Goal: Task Accomplishment & Management: Use online tool/utility

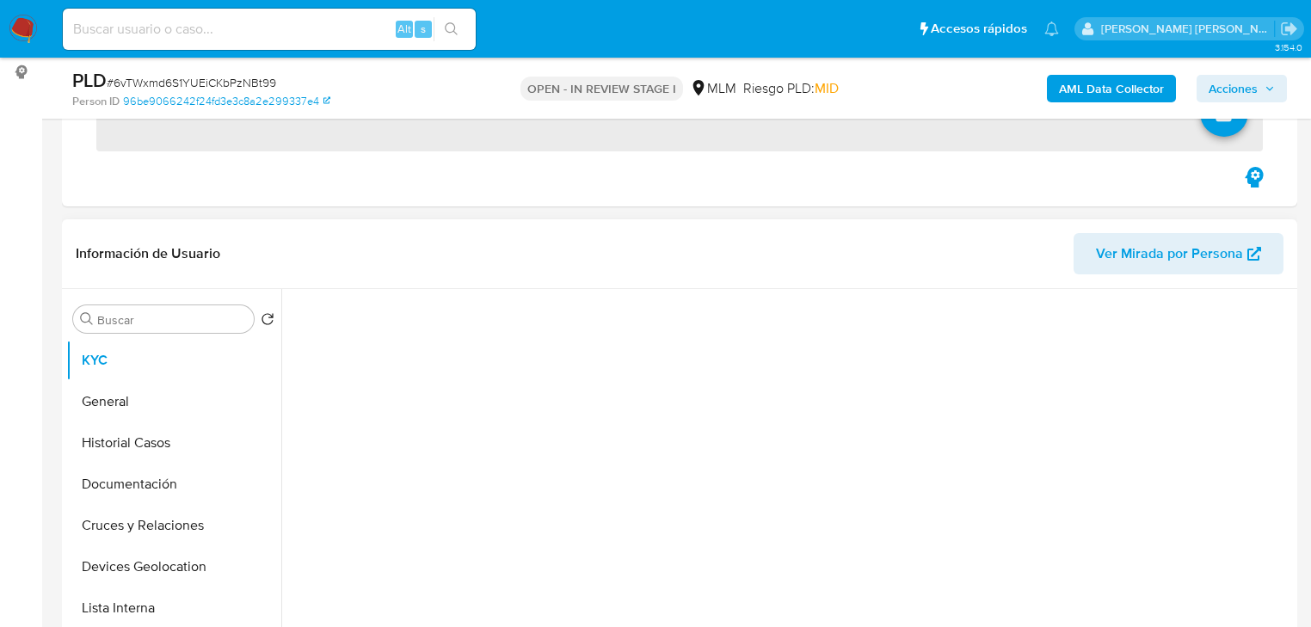
scroll to position [344, 0]
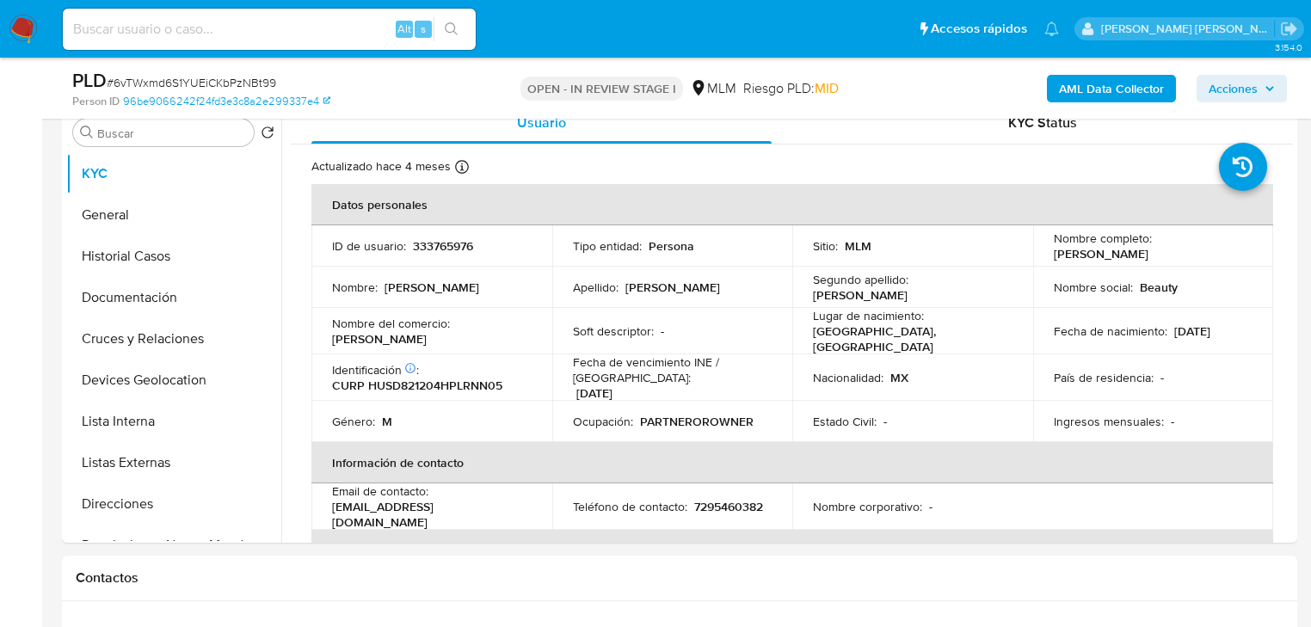
select select "10"
click at [593, 418] on p "Ocupación :" at bounding box center [603, 421] width 60 height 15
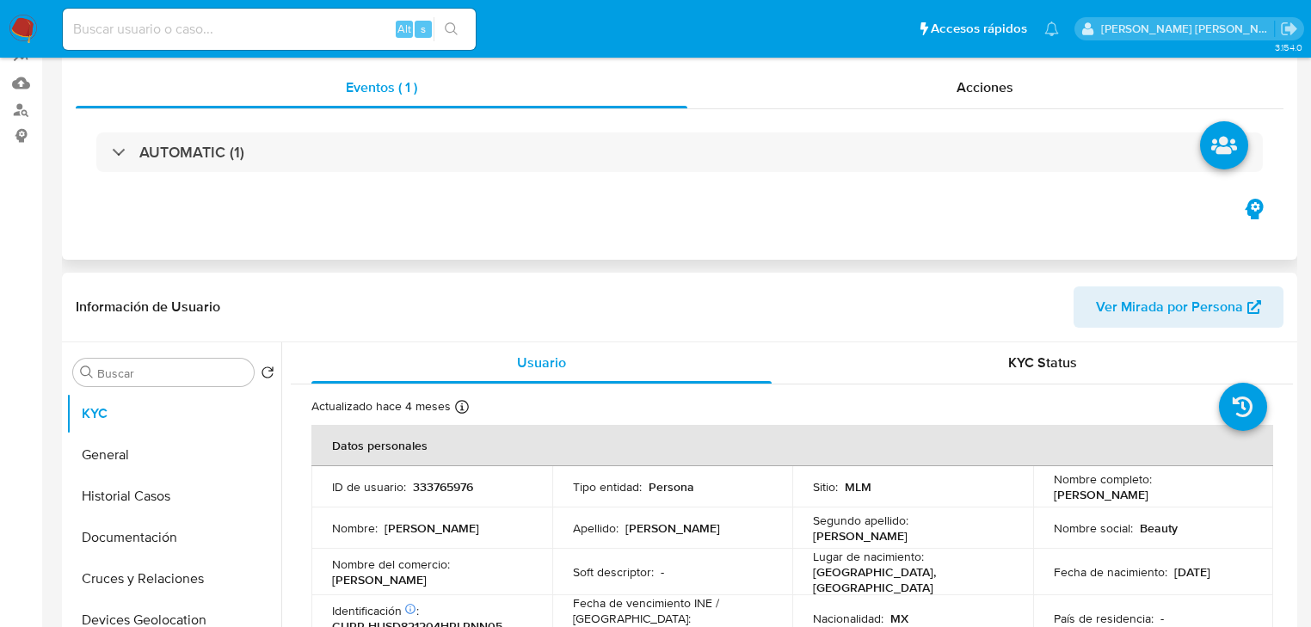
scroll to position [0, 0]
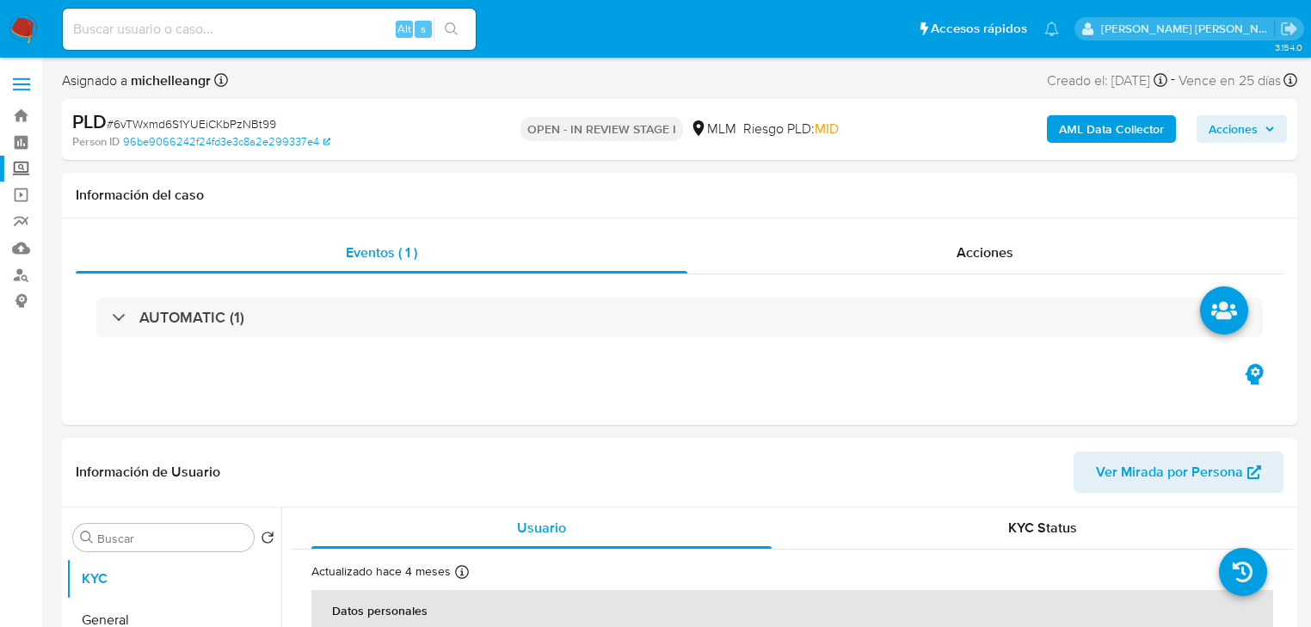
click at [30, 165] on label "Screening" at bounding box center [102, 169] width 205 height 27
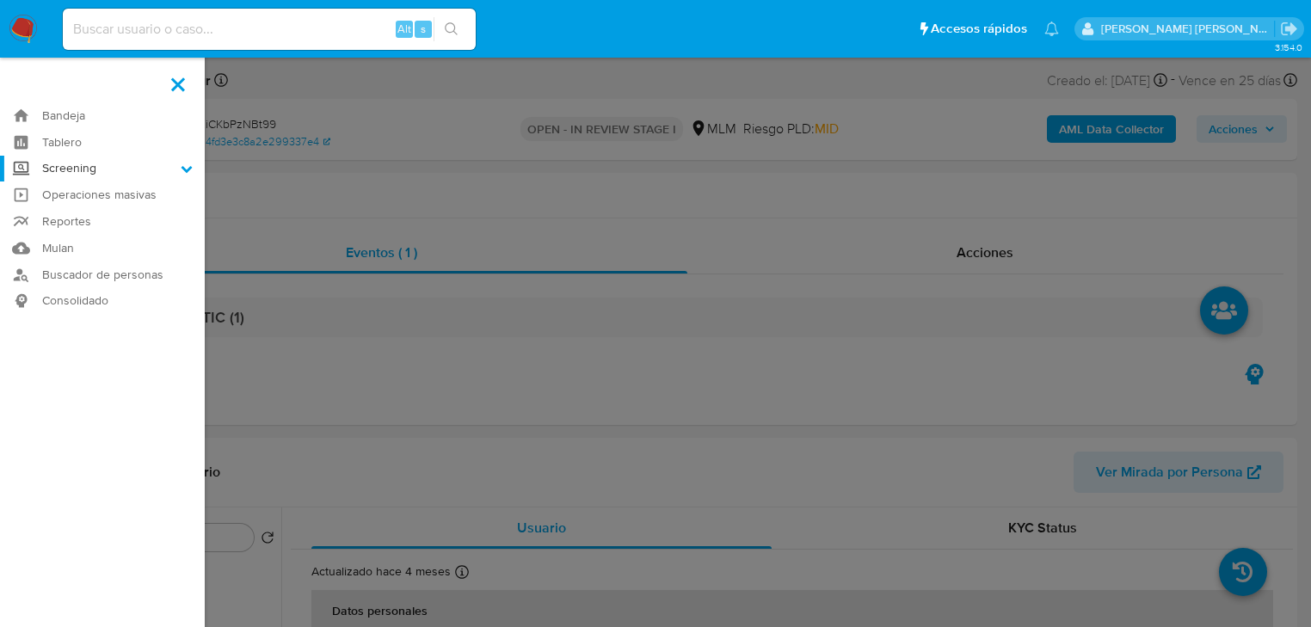
click at [0, 0] on input "Screening" at bounding box center [0, 0] width 0 height 0
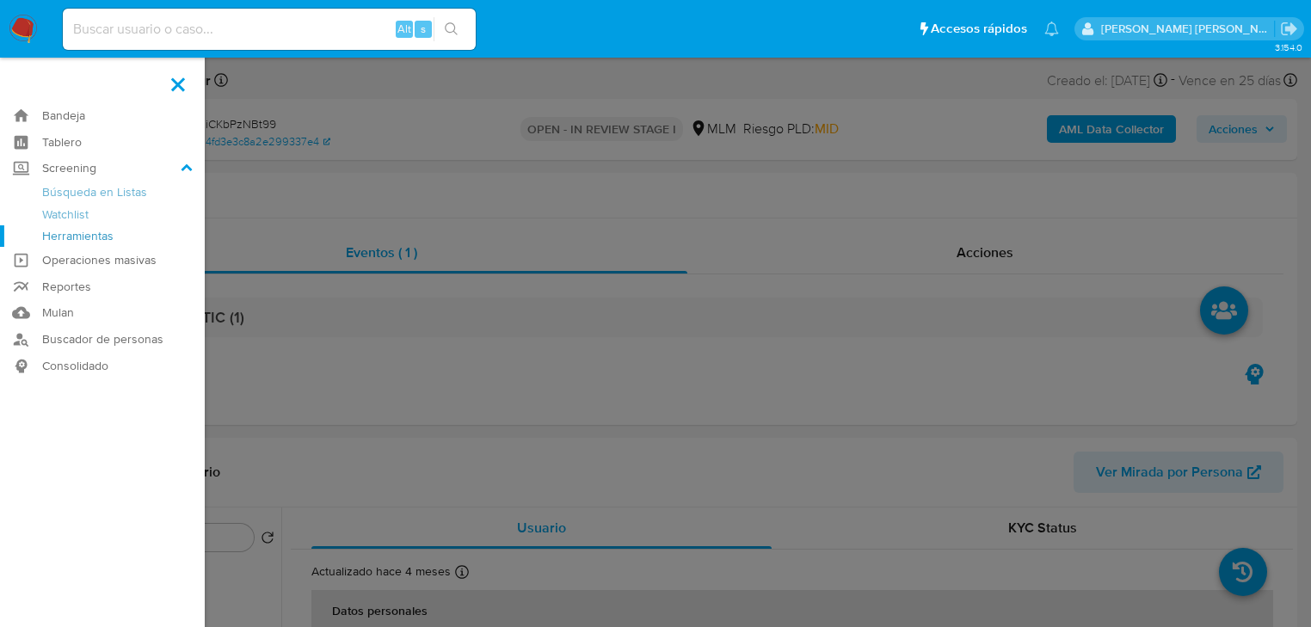
click at [83, 238] on link "Herramientas" at bounding box center [102, 236] width 205 height 22
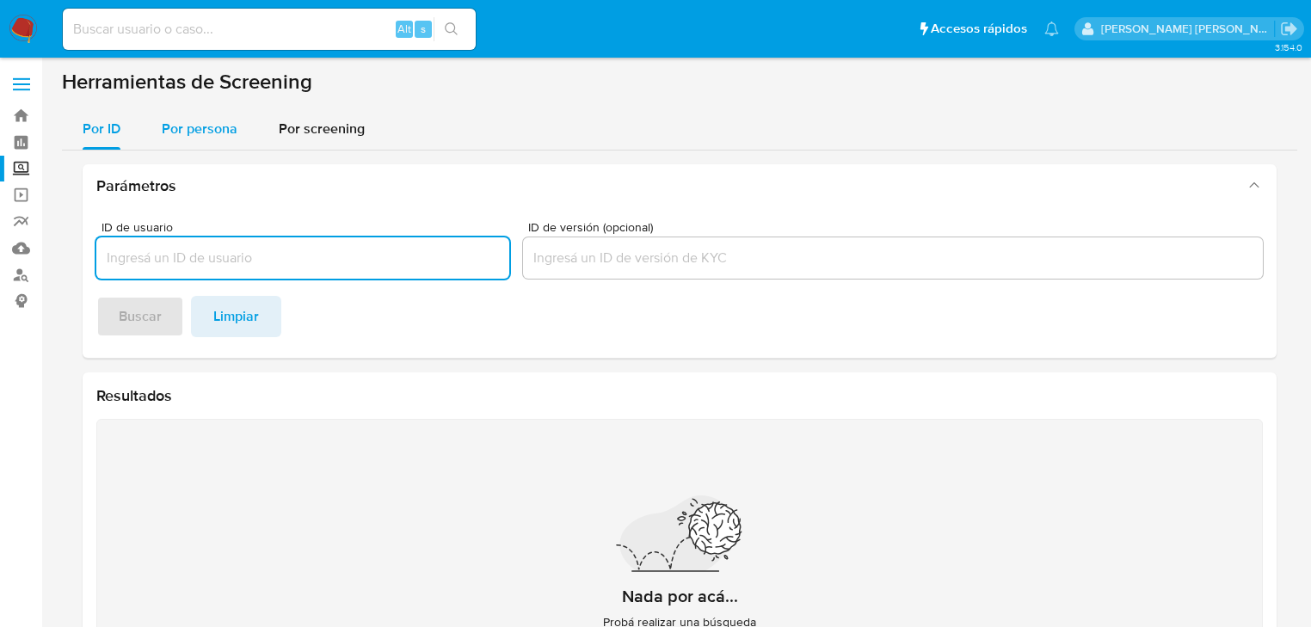
click at [235, 130] on span "Por persona" at bounding box center [200, 129] width 76 height 20
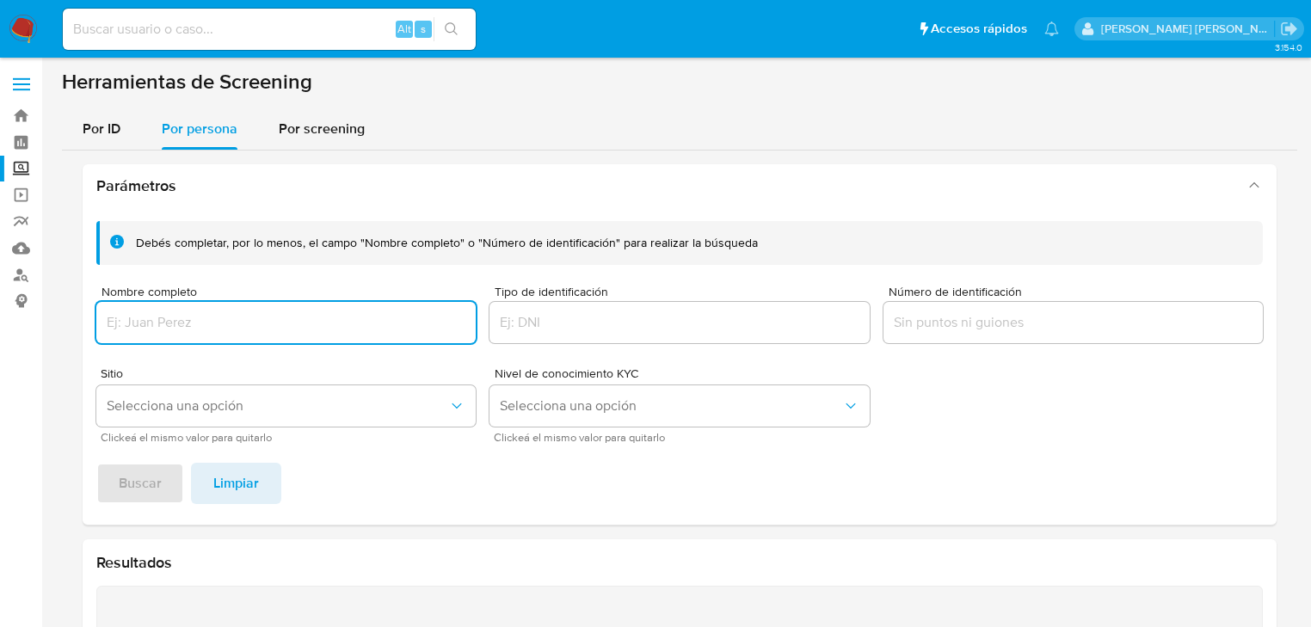
click at [186, 318] on input "Nombre completo" at bounding box center [285, 323] width 379 height 22
click at [108, 324] on input ""CENTRO INDUSTRIAL VINAK SA DE CV" at bounding box center [285, 323] width 379 height 22
click at [110, 324] on input ""CENTRO INDUSTRIAL VINAK SA DE CV" at bounding box center [285, 323] width 379 height 22
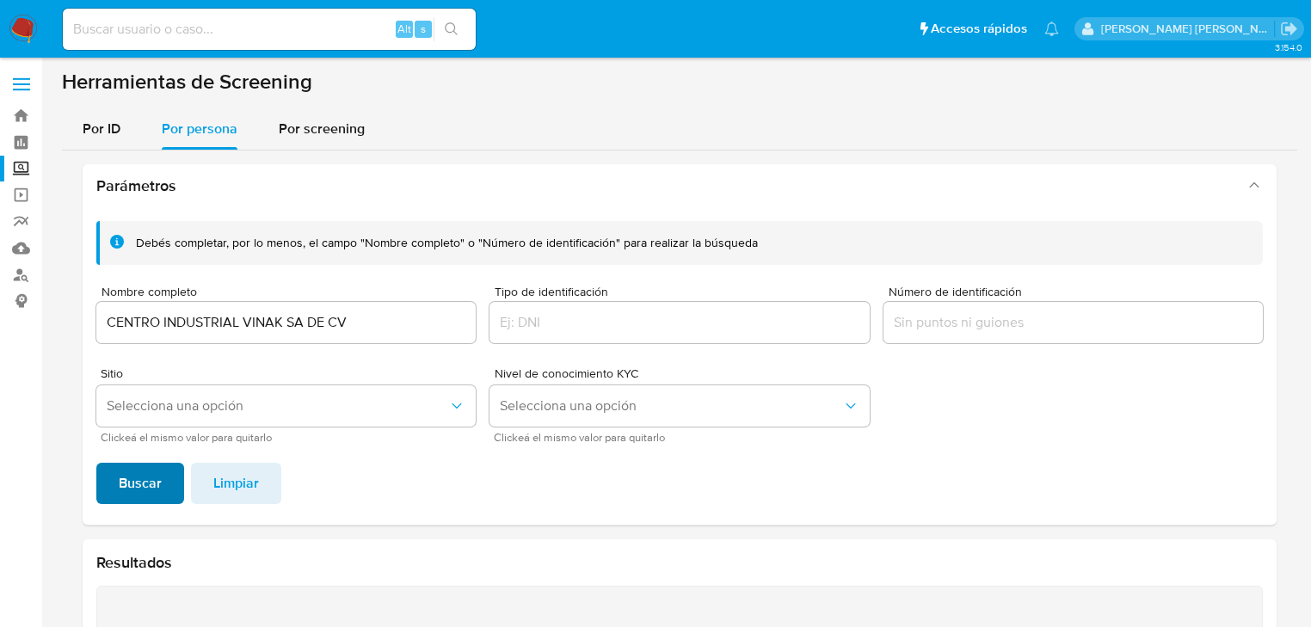
click at [116, 493] on button "Buscar" at bounding box center [140, 483] width 88 height 41
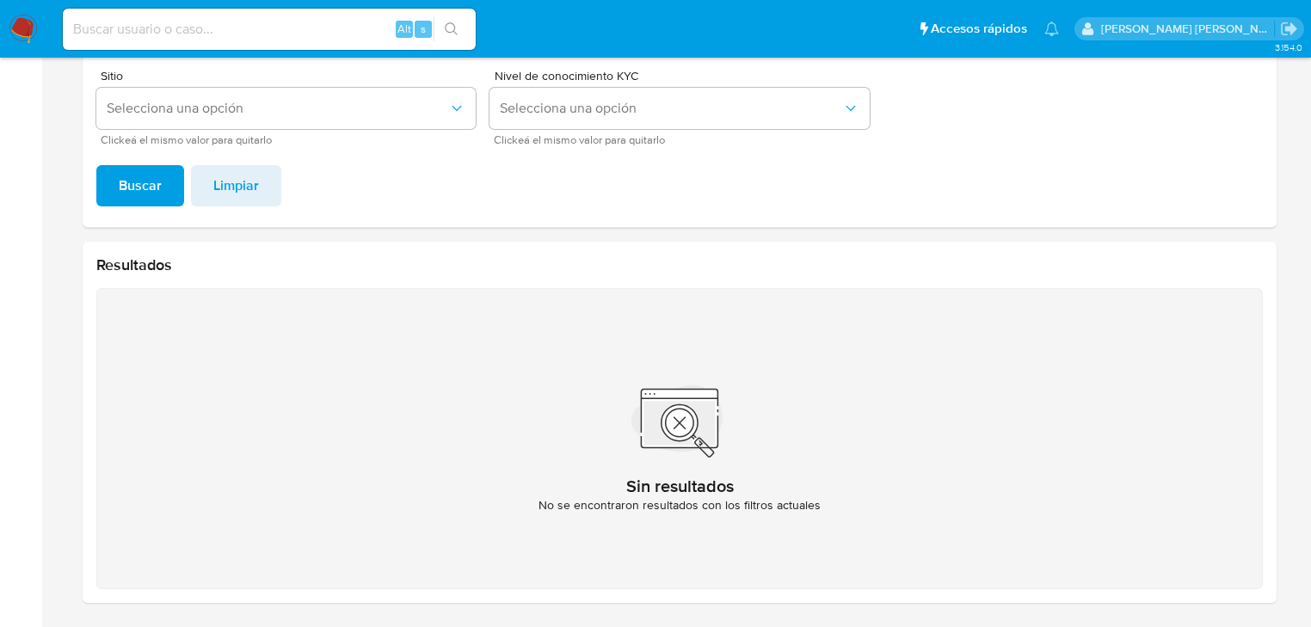
scroll to position [160, 0]
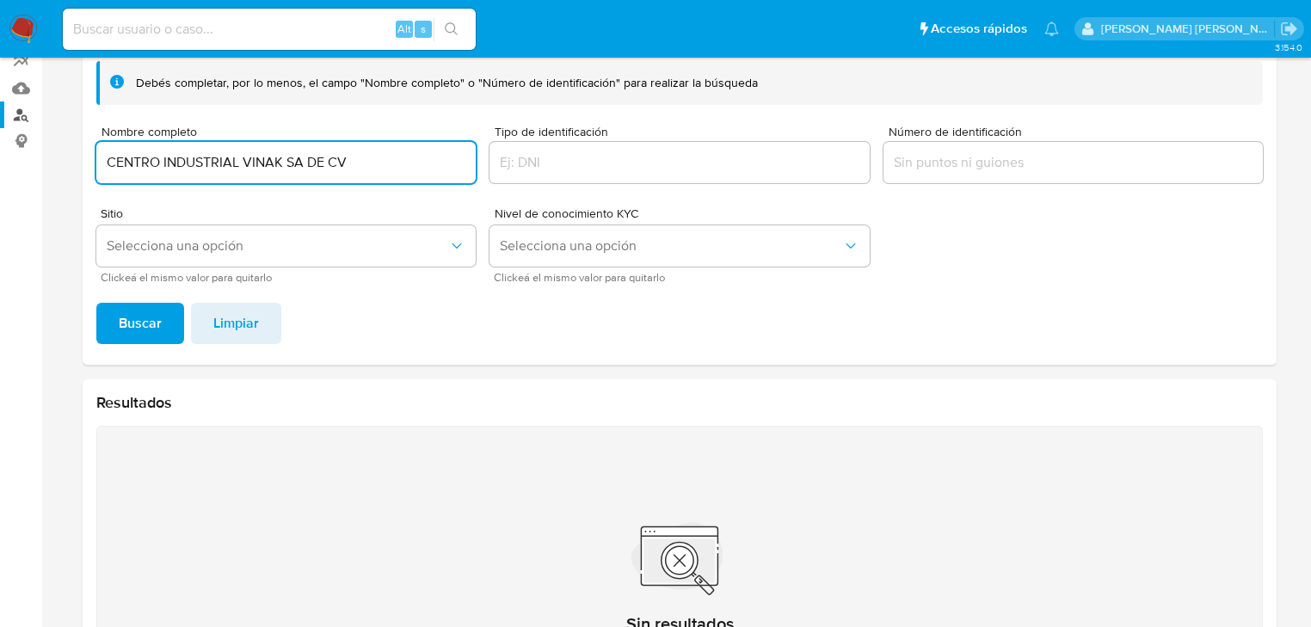
drag, startPoint x: 396, startPoint y: 163, endPoint x: 0, endPoint y: 110, distance: 399.3
click at [0, 110] on section "Bandeja Tablero Screening Búsqueda en Listas Watchlist Herramientas Operaciones…" at bounding box center [655, 303] width 1311 height 926
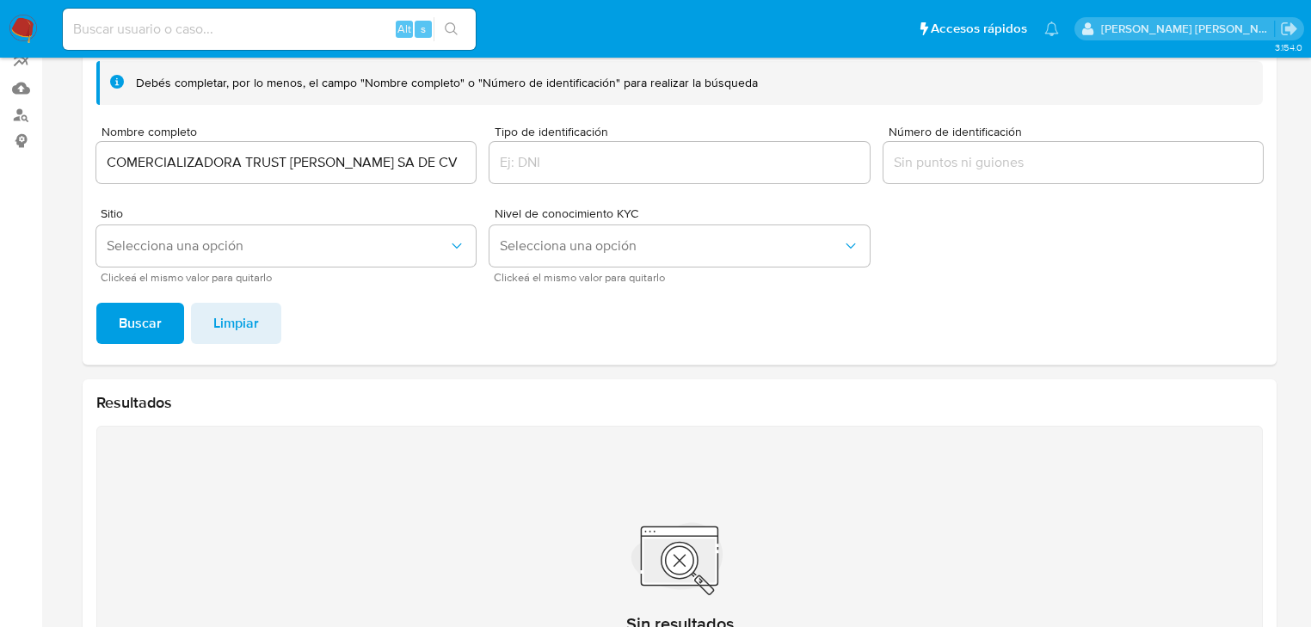
click at [145, 320] on span "Buscar" at bounding box center [140, 324] width 43 height 38
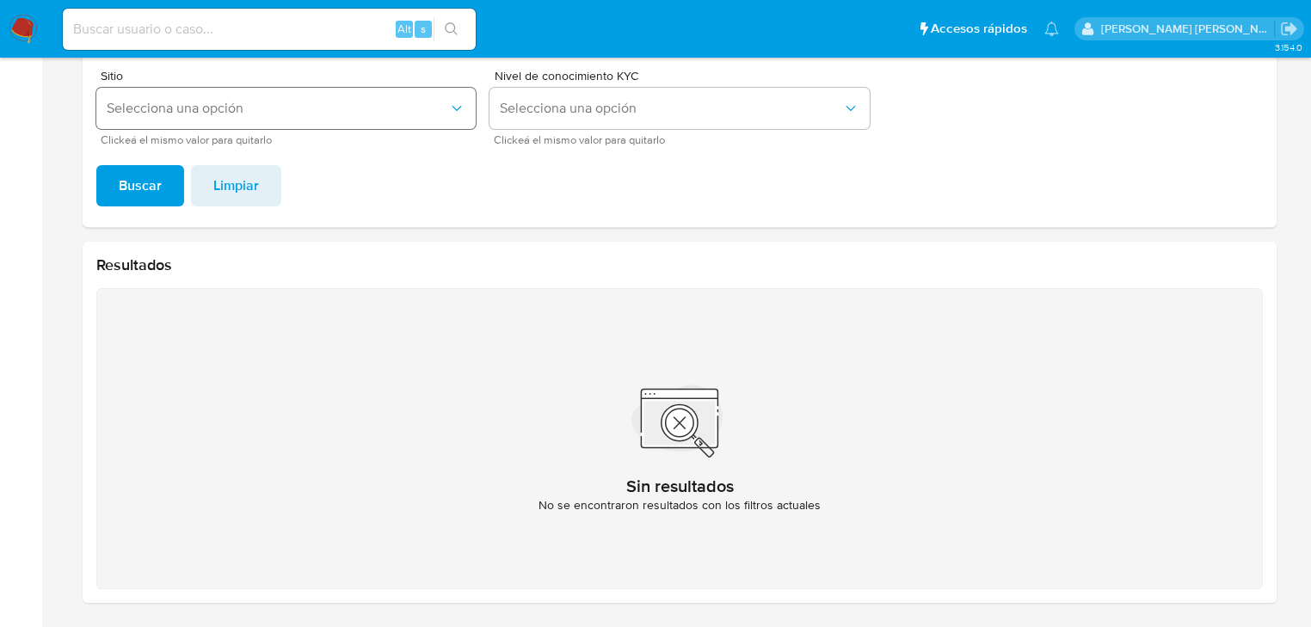
scroll to position [91, 0]
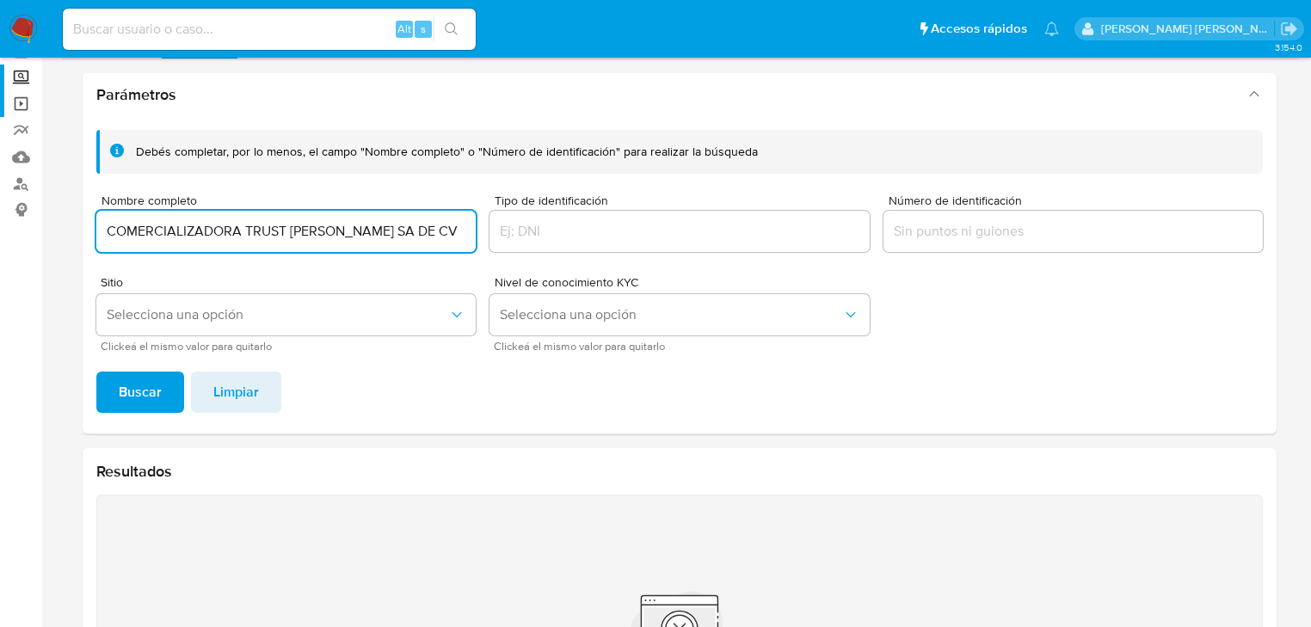
drag, startPoint x: 18, startPoint y: 140, endPoint x: 22, endPoint y: 114, distance: 26.9
click at [0, 127] on section "Bandeja Tablero Screening Búsqueda en Listas Watchlist Herramientas Operaciones…" at bounding box center [655, 372] width 1311 height 926
type input "COMERCIALIZADORA KUKON SAS"
click at [140, 386] on span "Buscar" at bounding box center [140, 392] width 43 height 38
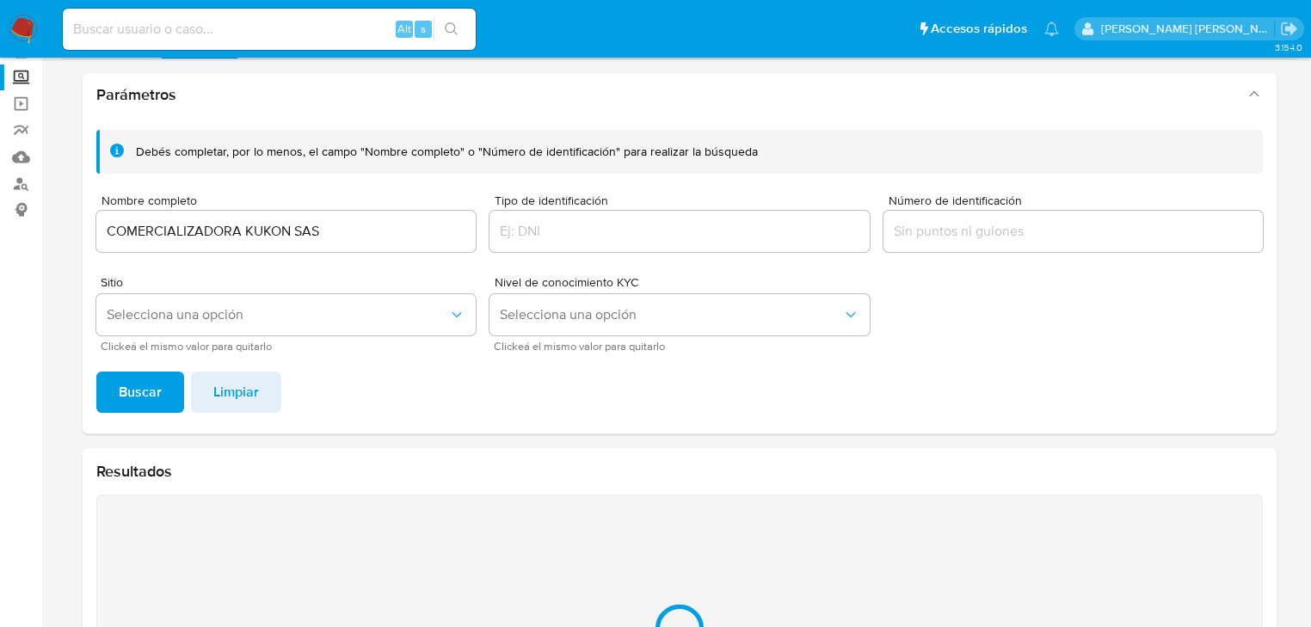
scroll to position [298, 0]
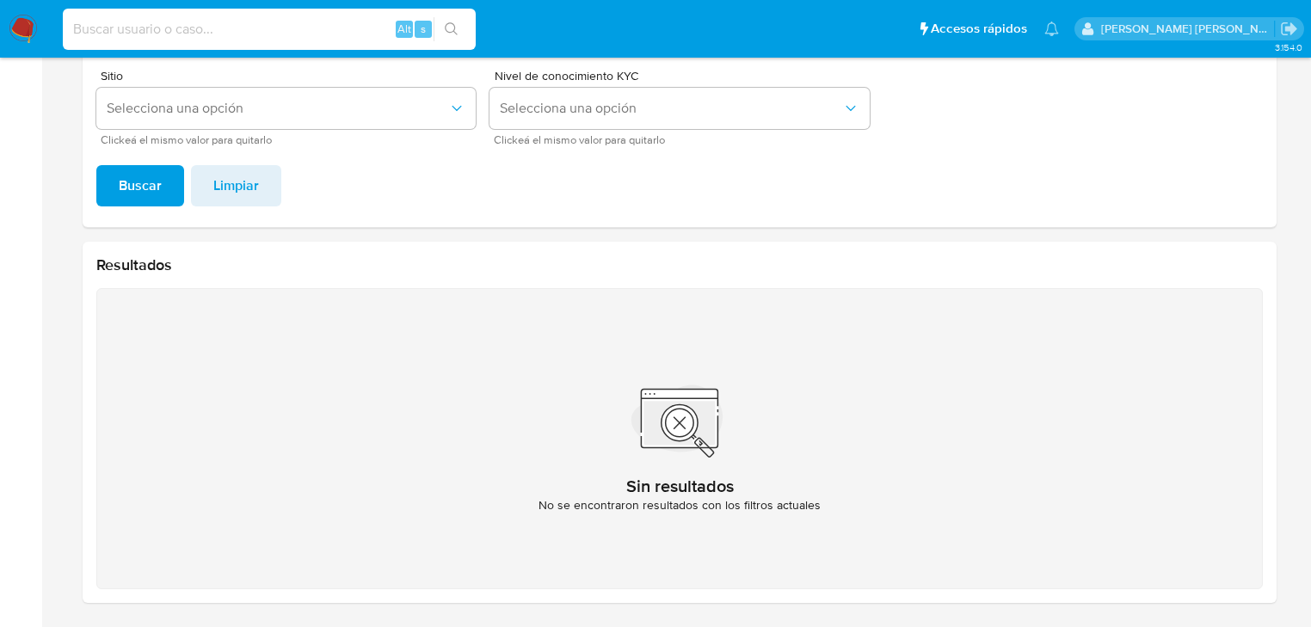
click at [241, 32] on input at bounding box center [269, 29] width 413 height 22
paste input "6vTWxmd6S1YUEiCKbPzNBt99"
type input "6vTWxmd6S1YUEiCKbPzNBt99"
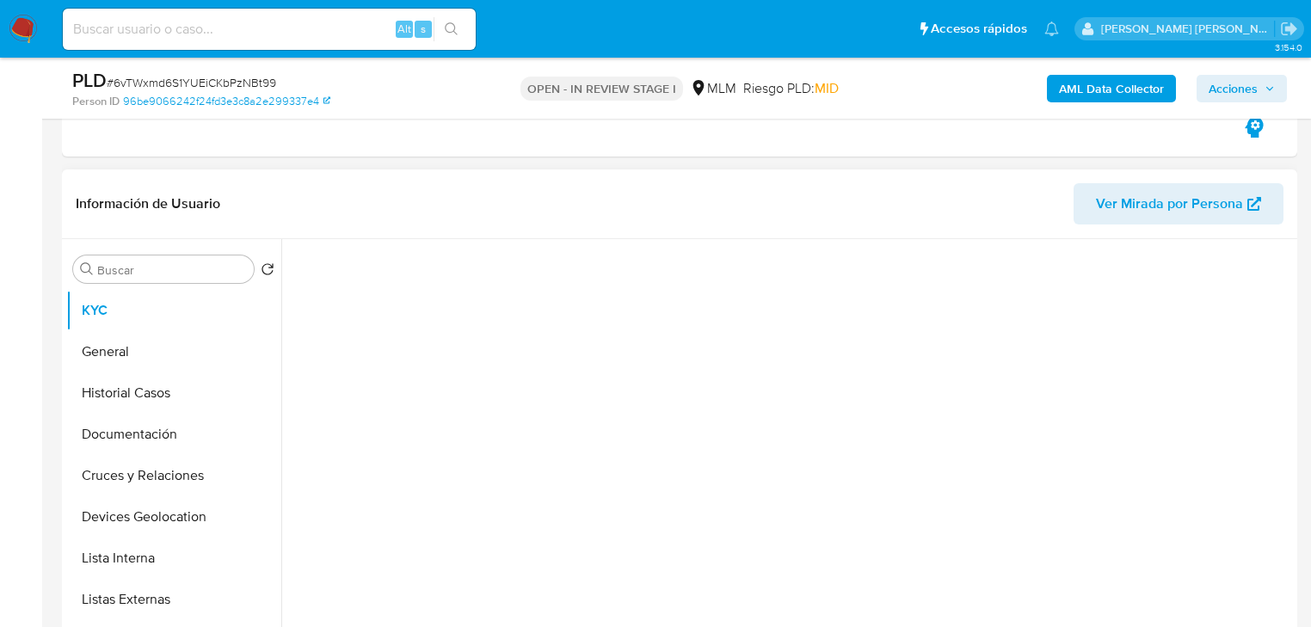
scroll to position [344, 0]
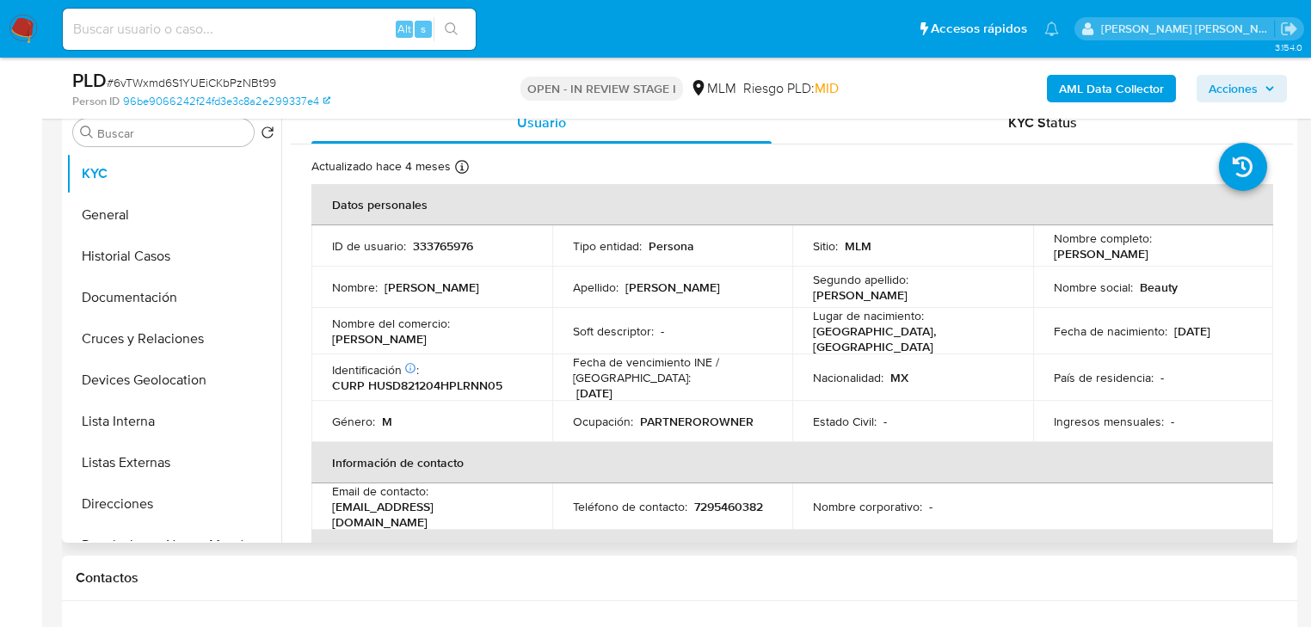
select select "10"
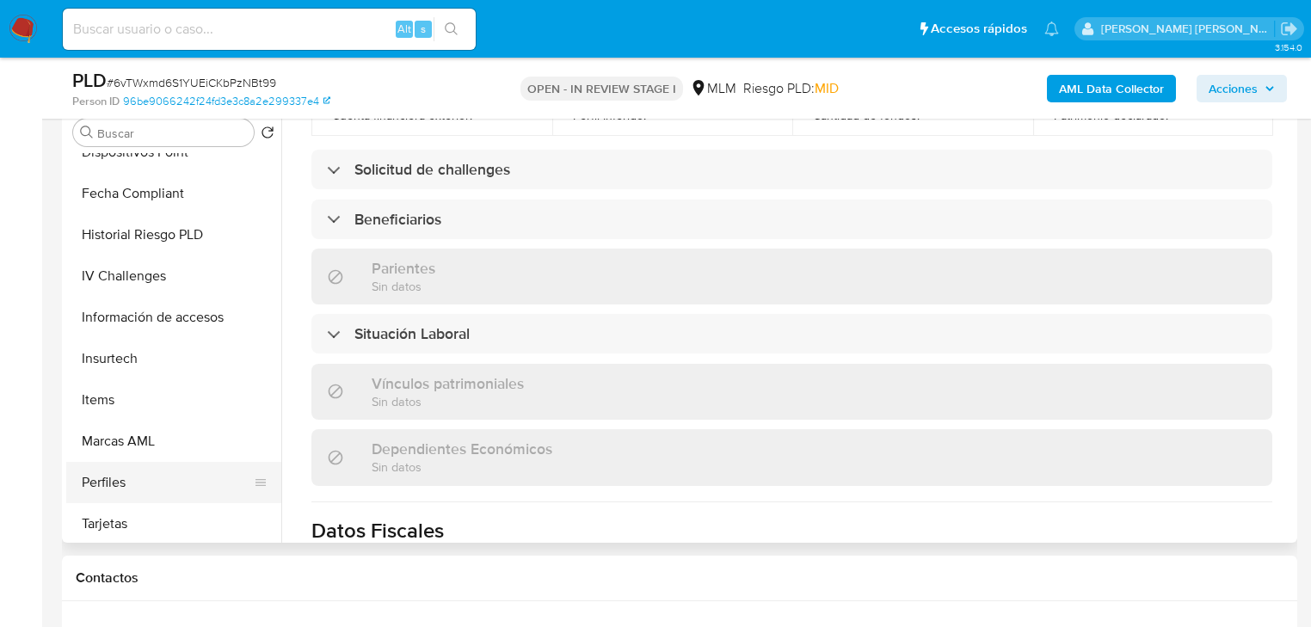
scroll to position [726, 0]
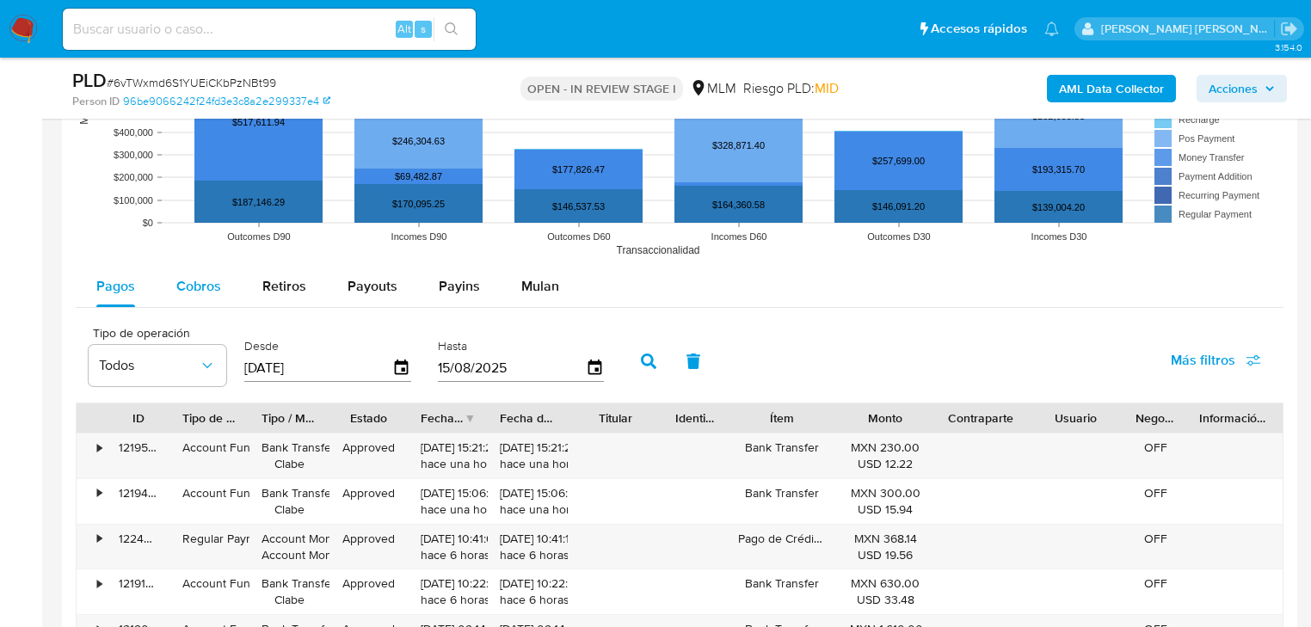
click at [211, 291] on span "Cobros" at bounding box center [198, 286] width 45 height 20
select select "10"
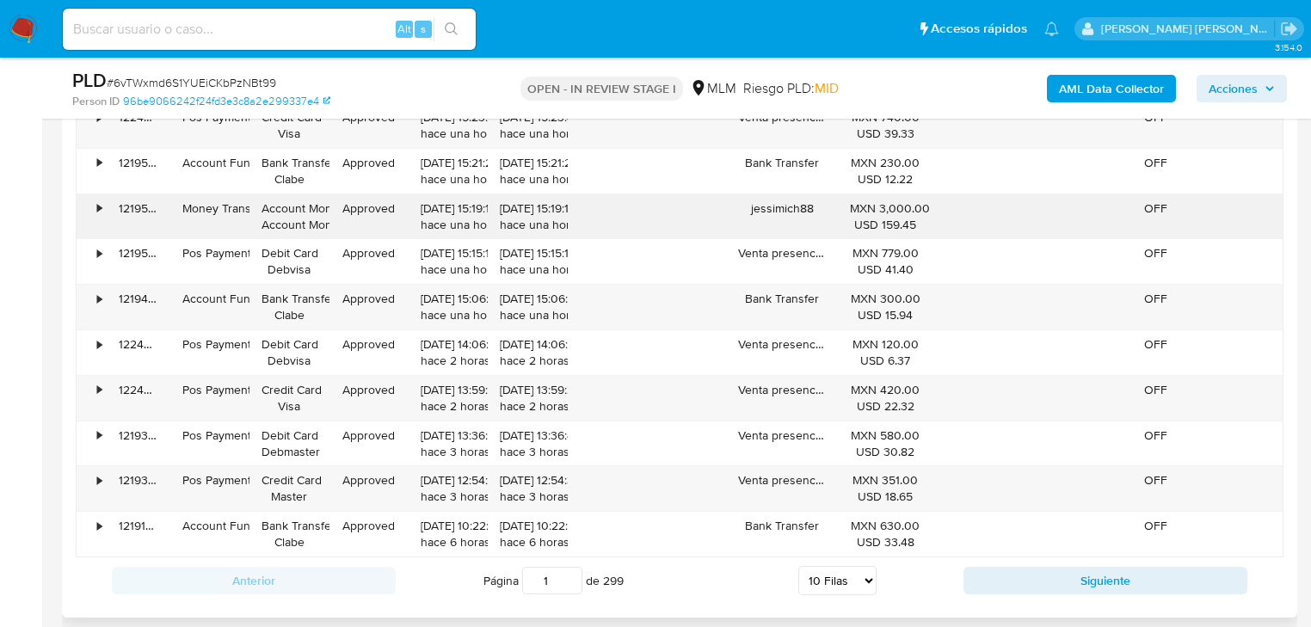
scroll to position [1996, 0]
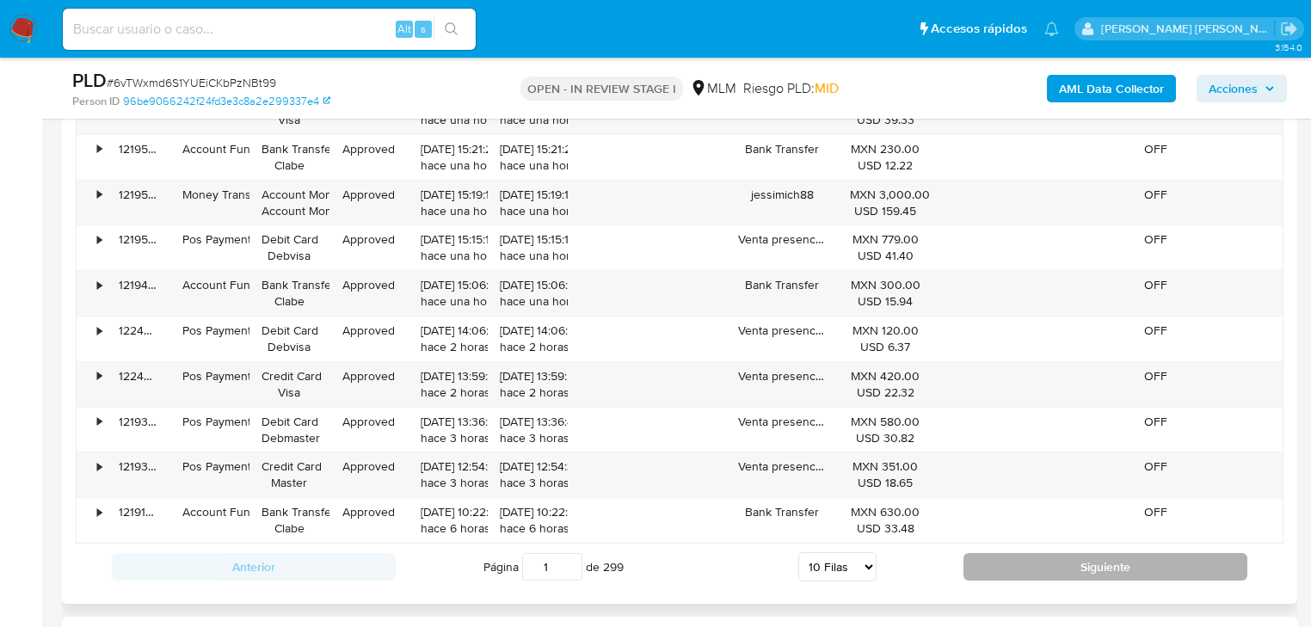
click at [1003, 557] on button "Siguiente" at bounding box center [1106, 567] width 284 height 28
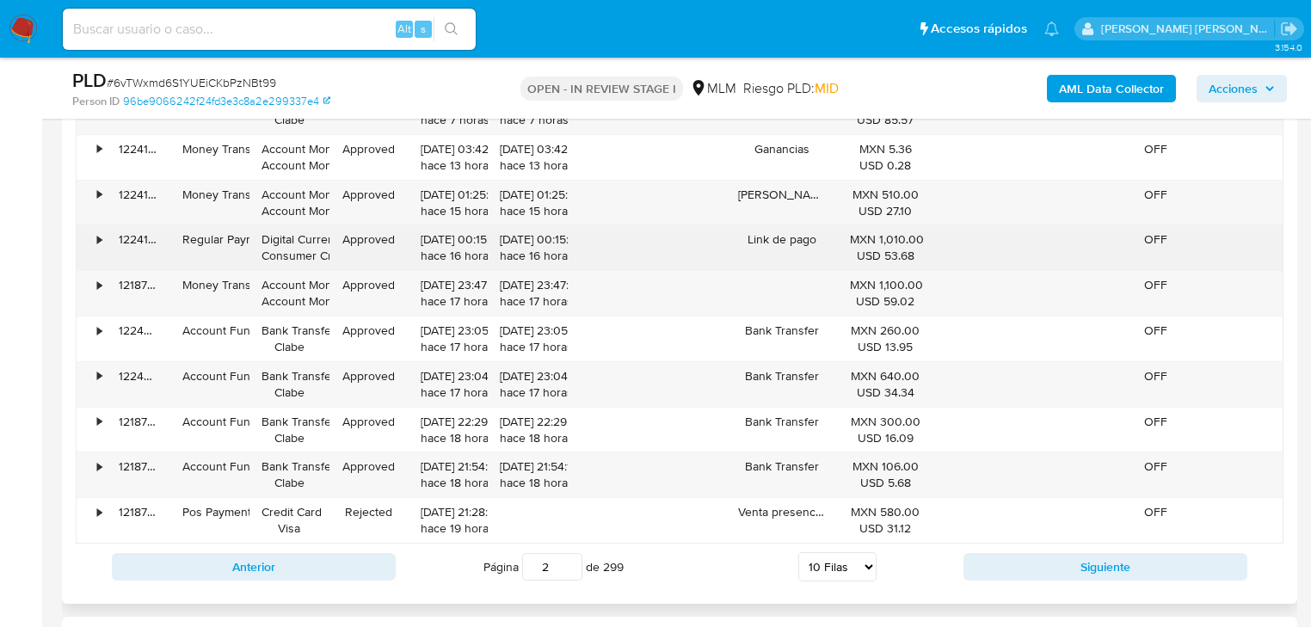
click at [107, 244] on div "122410246458" at bounding box center [139, 247] width 64 height 45
click at [102, 236] on div "•" at bounding box center [92, 247] width 30 height 45
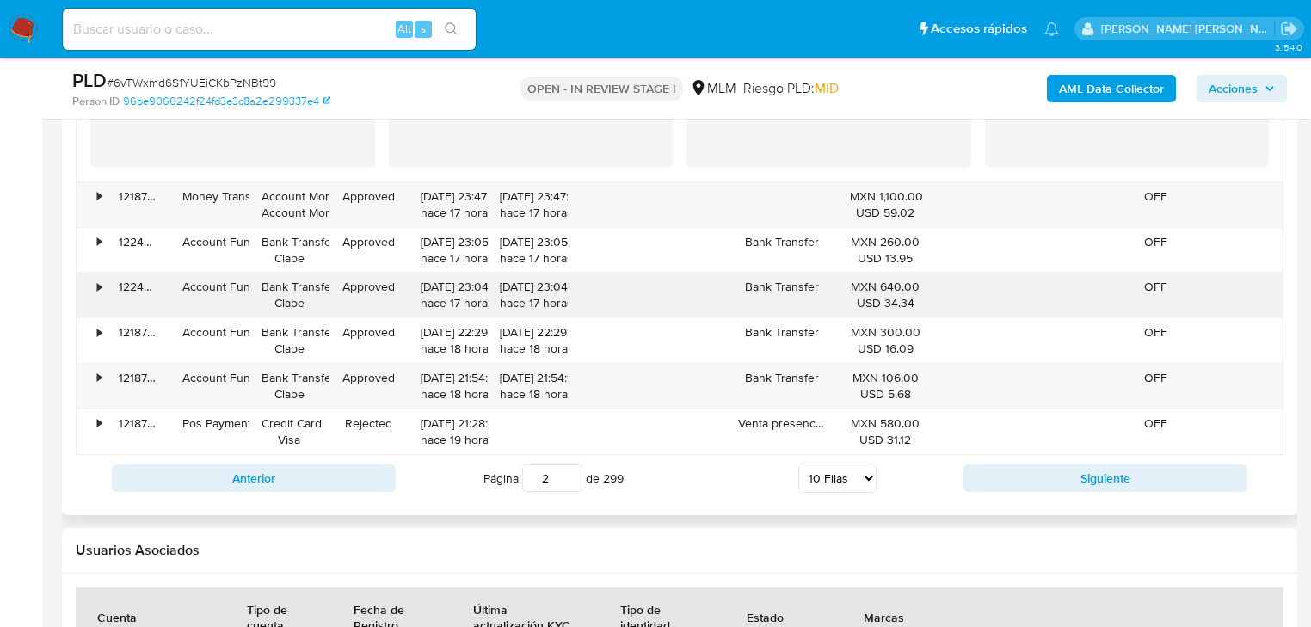
scroll to position [2409, 0]
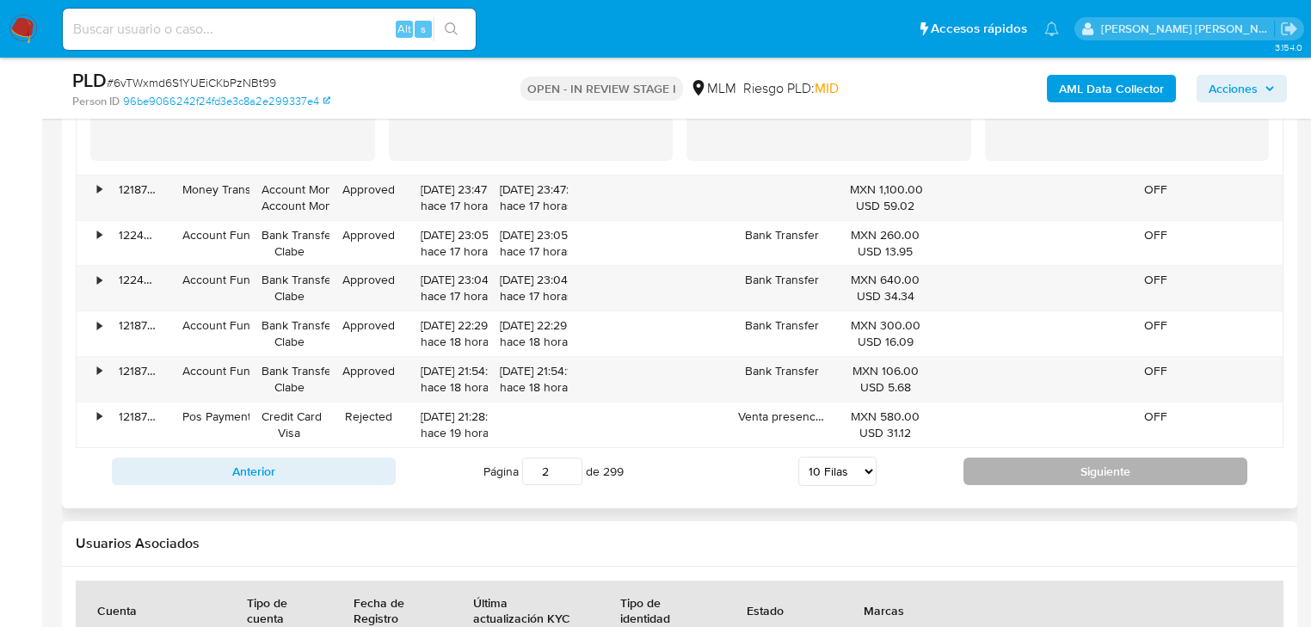
click at [1050, 465] on button "Siguiente" at bounding box center [1106, 472] width 284 height 28
type input "3"
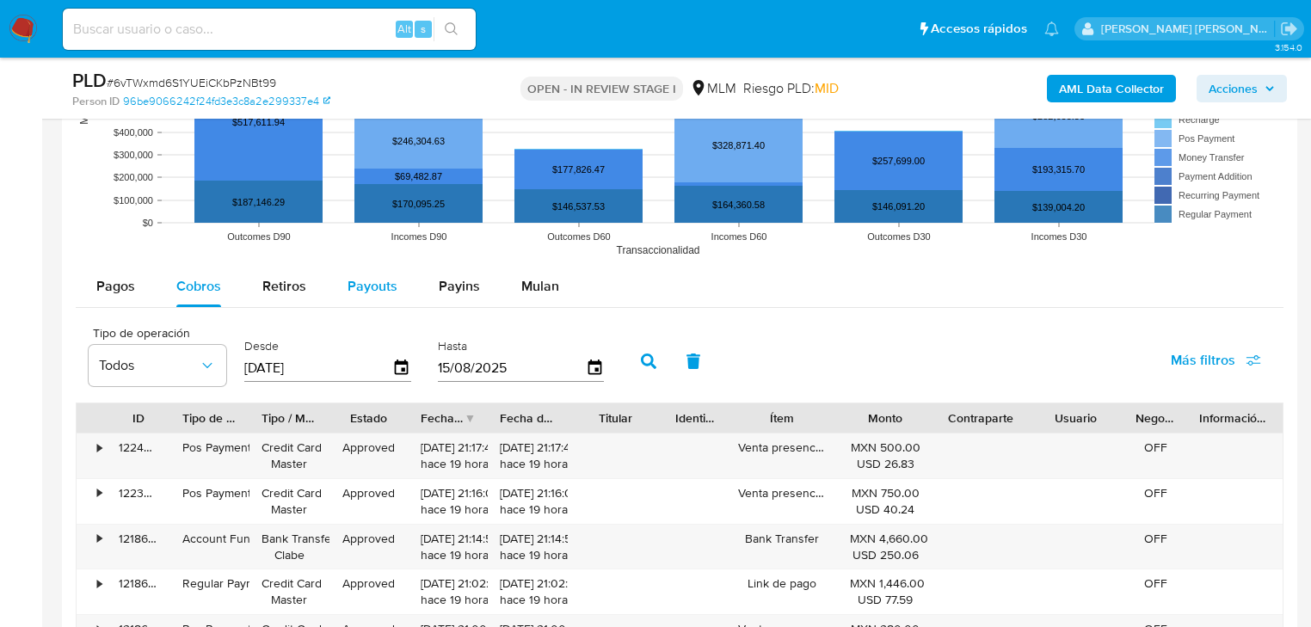
click at [379, 298] on div "Payouts" at bounding box center [373, 286] width 50 height 41
select select "10"
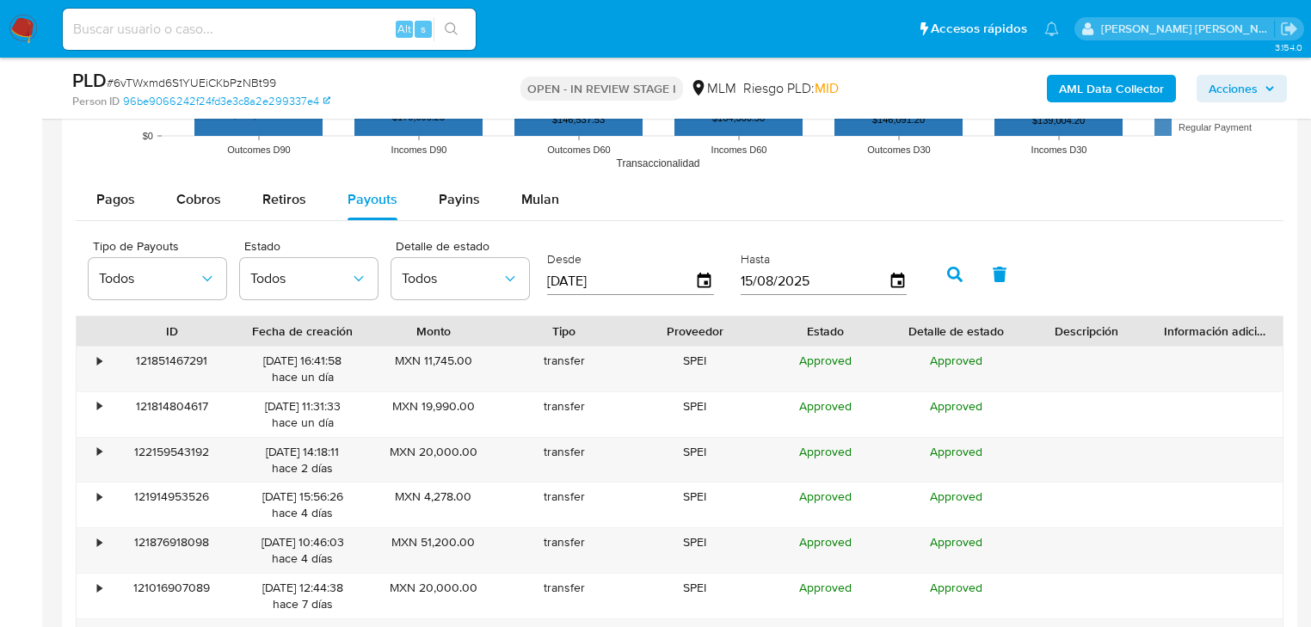
scroll to position [1859, 0]
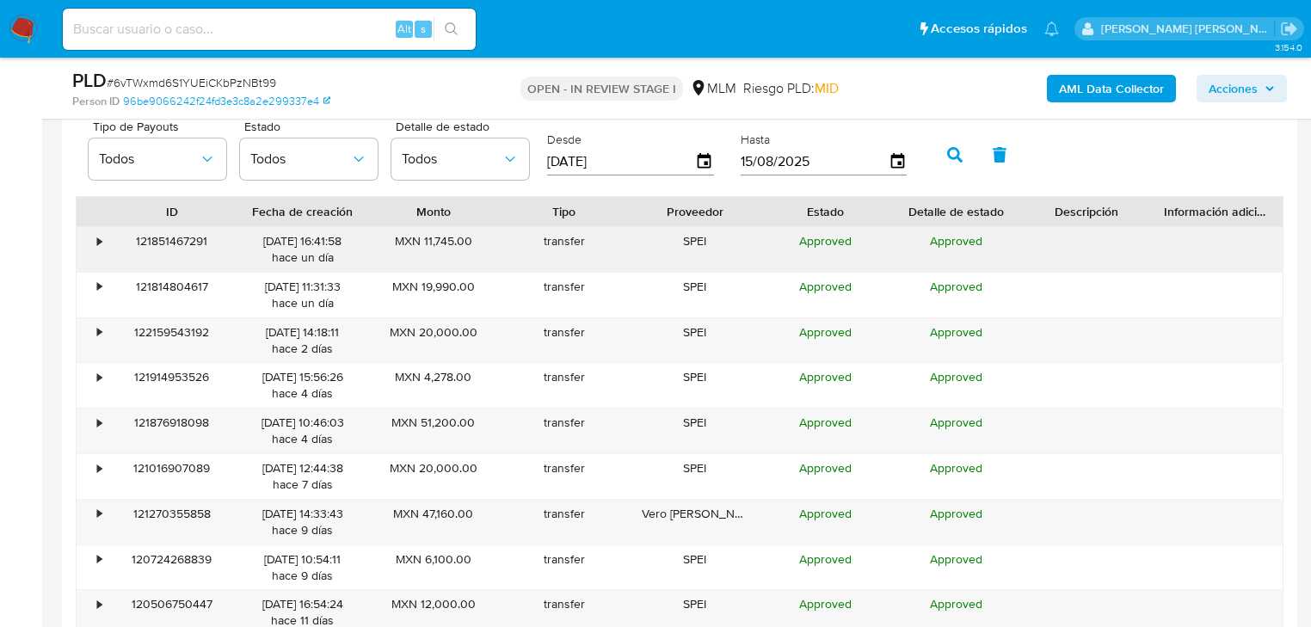
click at [89, 234] on div "•" at bounding box center [92, 249] width 30 height 45
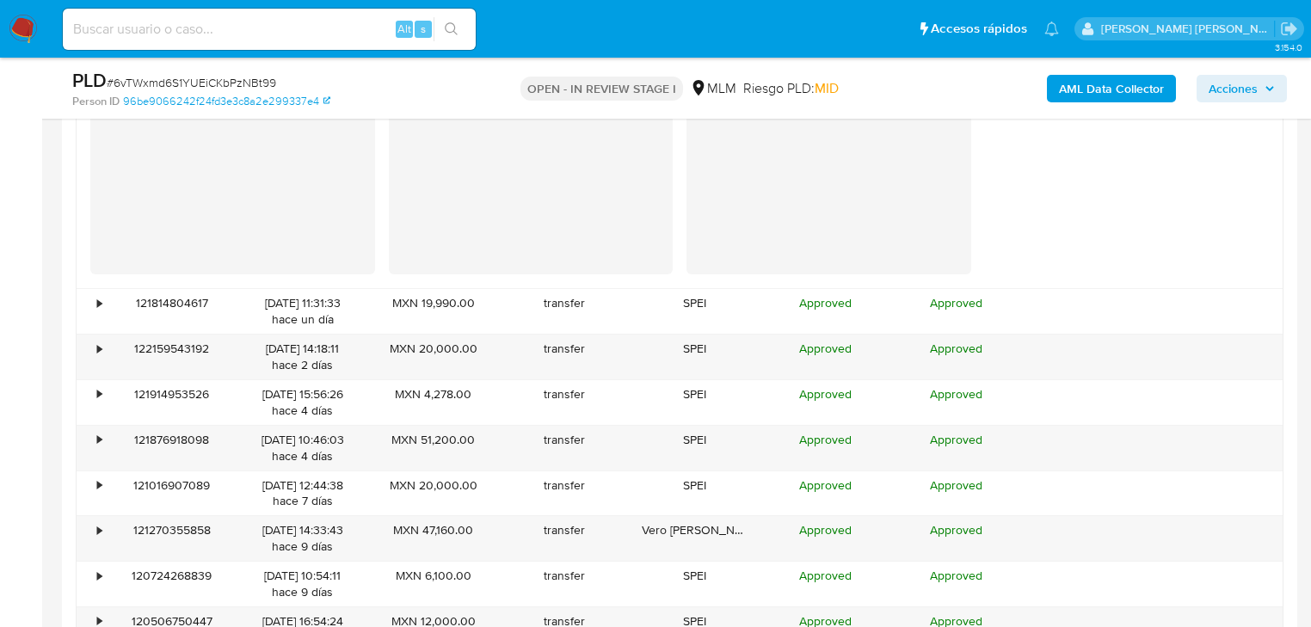
scroll to position [2272, 0]
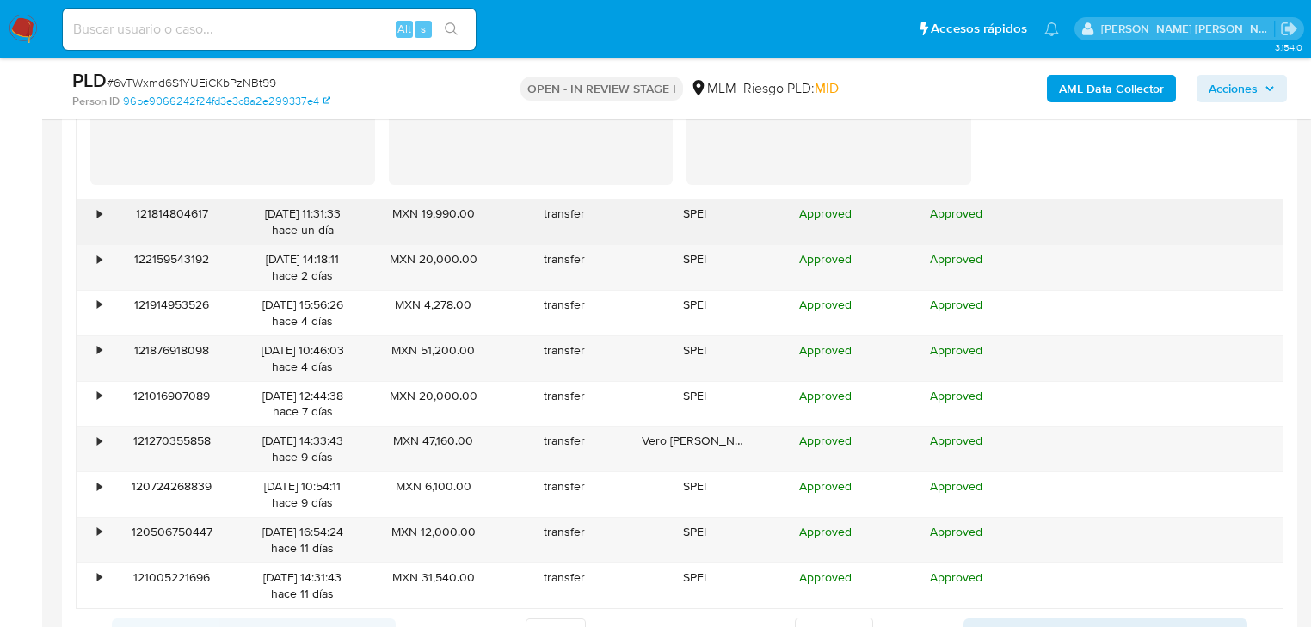
click at [99, 213] on div "•" at bounding box center [99, 214] width 4 height 16
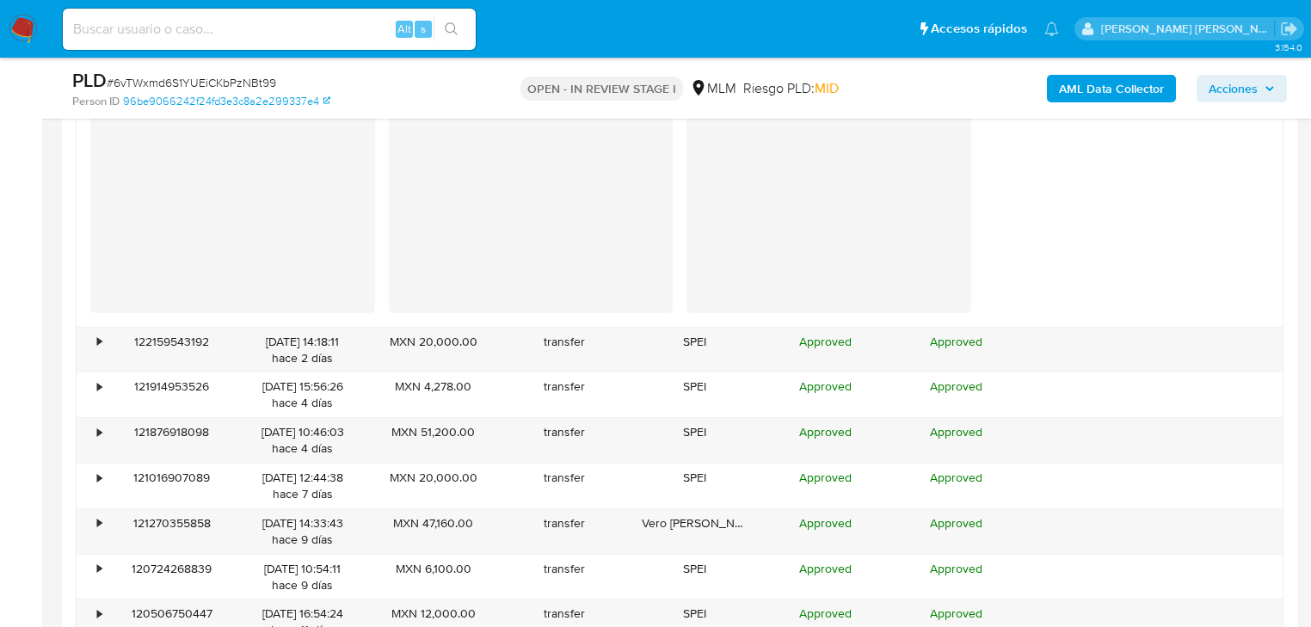
scroll to position [2616, 0]
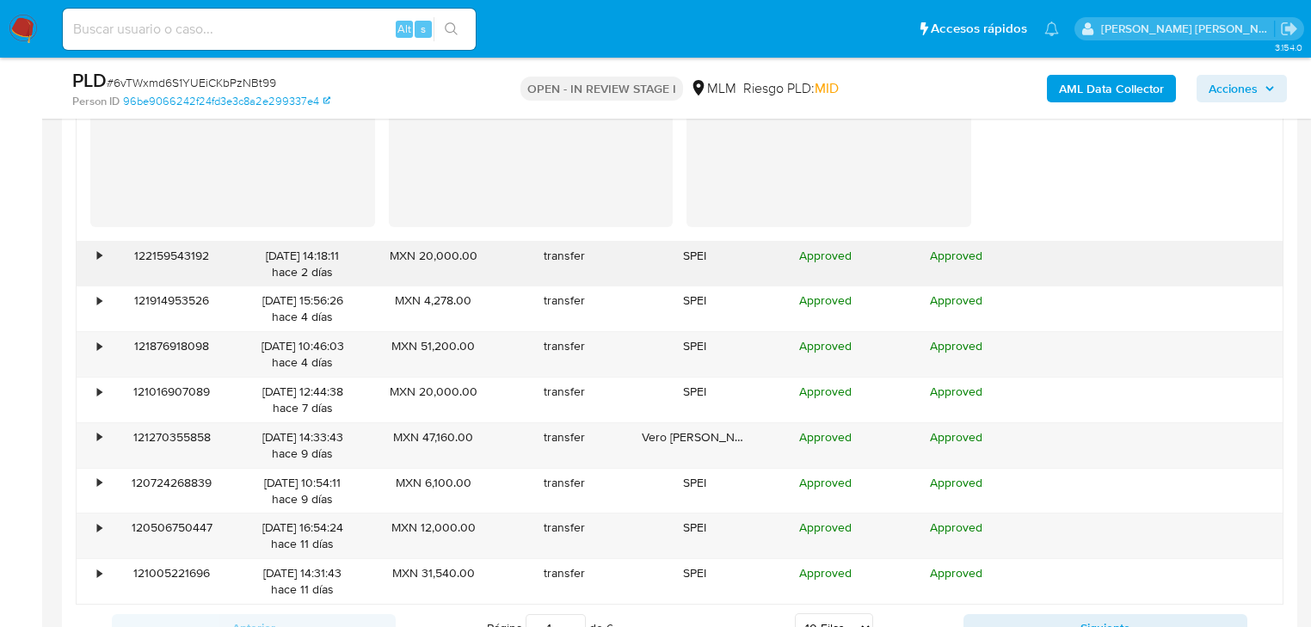
click at [116, 261] on div "122159543192" at bounding box center [172, 264] width 131 height 45
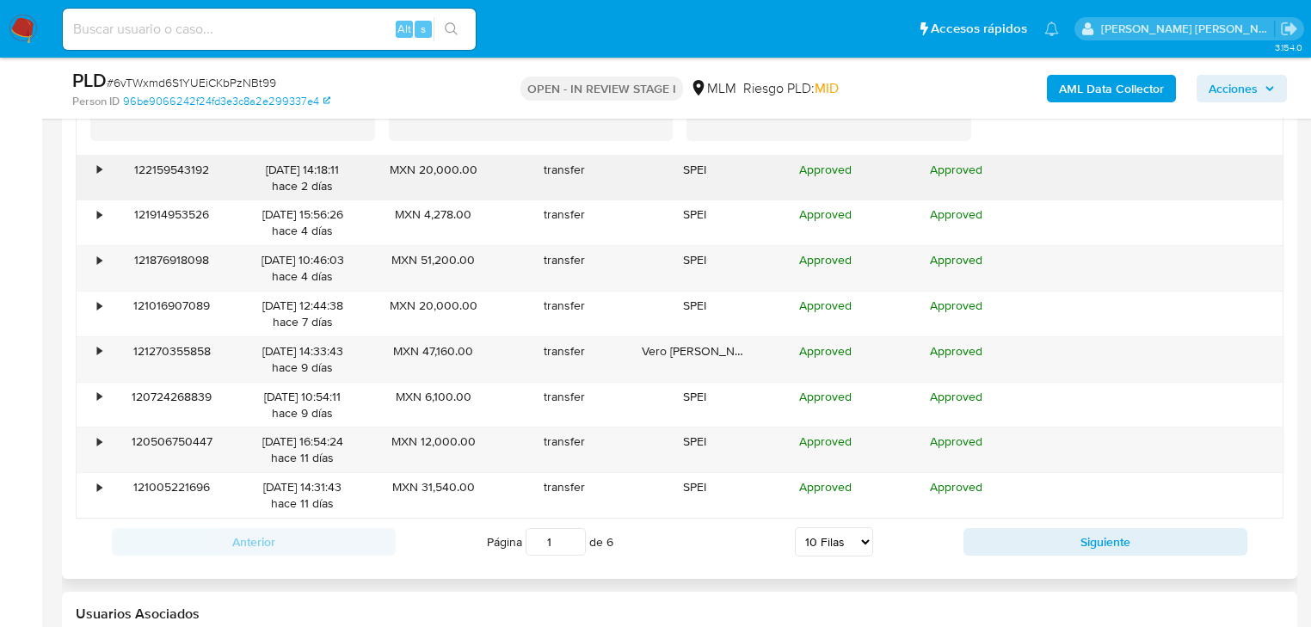
scroll to position [2823, 0]
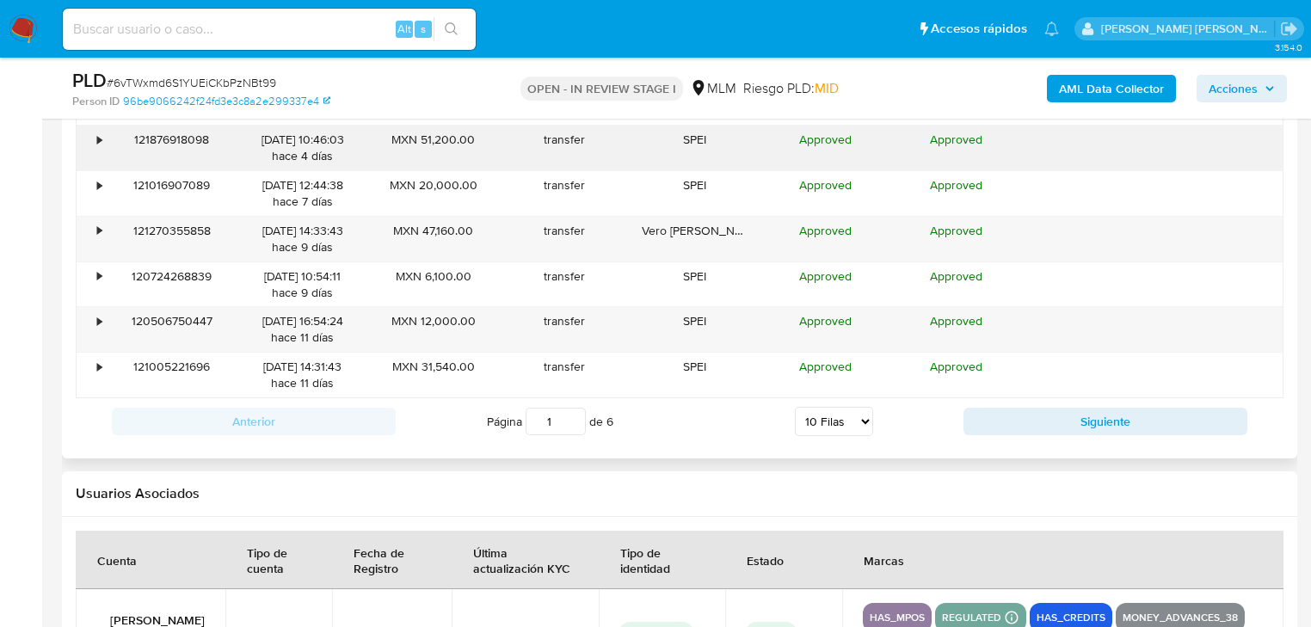
click at [98, 146] on div "•" at bounding box center [92, 148] width 30 height 45
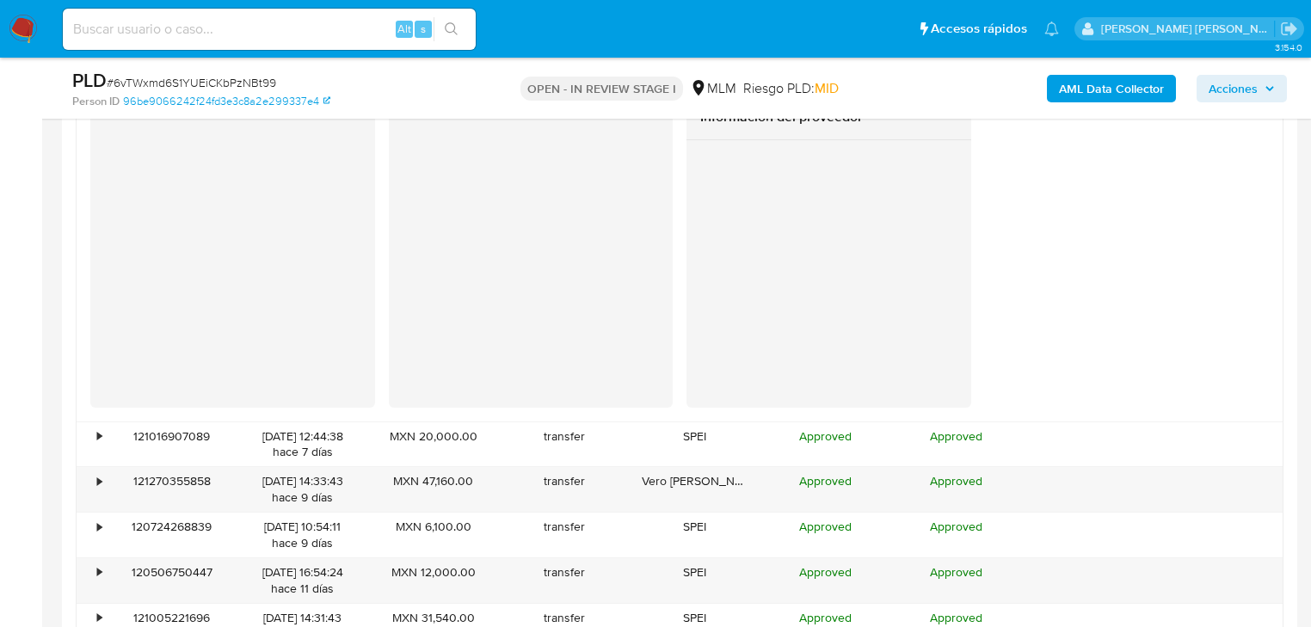
scroll to position [3029, 0]
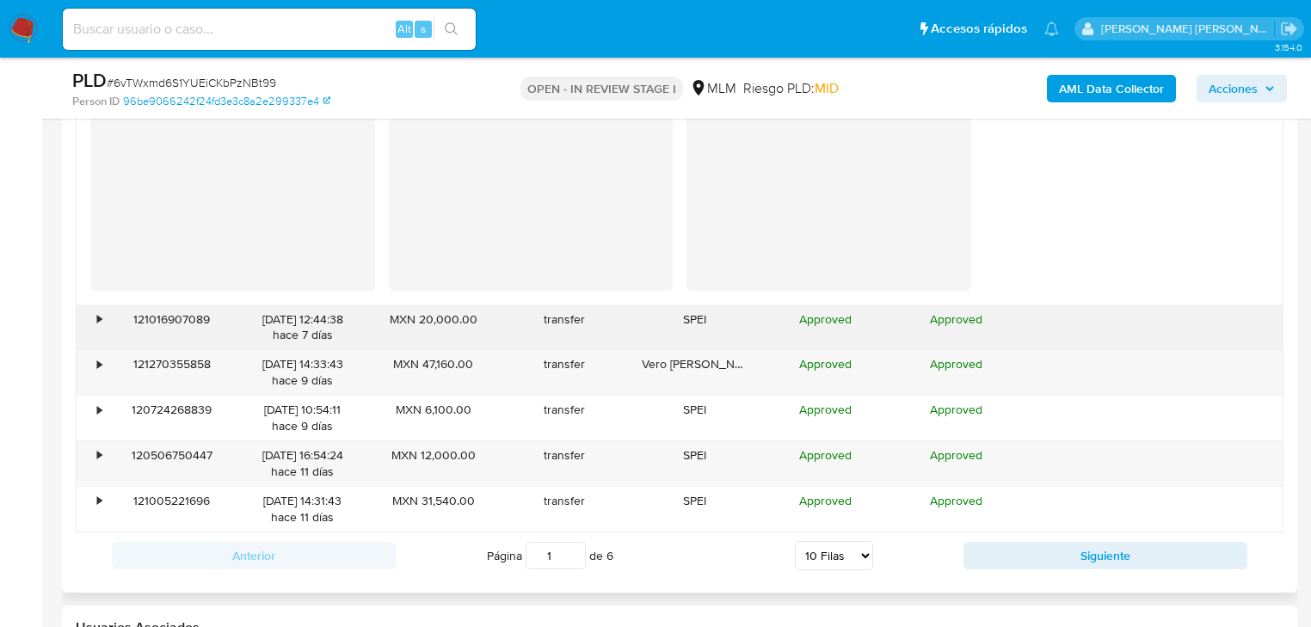
click at [101, 324] on div "•" at bounding box center [99, 320] width 4 height 16
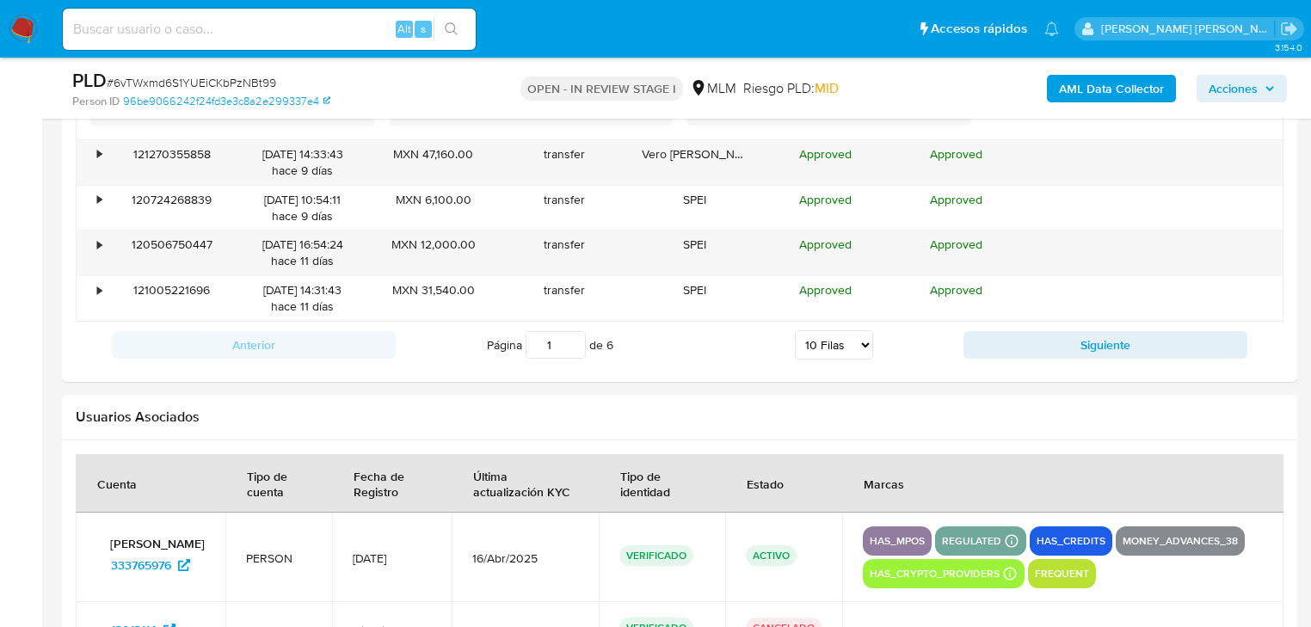
drag, startPoint x: 1085, startPoint y: 331, endPoint x: 1061, endPoint y: 339, distance: 25.3
click at [1085, 331] on button "Siguiente" at bounding box center [1106, 345] width 284 height 28
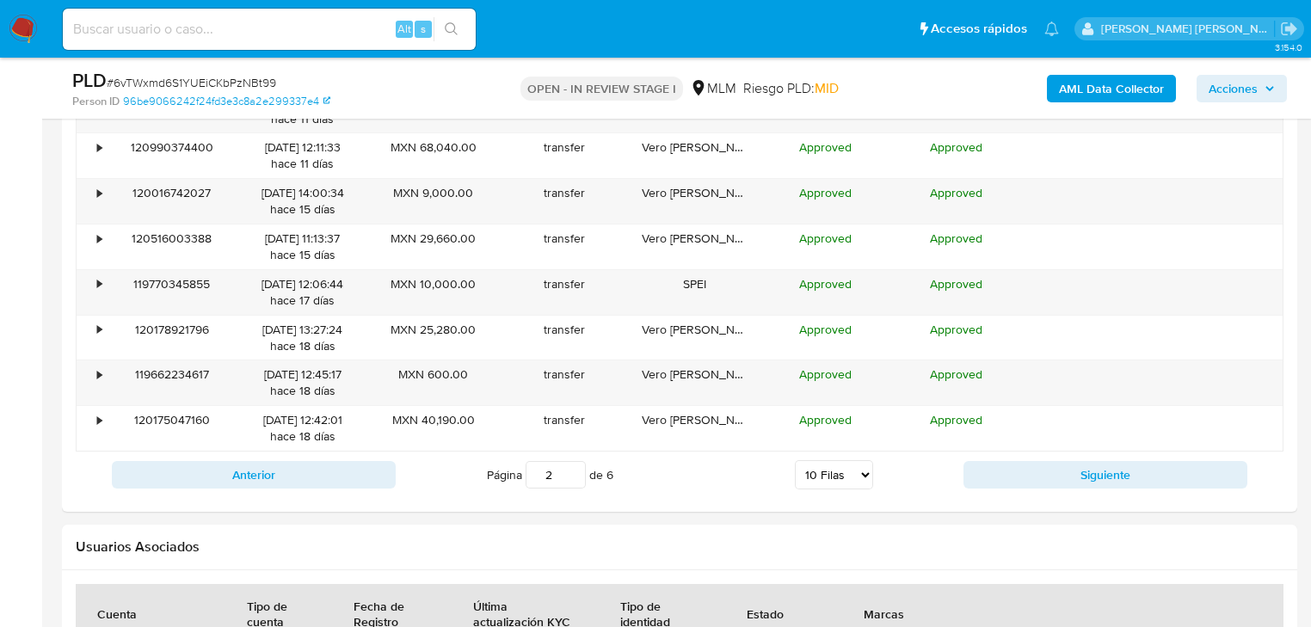
scroll to position [2020, 0]
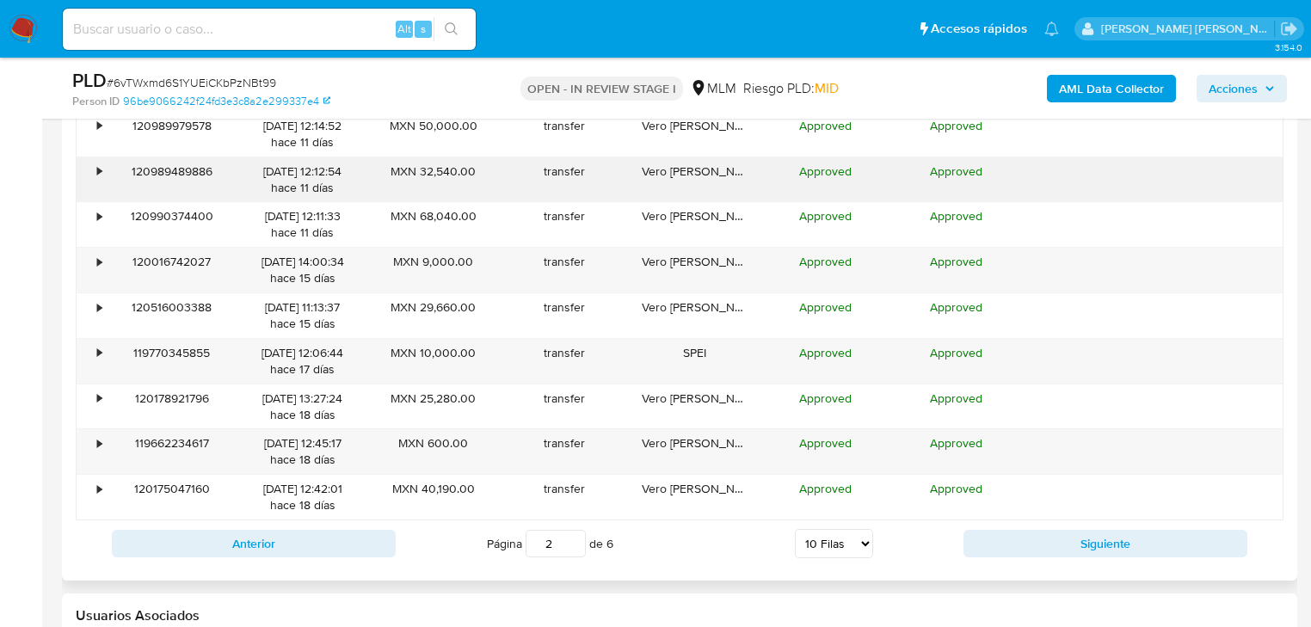
click at [107, 169] on div "120989489886" at bounding box center [172, 179] width 131 height 45
click at [102, 172] on div "•" at bounding box center [92, 179] width 30 height 45
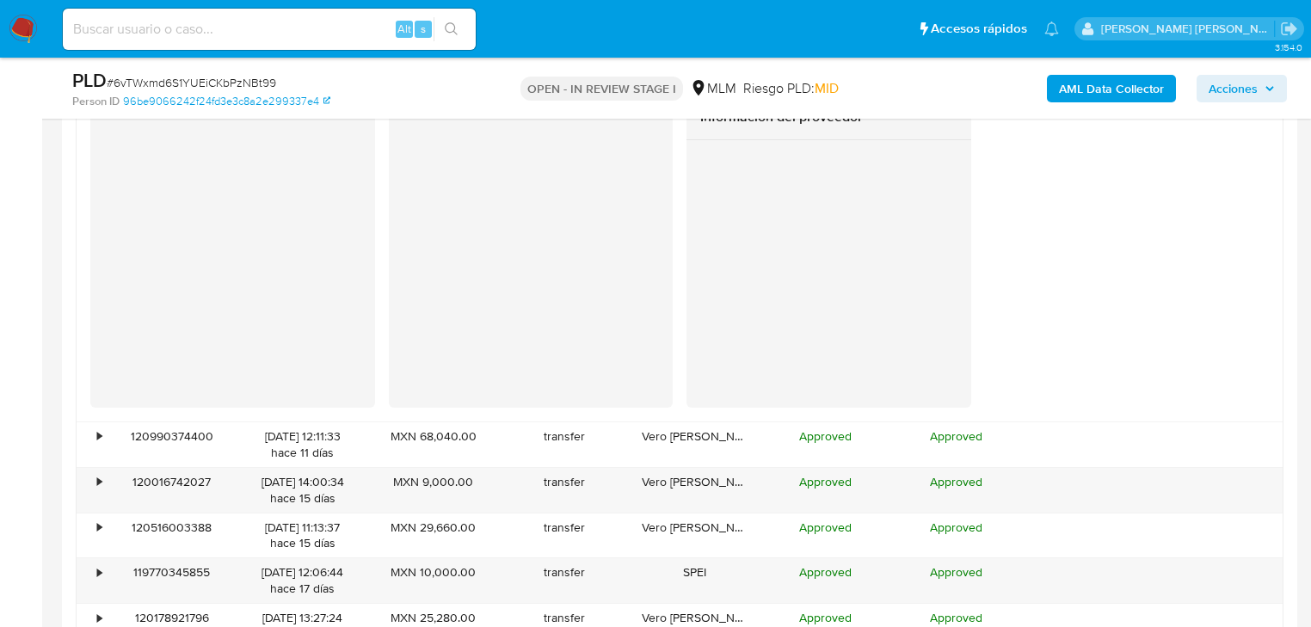
scroll to position [2226, 0]
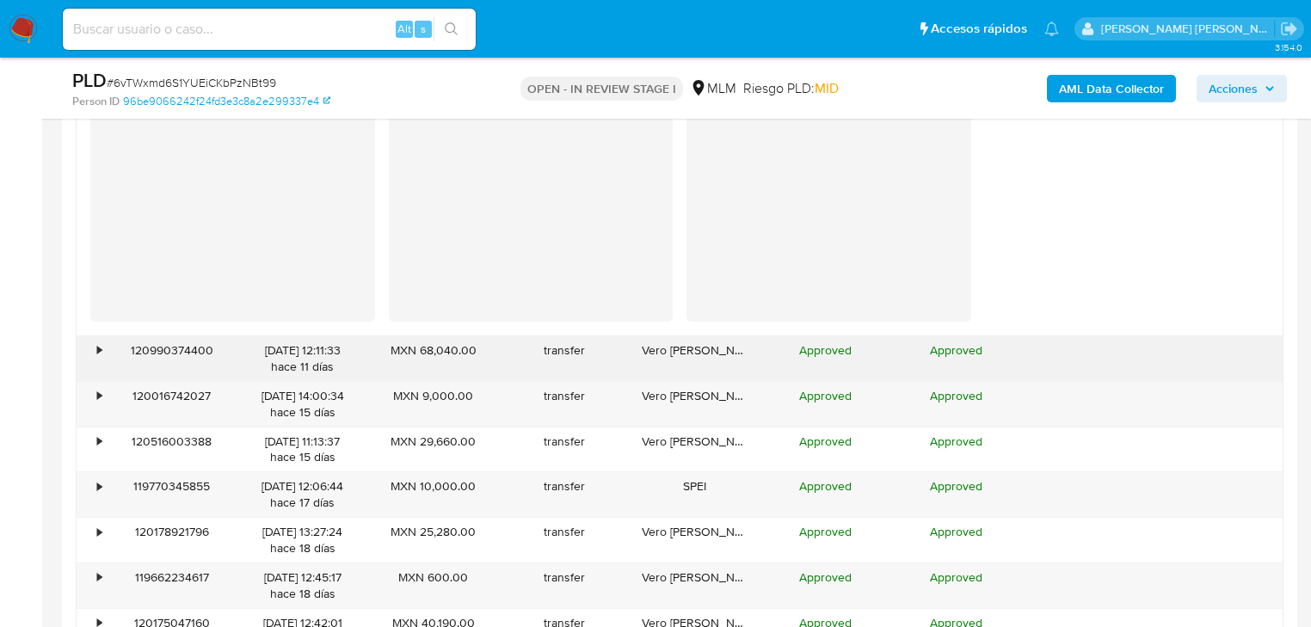
click at [100, 348] on div "•" at bounding box center [99, 350] width 4 height 16
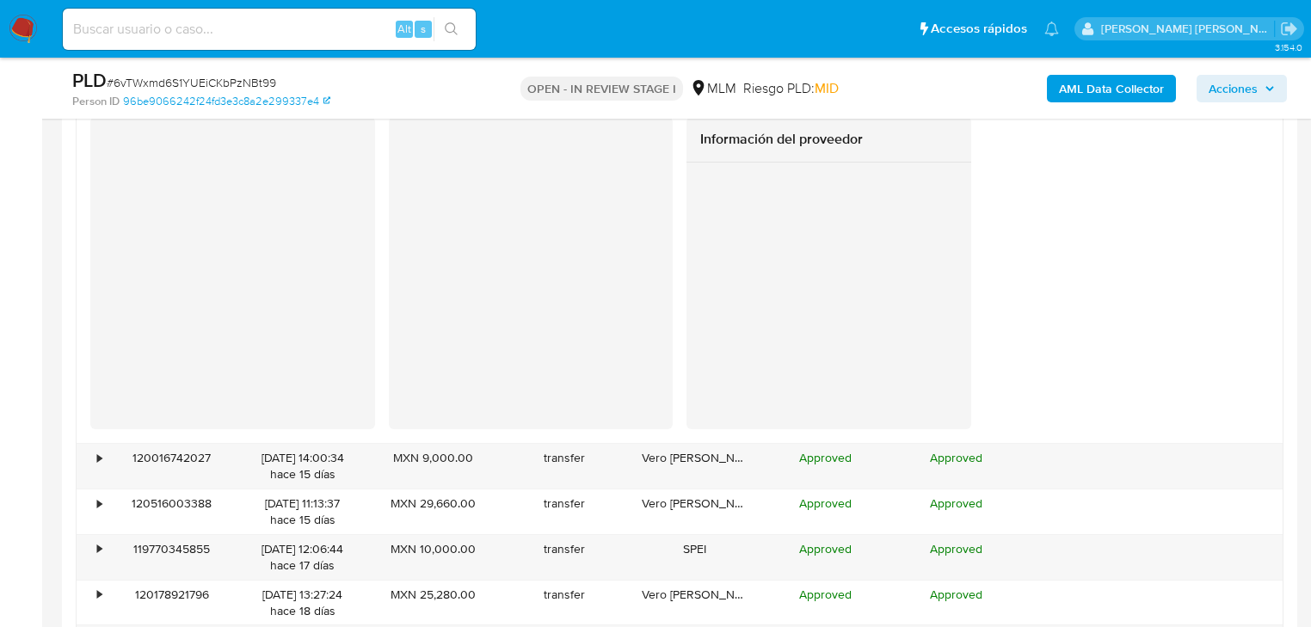
scroll to position [2570, 0]
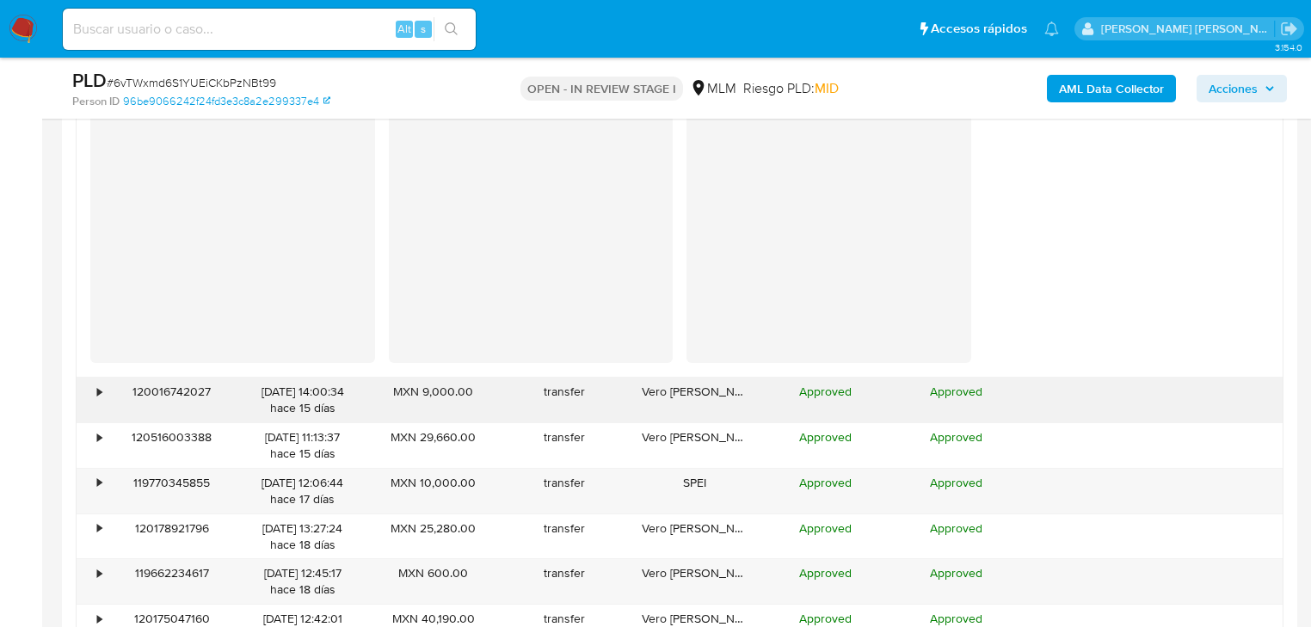
click at [107, 390] on div "120016742027" at bounding box center [172, 400] width 131 height 45
click at [102, 395] on div "•" at bounding box center [92, 400] width 30 height 45
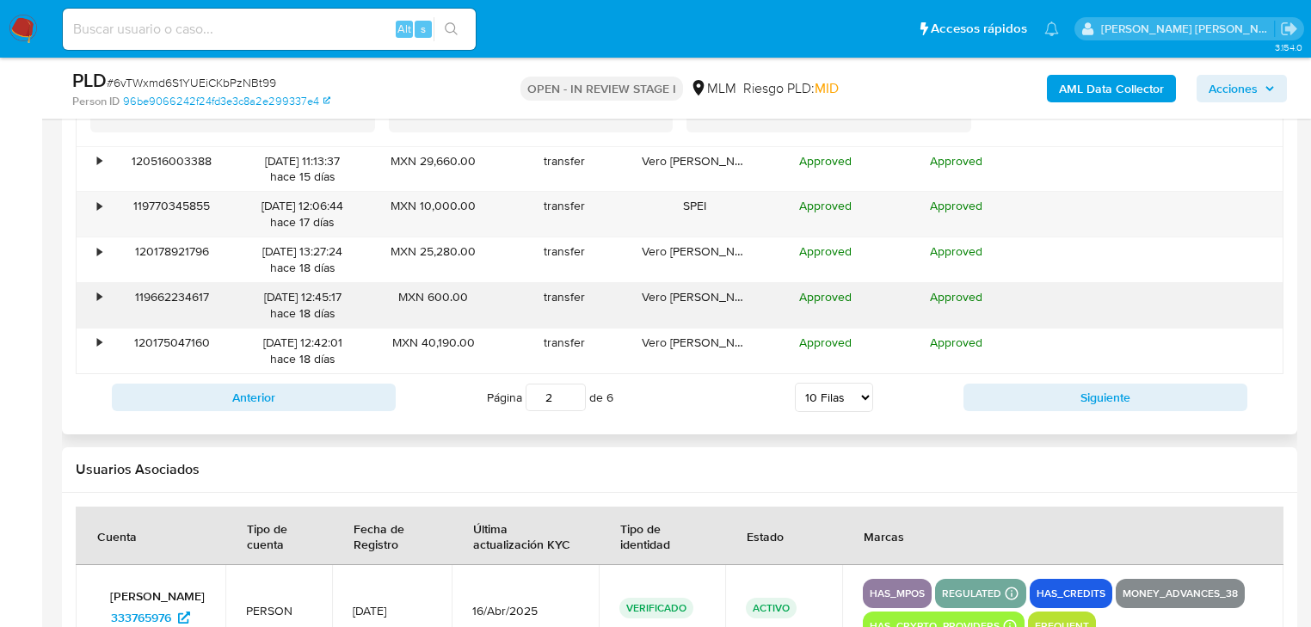
scroll to position [3190, 0]
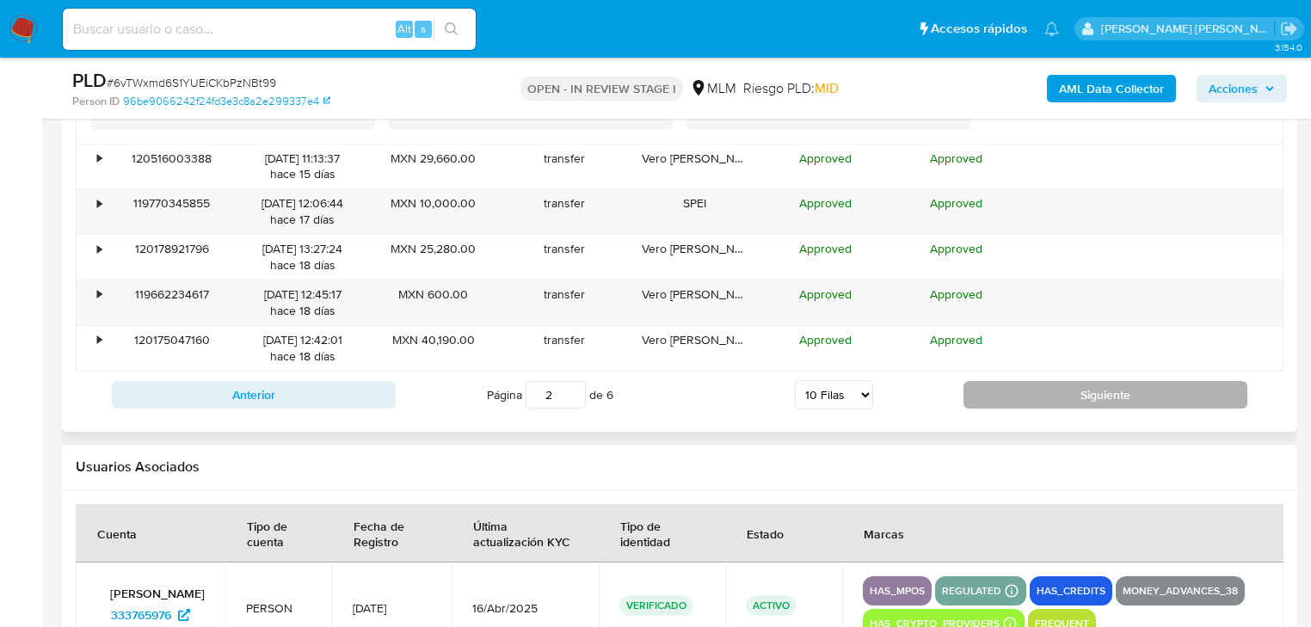
click at [1032, 398] on button "Siguiente" at bounding box center [1106, 395] width 284 height 28
type input "3"
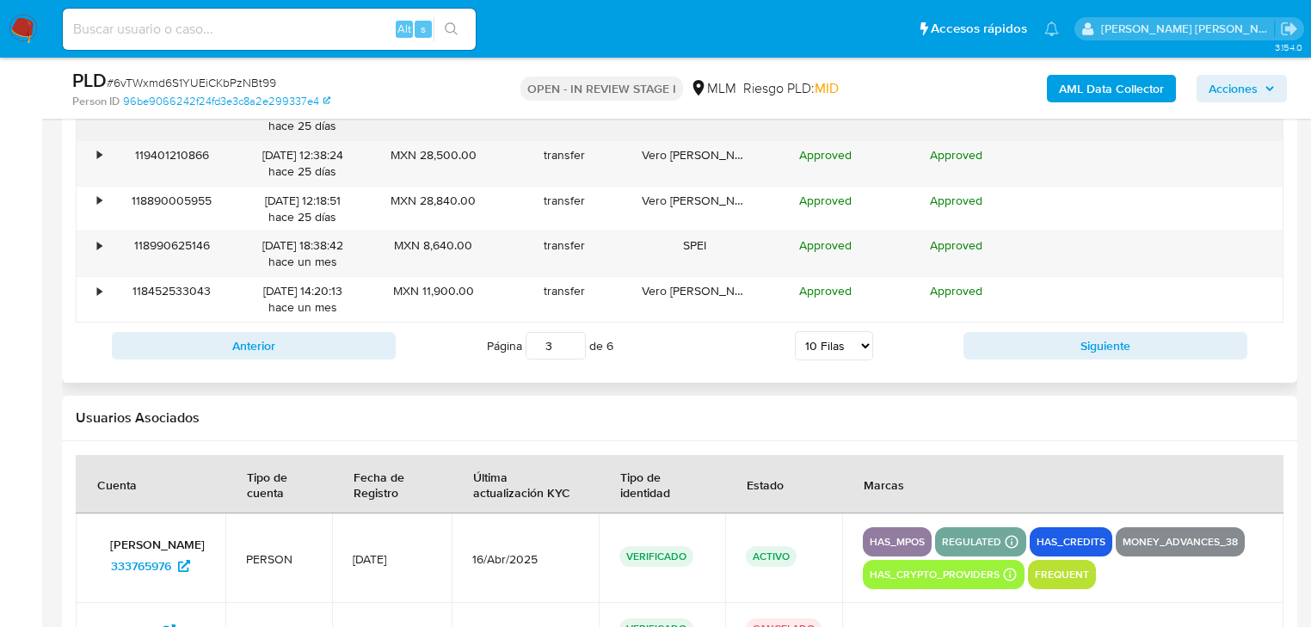
scroll to position [2020, 0]
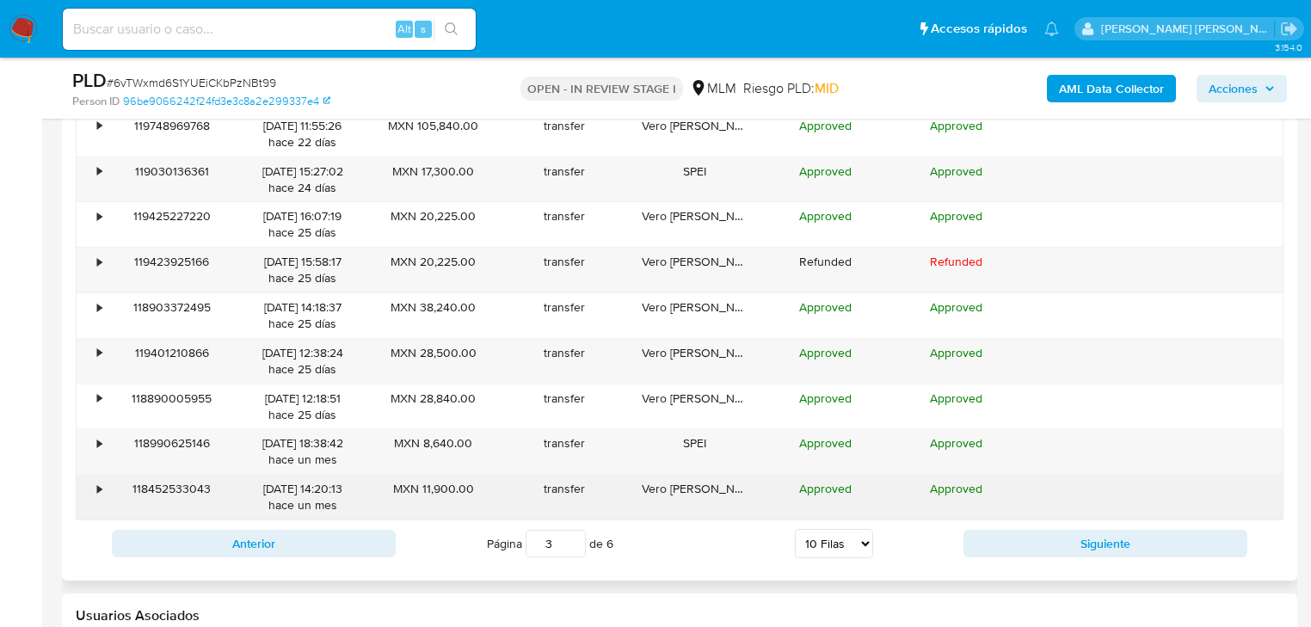
click at [107, 485] on div "118452533043" at bounding box center [172, 497] width 131 height 45
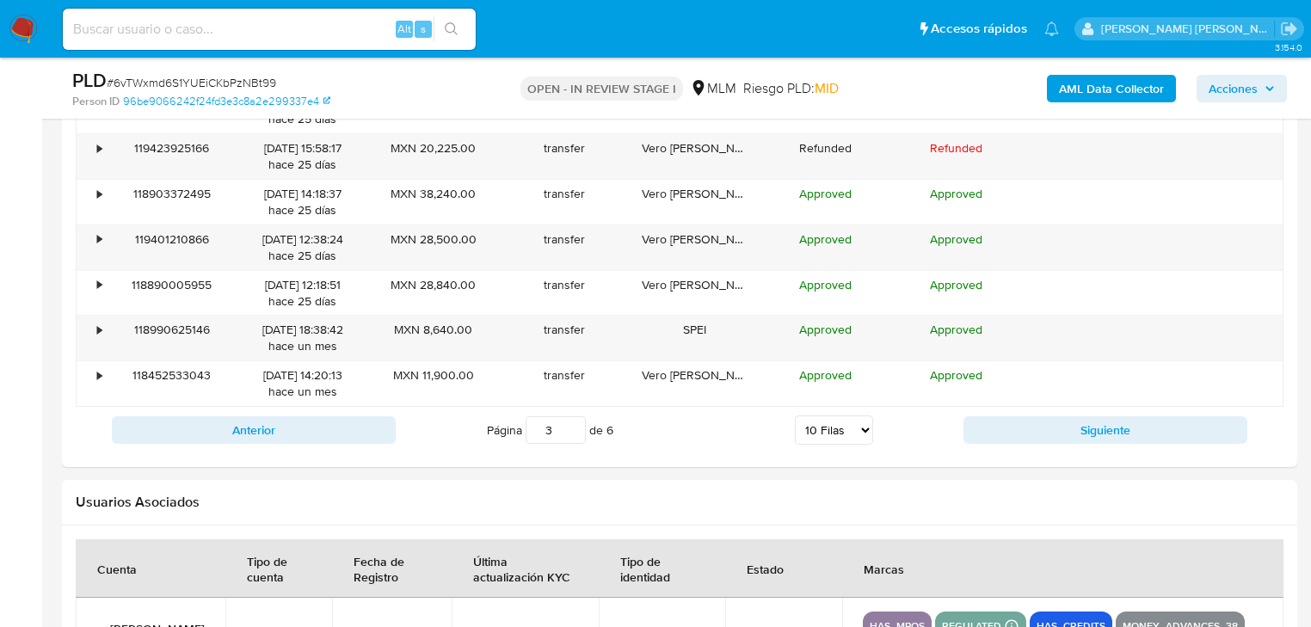
scroll to position [2295, 0]
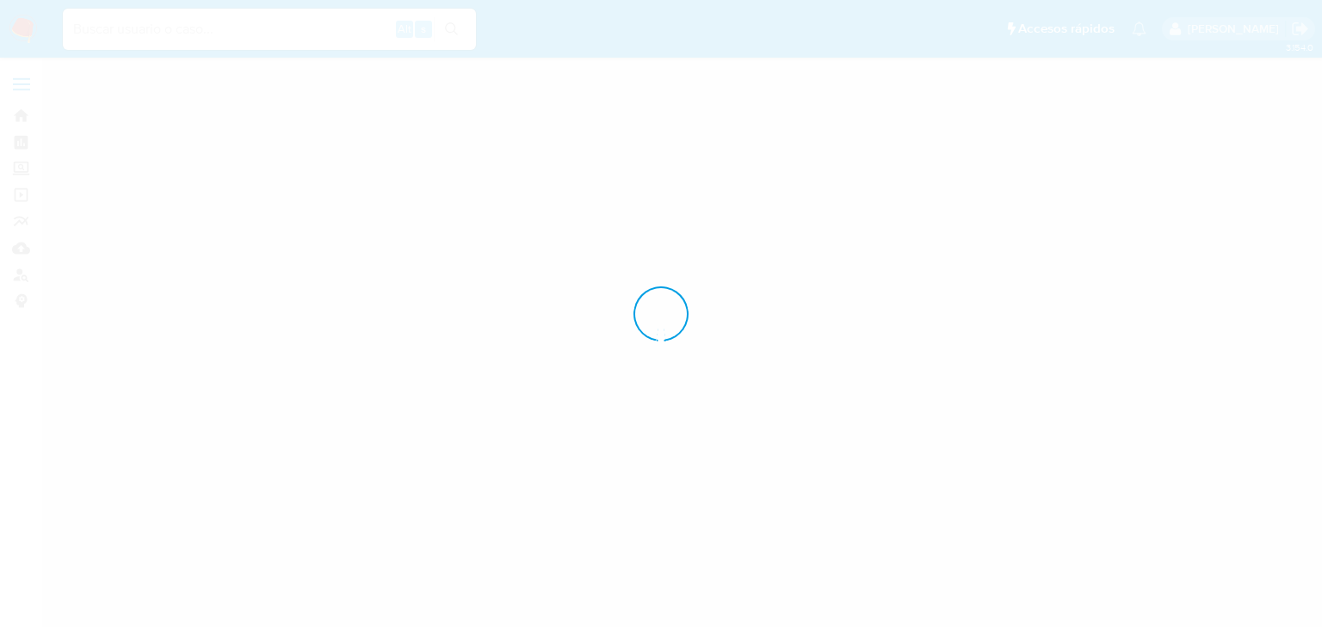
click at [171, 30] on input at bounding box center [269, 29] width 413 height 22
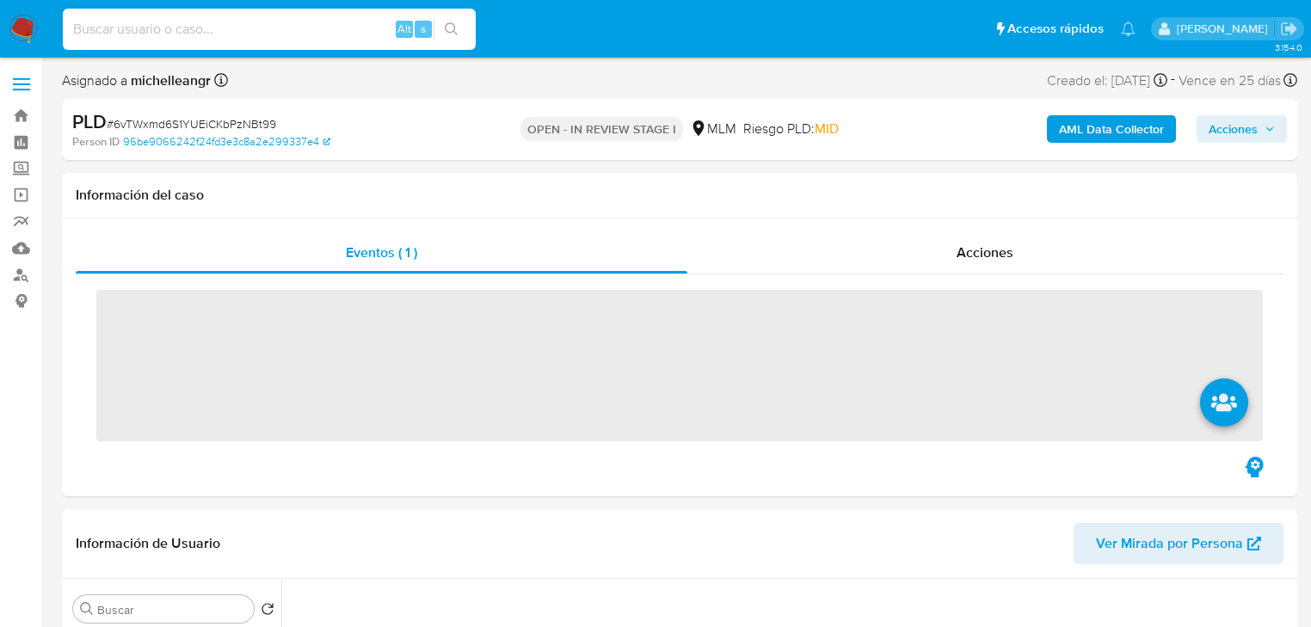
click at [171, 30] on input at bounding box center [269, 29] width 413 height 22
paste input "iRm9kWQ5C2KJjYwS66mSjXMj"
type input "iRm9kWQ5C2KJjYwS66mSjXMj"
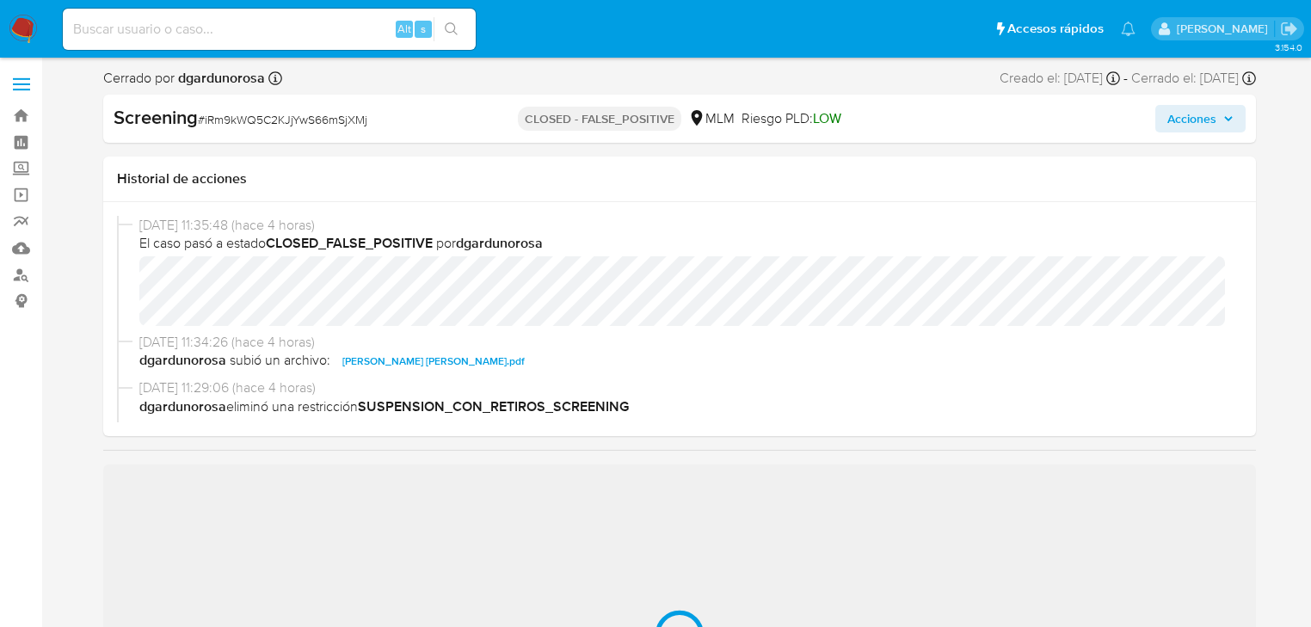
select select "10"
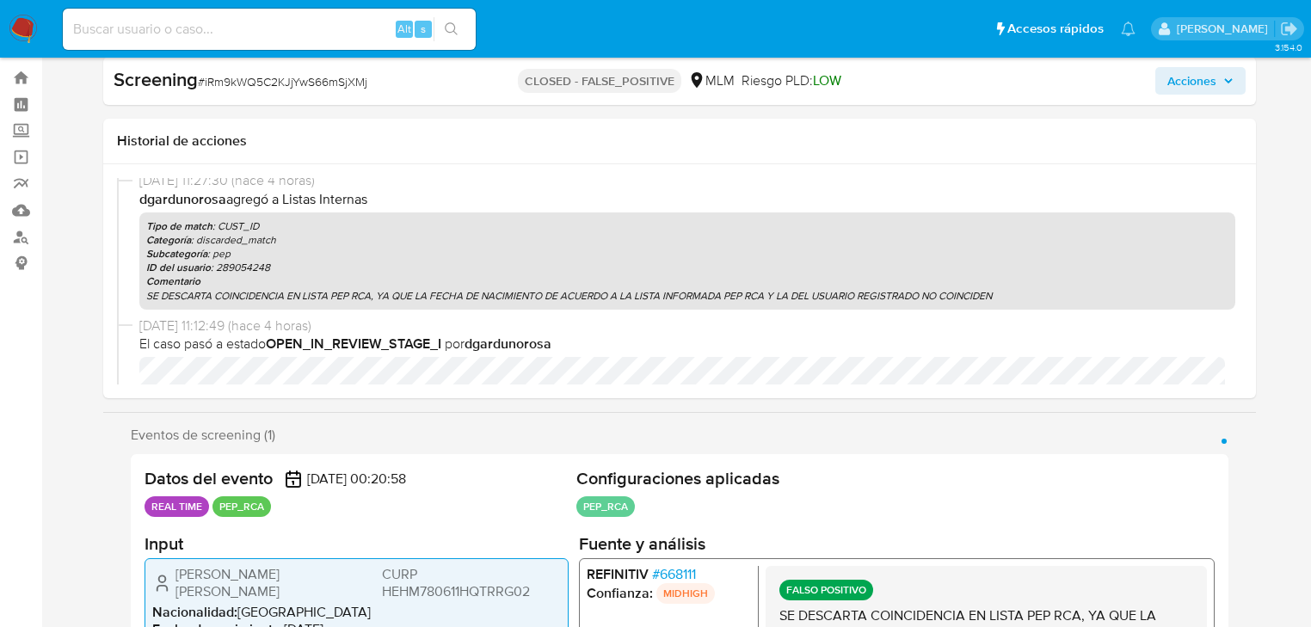
scroll to position [69, 0]
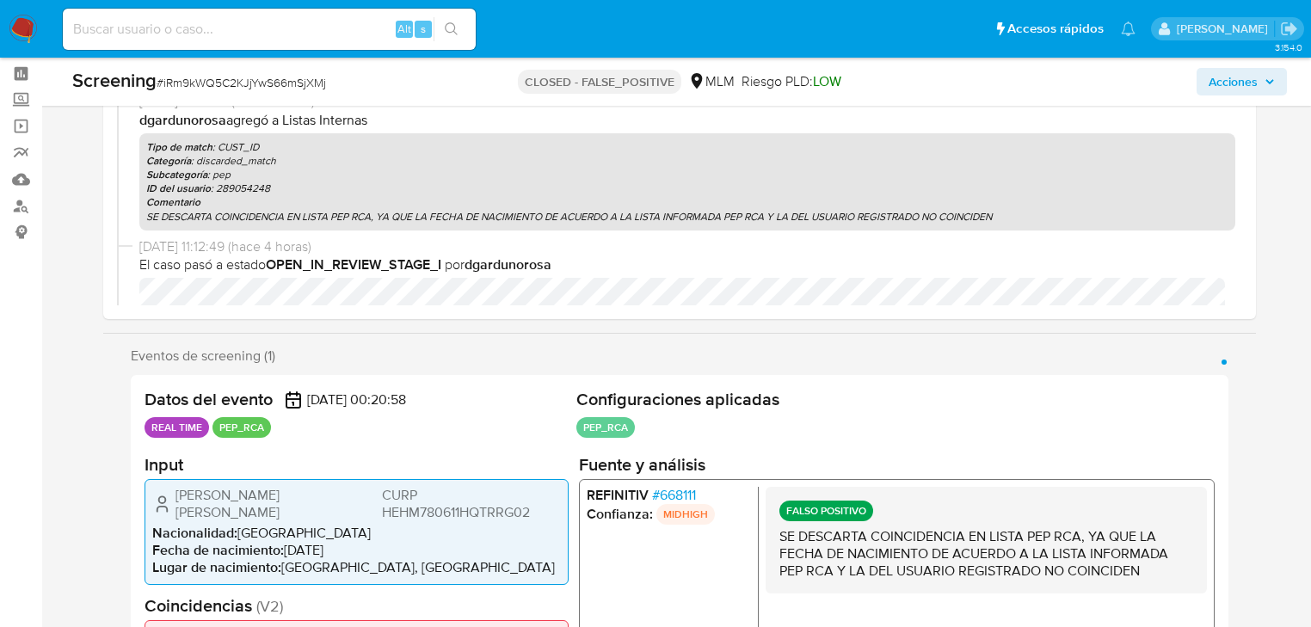
click at [667, 497] on span "# 668111" at bounding box center [674, 494] width 44 height 17
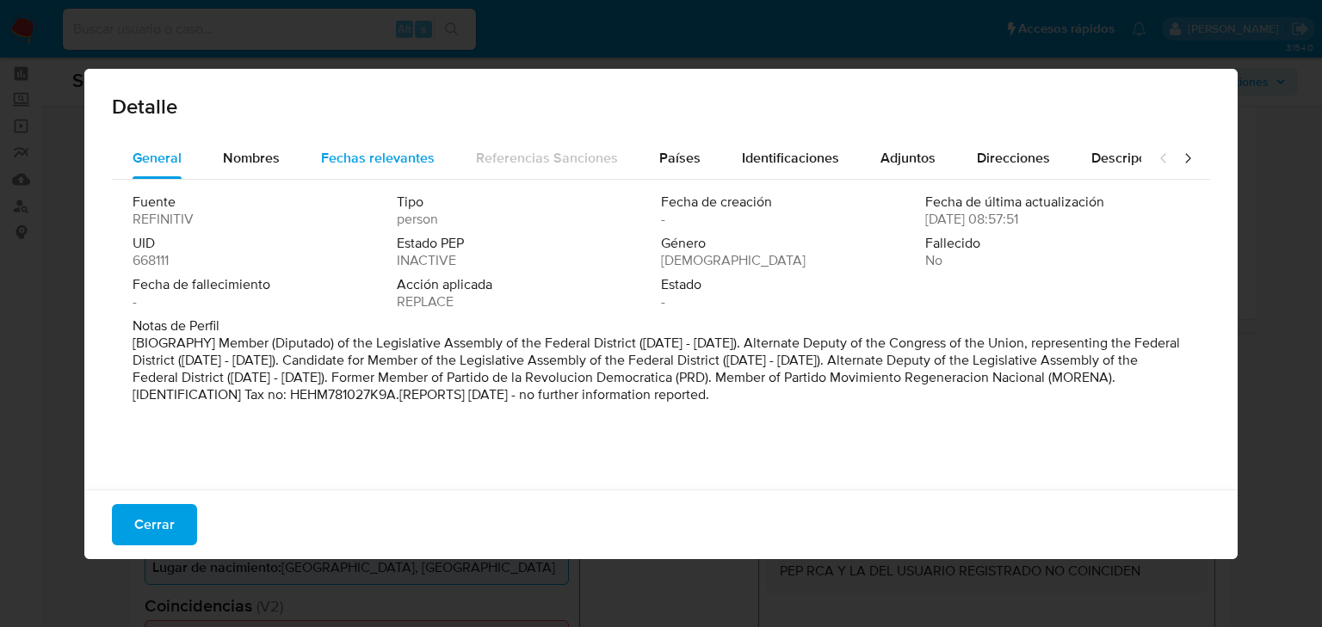
click at [397, 169] on div "Fechas relevantes" at bounding box center [378, 158] width 114 height 41
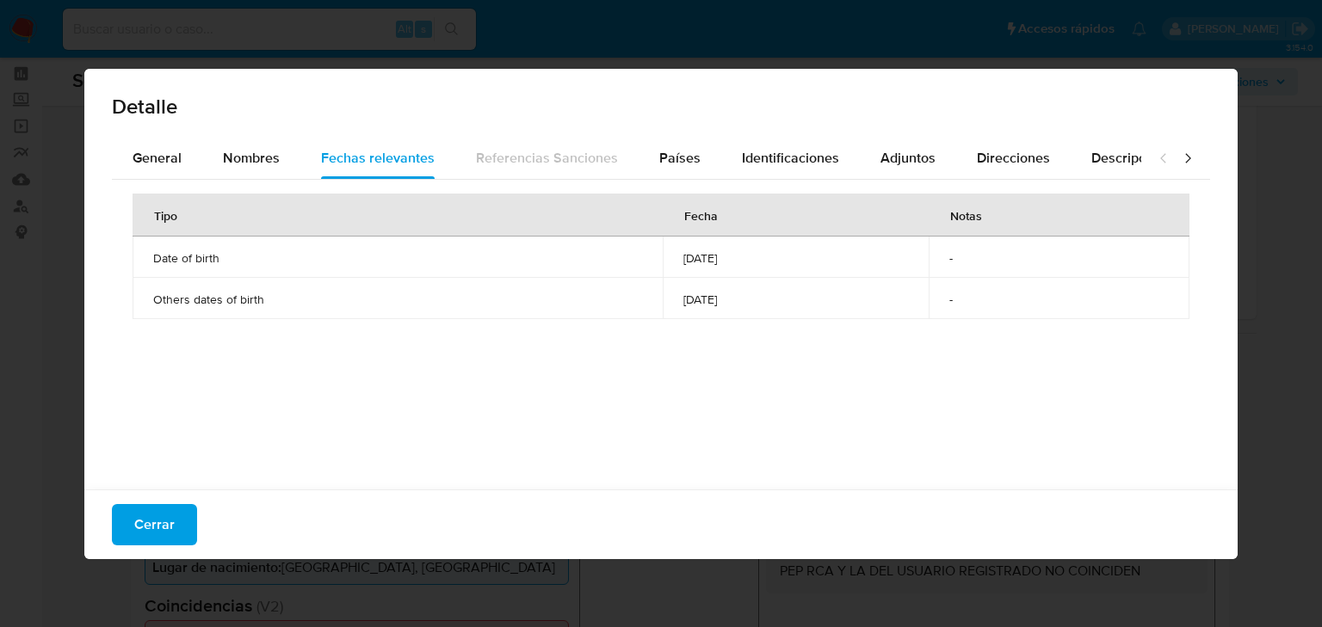
drag, startPoint x: 158, startPoint y: 527, endPoint x: 277, endPoint y: 332, distance: 227.9
click at [157, 525] on span "Cerrar" at bounding box center [154, 525] width 40 height 38
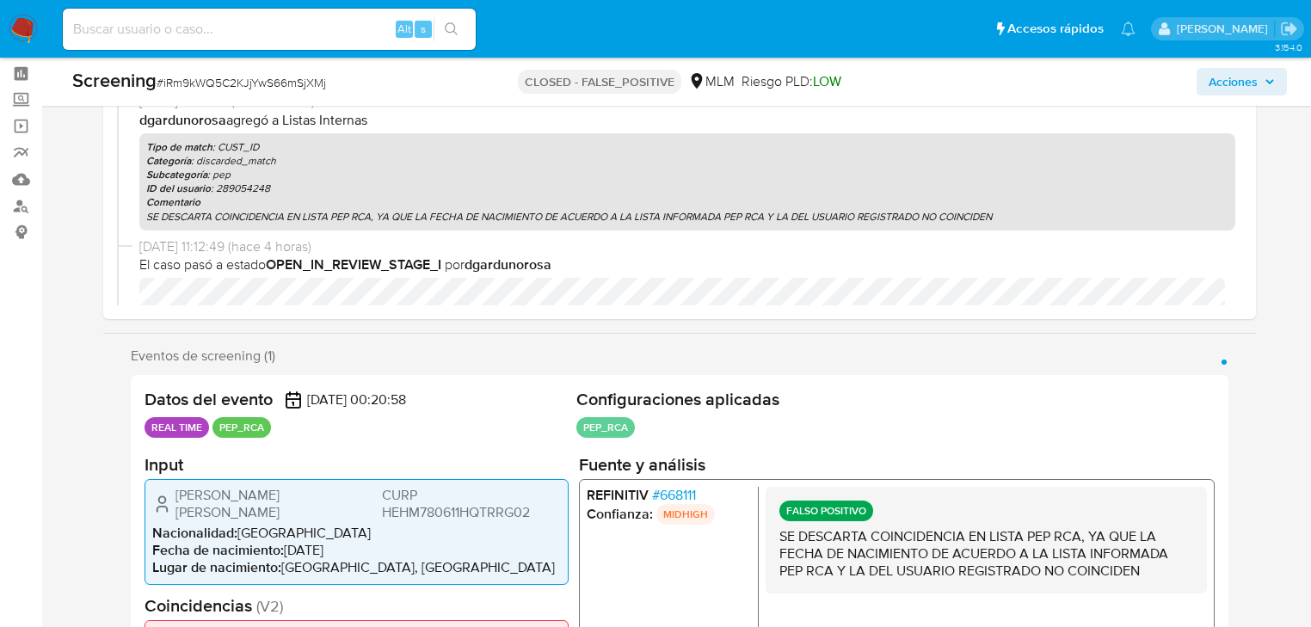
click at [176, 39] on input at bounding box center [269, 29] width 413 height 22
paste input "paMm1qRz6uvXMfkQPR7pGLsp"
type input "paMm1qRz6uvXMfkQPR7pGLsp"
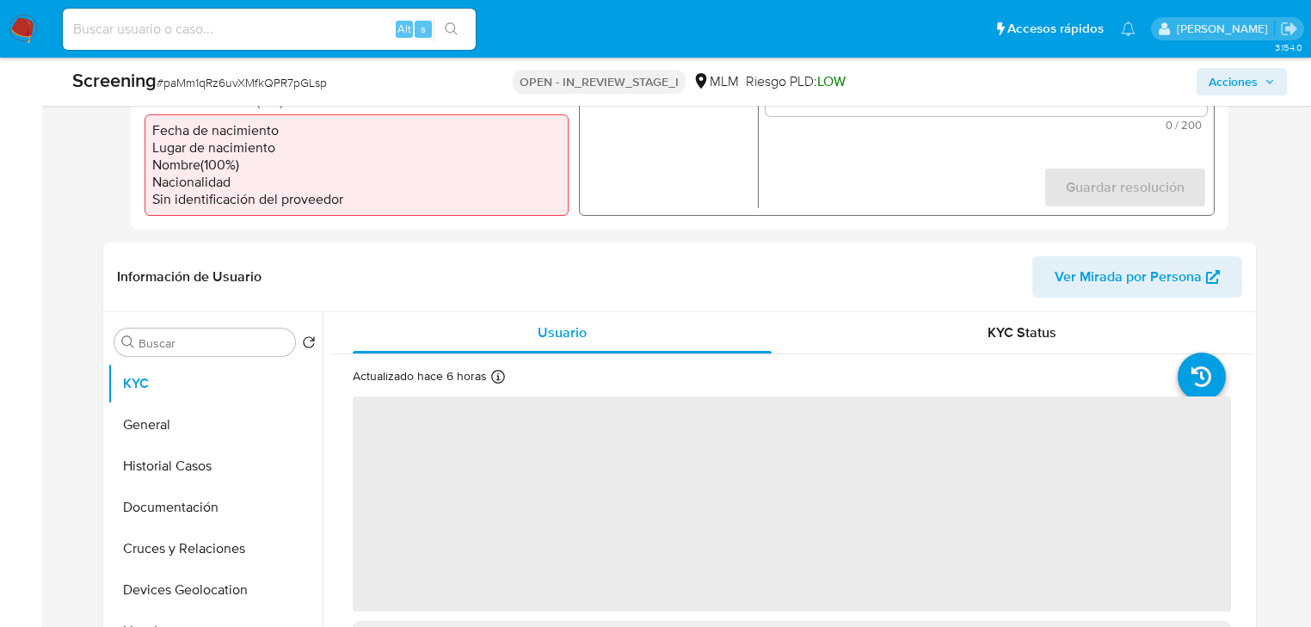
scroll to position [620, 0]
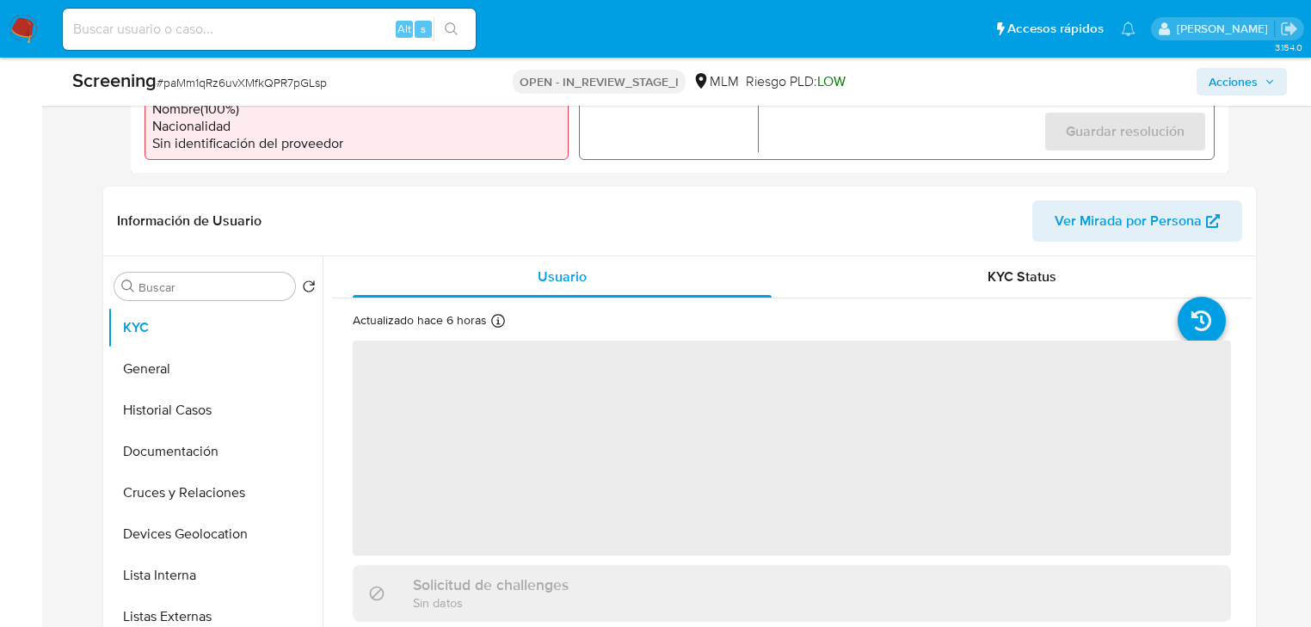
select select "10"
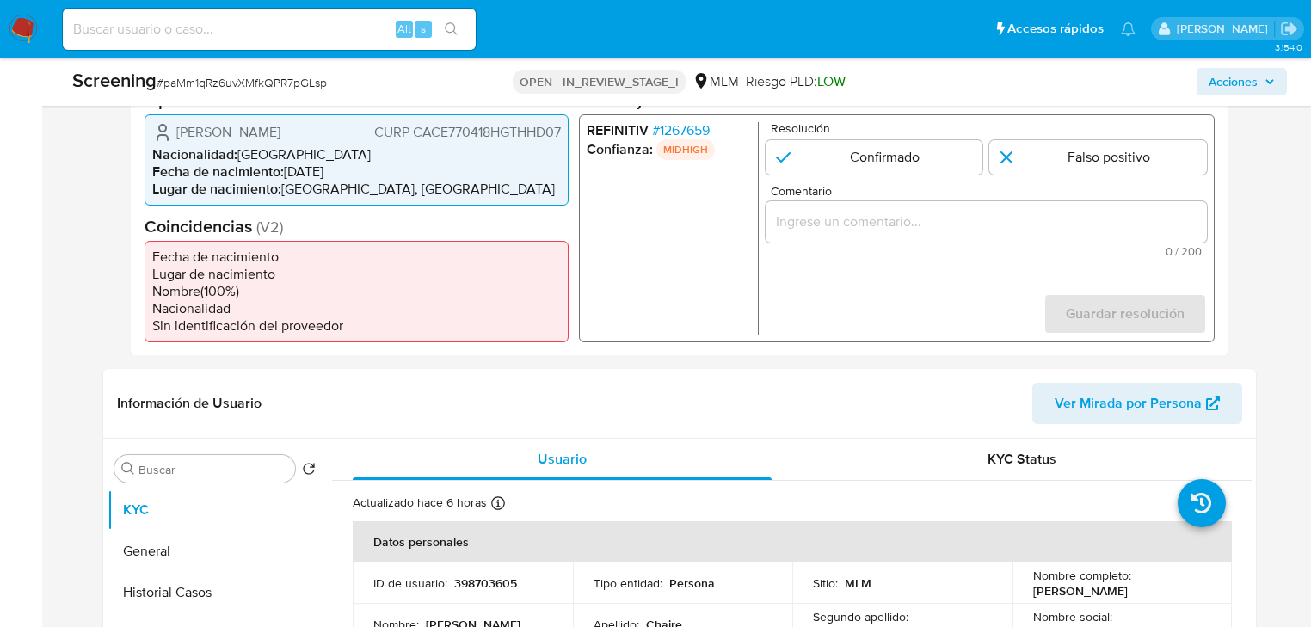
scroll to position [413, 0]
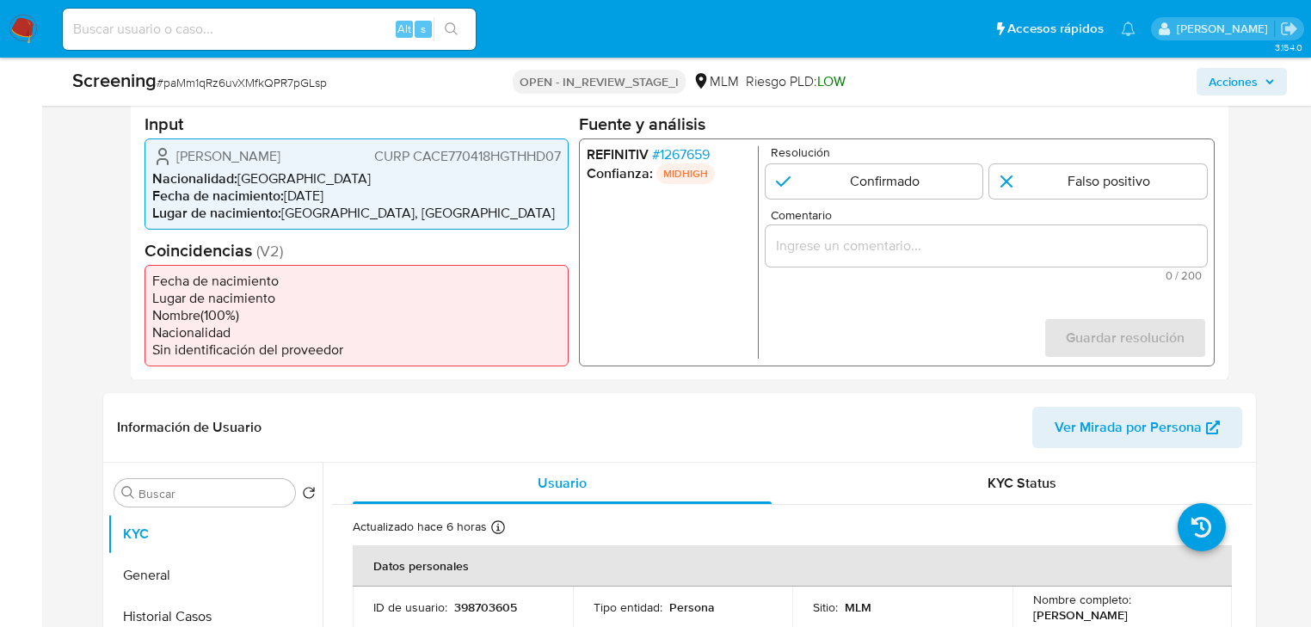
click at [682, 149] on span "# 1267659" at bounding box center [681, 153] width 58 height 17
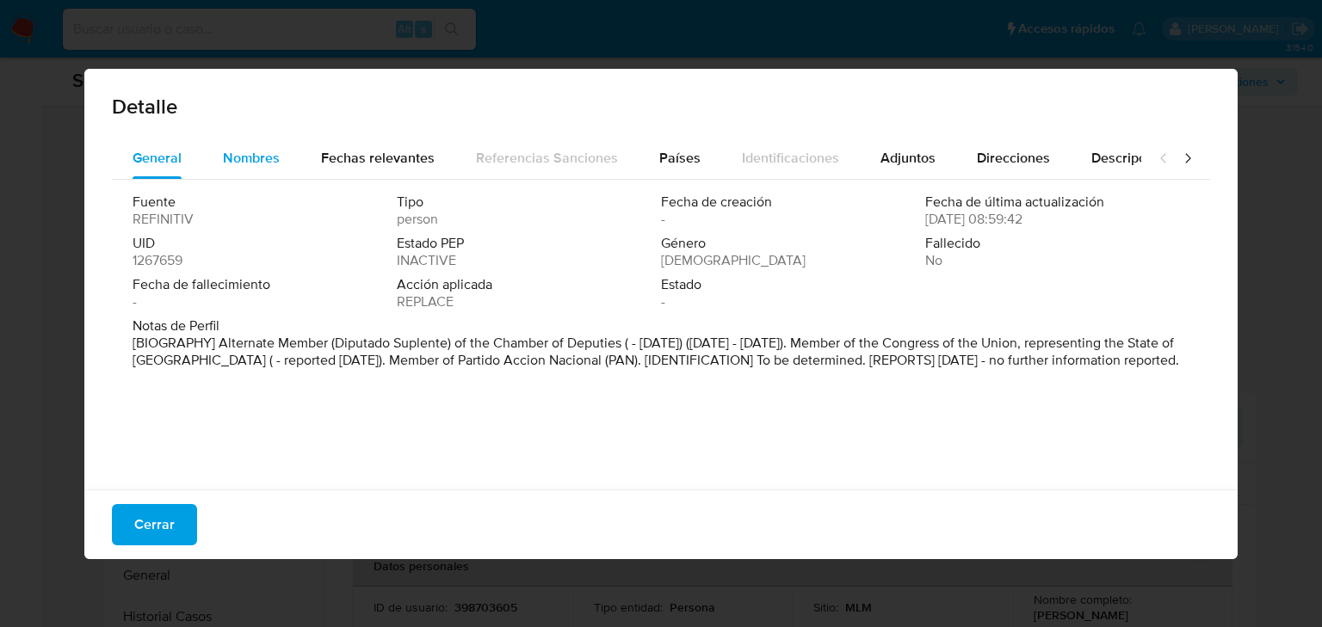
click at [246, 155] on span "Nombres" at bounding box center [251, 158] width 57 height 20
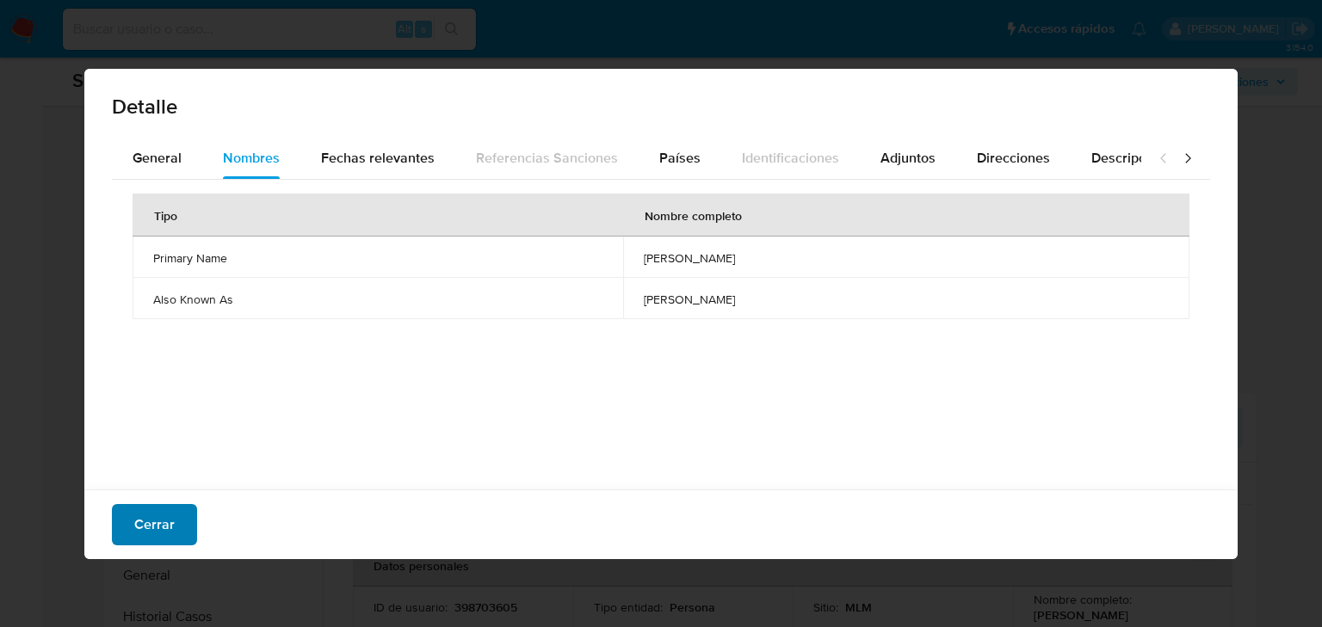
click at [142, 534] on span "Cerrar" at bounding box center [154, 525] width 40 height 38
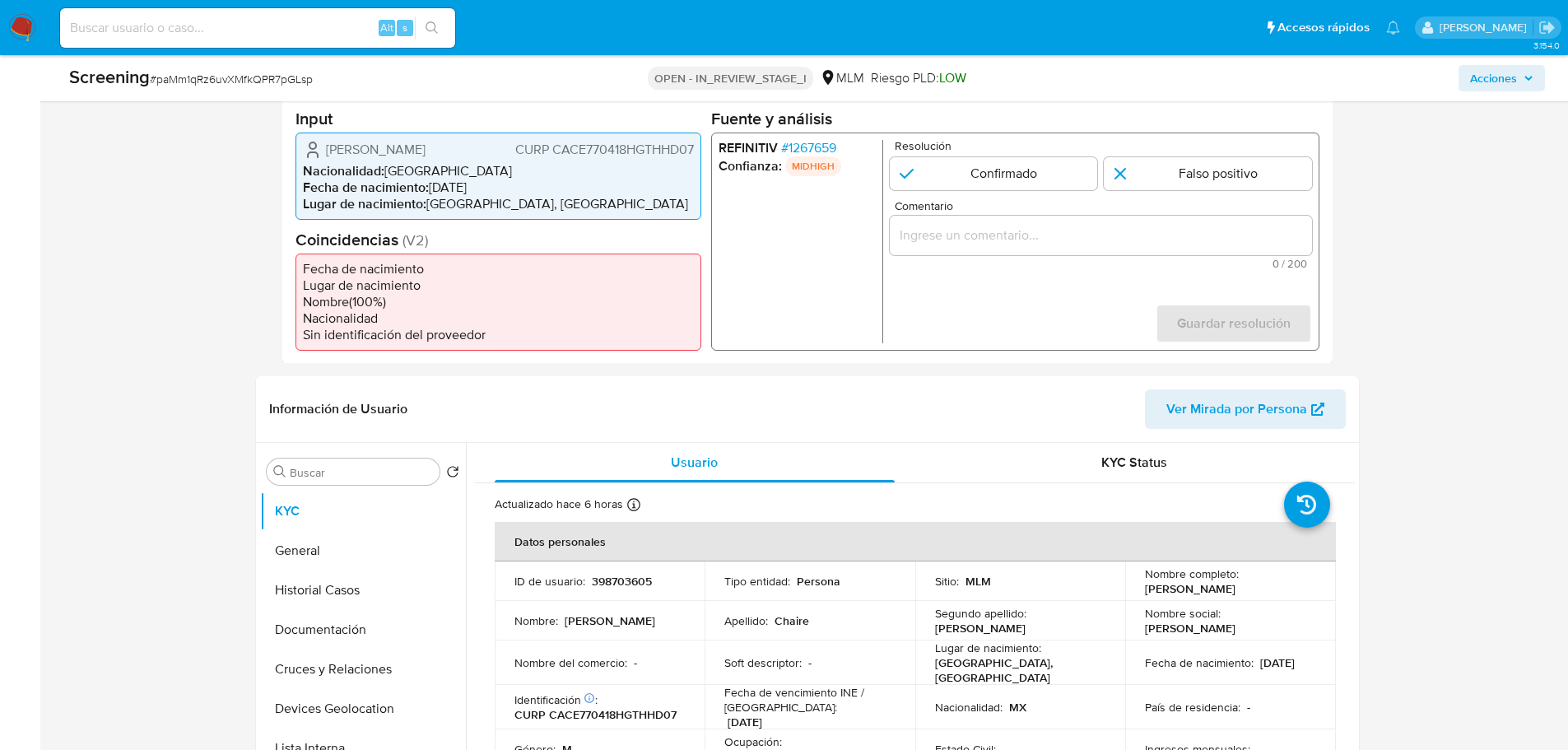
click at [798, 147] on span "# 1267659" at bounding box center [808, 146] width 55 height 16
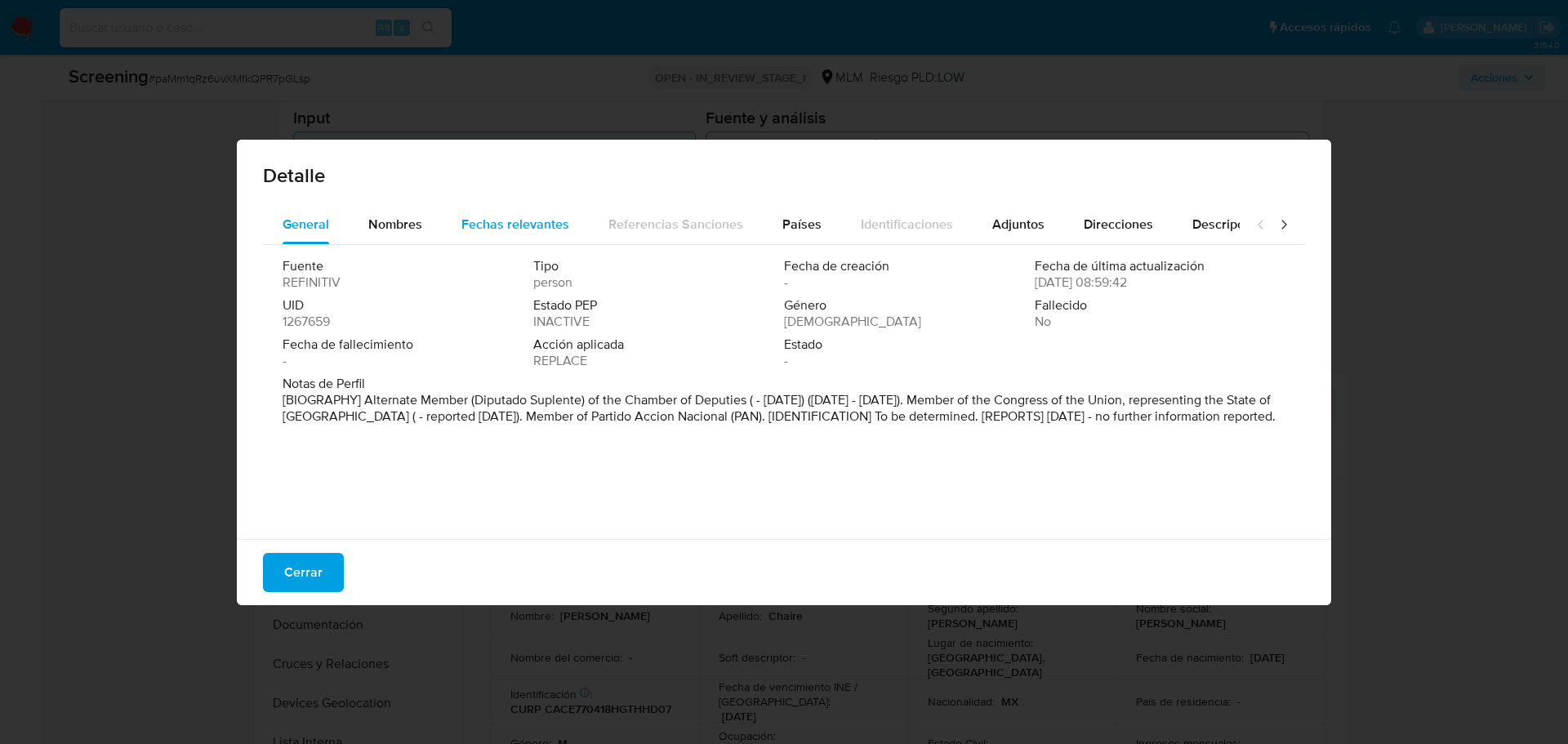
click at [560, 226] on span "Fechas relevantes" at bounding box center [515, 224] width 108 height 19
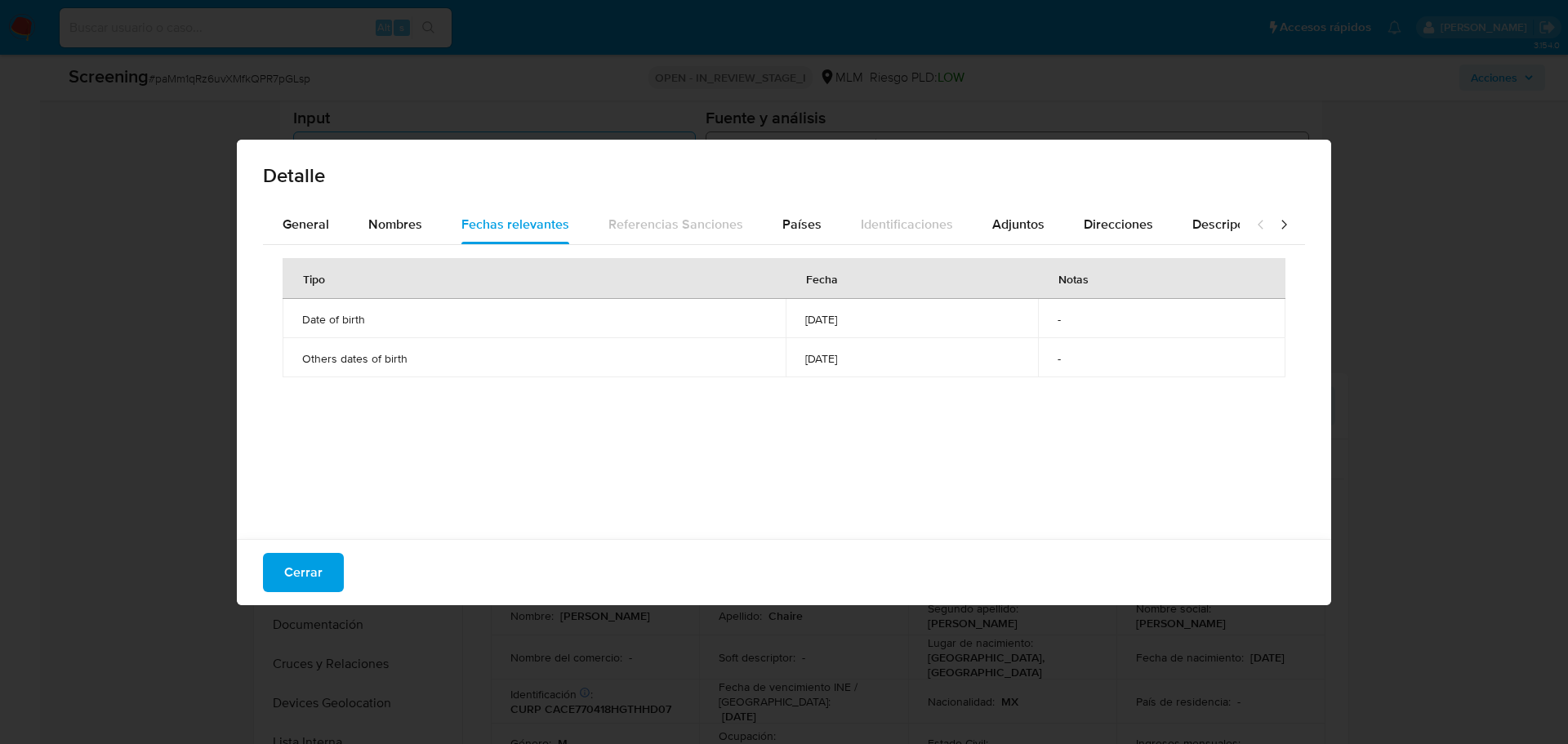
drag, startPoint x: 829, startPoint y: 360, endPoint x: 700, endPoint y: 335, distance: 131.4
click at [712, 344] on tr "Others dates of birth 1977-04-18 -" at bounding box center [784, 357] width 1003 height 39
drag, startPoint x: 327, startPoint y: 580, endPoint x: 365, endPoint y: 542, distance: 53.7
click at [327, 579] on button "Cerrar" at bounding box center [303, 572] width 81 height 39
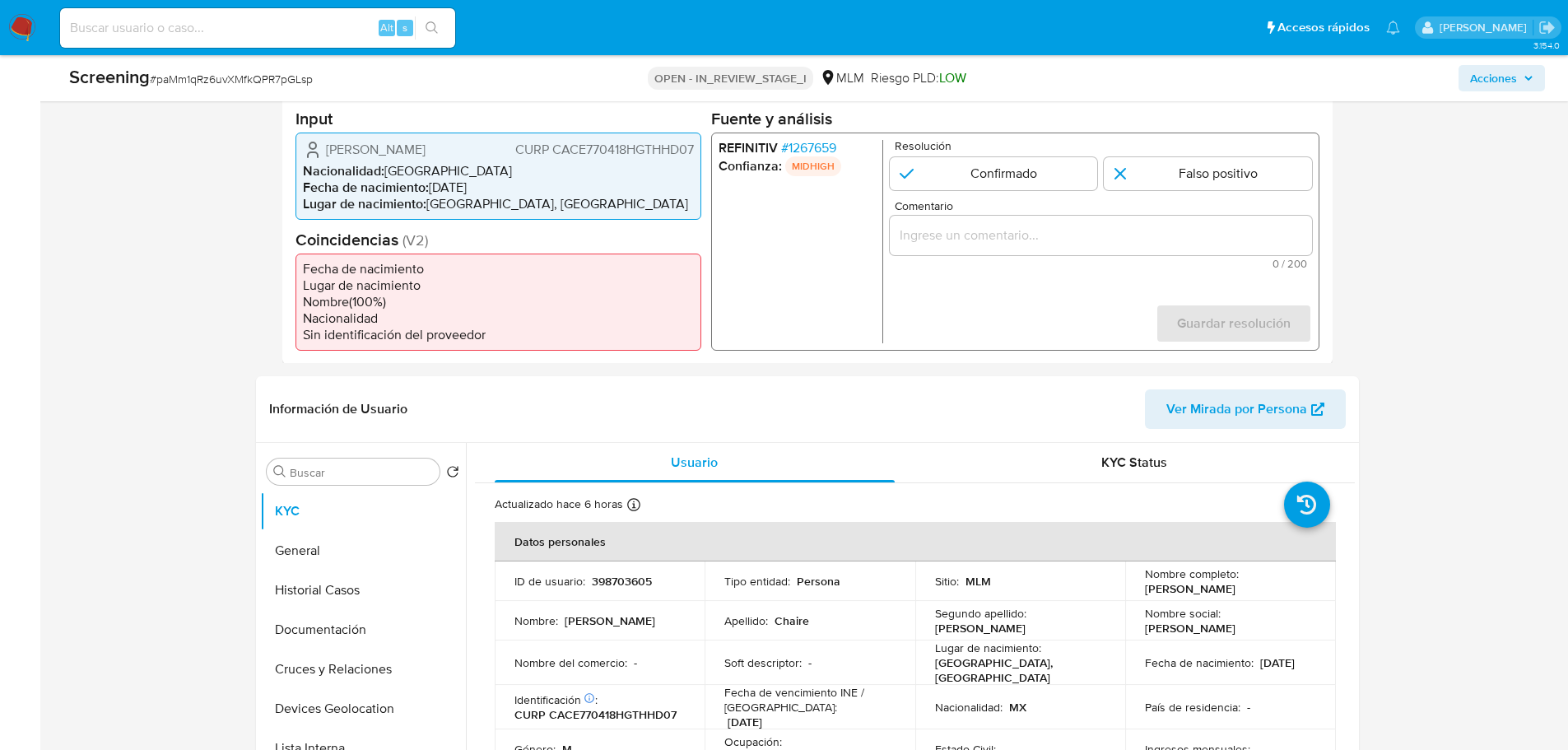
click at [210, 35] on input at bounding box center [257, 28] width 395 height 21
paste input "7yl4glH1sitpk6MQZKjNugSt"
type input "7yl4glH1sitpk6MQZKjNugSt"
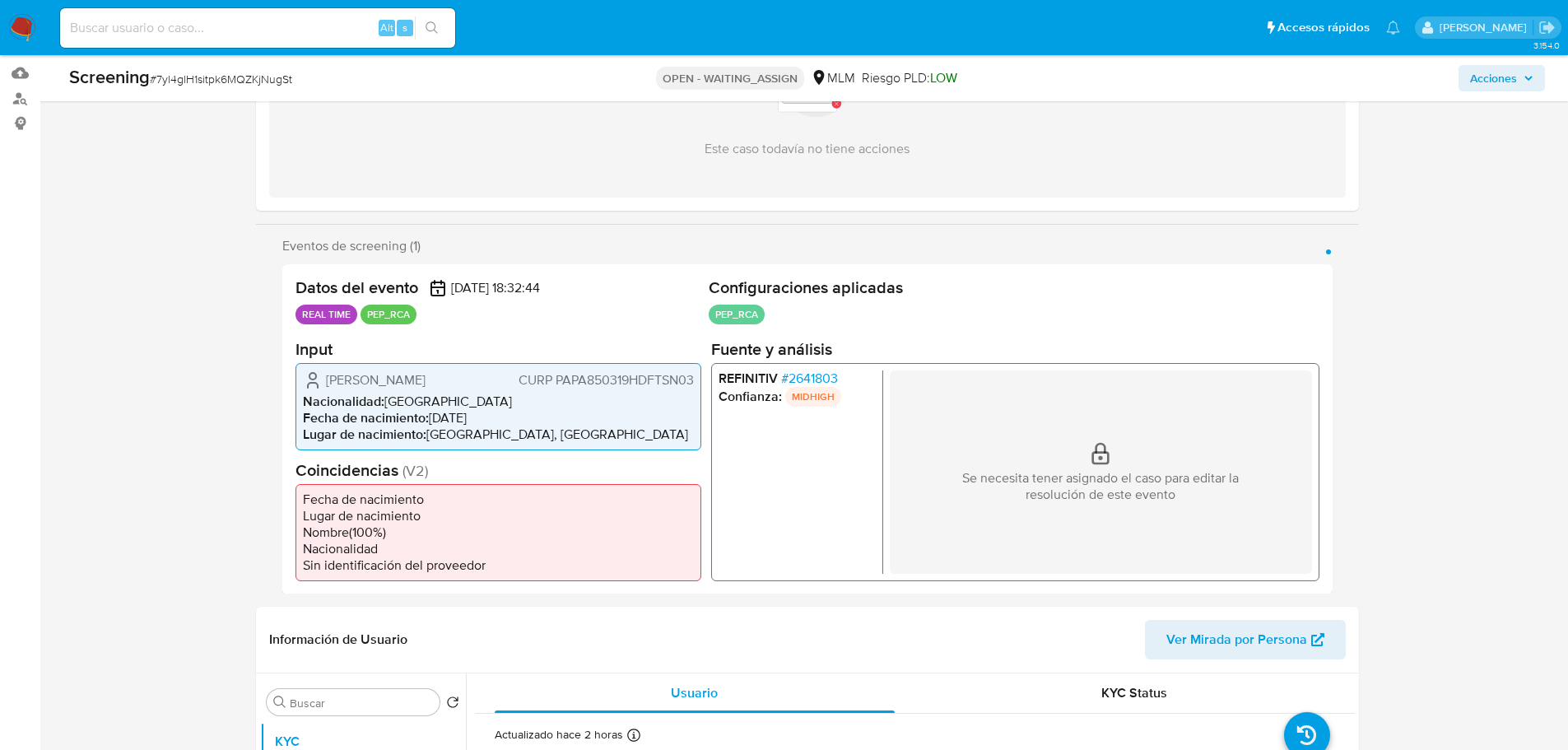
select select "10"
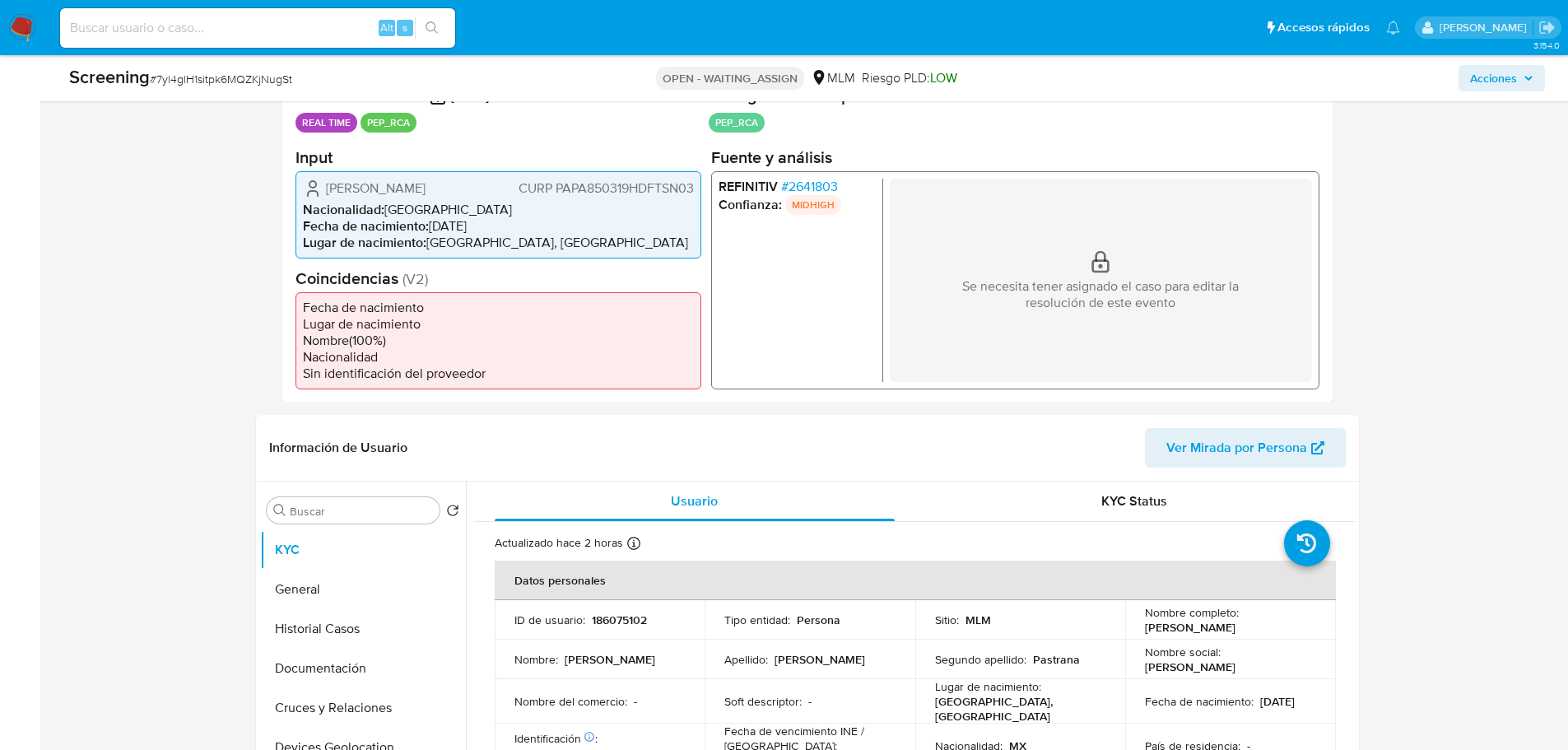
scroll to position [329, 0]
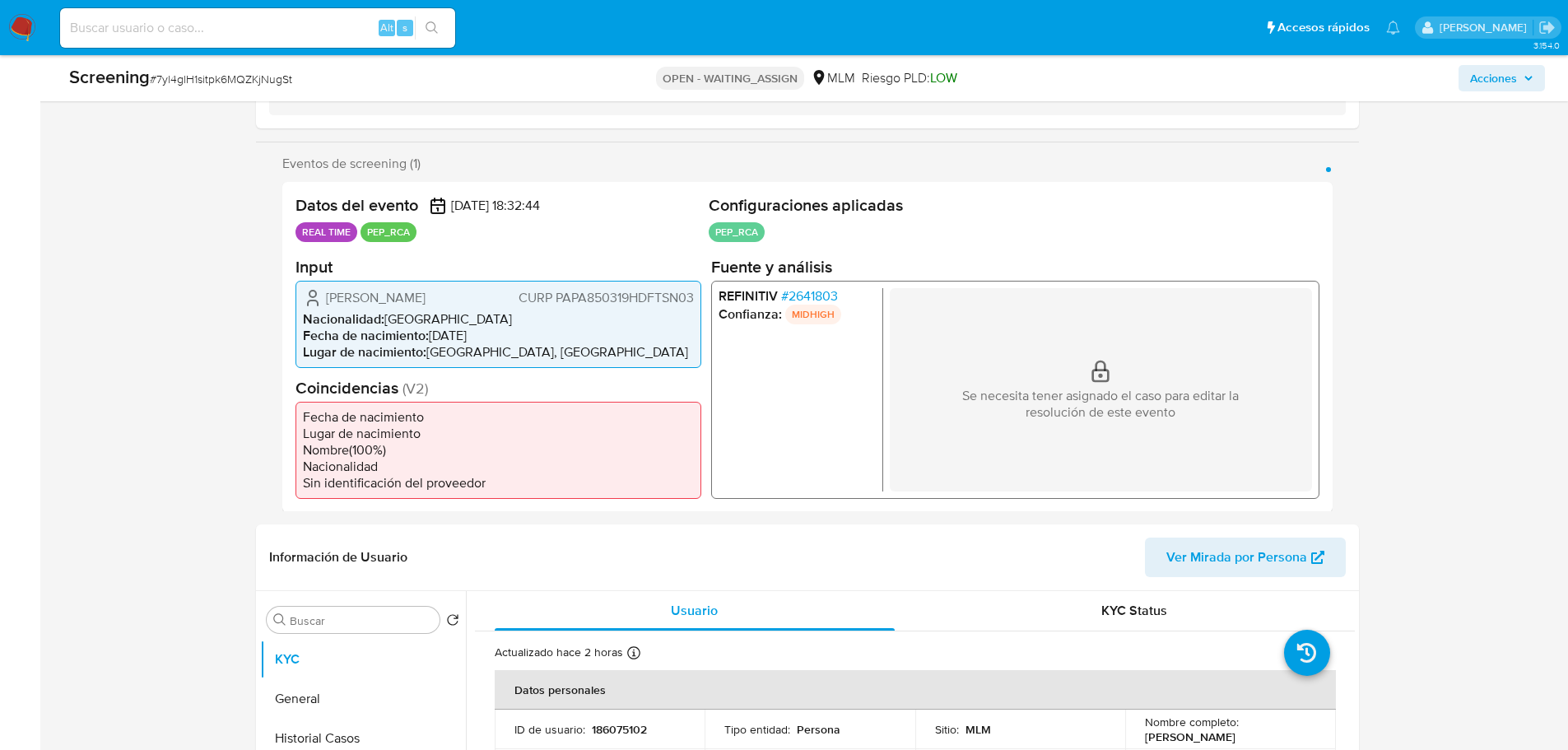
click at [805, 212] on div "Datos del evento 15/08/2025 18:32:44 REAL TIME PEP_RCA Configuraciones aplicada…" at bounding box center [807, 346] width 1050 height 330
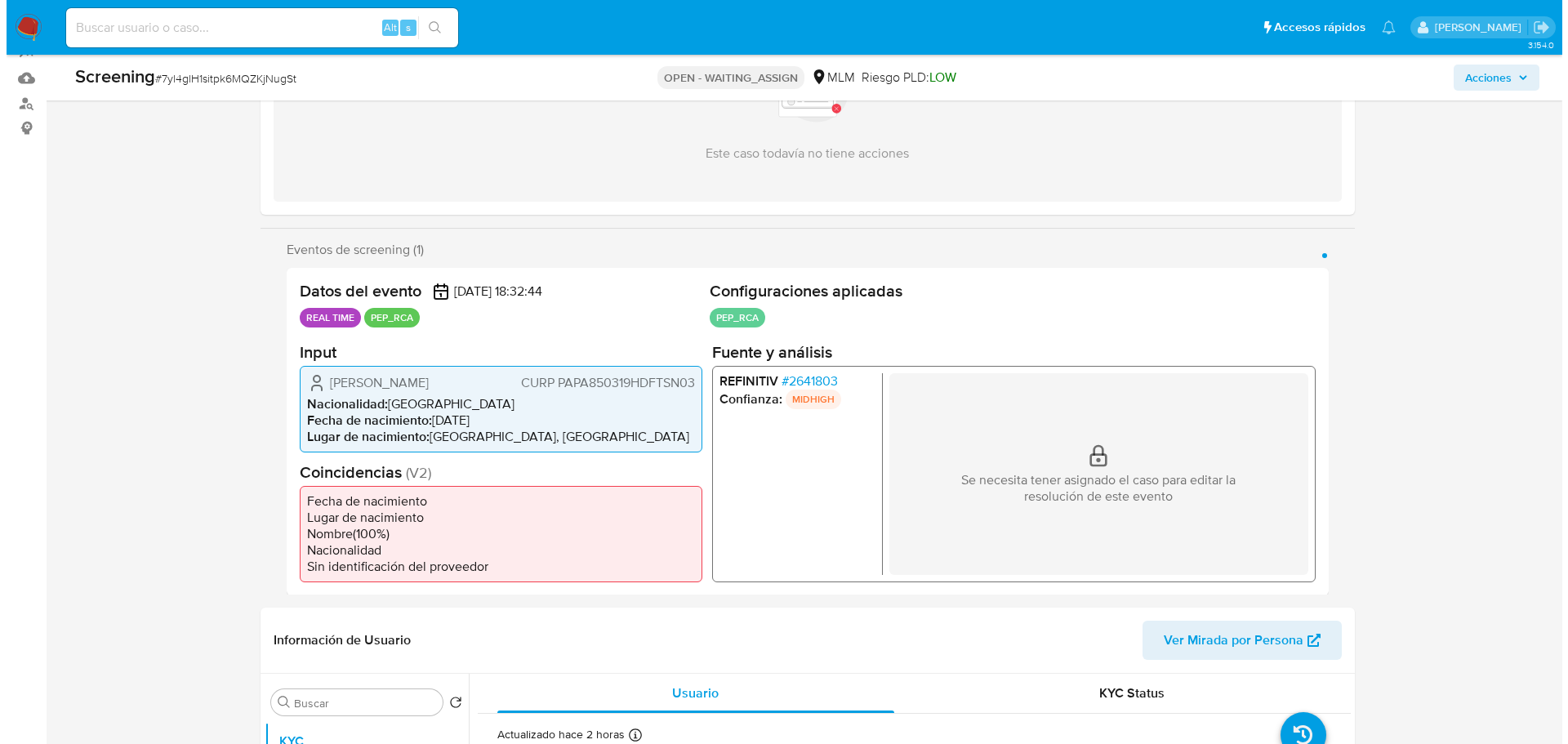
scroll to position [245, 0]
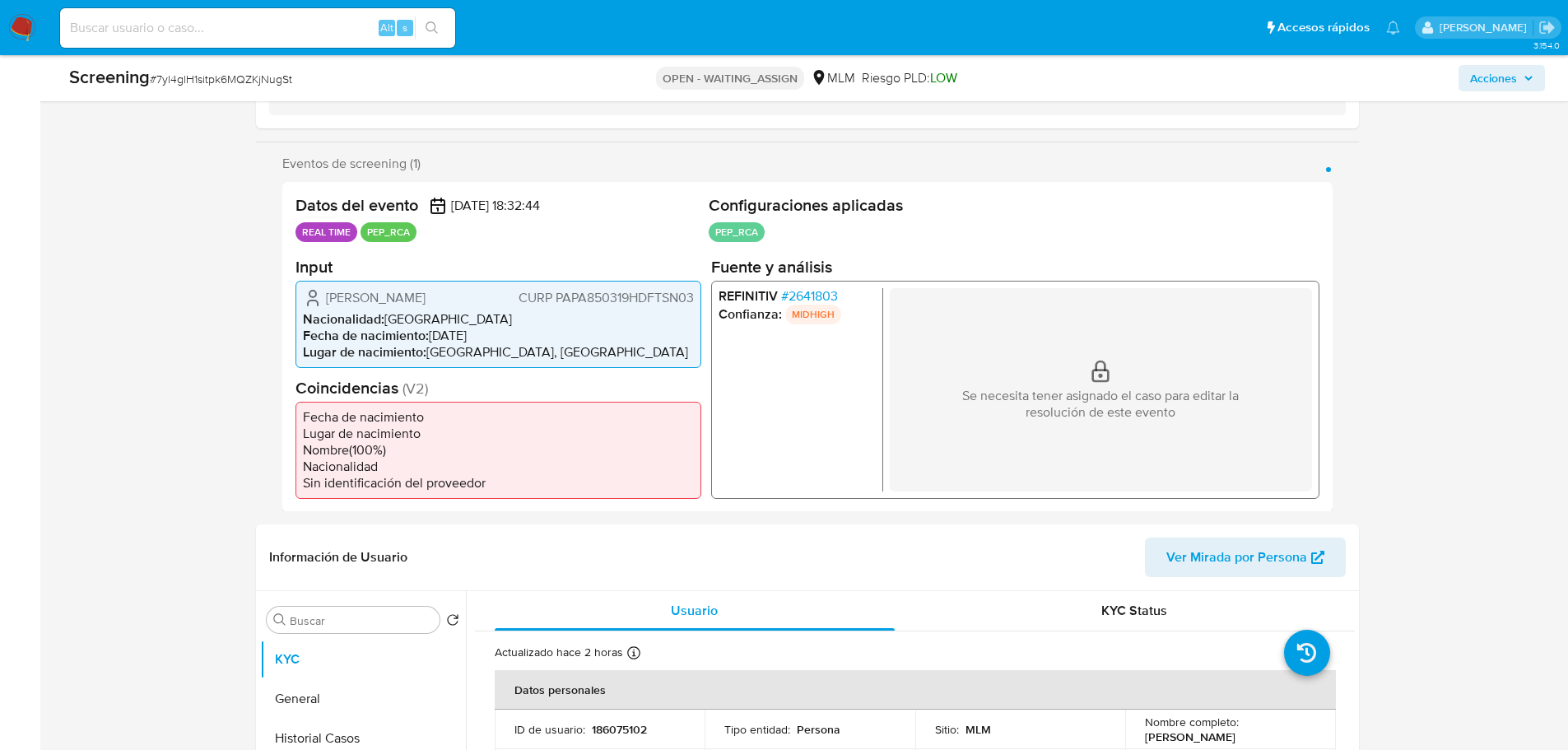
click at [819, 295] on span "# 2641803" at bounding box center [808, 295] width 56 height 16
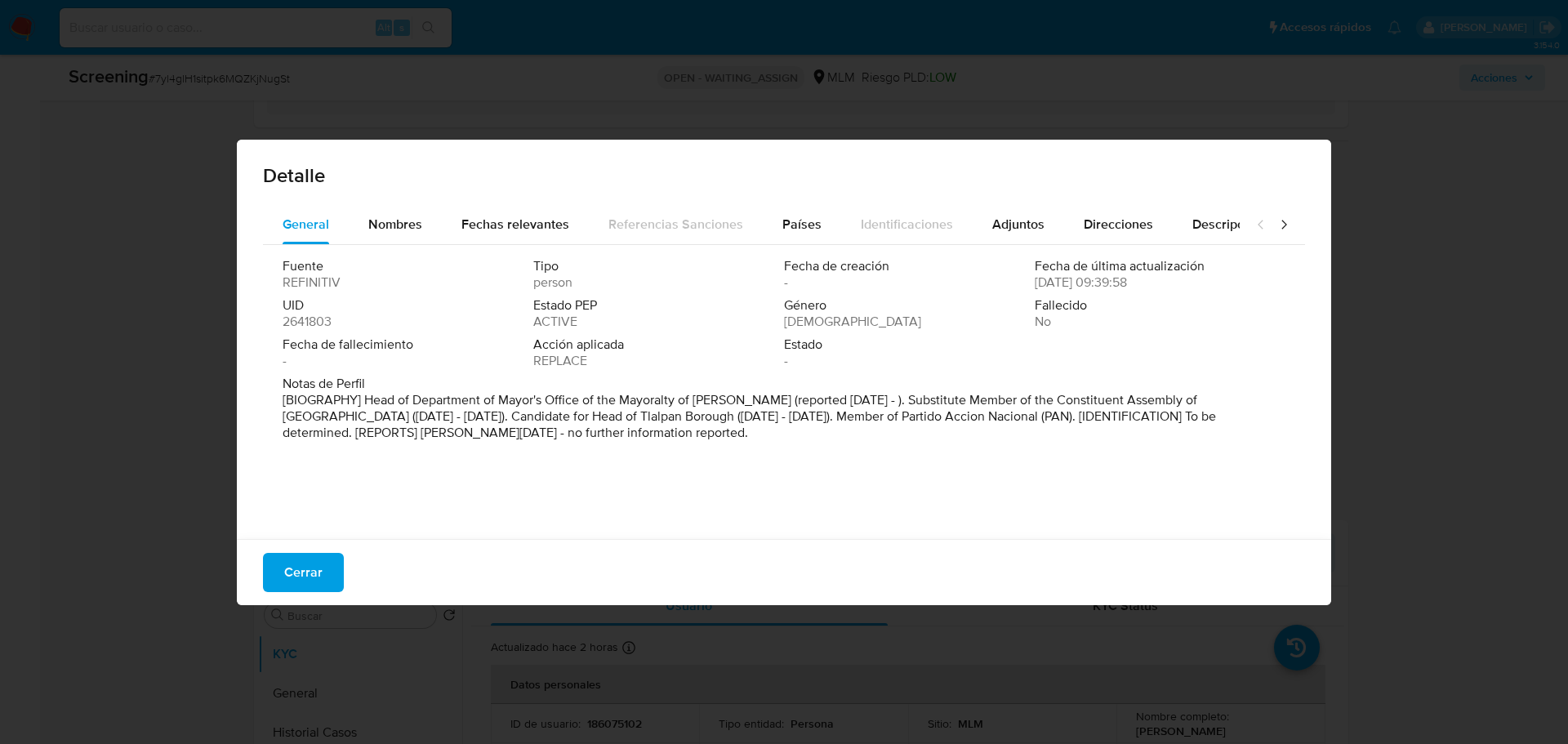
drag, startPoint x: 312, startPoint y: 587, endPoint x: 630, endPoint y: 366, distance: 387.3
click at [313, 584] on span "Cerrar" at bounding box center [303, 572] width 38 height 36
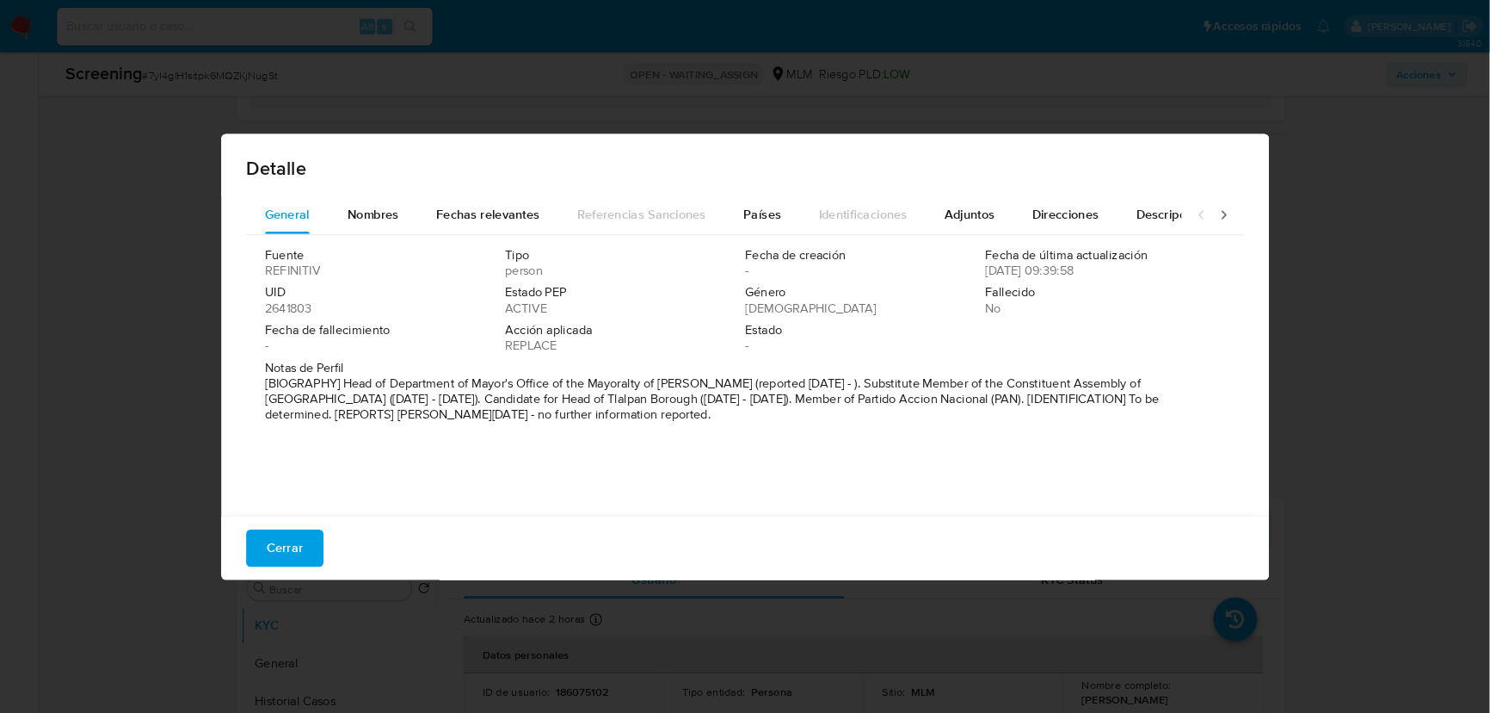
scroll to position [344, 0]
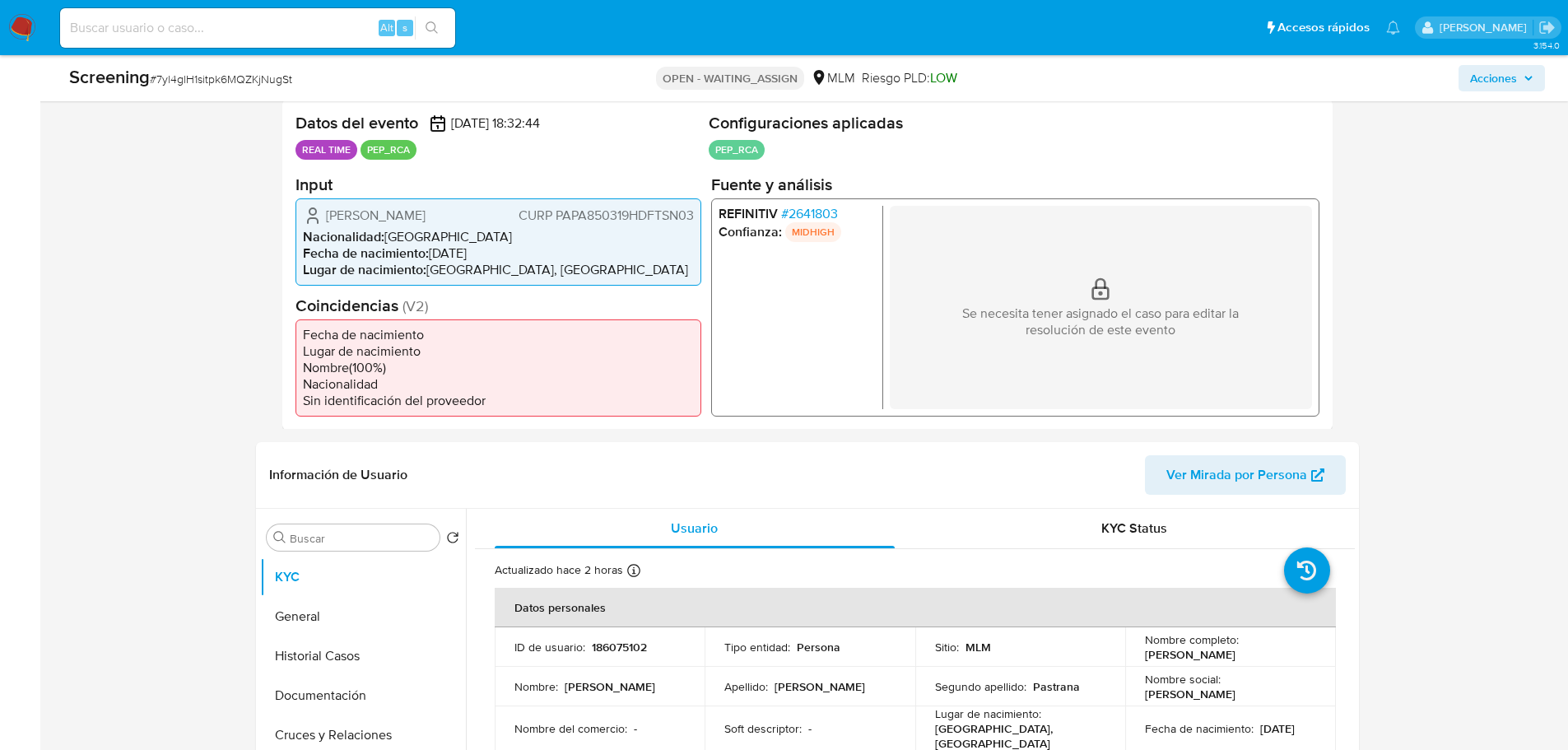
click at [795, 219] on span "# 2641803" at bounding box center [808, 212] width 56 height 16
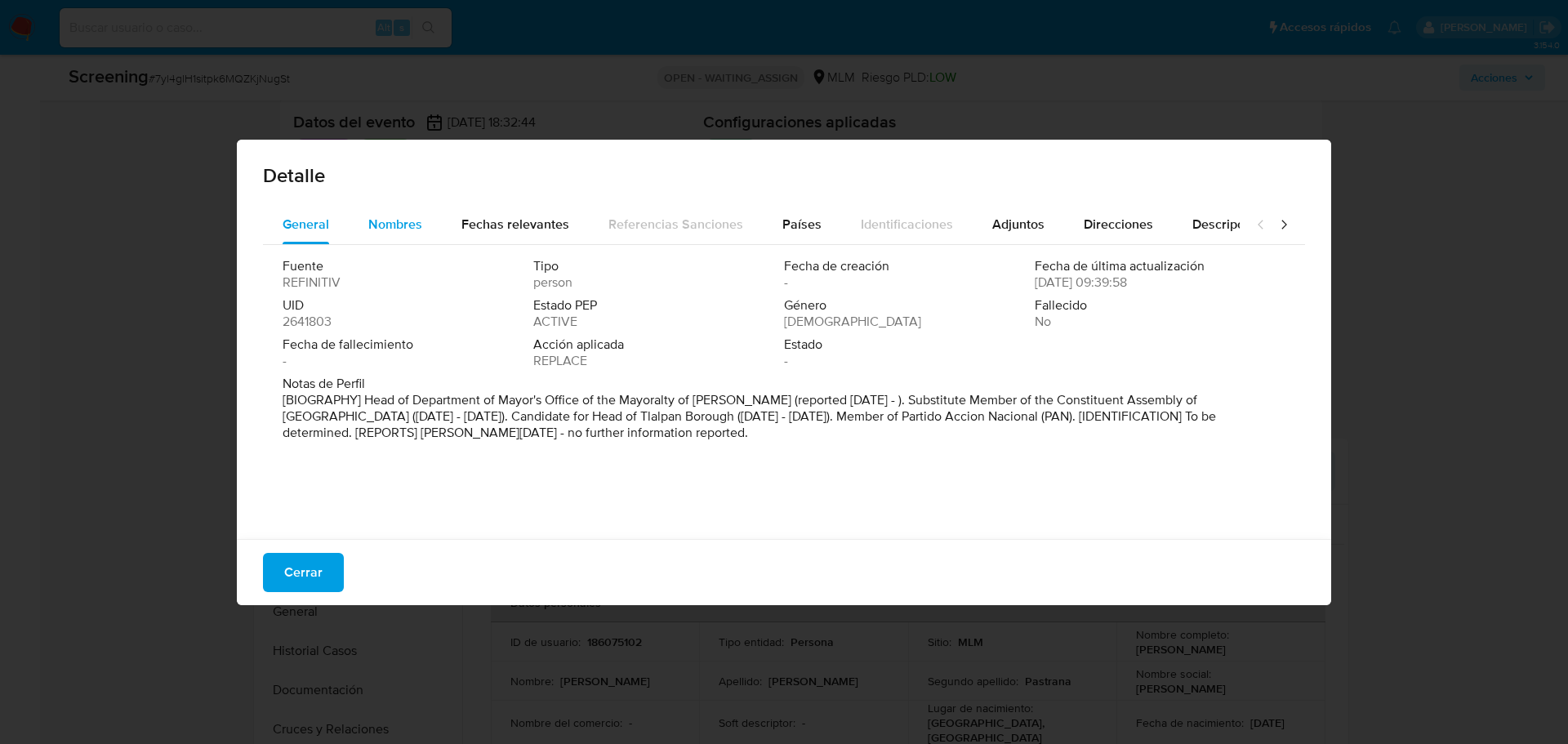
click at [374, 216] on span "Nombres" at bounding box center [395, 224] width 54 height 19
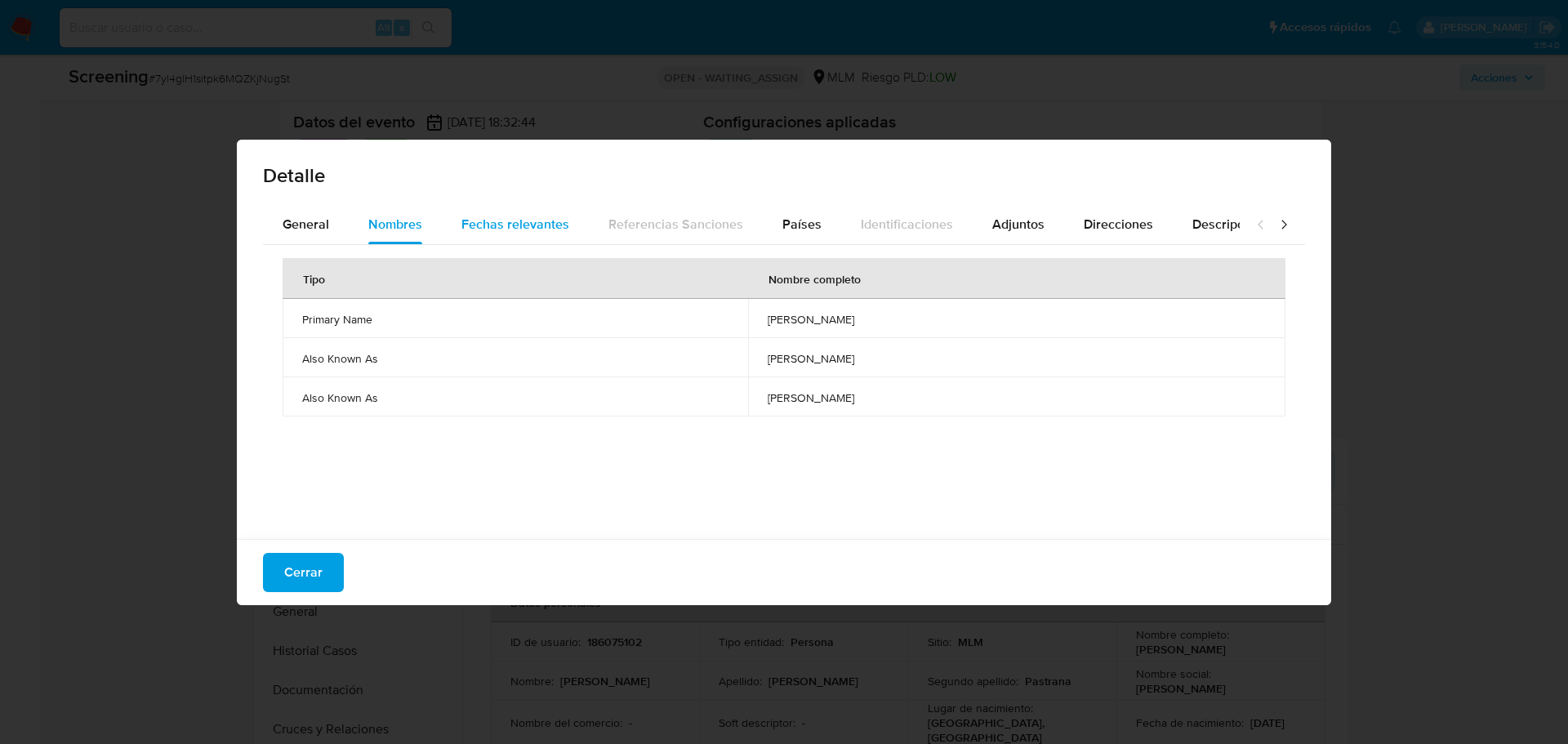
click at [515, 226] on span "Fechas relevantes" at bounding box center [515, 224] width 108 height 19
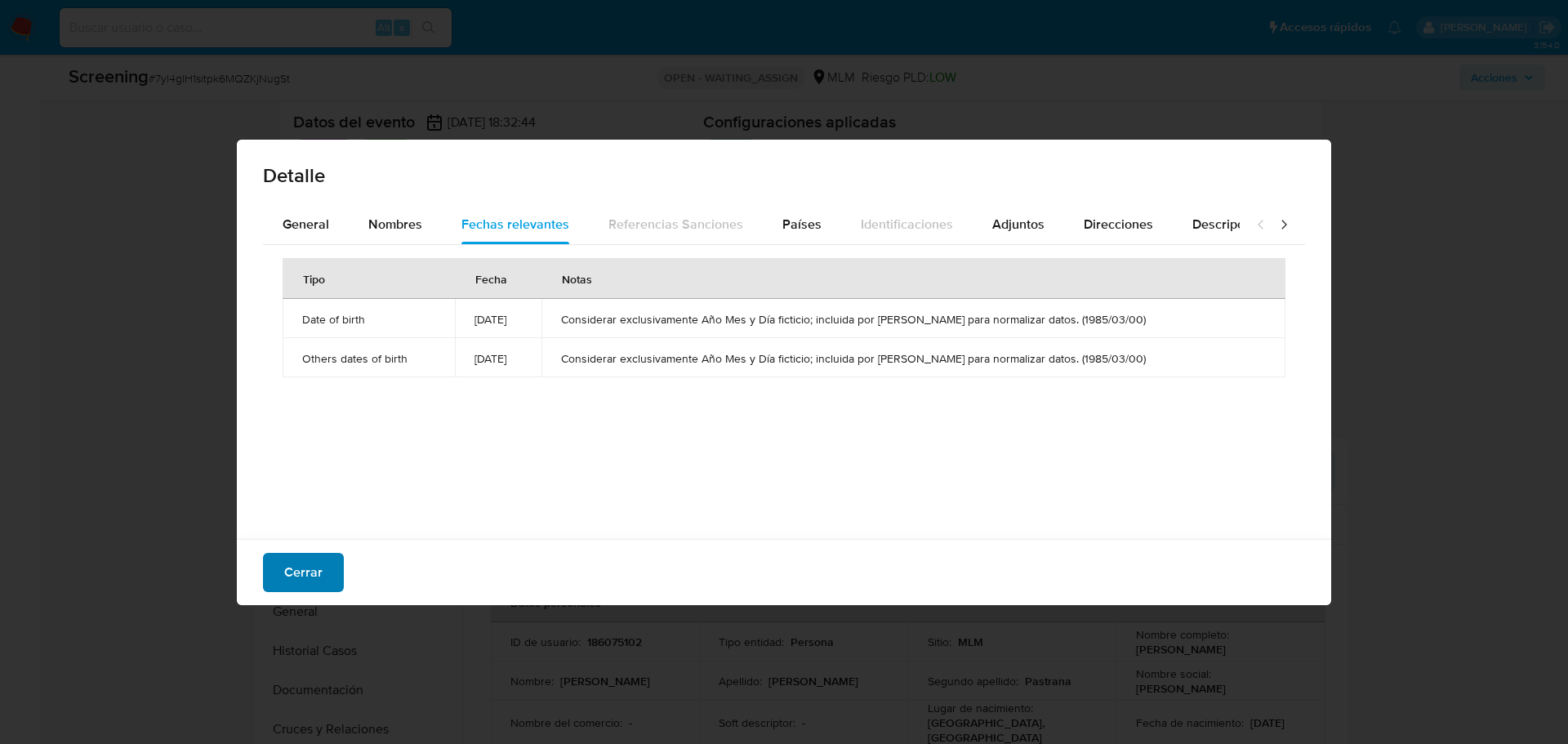
click at [266, 553] on button "Cerrar" at bounding box center [303, 572] width 81 height 39
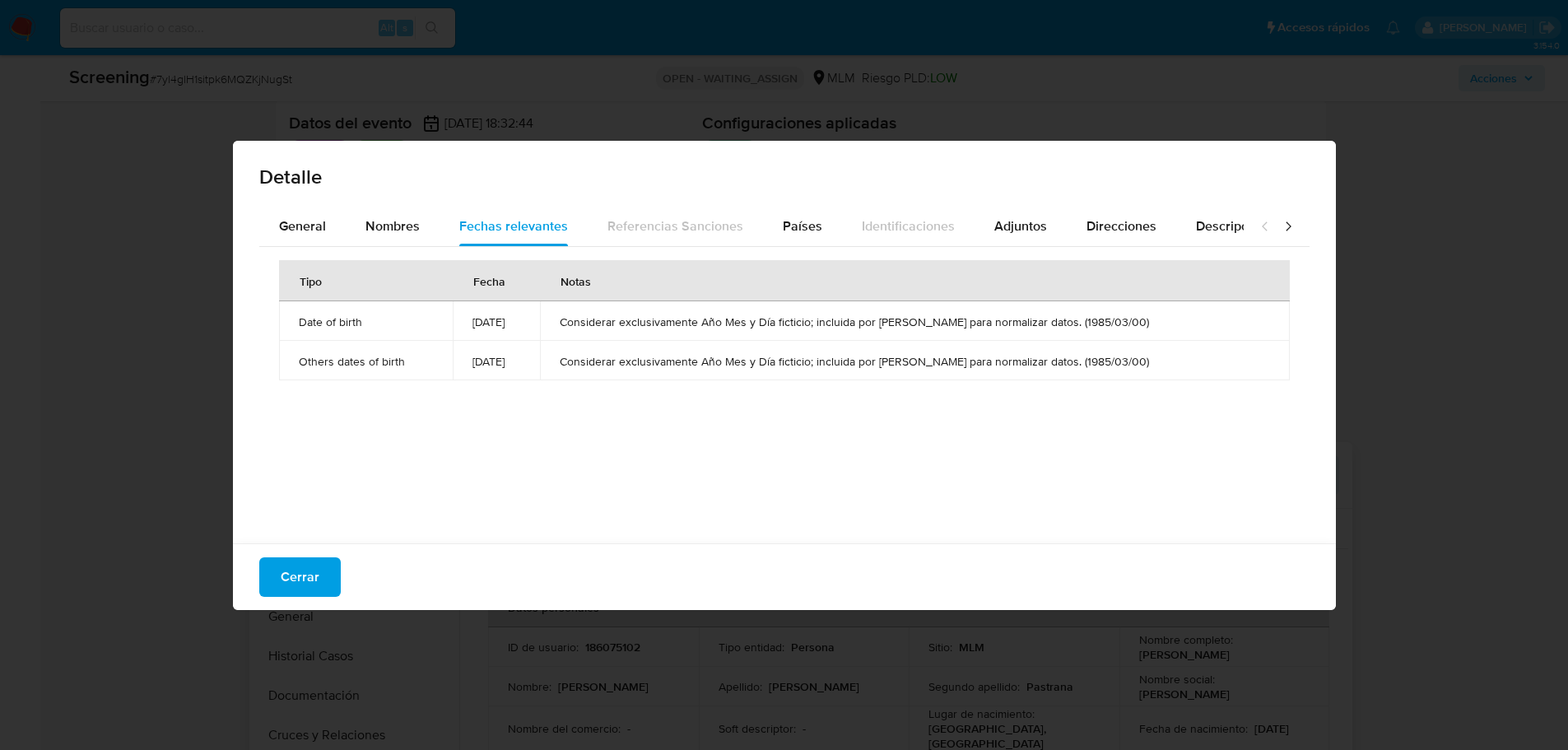
click at [286, 568] on button "KYC" at bounding box center [349, 577] width 192 height 39
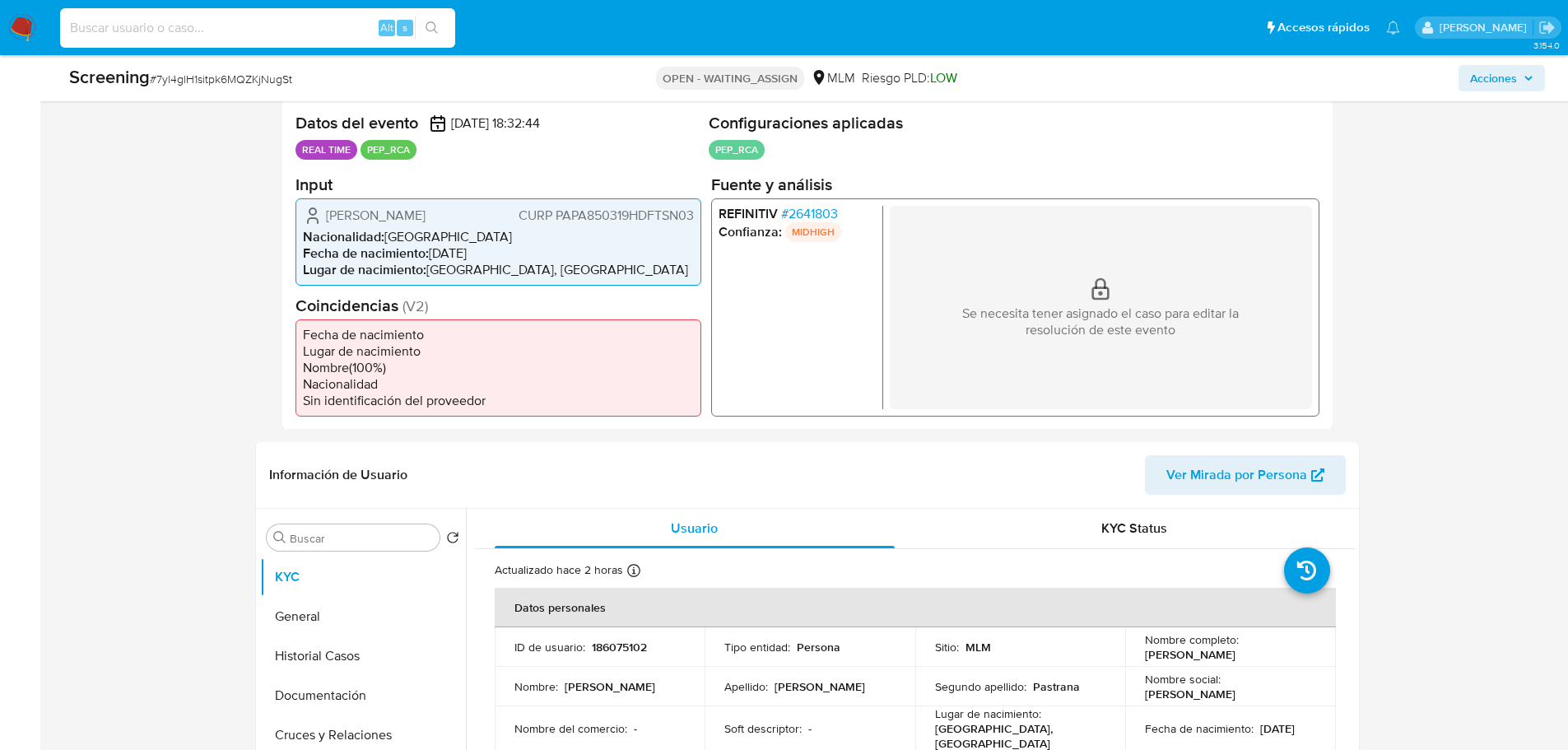
click at [156, 25] on input at bounding box center [257, 28] width 395 height 21
paste input "11980139"
type input "11980139"
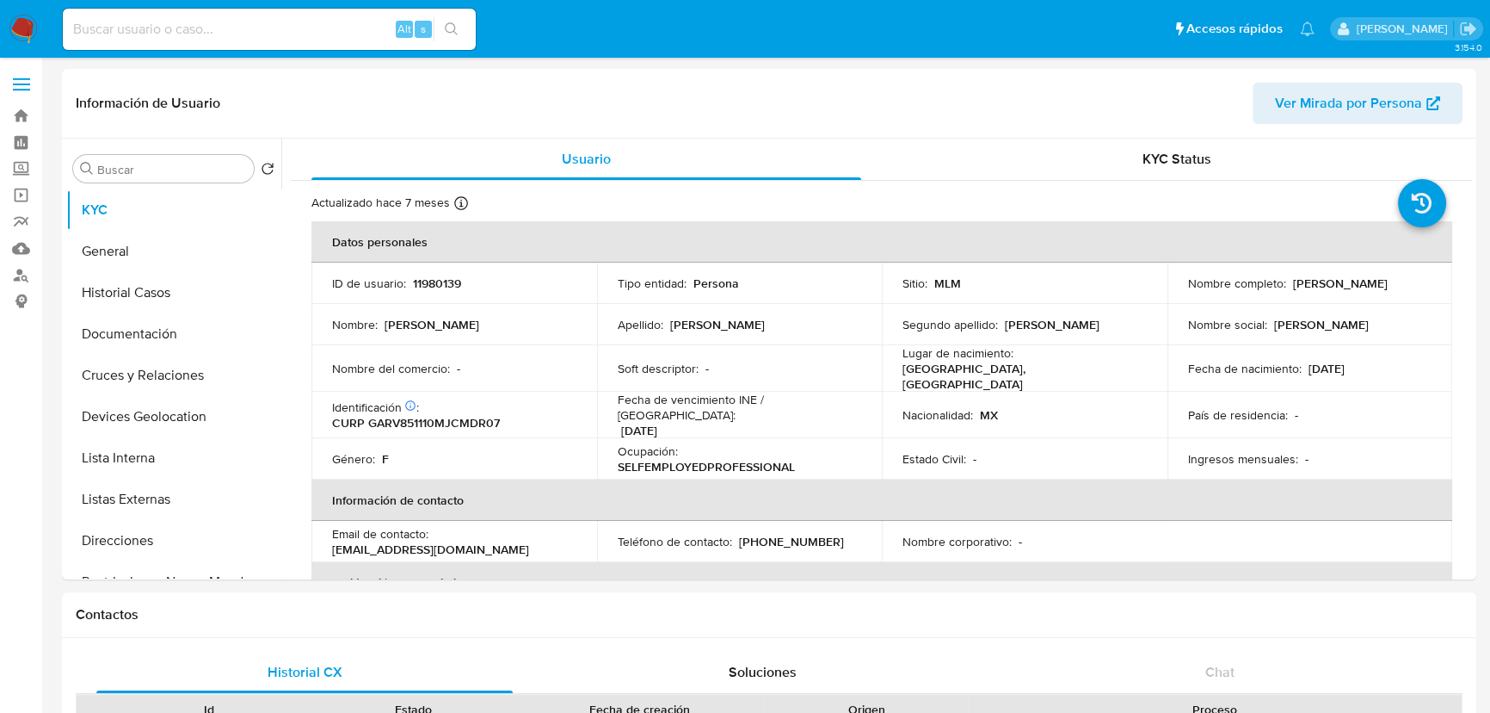
select select "10"
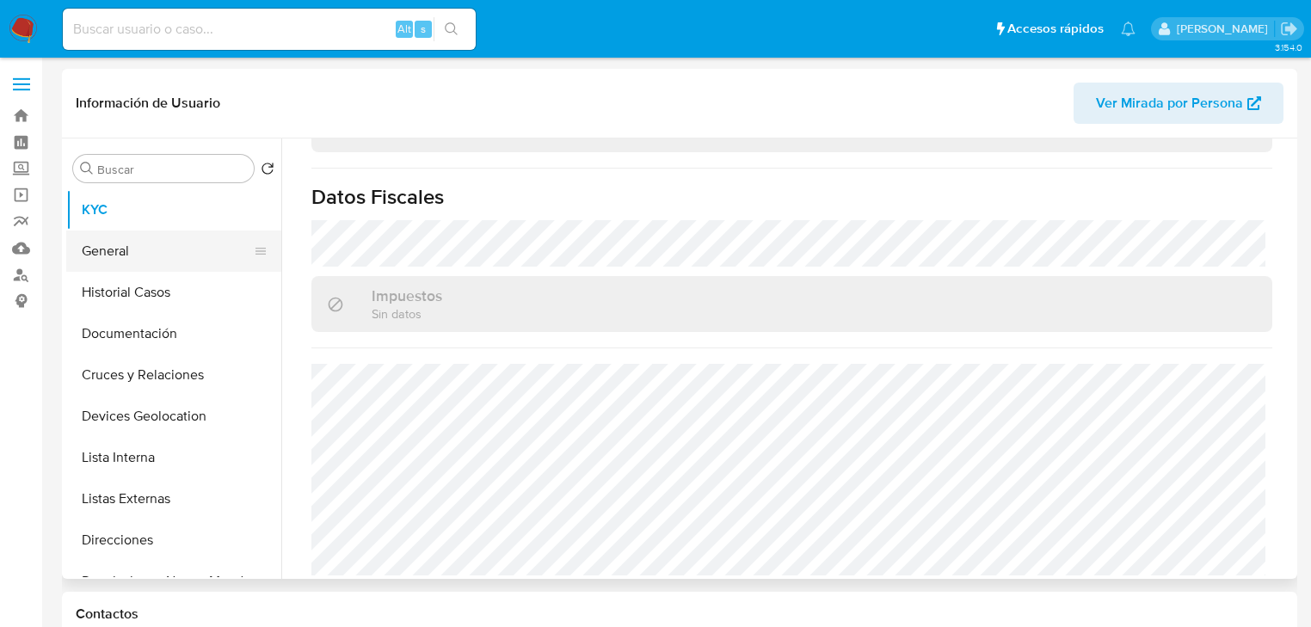
click at [158, 245] on button "General" at bounding box center [166, 251] width 201 height 41
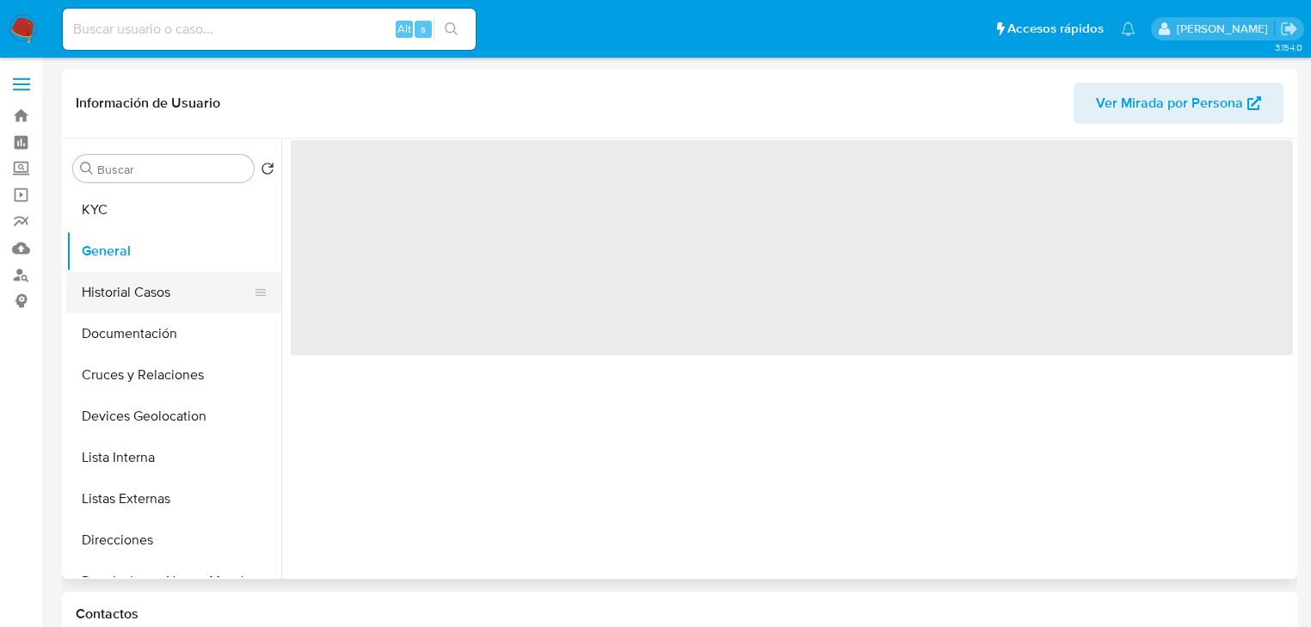
click at [168, 294] on button "Historial Casos" at bounding box center [166, 292] width 201 height 41
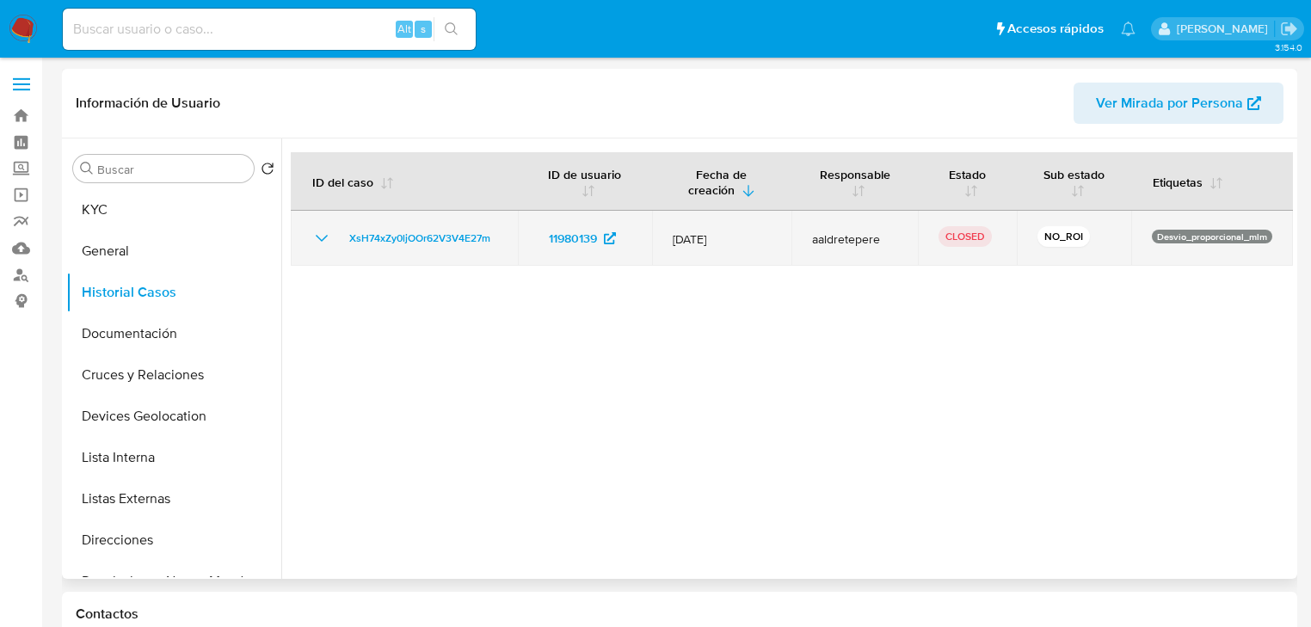
click at [328, 248] on icon "Mostrar/Ocultar" at bounding box center [322, 238] width 21 height 21
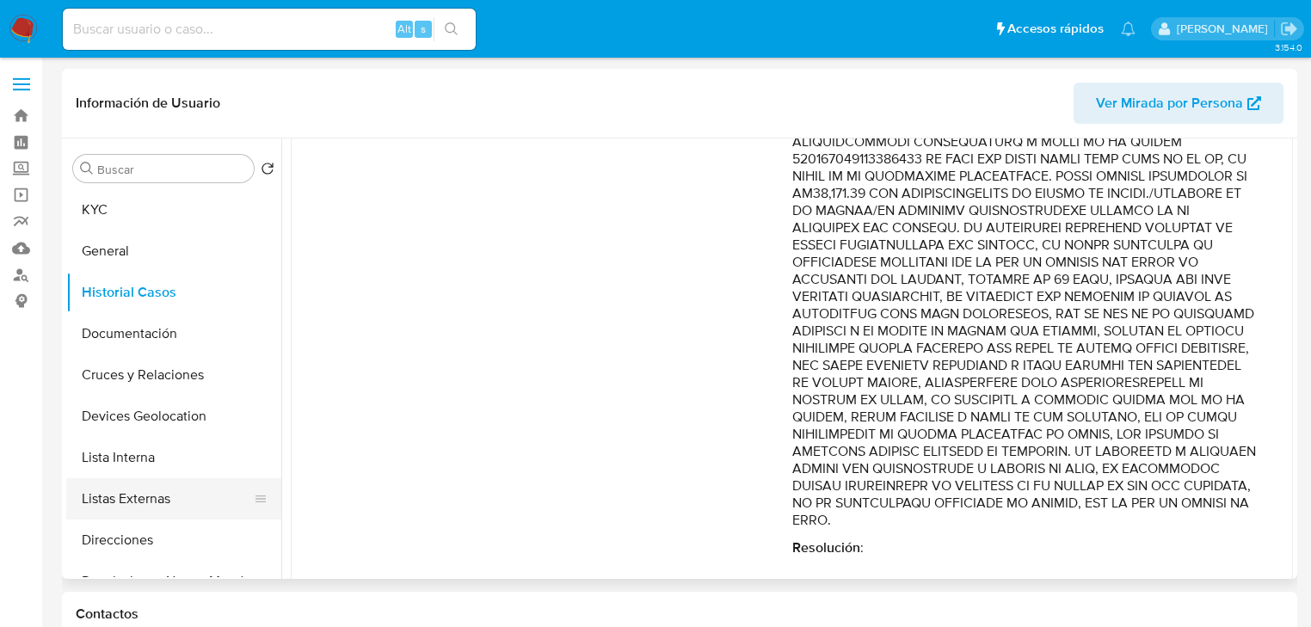
click at [140, 490] on button "Listas Externas" at bounding box center [166, 498] width 201 height 41
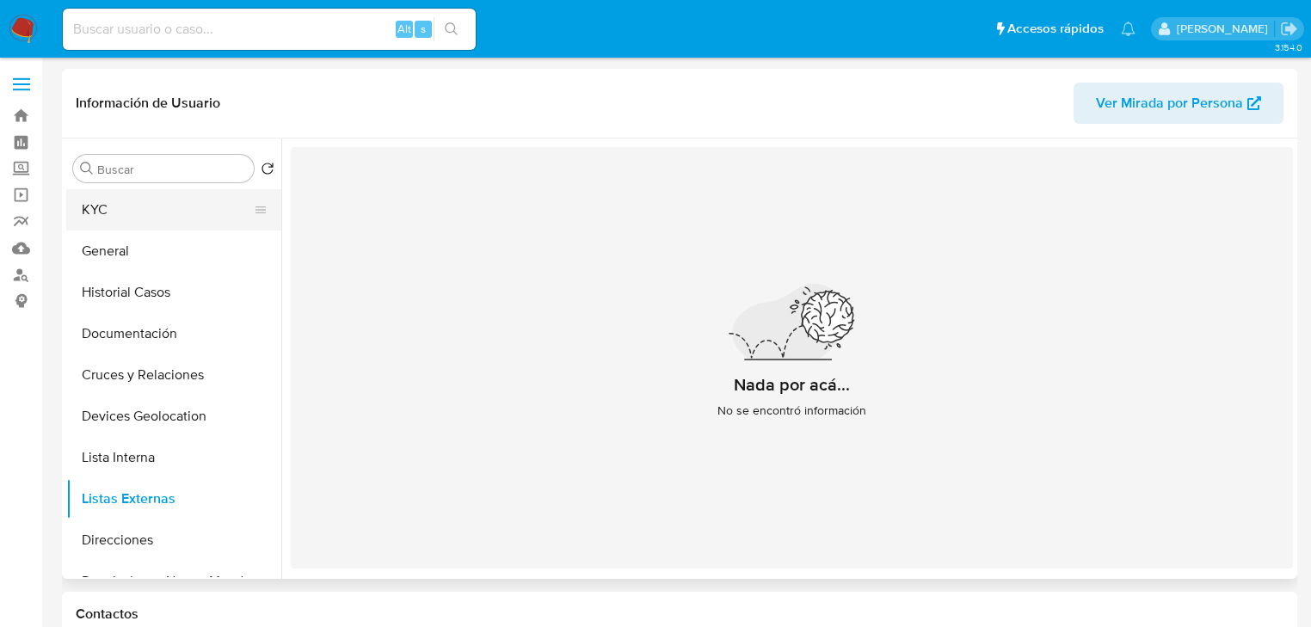
click at [85, 225] on button "KYC" at bounding box center [166, 209] width 201 height 41
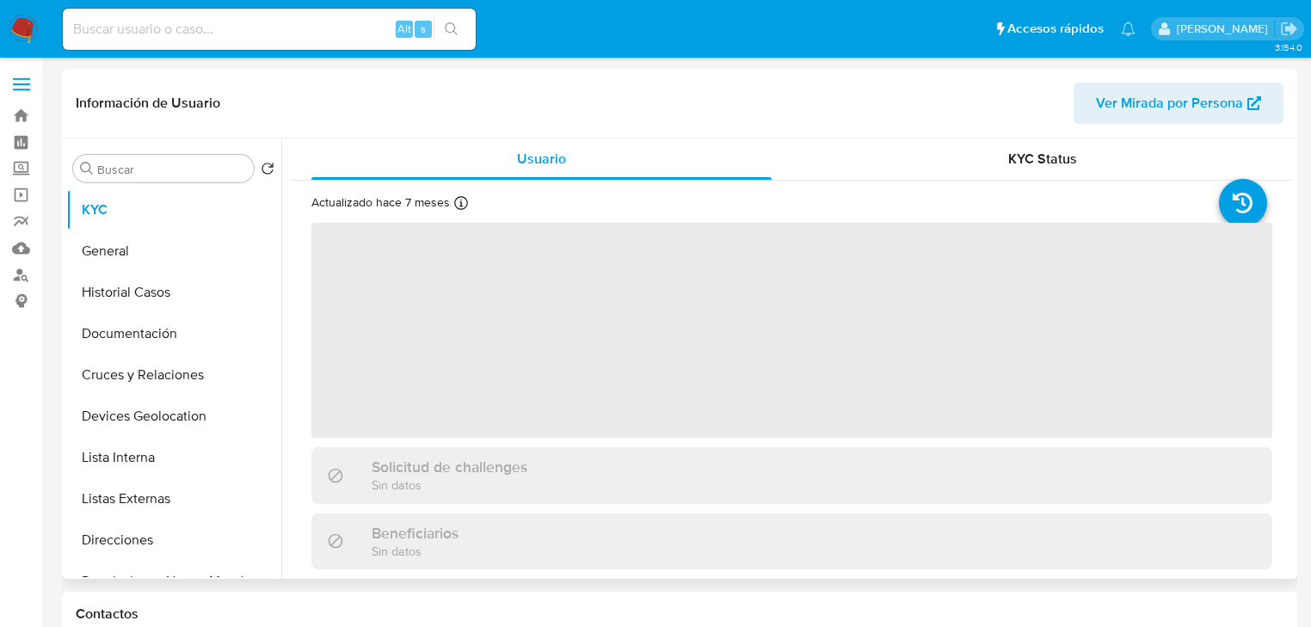
click at [451, 296] on span "‌" at bounding box center [792, 330] width 961 height 215
click at [496, 307] on span "‌" at bounding box center [792, 330] width 961 height 215
click at [486, 305] on span "‌" at bounding box center [792, 330] width 961 height 215
click at [482, 317] on span "‌" at bounding box center [792, 330] width 961 height 215
click at [482, 318] on span "‌" at bounding box center [792, 330] width 961 height 215
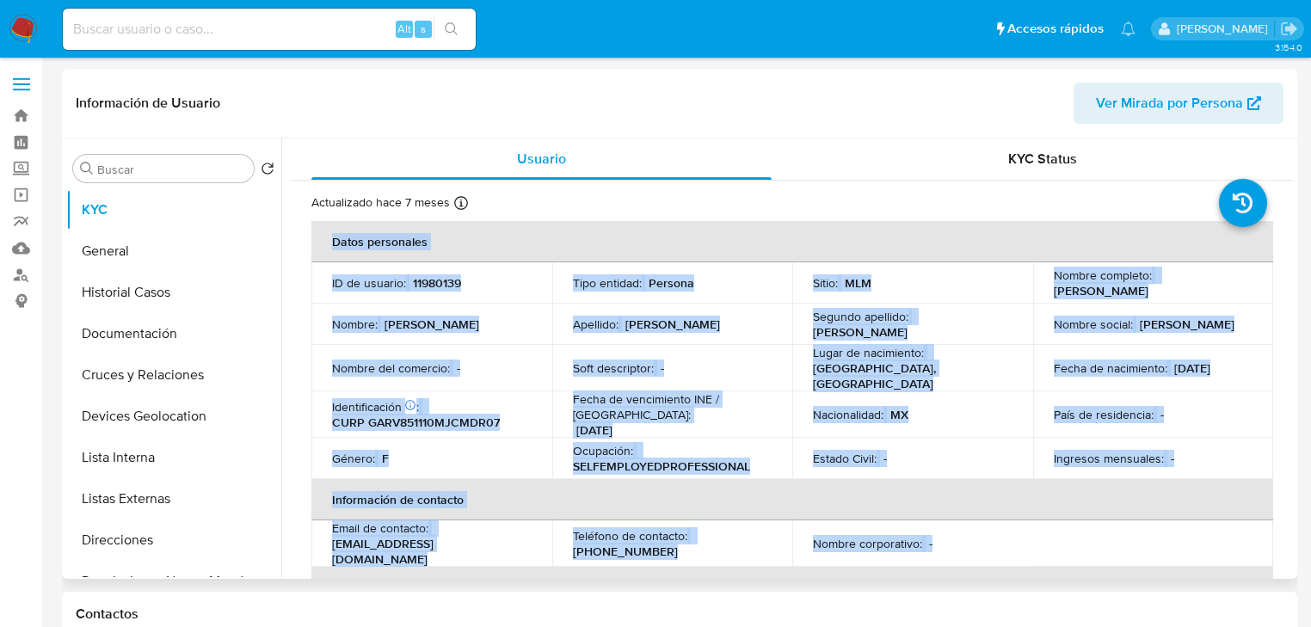
click at [378, 317] on p "Nombre :" at bounding box center [355, 324] width 46 height 15
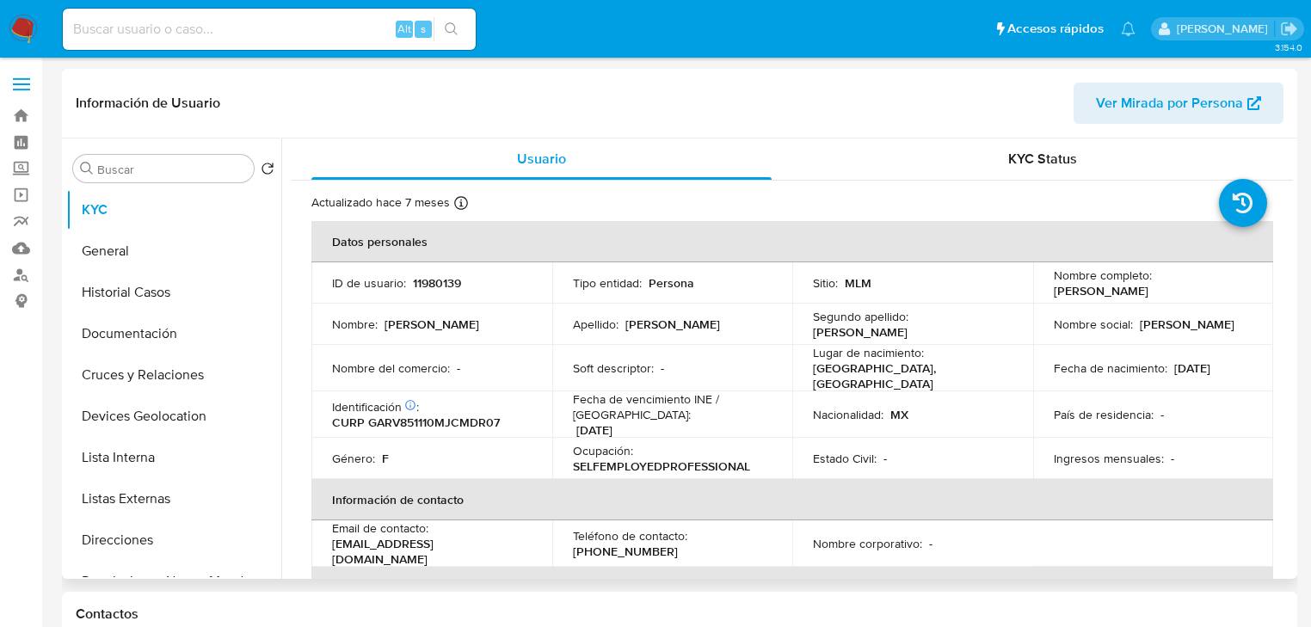
click at [451, 279] on p "11980139" at bounding box center [437, 282] width 48 height 15
copy p "11980139"
click at [436, 415] on p "CURP GARV851110MJCMDR07" at bounding box center [416, 422] width 168 height 15
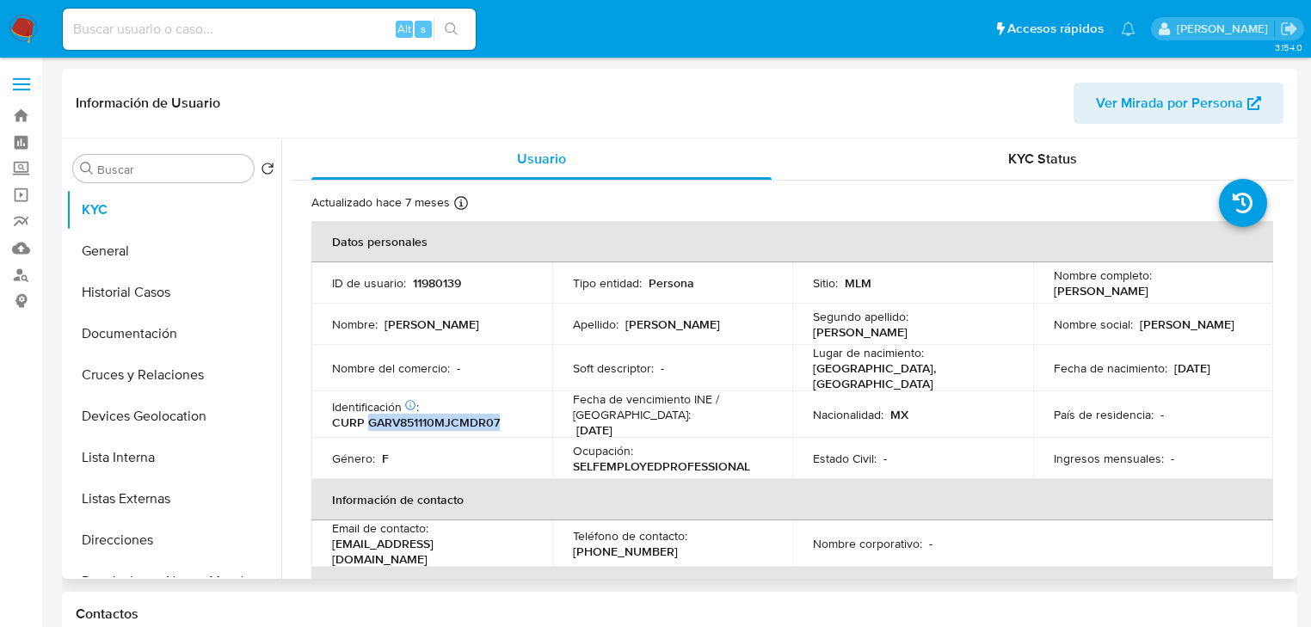
copy p "GARV851110MJCMDR07"
click at [1163, 397] on td "País de residencia : -" at bounding box center [1153, 415] width 241 height 46
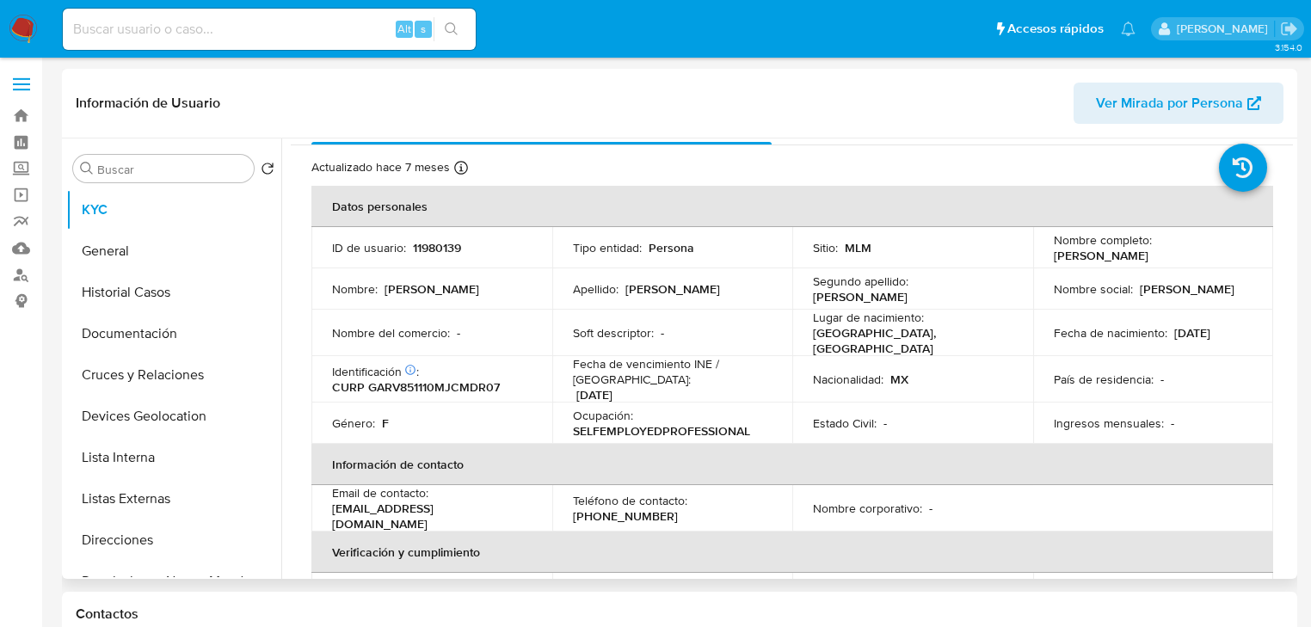
scroll to position [69, 0]
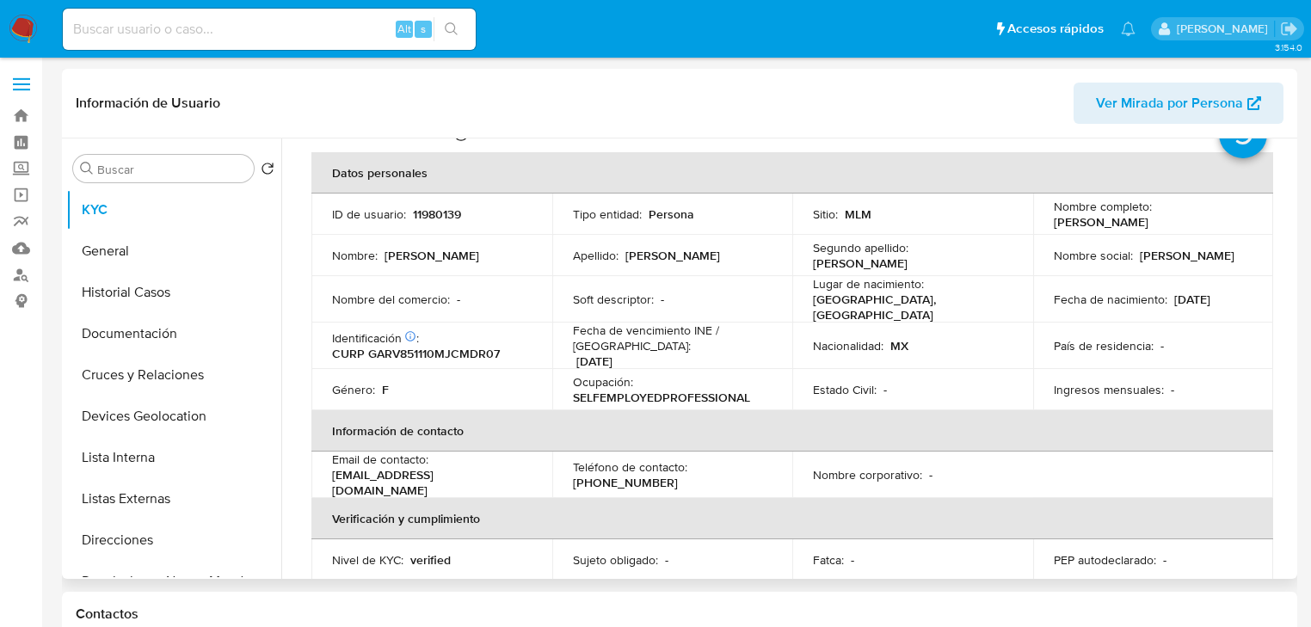
click at [1211, 301] on p "10/11/1985" at bounding box center [1193, 299] width 36 height 15
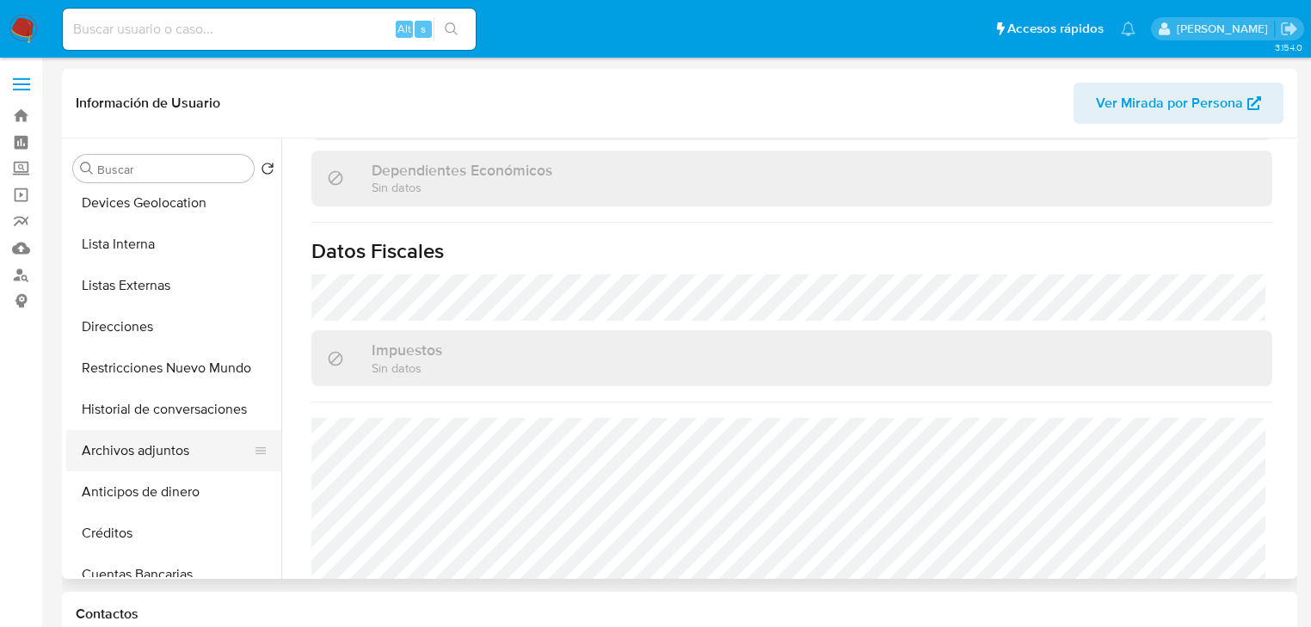
scroll to position [275, 0]
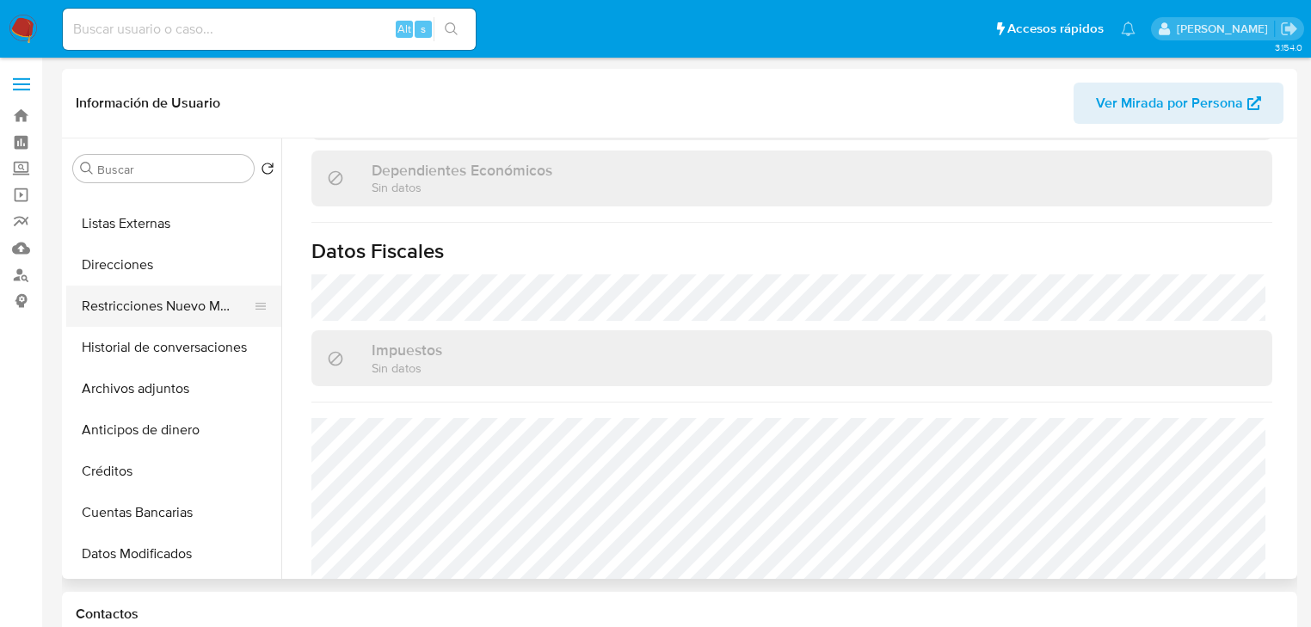
drag, startPoint x: 198, startPoint y: 302, endPoint x: 216, endPoint y: 326, distance: 30.1
click at [204, 302] on button "Restricciones Nuevo Mundo" at bounding box center [166, 306] width 201 height 41
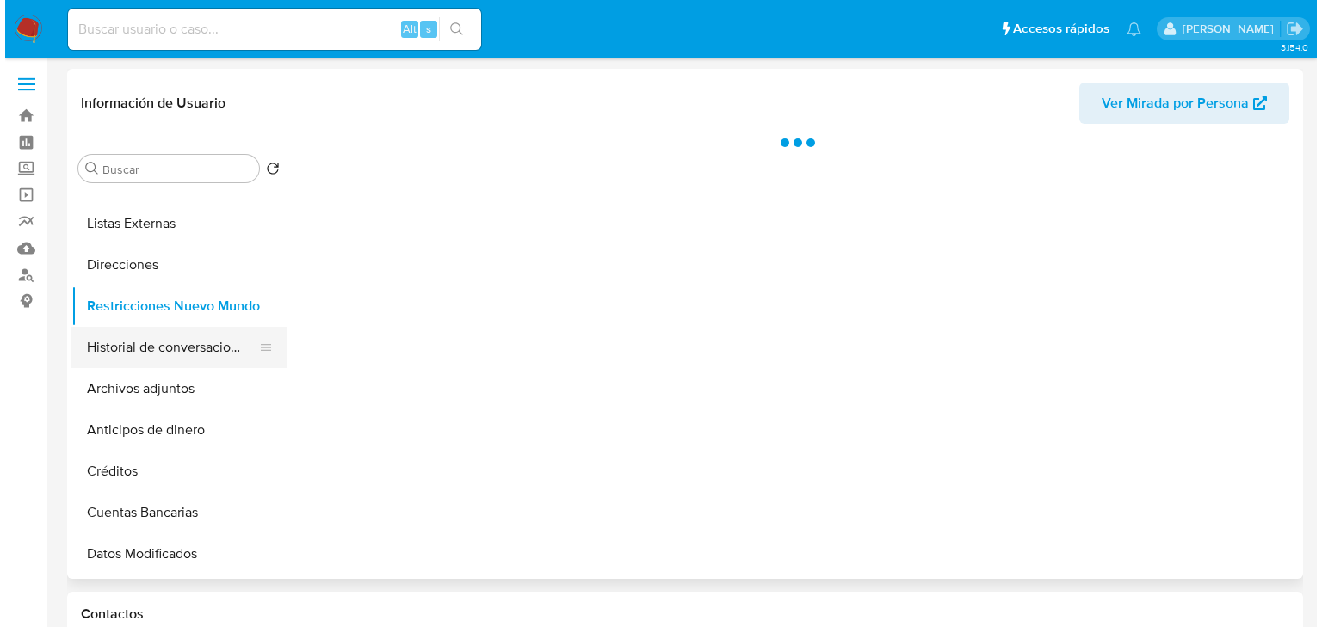
scroll to position [0, 0]
drag, startPoint x: 210, startPoint y: 351, endPoint x: 308, endPoint y: 348, distance: 98.2
click at [210, 351] on button "Historial de conversaciones" at bounding box center [166, 347] width 201 height 41
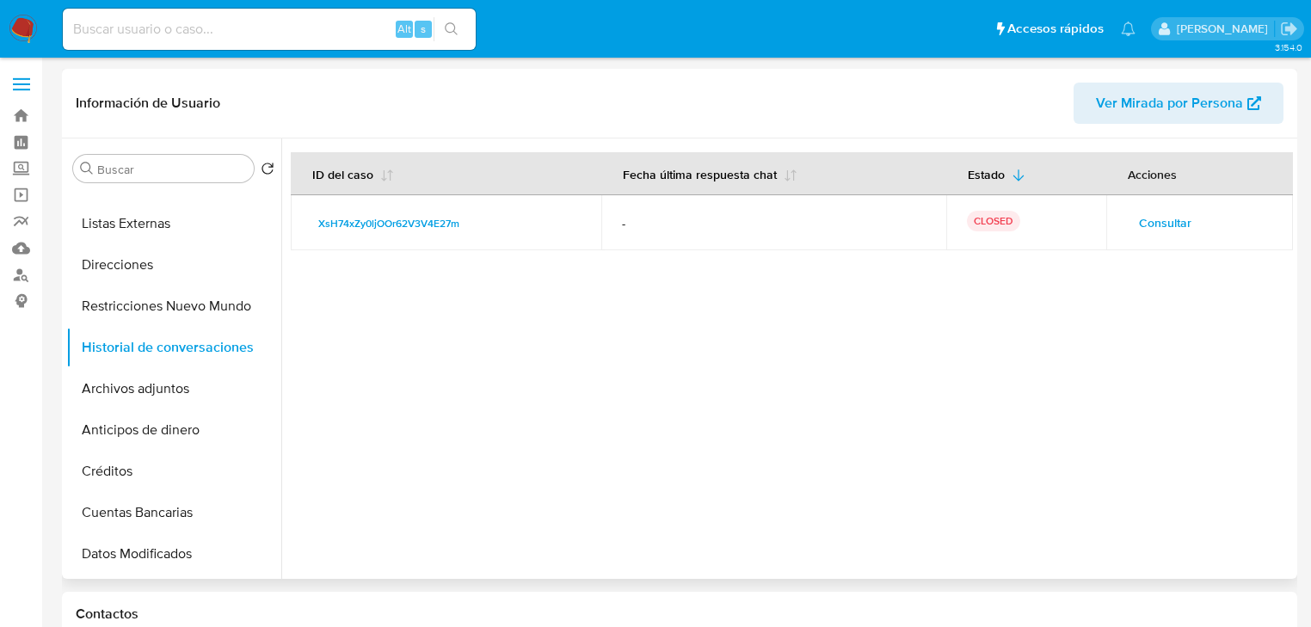
click at [1127, 226] on button "Consultar" at bounding box center [1165, 223] width 77 height 28
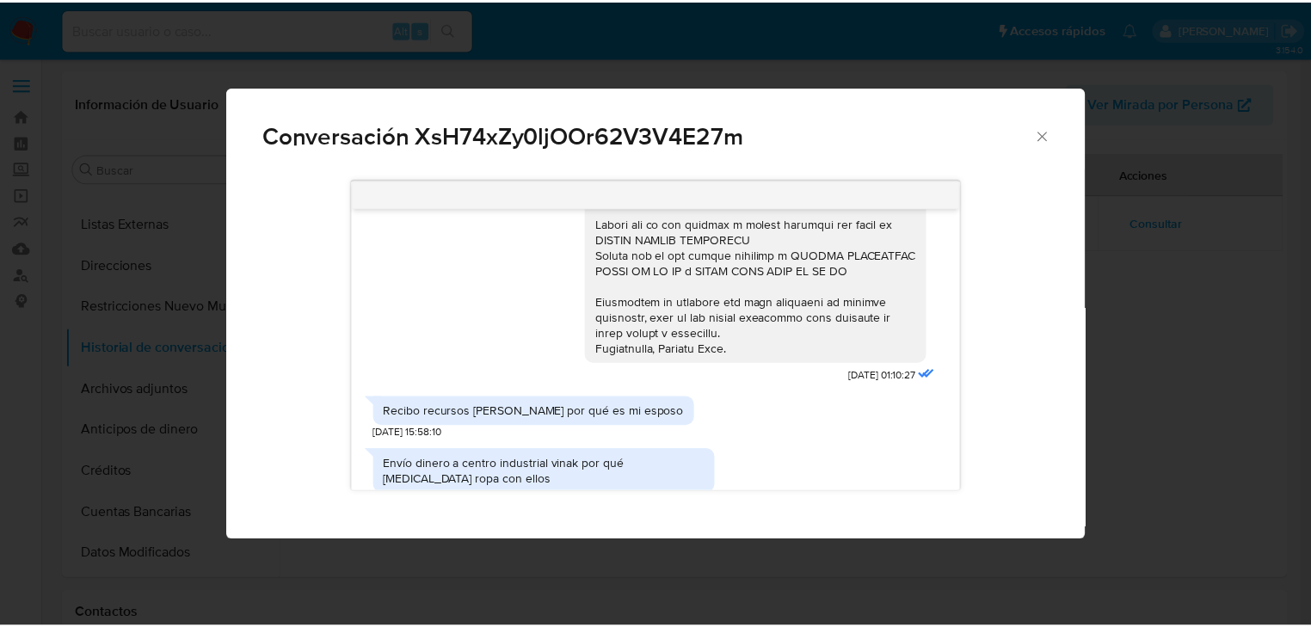
scroll to position [233, 0]
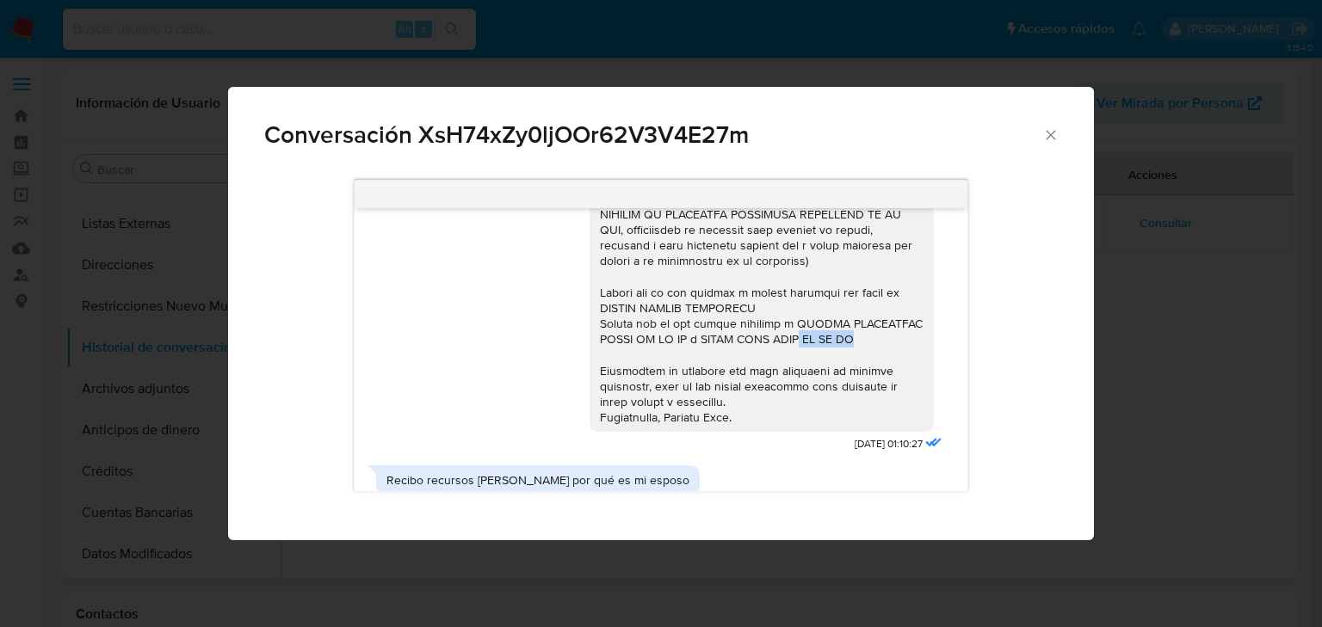
drag, startPoint x: 853, startPoint y: 338, endPoint x: 804, endPoint y: 331, distance: 49.5
click at [796, 337] on div "Comunicación" at bounding box center [762, 214] width 324 height 423
click at [774, 328] on div "Comunicación" at bounding box center [762, 214] width 324 height 423
drag, startPoint x: 780, startPoint y: 325, endPoint x: 858, endPoint y: 340, distance: 79.7
click at [858, 340] on div "Comunicación" at bounding box center [762, 214] width 324 height 423
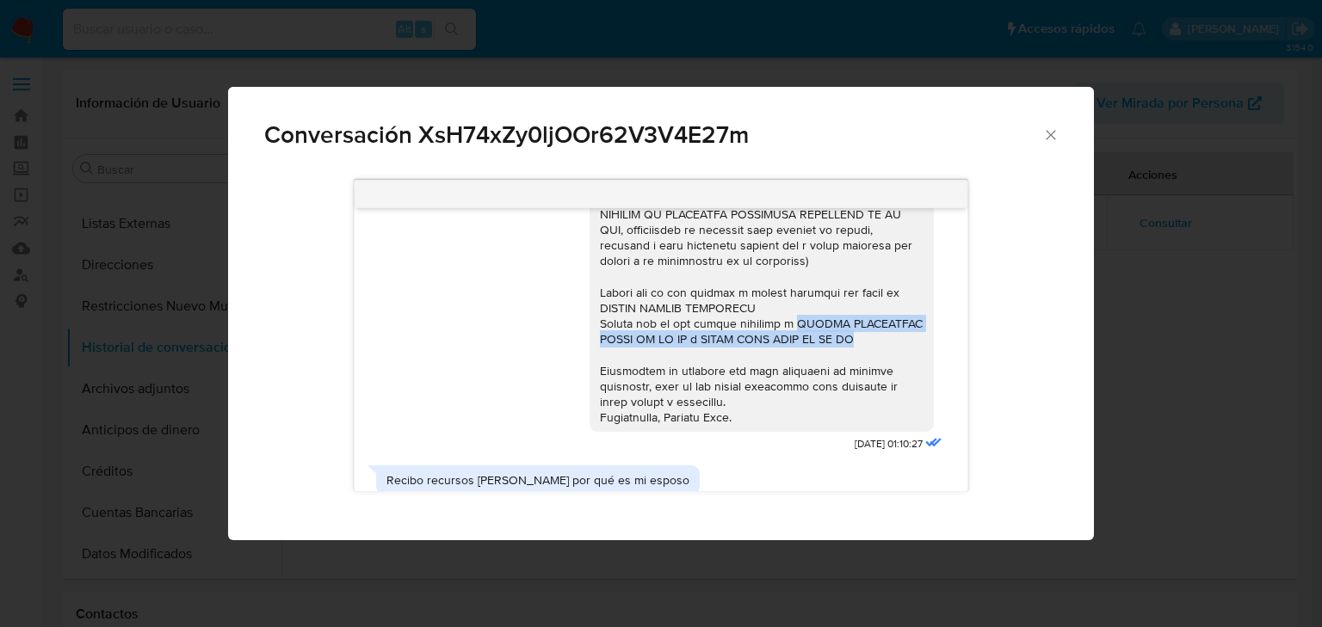
copy div "CENTRO INDUSTRIAL VINAK SA DE CV y MODAS VICK NICK SA DE CV"
click at [1048, 138] on icon "Cerrar" at bounding box center [1050, 134] width 9 height 9
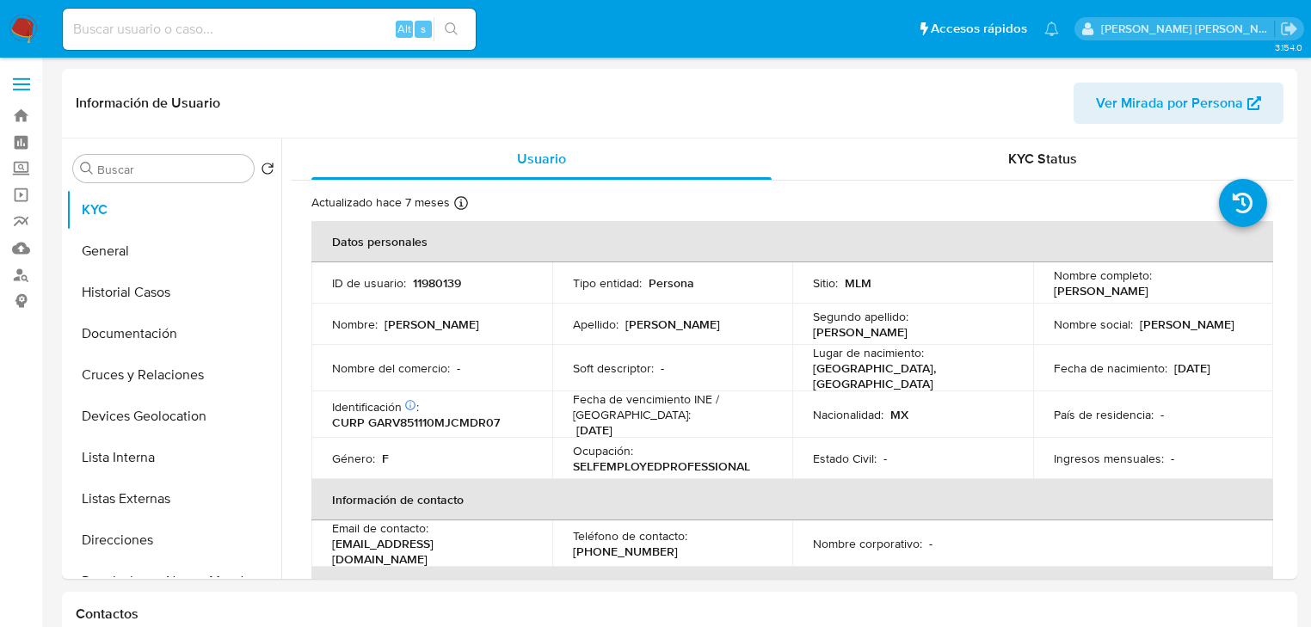
select select "10"
click at [124, 24] on input at bounding box center [269, 29] width 413 height 22
paste input "6vTWxmd6S1YUEiCKbPzNBt99"
type input "6vTWxmd6S1YUEiCKbPzNBt99"
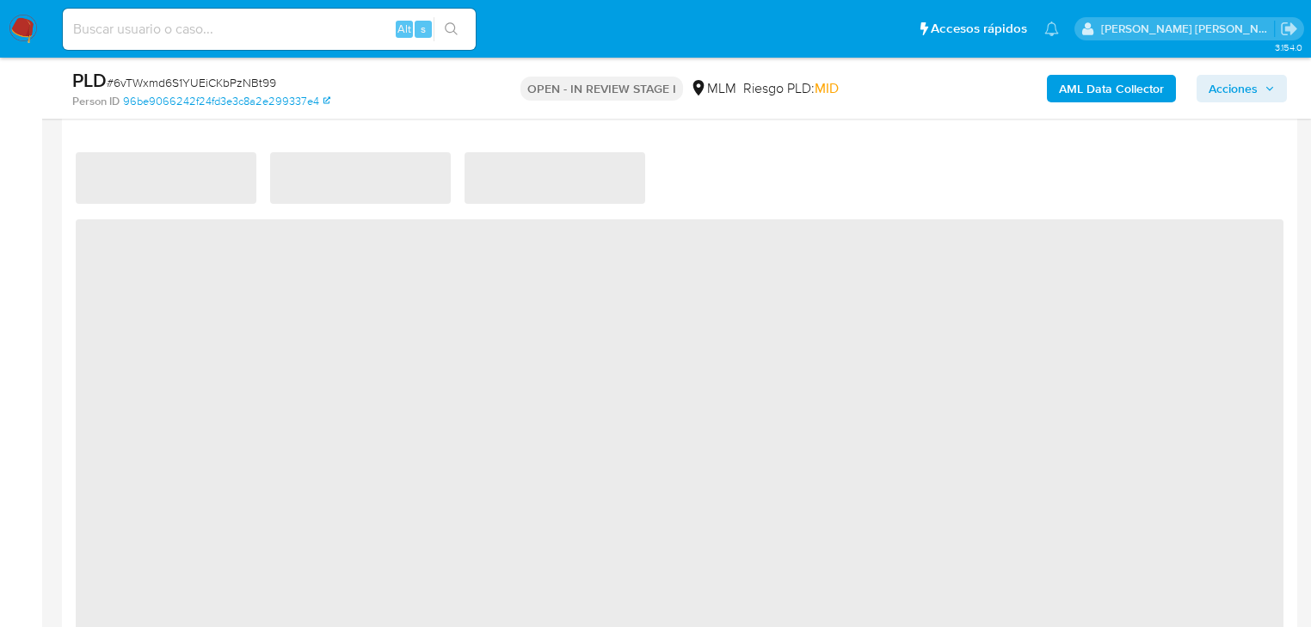
scroll to position [1308, 0]
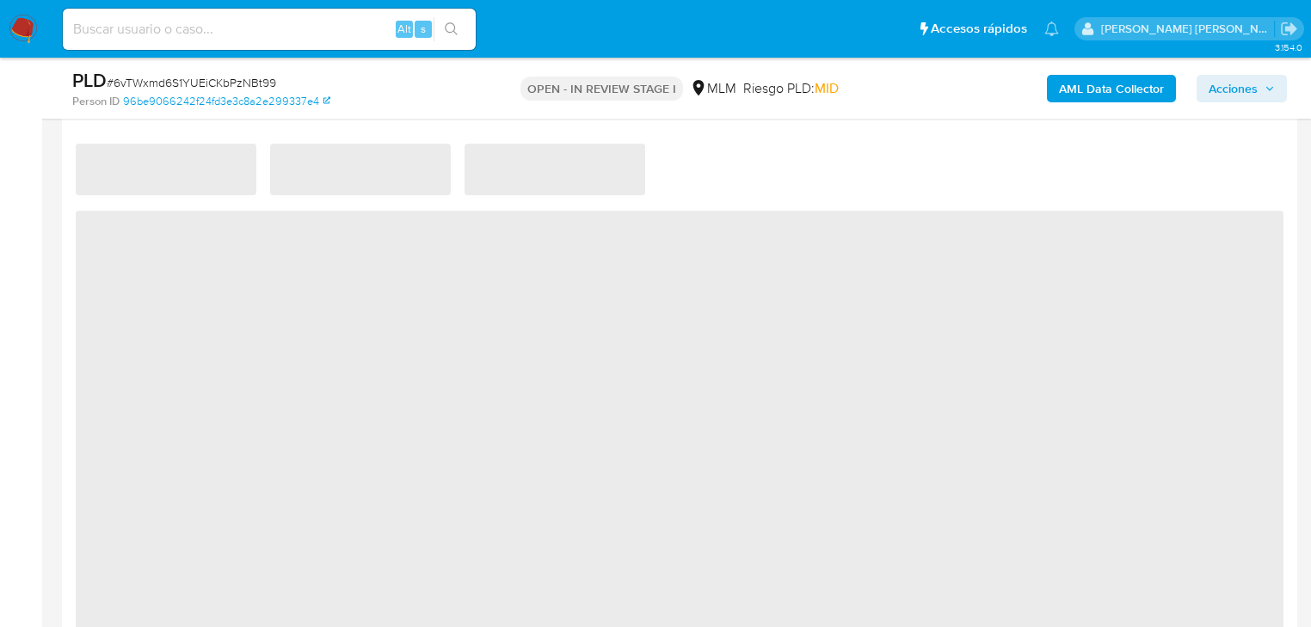
select select "10"
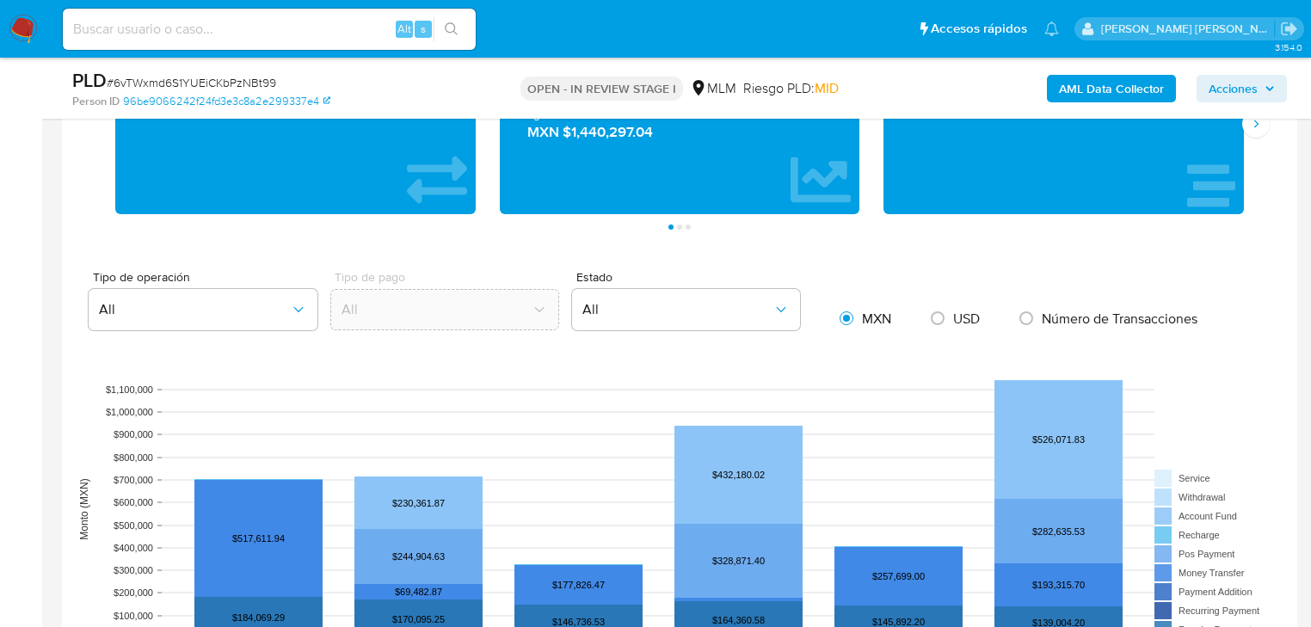
scroll to position [1101, 0]
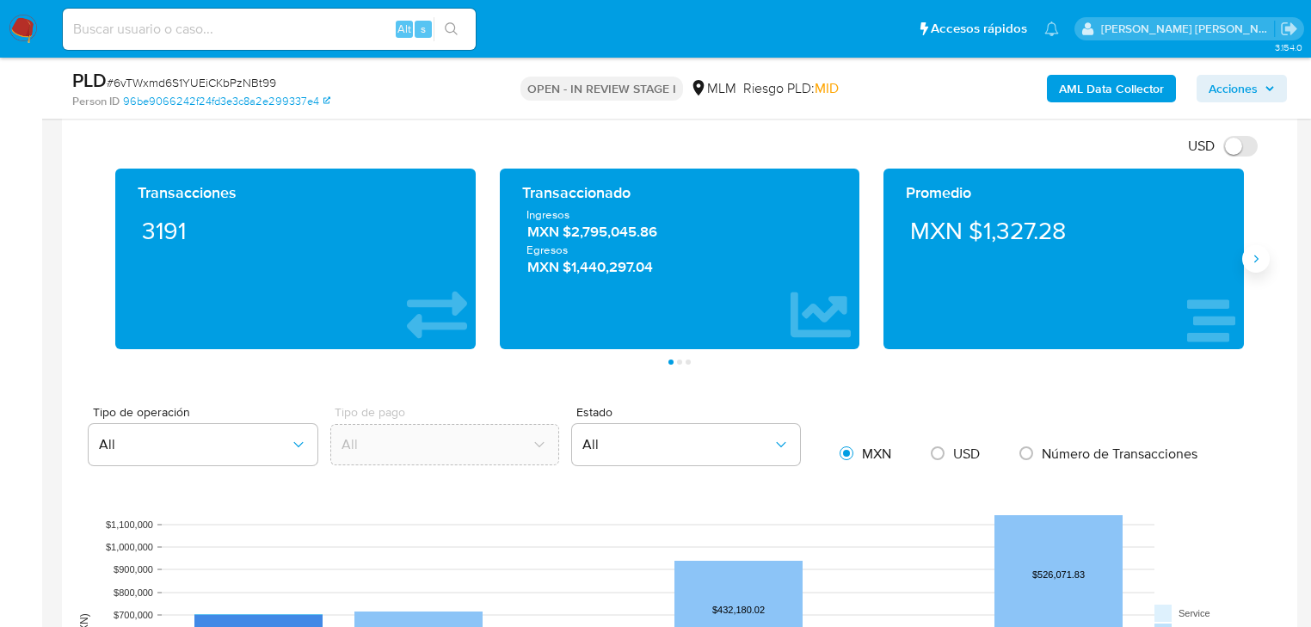
click at [1256, 262] on icon "Siguiente" at bounding box center [1256, 259] width 14 height 14
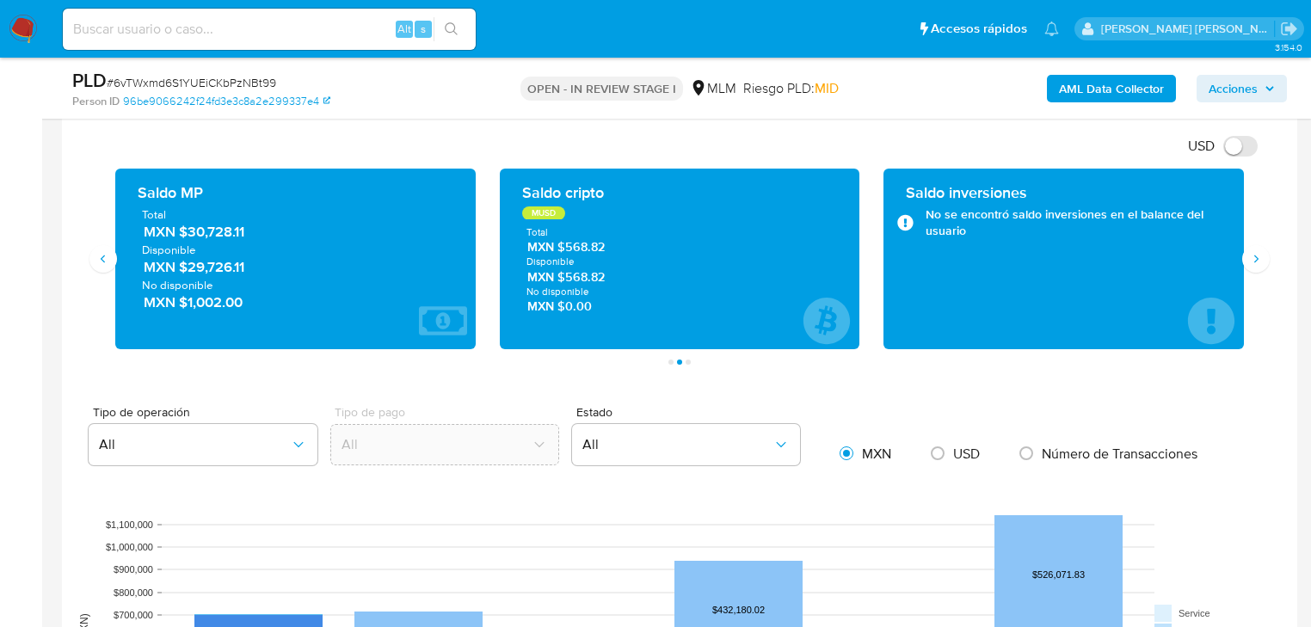
click at [86, 213] on div "Transacciones 3191 Transaccionado Ingresos MXN $2,795,045.86 Egresos MXN $1,440…" at bounding box center [680, 267] width 1208 height 196
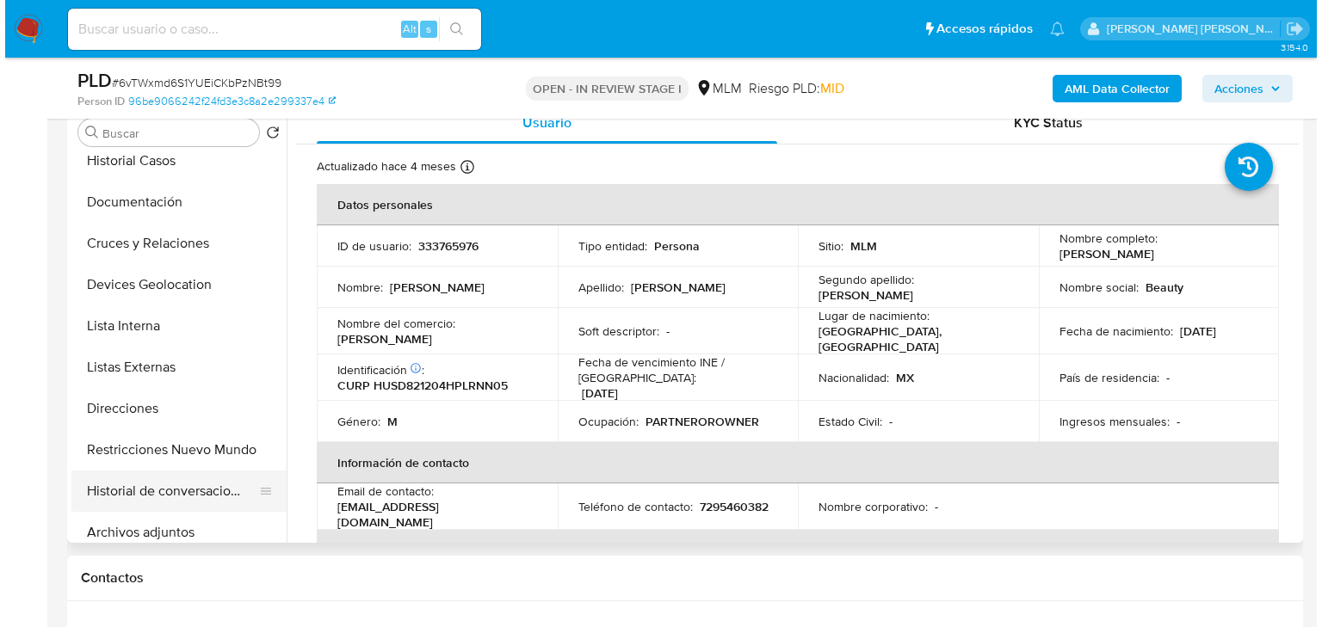
scroll to position [207, 0]
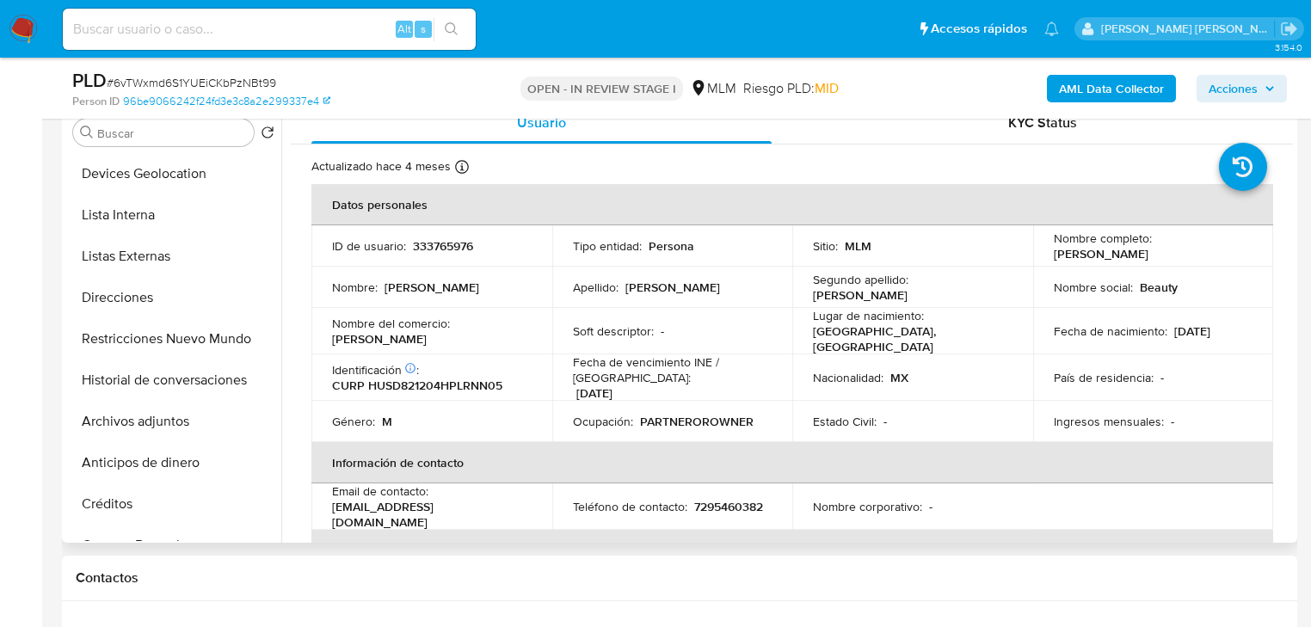
drag, startPoint x: 179, startPoint y: 411, endPoint x: 479, endPoint y: 396, distance: 300.7
click at [179, 411] on button "Archivos adjuntos" at bounding box center [173, 421] width 215 height 41
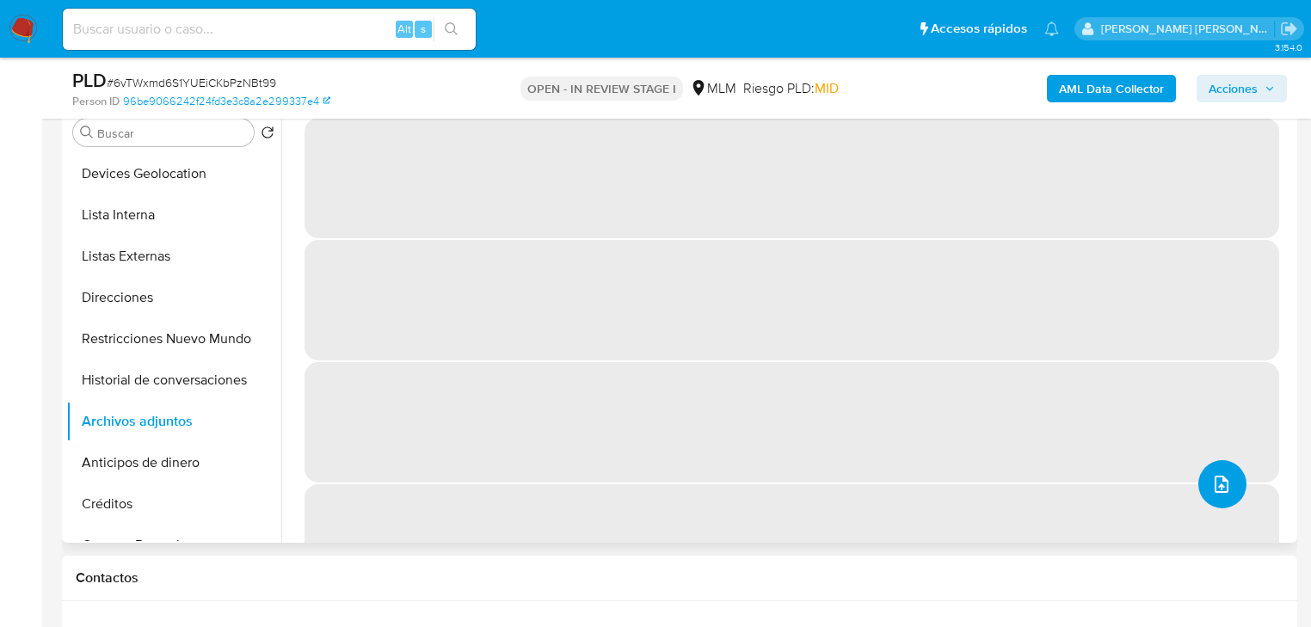
click at [1213, 482] on icon "upload-file" at bounding box center [1222, 484] width 21 height 21
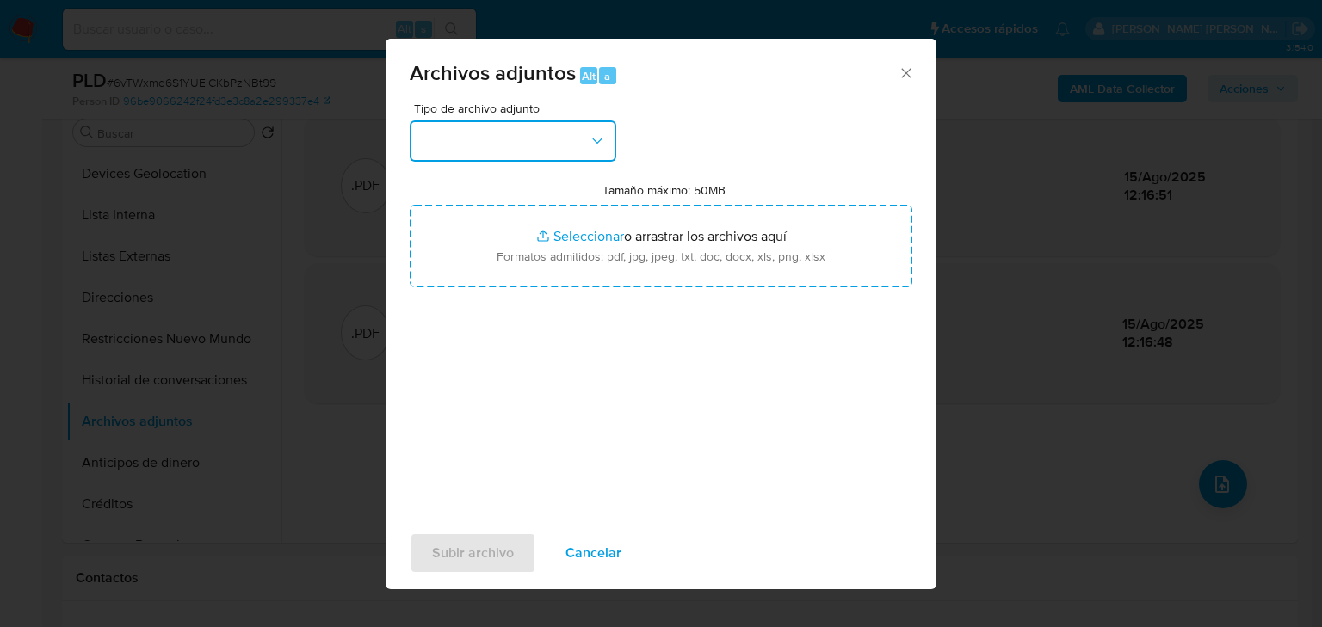
click at [464, 131] on button "button" at bounding box center [513, 140] width 207 height 41
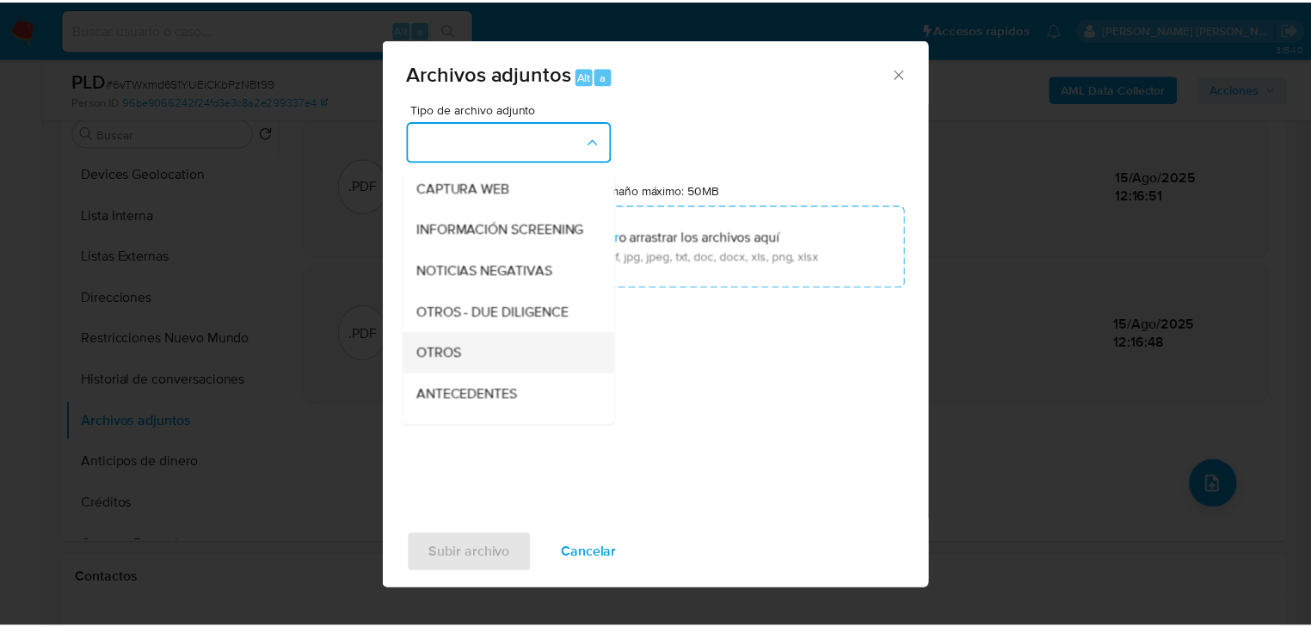
scroll to position [138, 0]
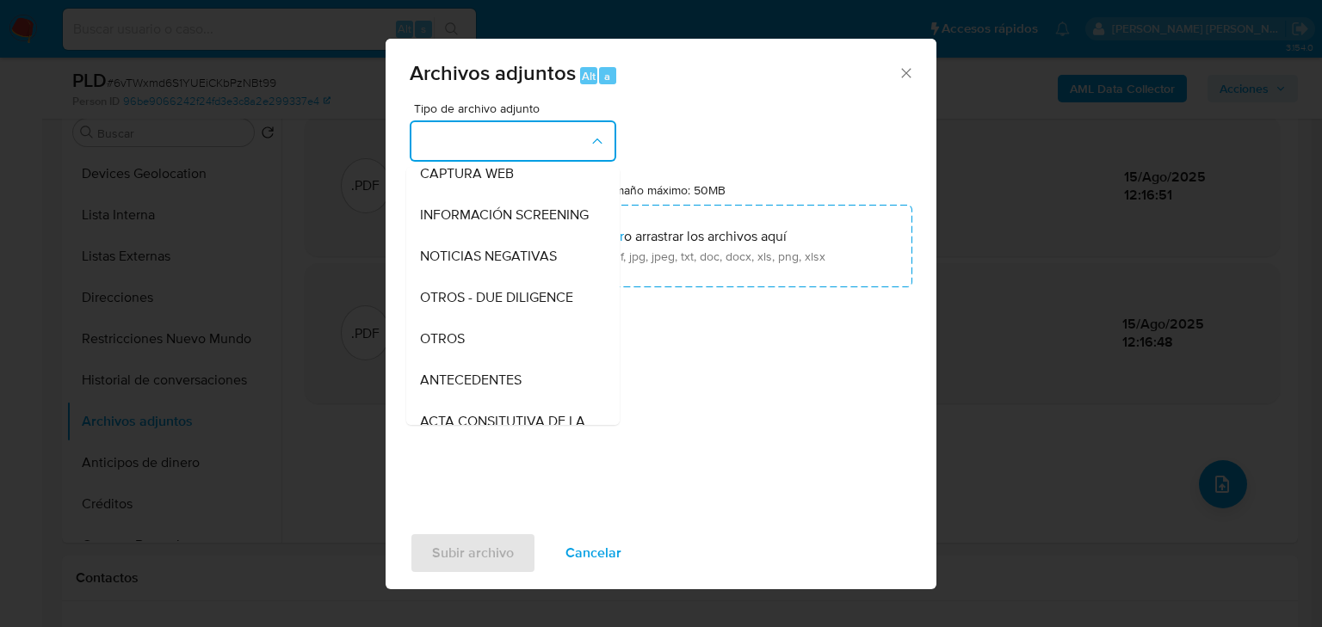
drag, startPoint x: 468, startPoint y: 358, endPoint x: 681, endPoint y: 424, distance: 222.6
click at [468, 356] on div "OTROS" at bounding box center [508, 338] width 176 height 41
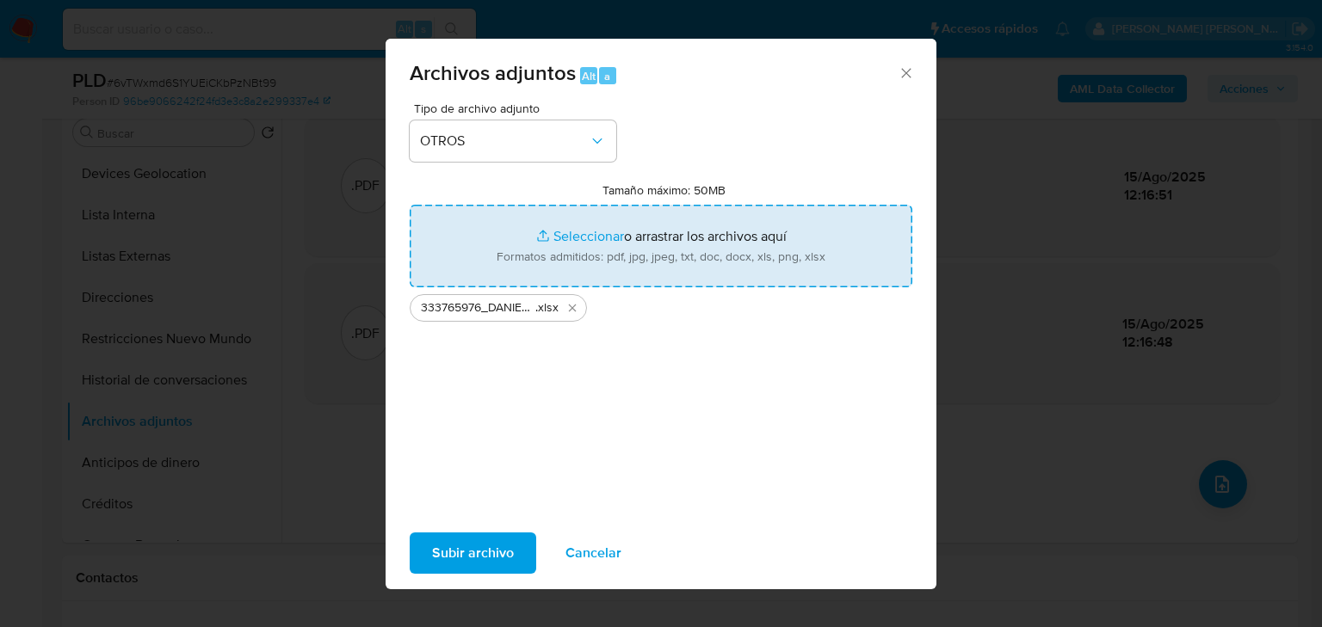
type input "C:\fakepath\333765976_DANIEL HUERTA SANTILLAN_JUL25.pdf"
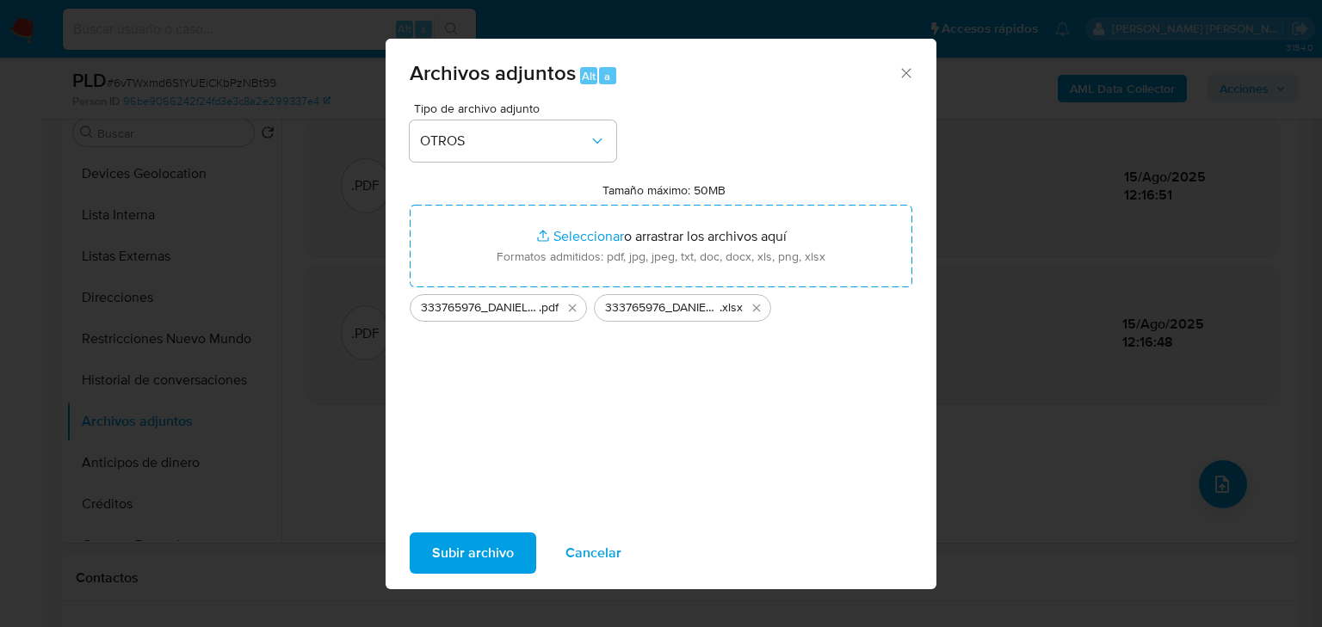
click at [467, 547] on span "Subir archivo" at bounding box center [473, 553] width 82 height 38
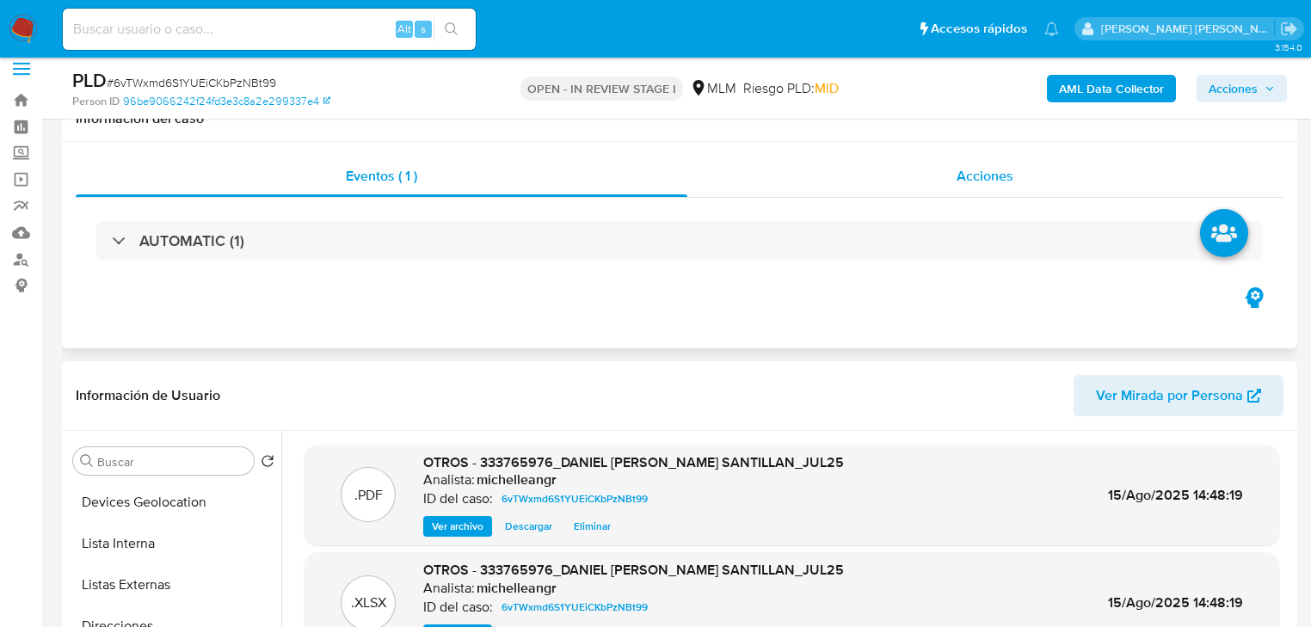
scroll to position [0, 0]
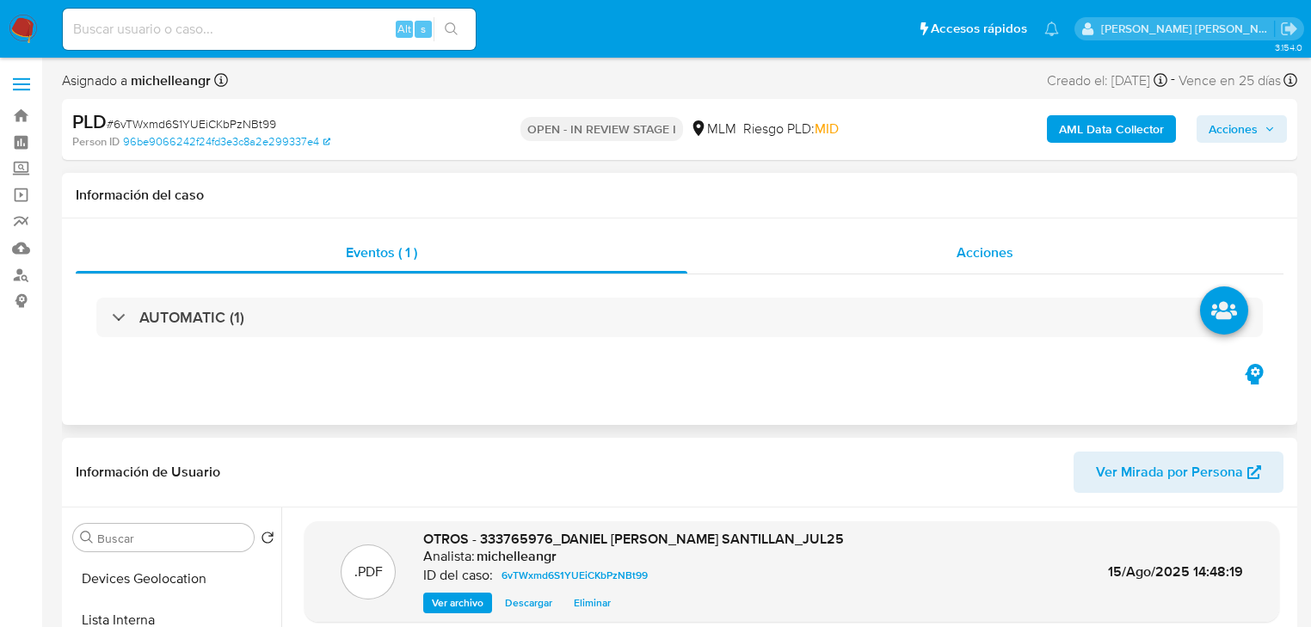
click at [1011, 248] on span "Acciones" at bounding box center [985, 253] width 57 height 20
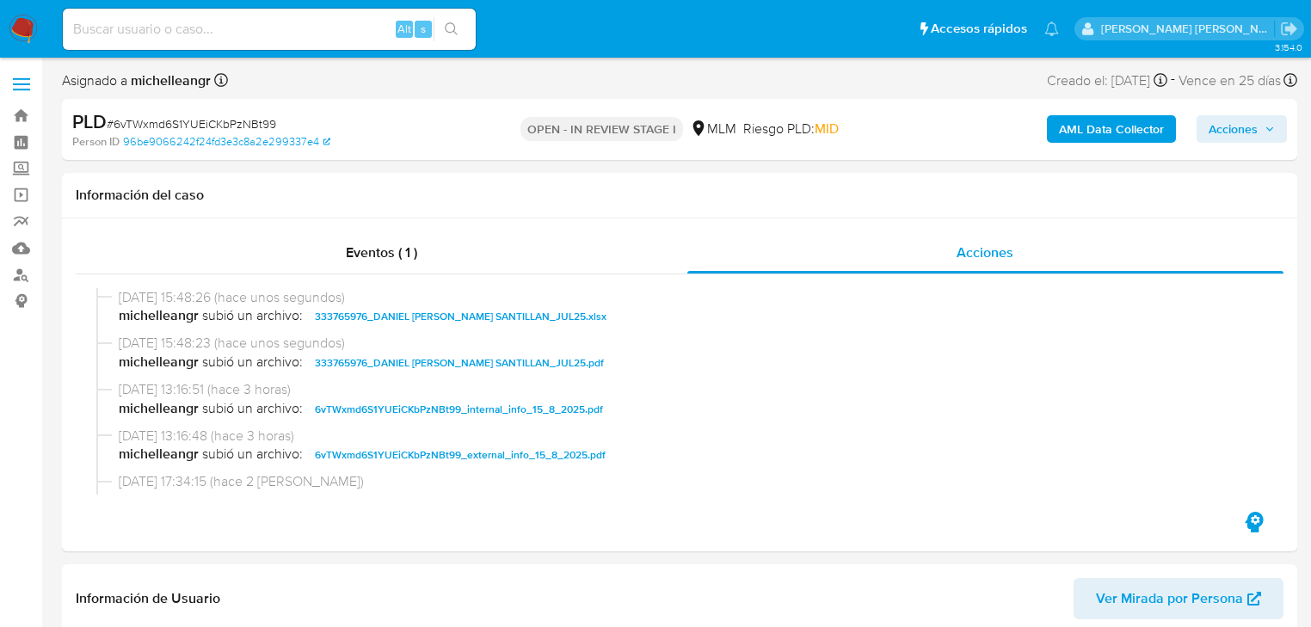
click at [1262, 134] on span "Acciones" at bounding box center [1242, 129] width 66 height 24
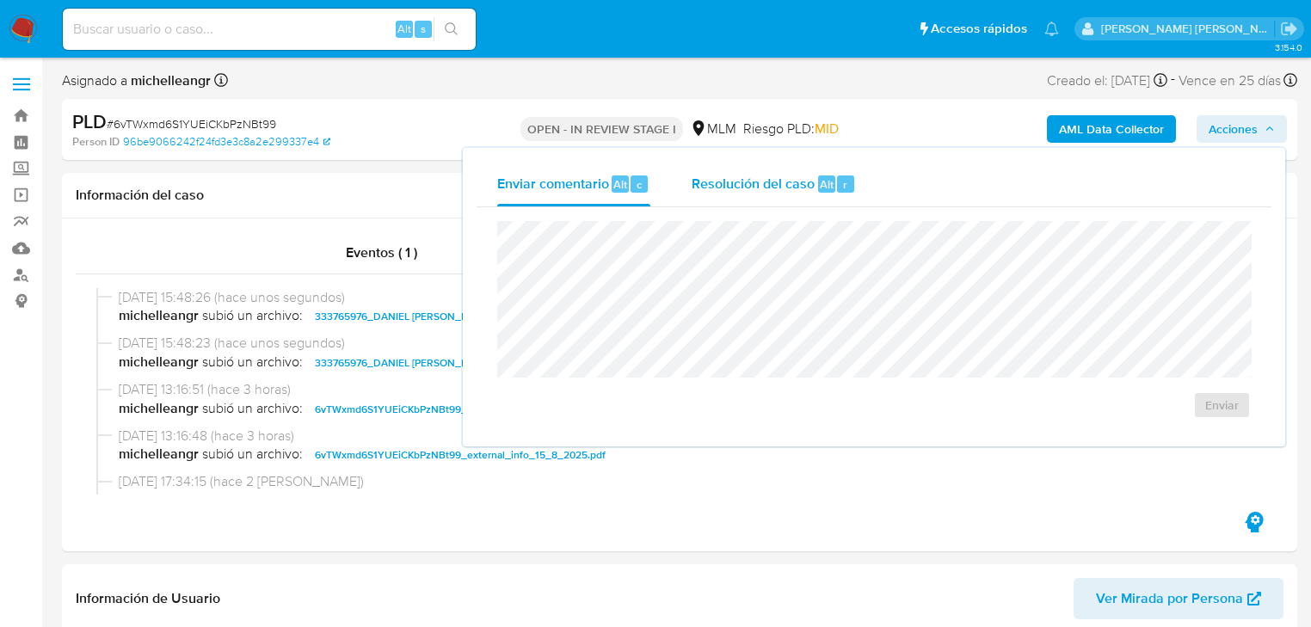
click at [740, 186] on span "Resolución del caso" at bounding box center [753, 184] width 123 height 20
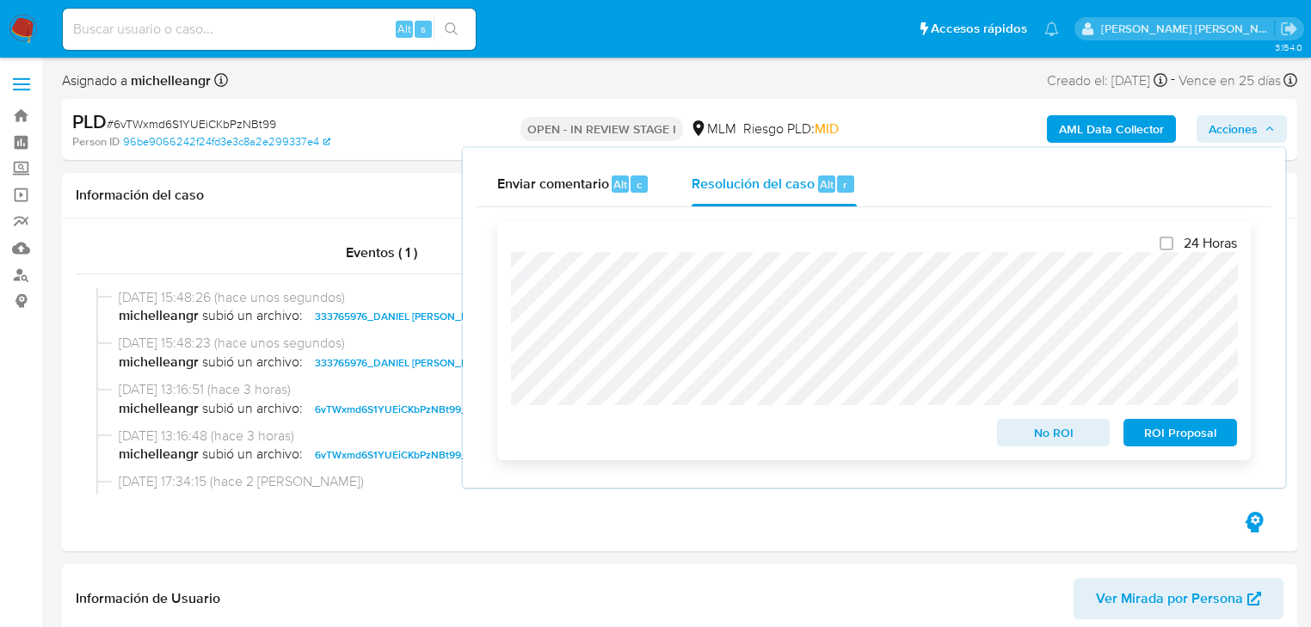
click at [1064, 438] on span "No ROI" at bounding box center [1053, 433] width 89 height 24
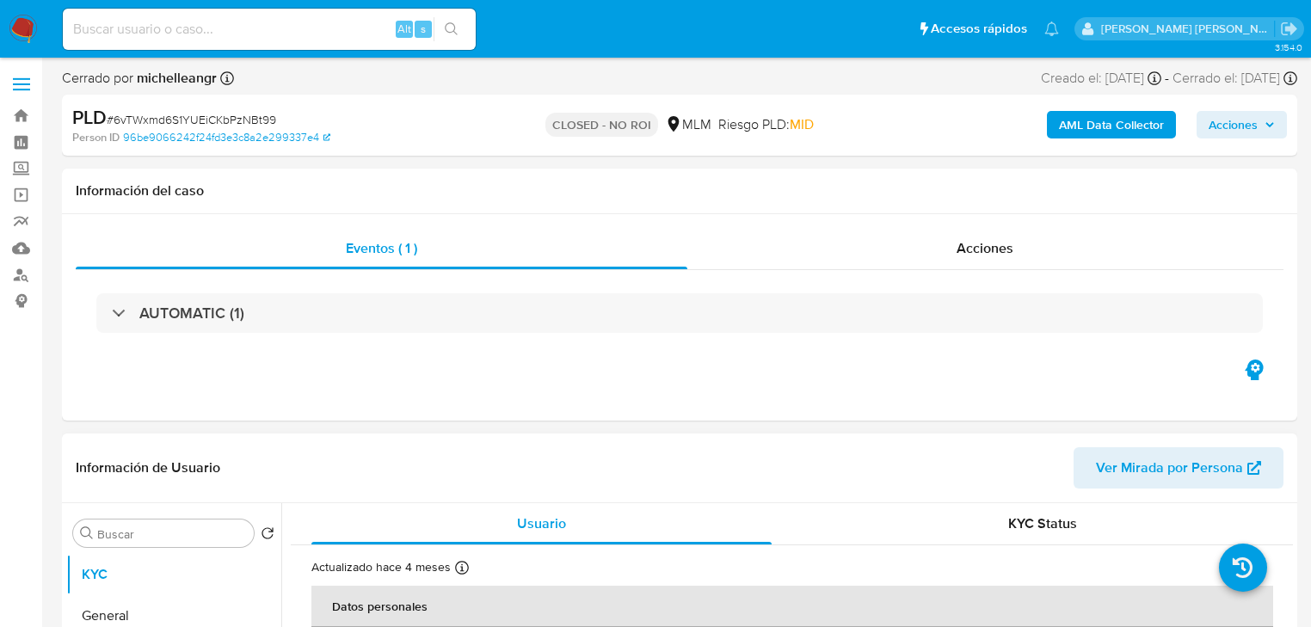
select select "10"
click at [207, 27] on input at bounding box center [269, 29] width 413 height 22
paste input "oIATMQ2gUYVWdBGhKT87eBa5"
type input "oIATMQ2gUYVWdBGhKT87eBa5"
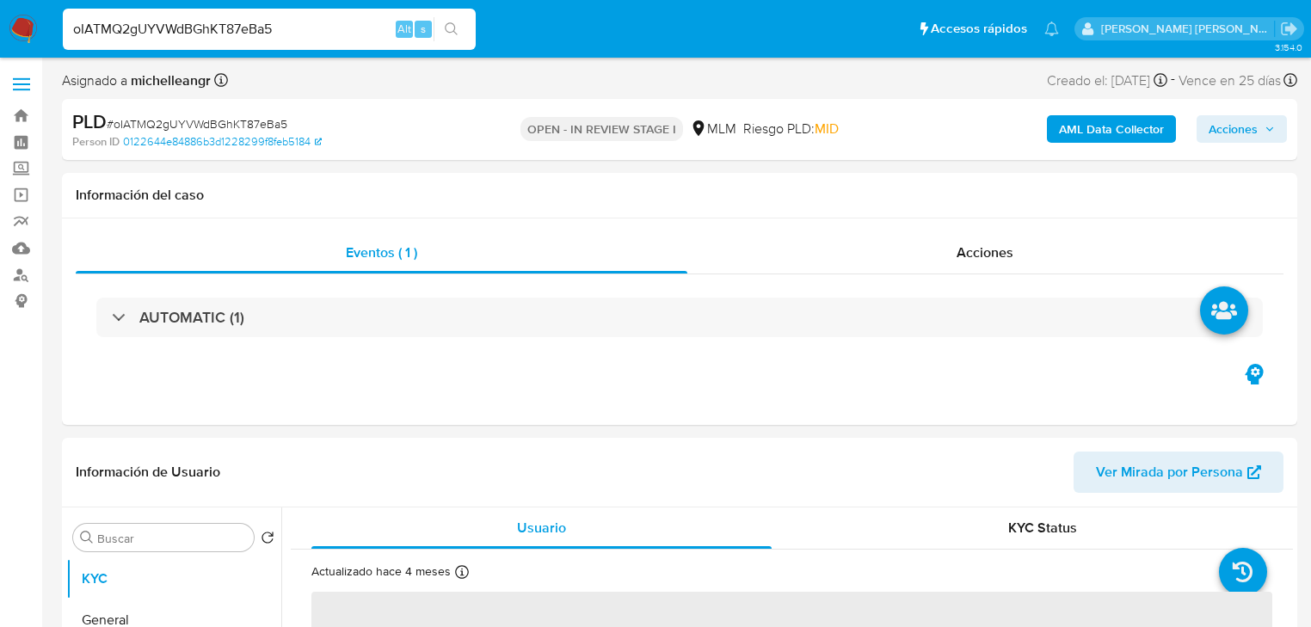
select select "10"
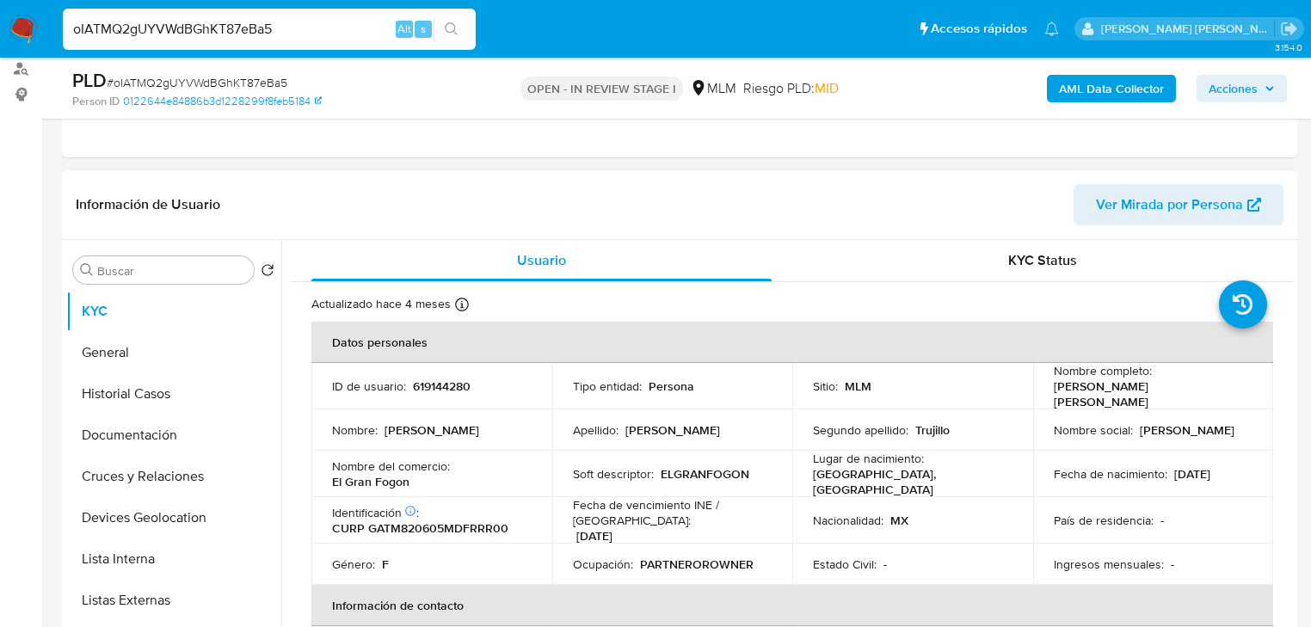
click at [447, 384] on p "619144280" at bounding box center [442, 386] width 58 height 15
click at [447, 383] on p "619144280" at bounding box center [442, 386] width 58 height 15
copy p "619144280"
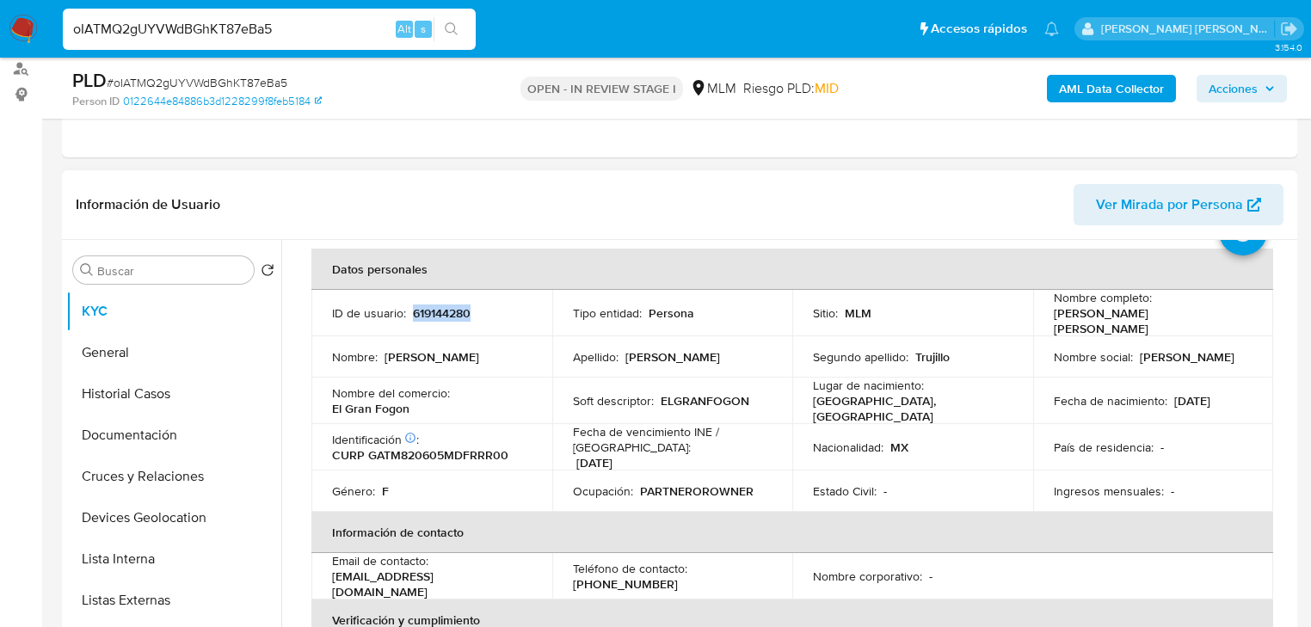
scroll to position [138, 0]
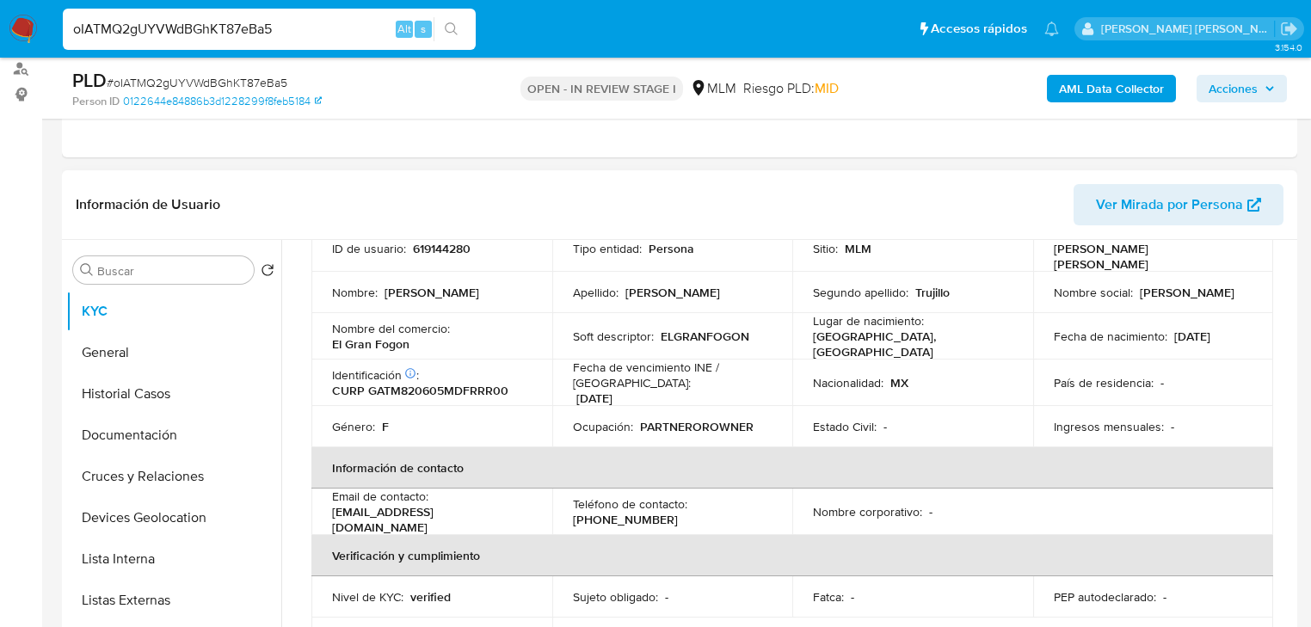
click at [610, 406] on td "Ocupación : PARTNEROROWNER" at bounding box center [672, 426] width 241 height 41
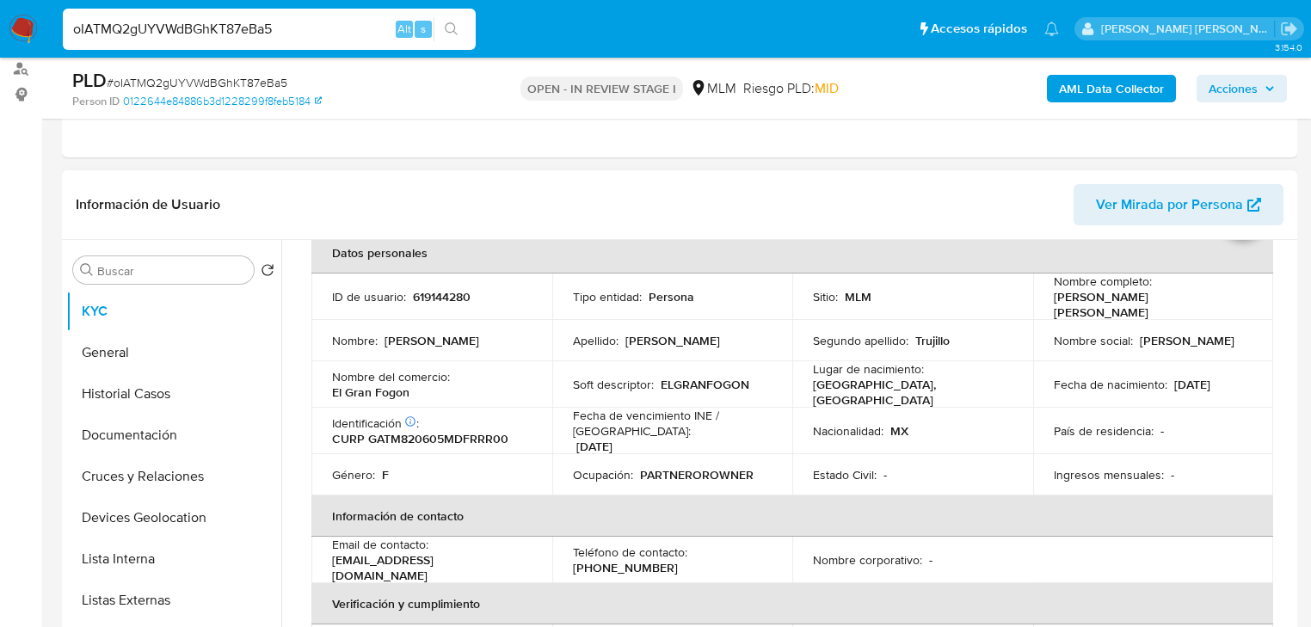
scroll to position [69, 0]
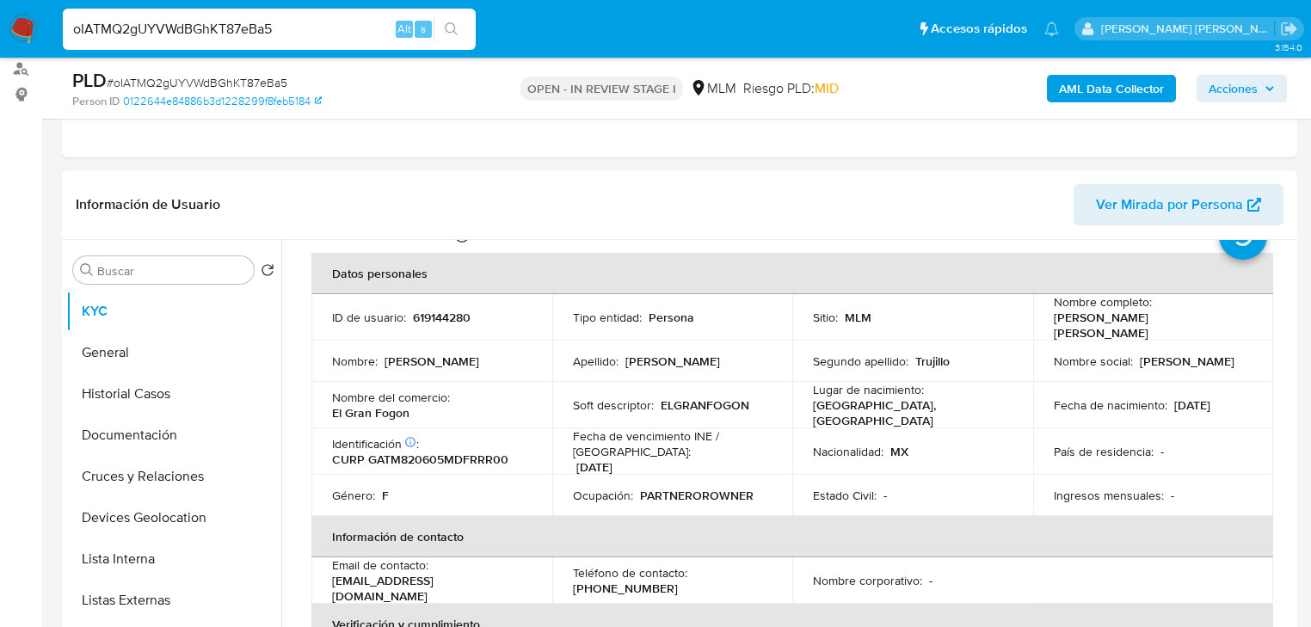
click at [1175, 398] on p "[DATE]" at bounding box center [1193, 405] width 36 height 15
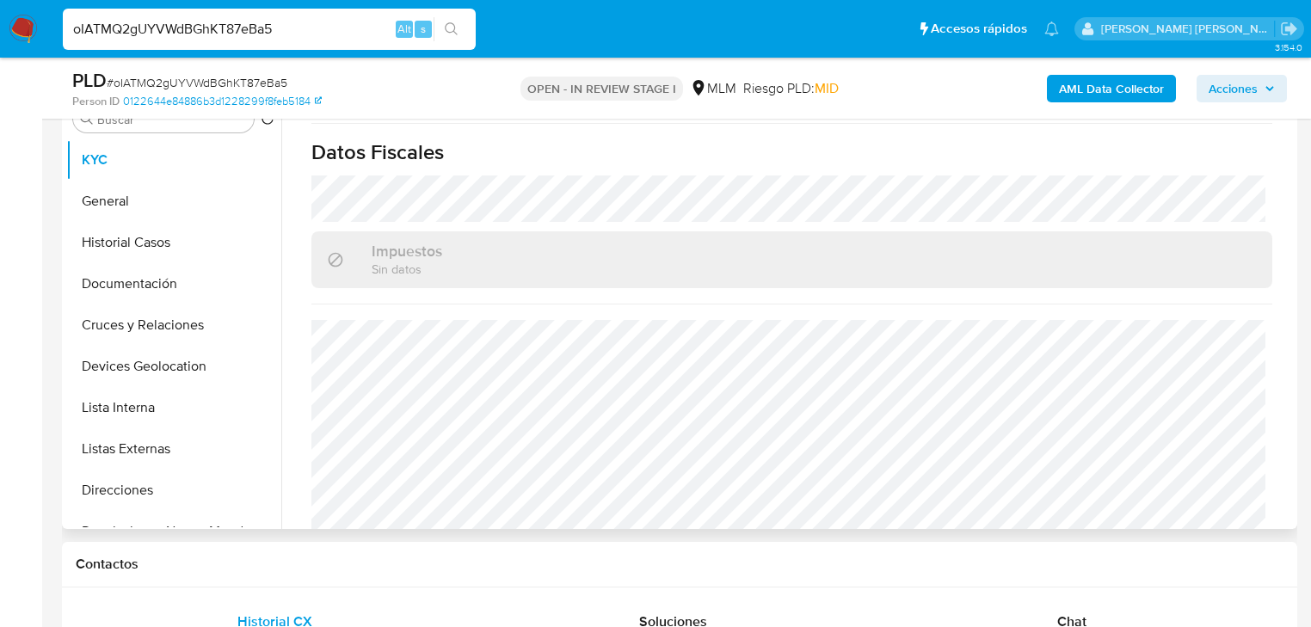
scroll to position [413, 0]
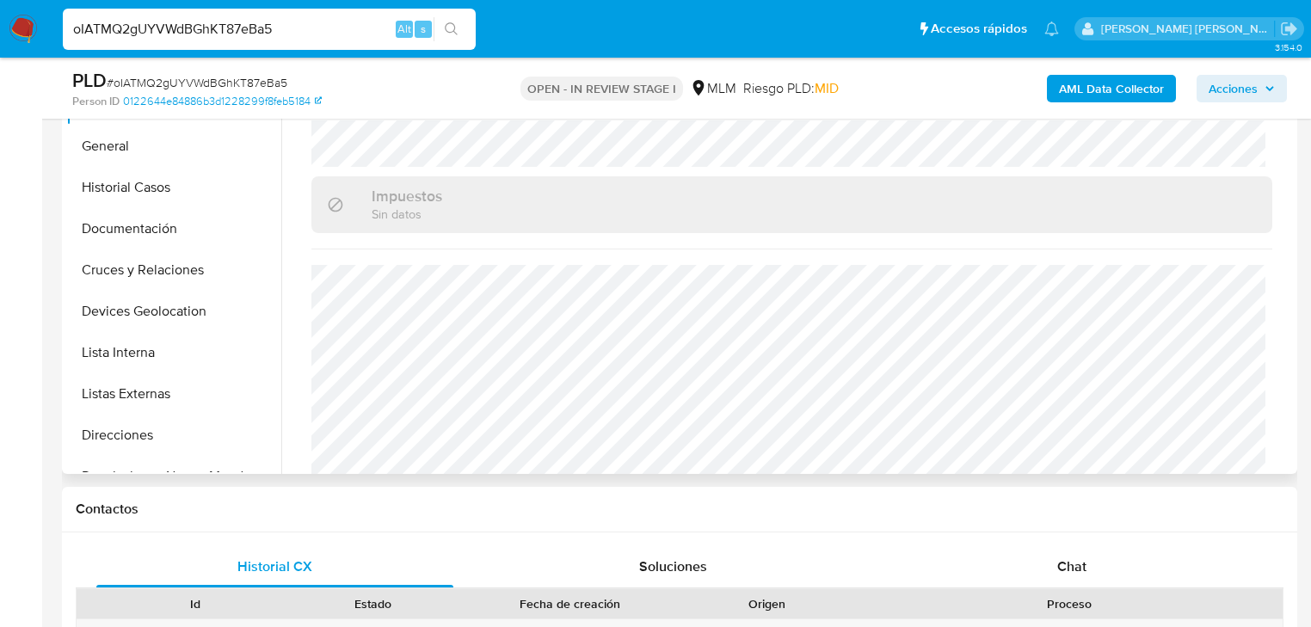
drag, startPoint x: 161, startPoint y: 135, endPoint x: 499, endPoint y: 264, distance: 362.0
click at [163, 135] on button "General" at bounding box center [173, 146] width 215 height 41
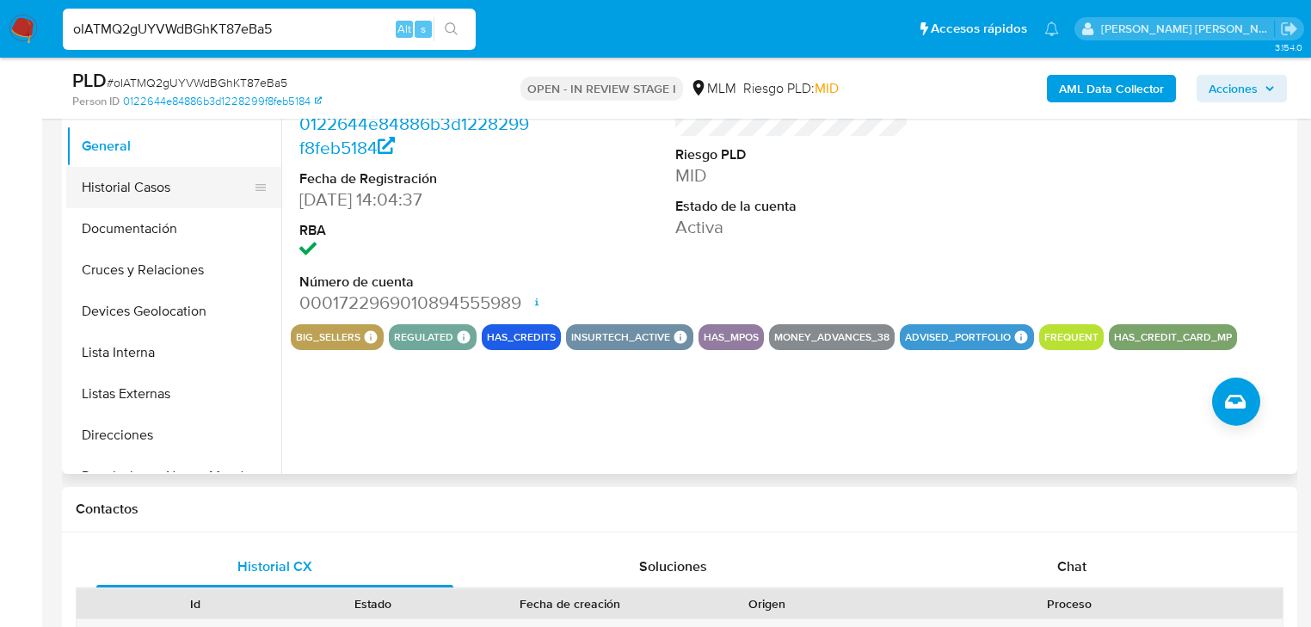
click at [144, 194] on button "Historial Casos" at bounding box center [166, 187] width 201 height 41
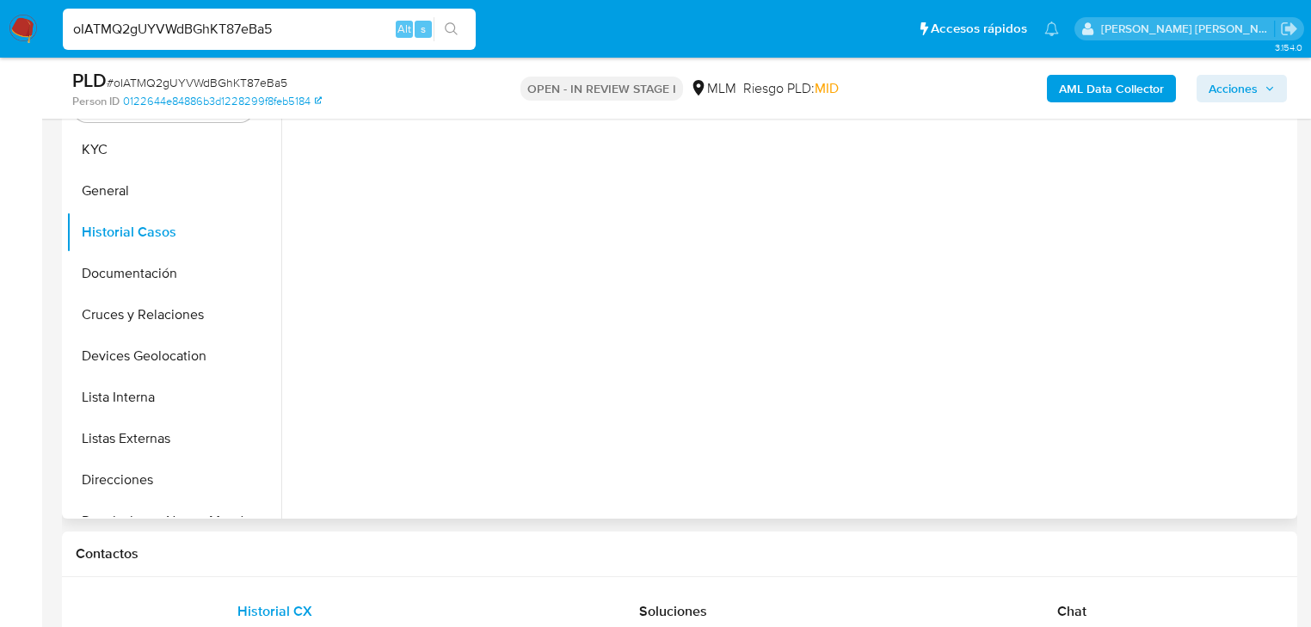
scroll to position [344, 0]
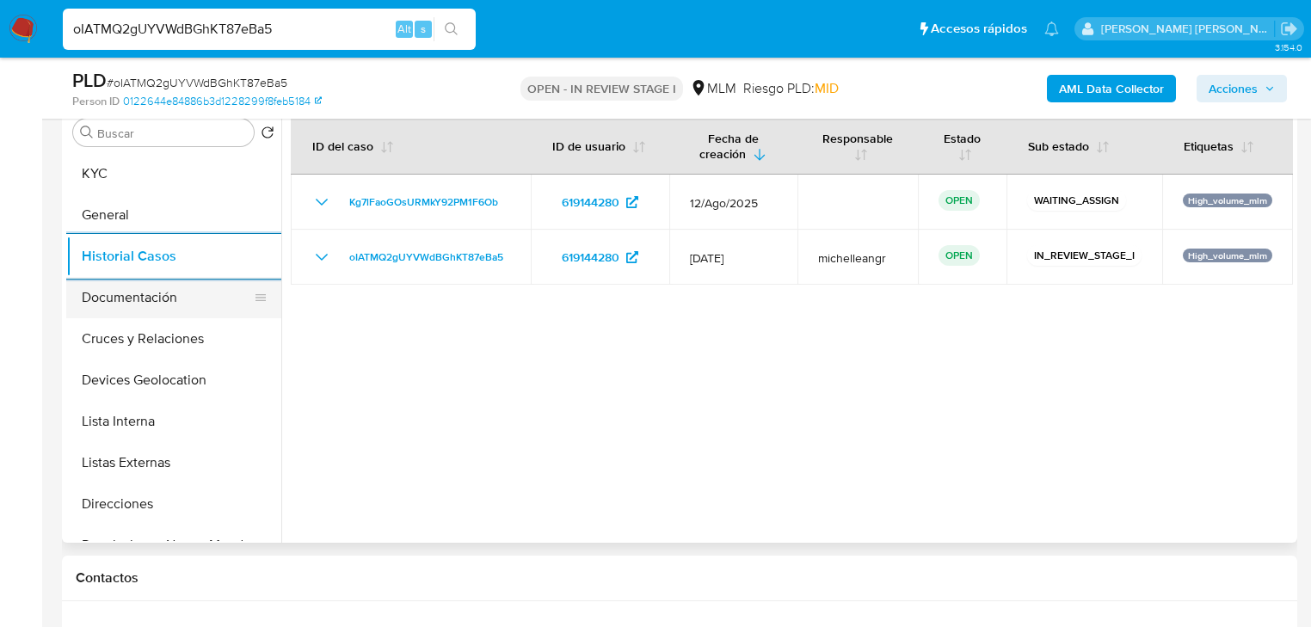
drag, startPoint x: 147, startPoint y: 312, endPoint x: 162, endPoint y: 299, distance: 19.5
click at [146, 316] on button "Documentación" at bounding box center [166, 297] width 201 height 41
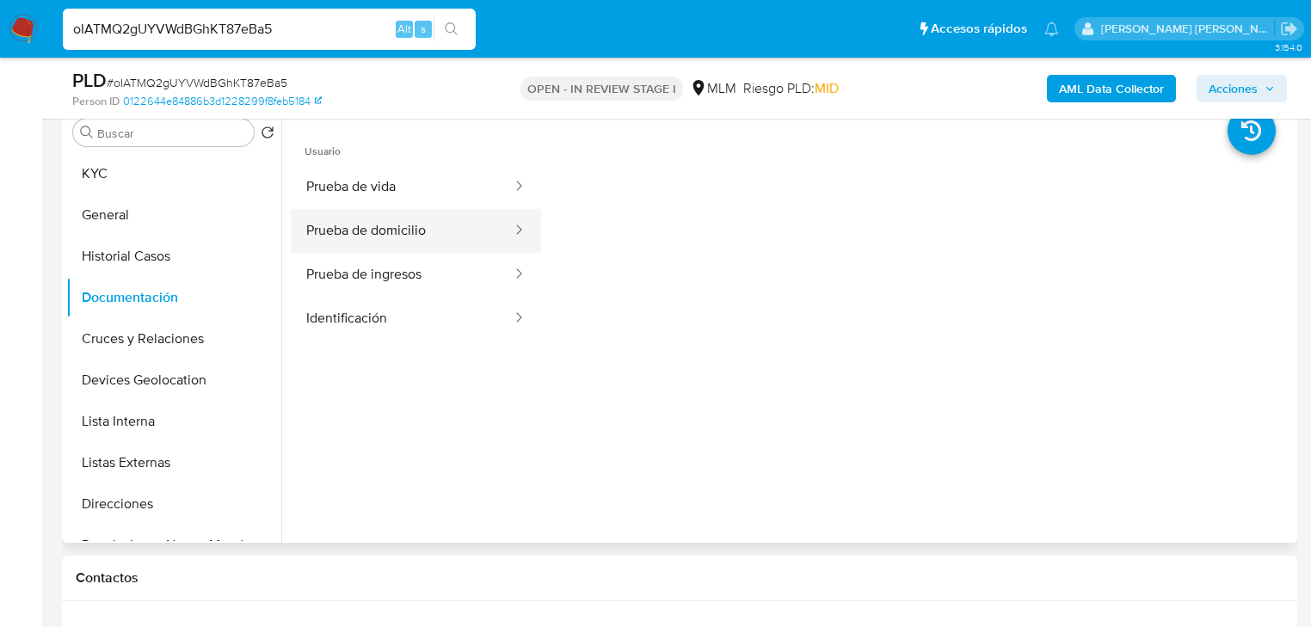
click at [453, 193] on button "Prueba de vida" at bounding box center [402, 187] width 223 height 44
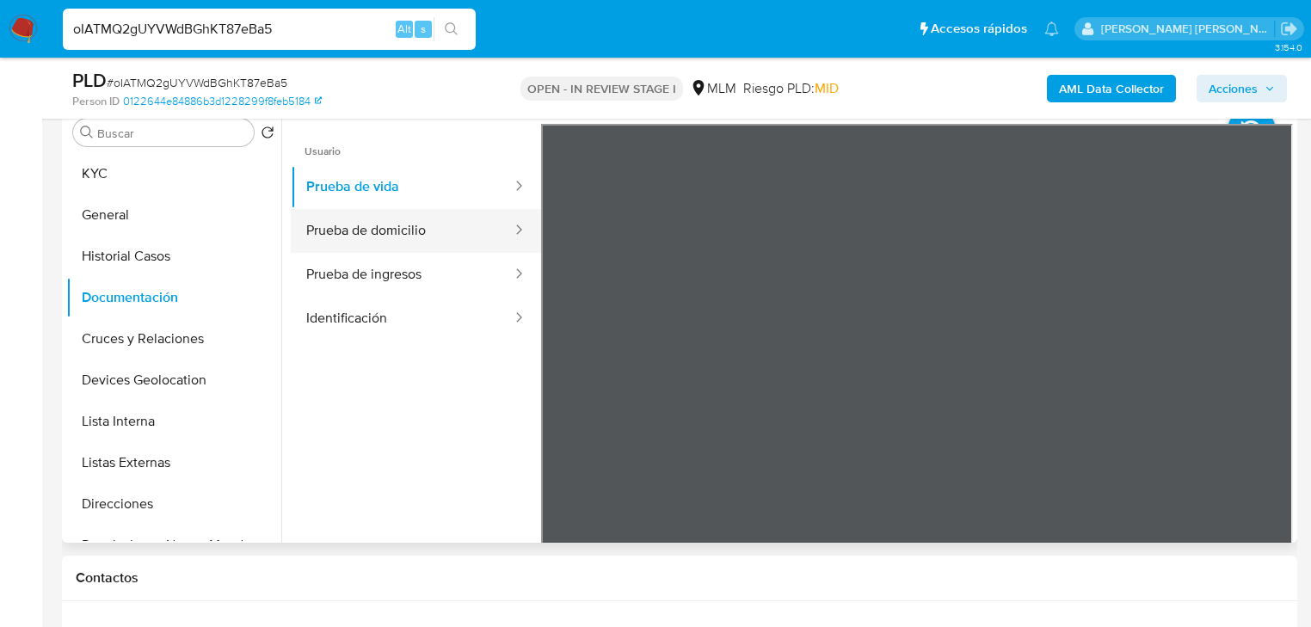
click at [514, 250] on button "Prueba de domicilio" at bounding box center [402, 231] width 223 height 44
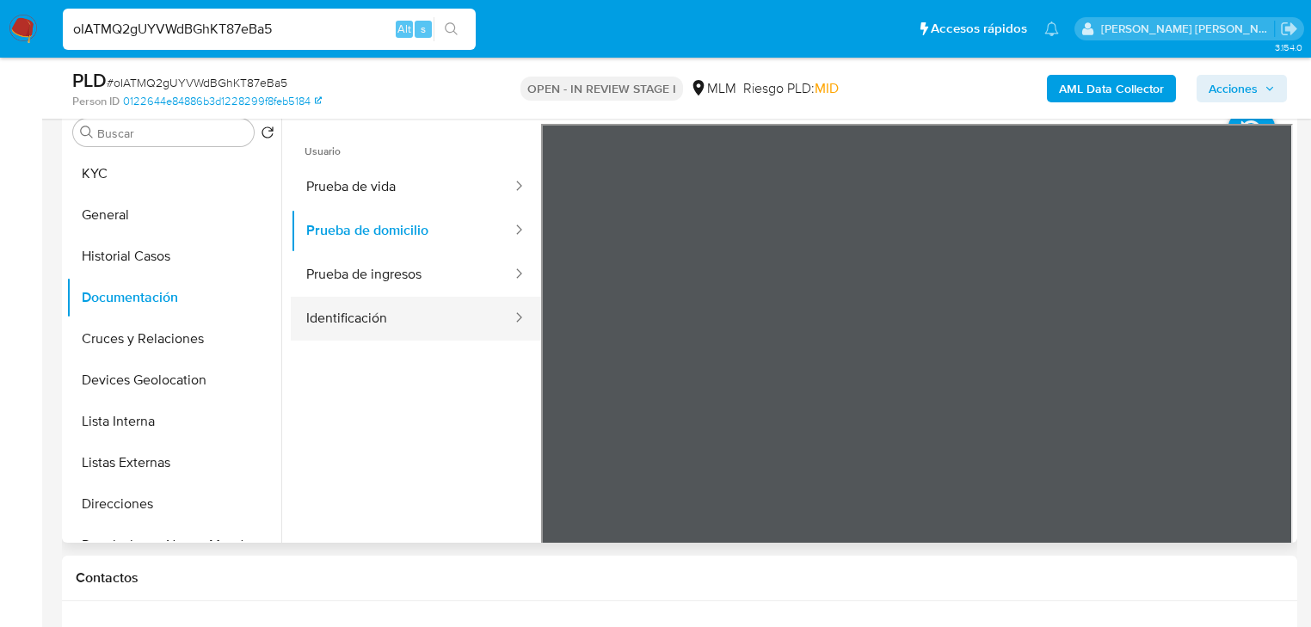
drag, startPoint x: 386, startPoint y: 248, endPoint x: 349, endPoint y: 306, distance: 68.8
click at [386, 248] on button "Prueba de domicilio" at bounding box center [402, 231] width 223 height 44
click at [349, 306] on button "Identificación" at bounding box center [402, 319] width 223 height 44
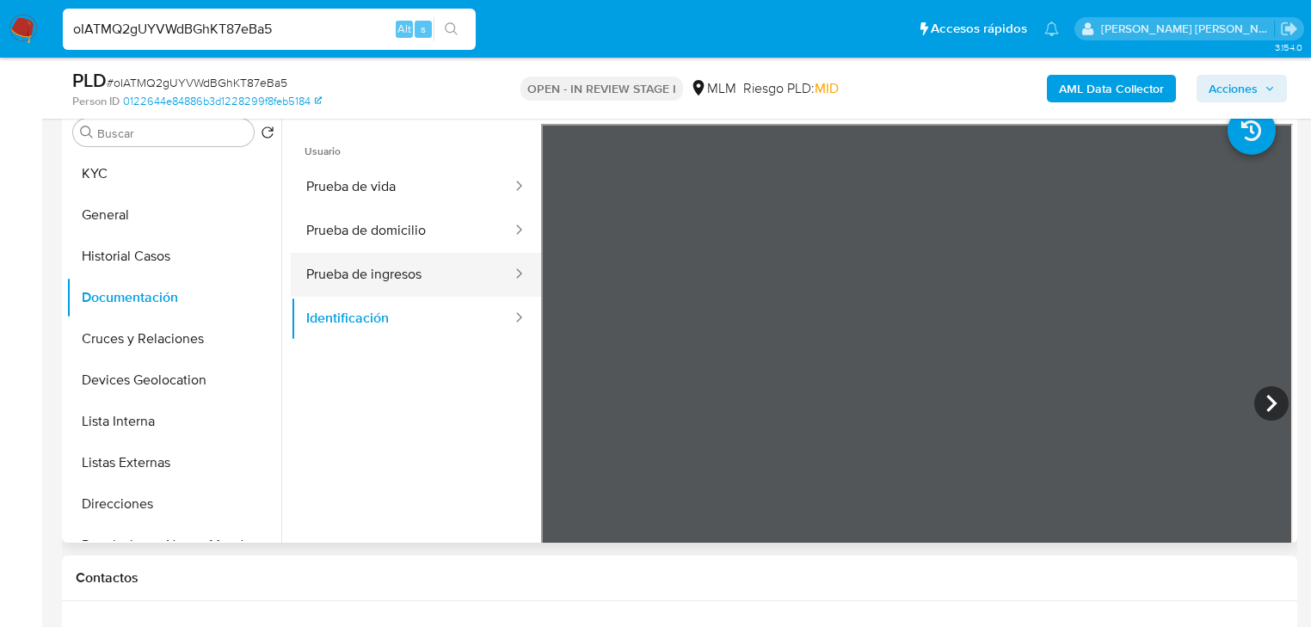
click at [392, 289] on button "Prueba de ingresos" at bounding box center [402, 275] width 223 height 44
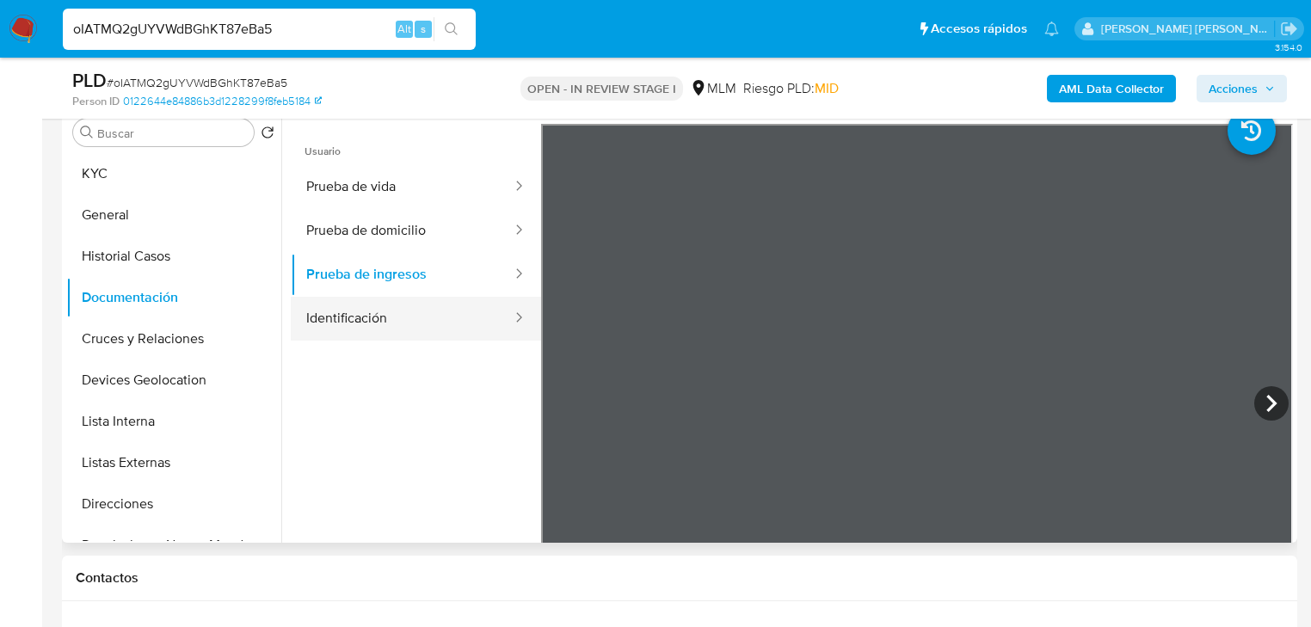
click at [386, 315] on button "Identificación" at bounding box center [402, 319] width 223 height 44
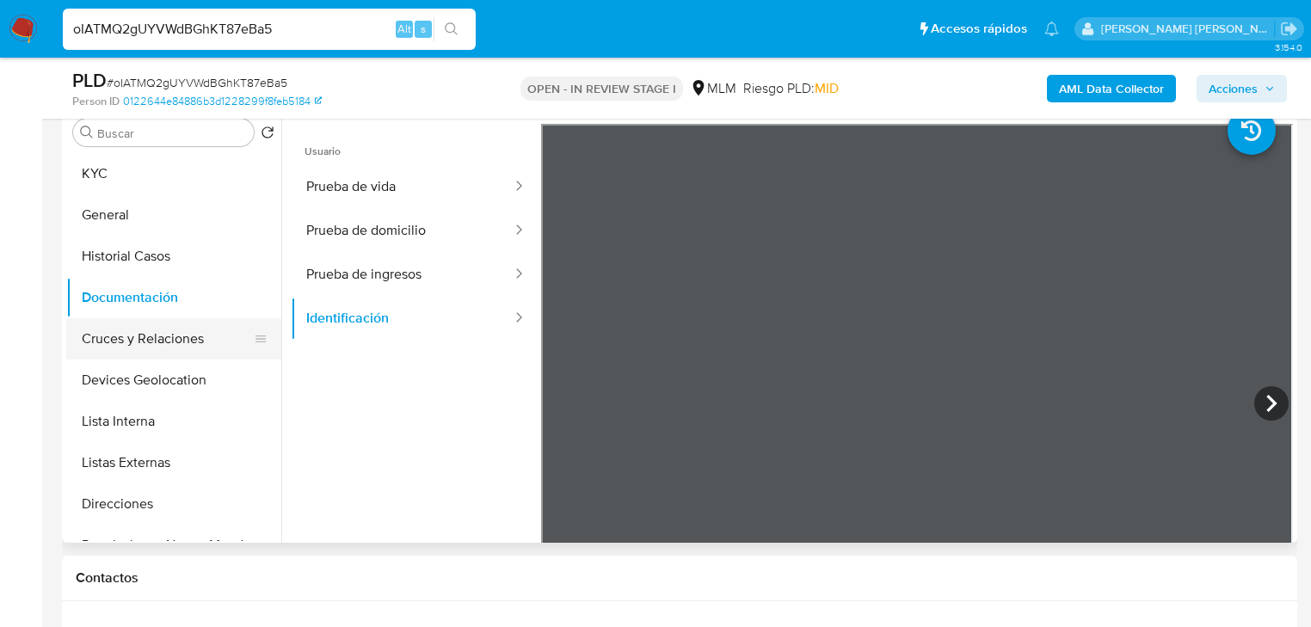
click at [185, 327] on button "Cruces y Relaciones" at bounding box center [166, 338] width 201 height 41
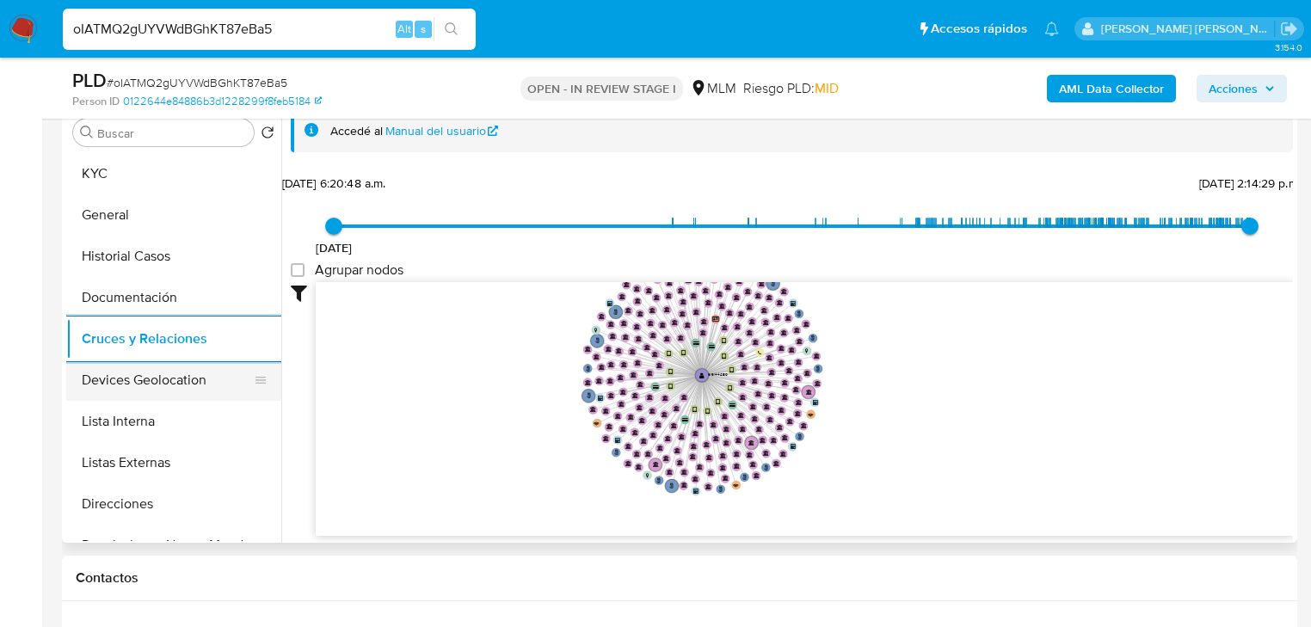
click at [211, 388] on button "Devices Geolocation" at bounding box center [166, 380] width 201 height 41
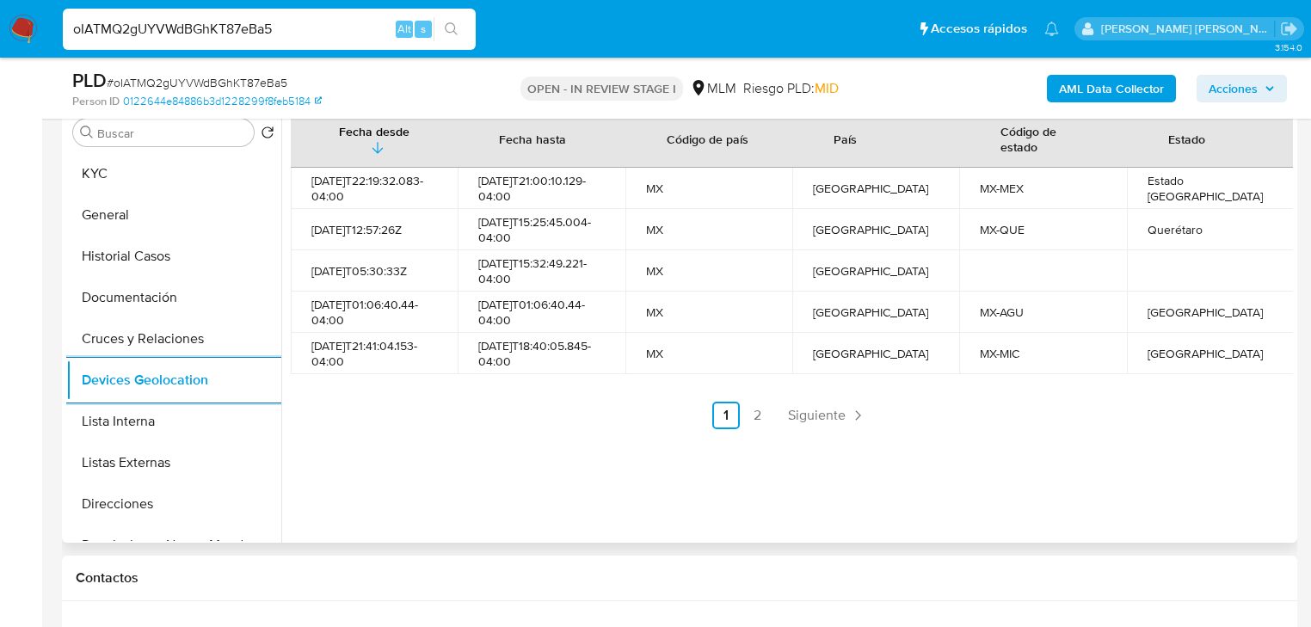
click at [806, 414] on span "Siguiente" at bounding box center [817, 416] width 58 height 14
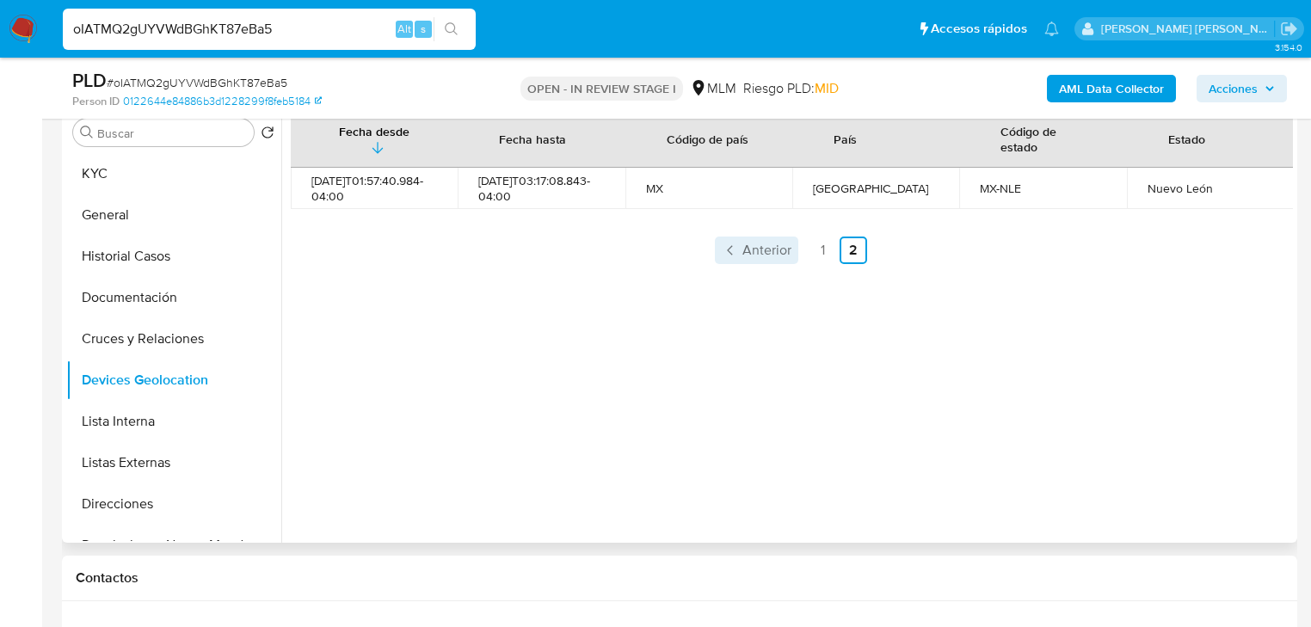
click at [768, 251] on span "Anterior" at bounding box center [767, 251] width 49 height 14
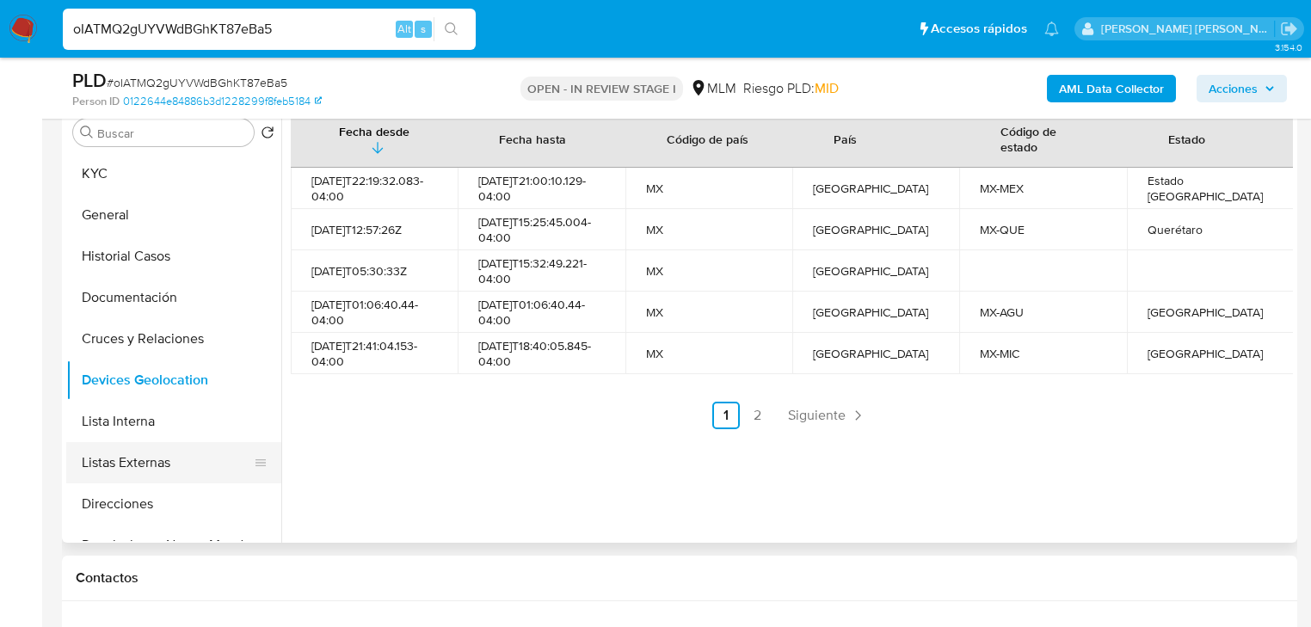
drag, startPoint x: 126, startPoint y: 472, endPoint x: 166, endPoint y: 454, distance: 43.5
click at [126, 471] on button "Listas Externas" at bounding box center [166, 462] width 201 height 41
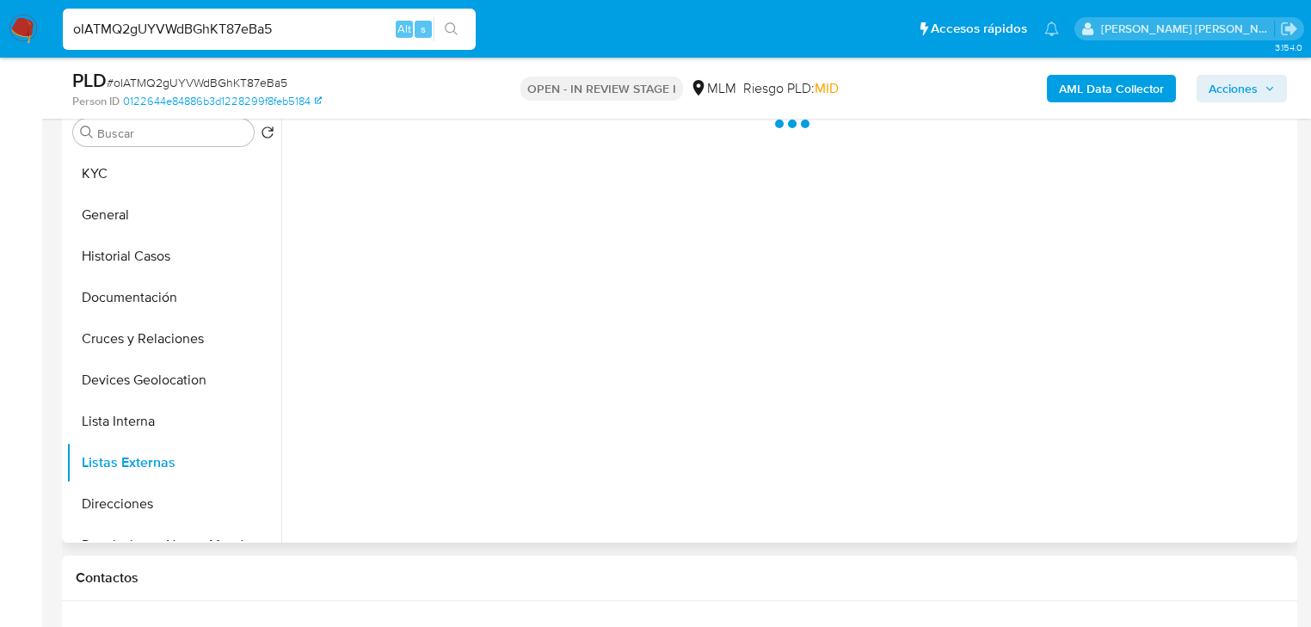
click at [478, 440] on div at bounding box center [787, 322] width 1012 height 441
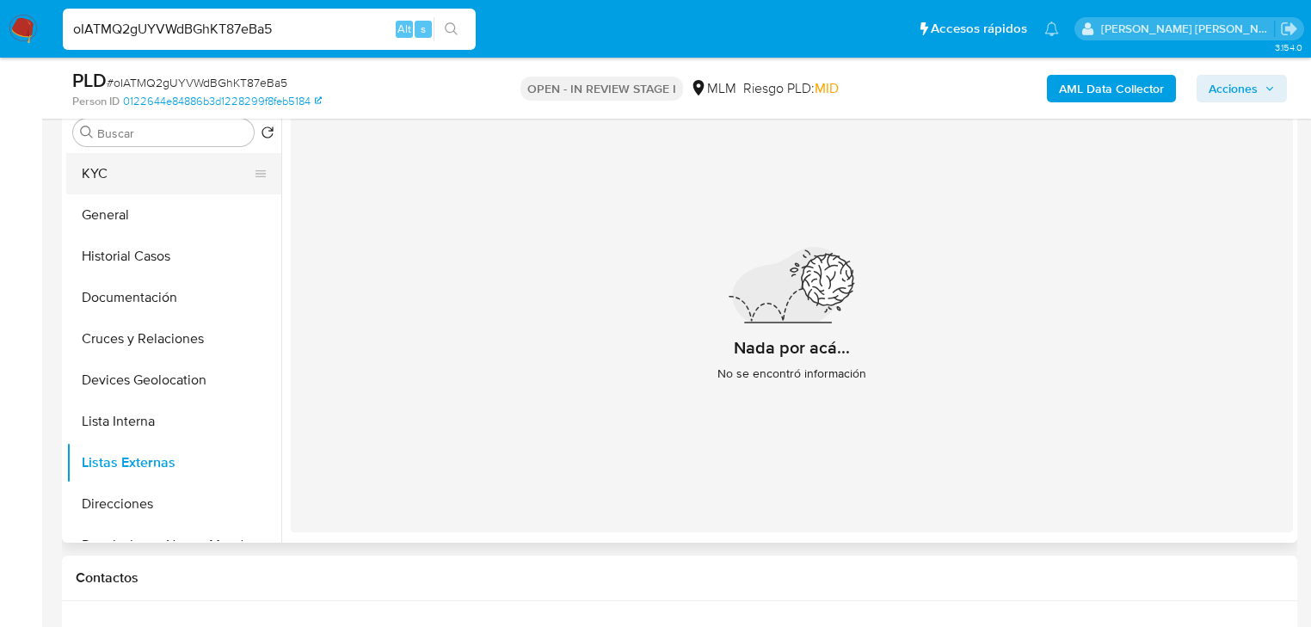
click at [137, 169] on button "KYC" at bounding box center [166, 173] width 201 height 41
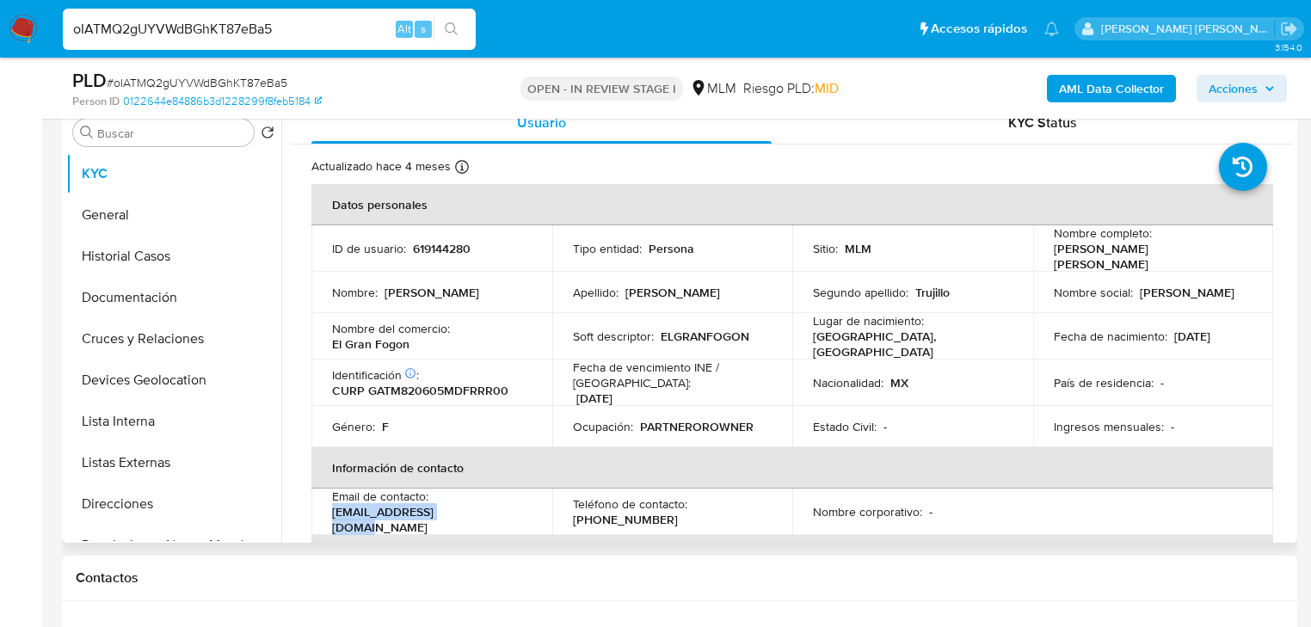
drag, startPoint x: 470, startPoint y: 508, endPoint x: 326, endPoint y: 509, distance: 143.7
click at [326, 509] on td "Email de contacto : mariela0582@gmail.com" at bounding box center [432, 512] width 241 height 46
copy p "mariela0582@gmail.com"
click at [618, 517] on td "Teléfono de contacto : (55) 35204398" at bounding box center [672, 512] width 241 height 46
click at [627, 512] on p "(55) 35204398" at bounding box center [625, 519] width 105 height 15
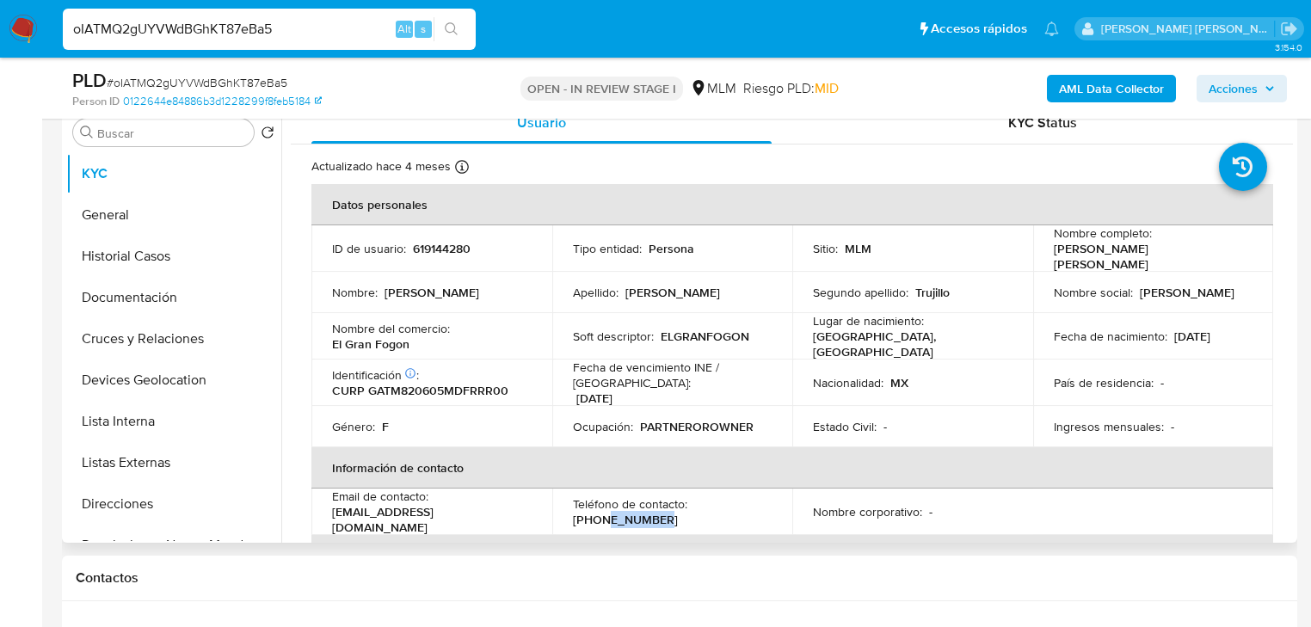
click at [627, 512] on p "(55) 35204398" at bounding box center [625, 519] width 105 height 15
copy p "35204398"
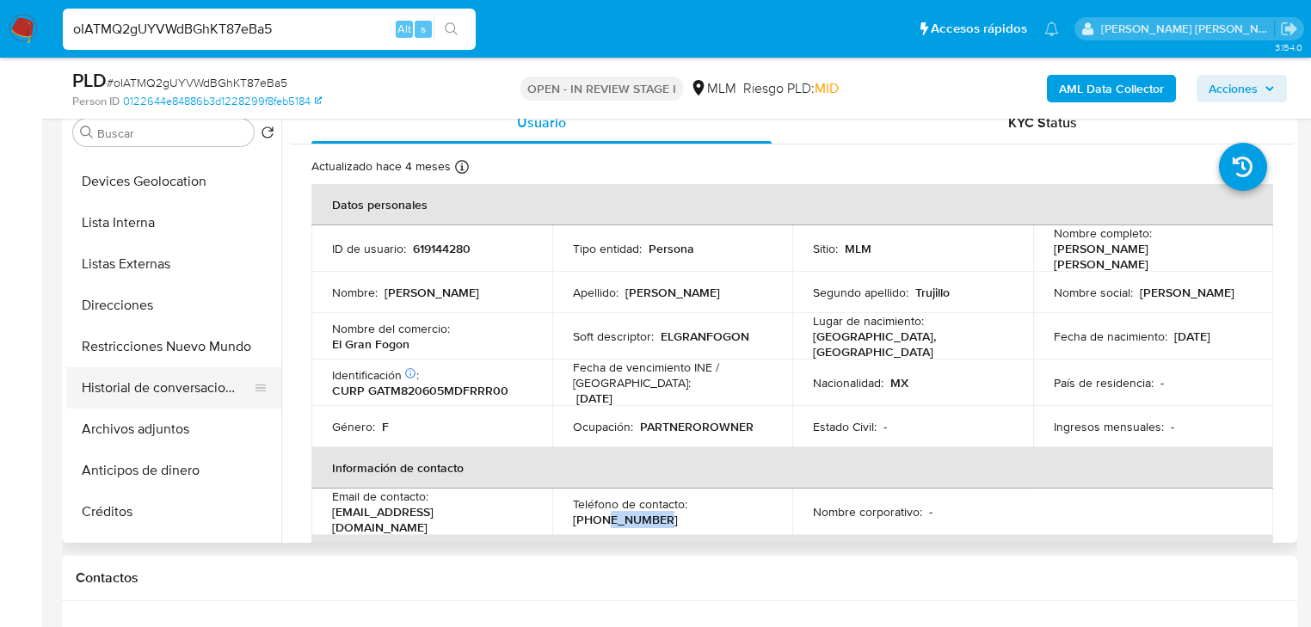
scroll to position [207, 0]
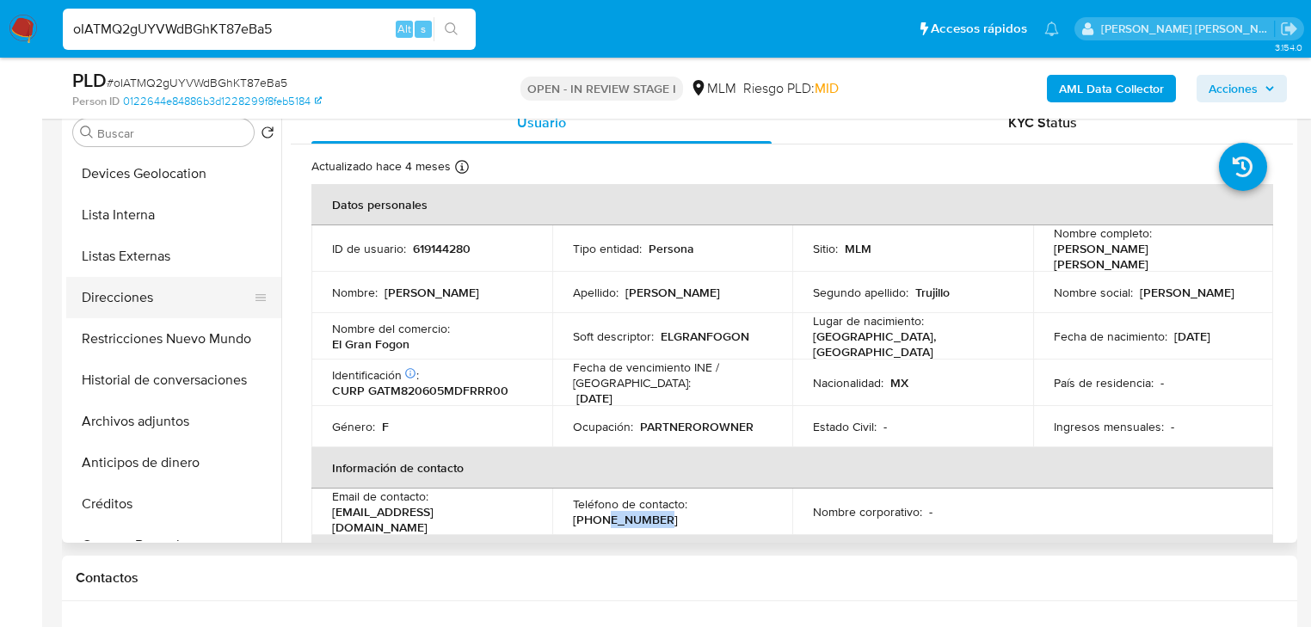
click at [131, 302] on button "Direcciones" at bounding box center [166, 297] width 201 height 41
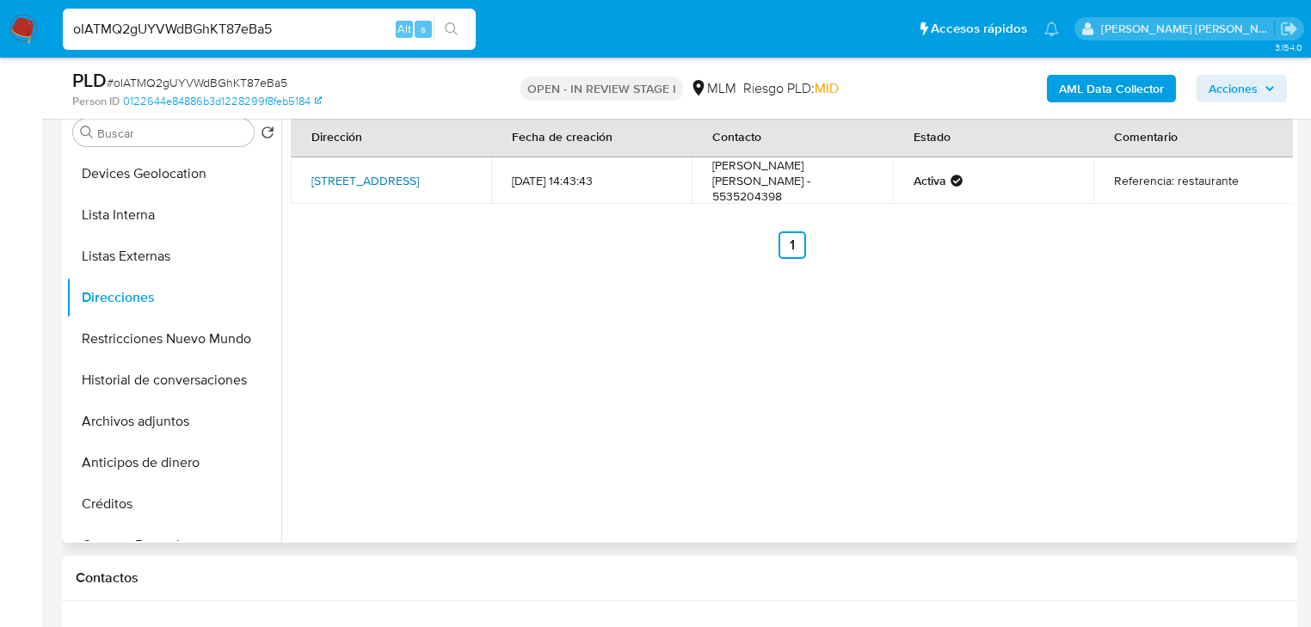
click at [372, 176] on link "Calle Huehuetán 157, Tlalpan, Distrito Federal, 14240, Mexico 157" at bounding box center [366, 180] width 108 height 17
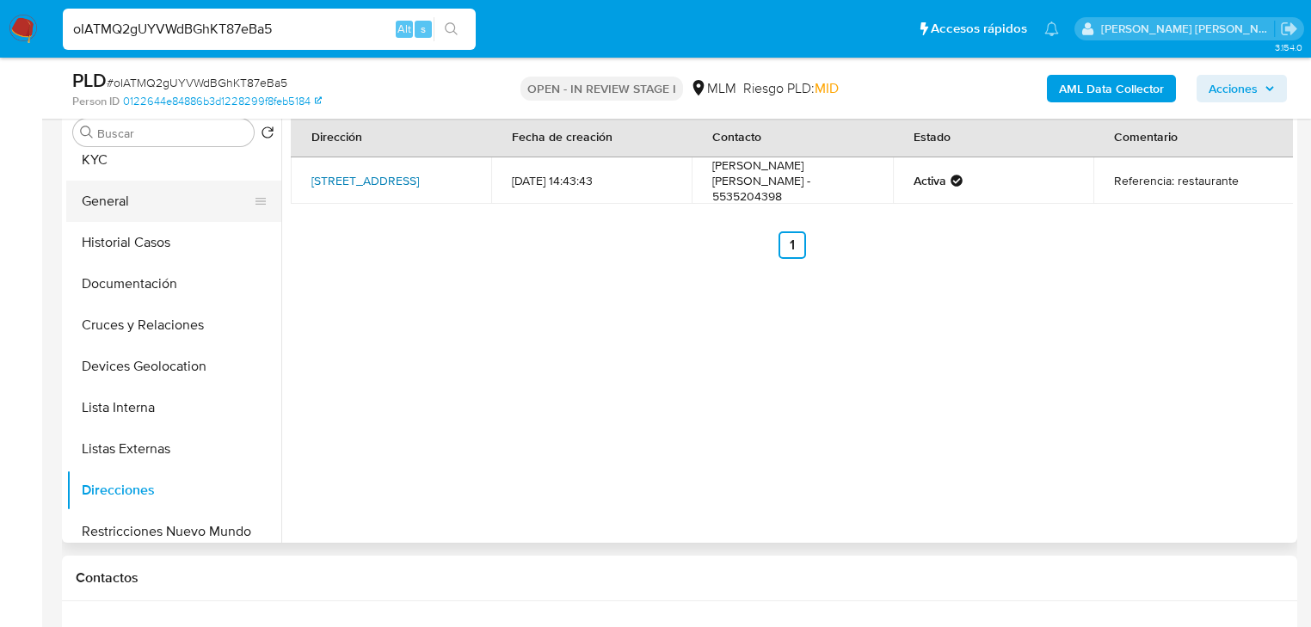
scroll to position [0, 0]
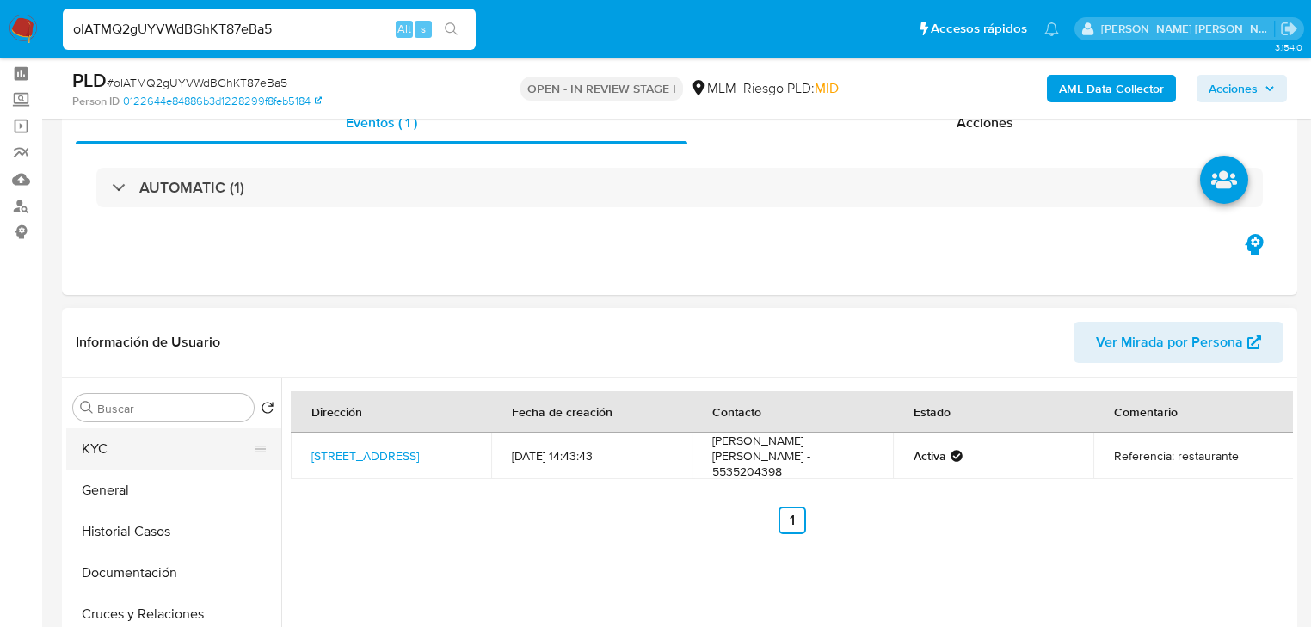
click at [157, 453] on button "KYC" at bounding box center [166, 449] width 201 height 41
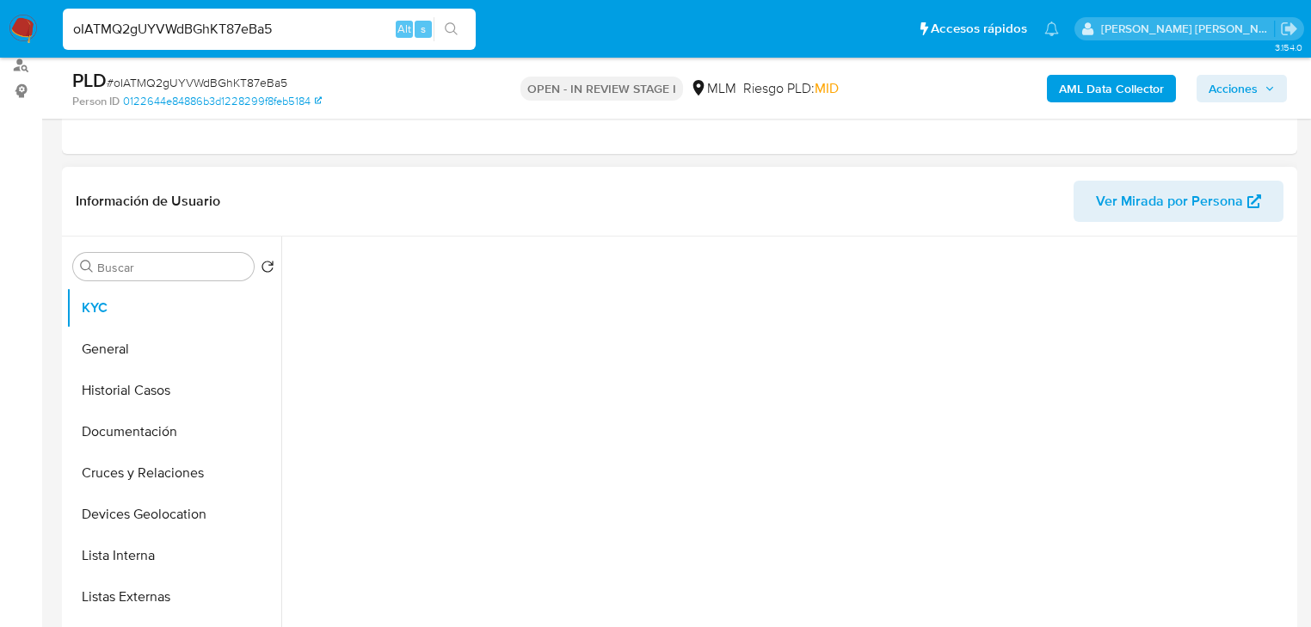
scroll to position [275, 0]
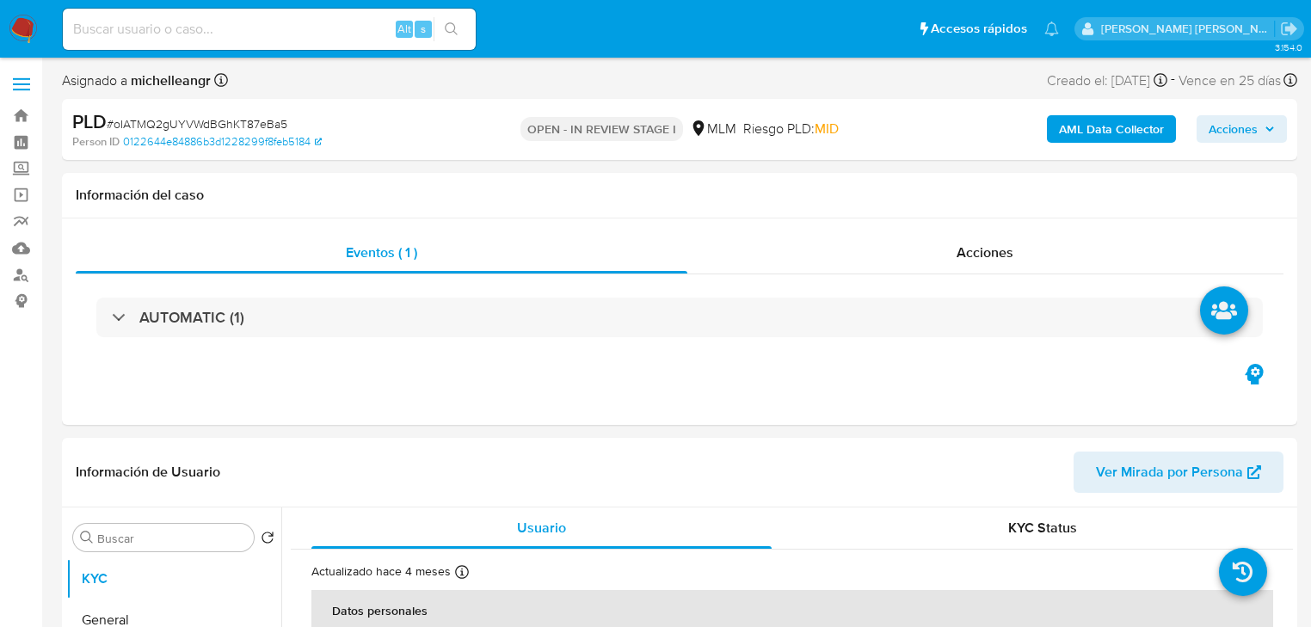
select select "10"
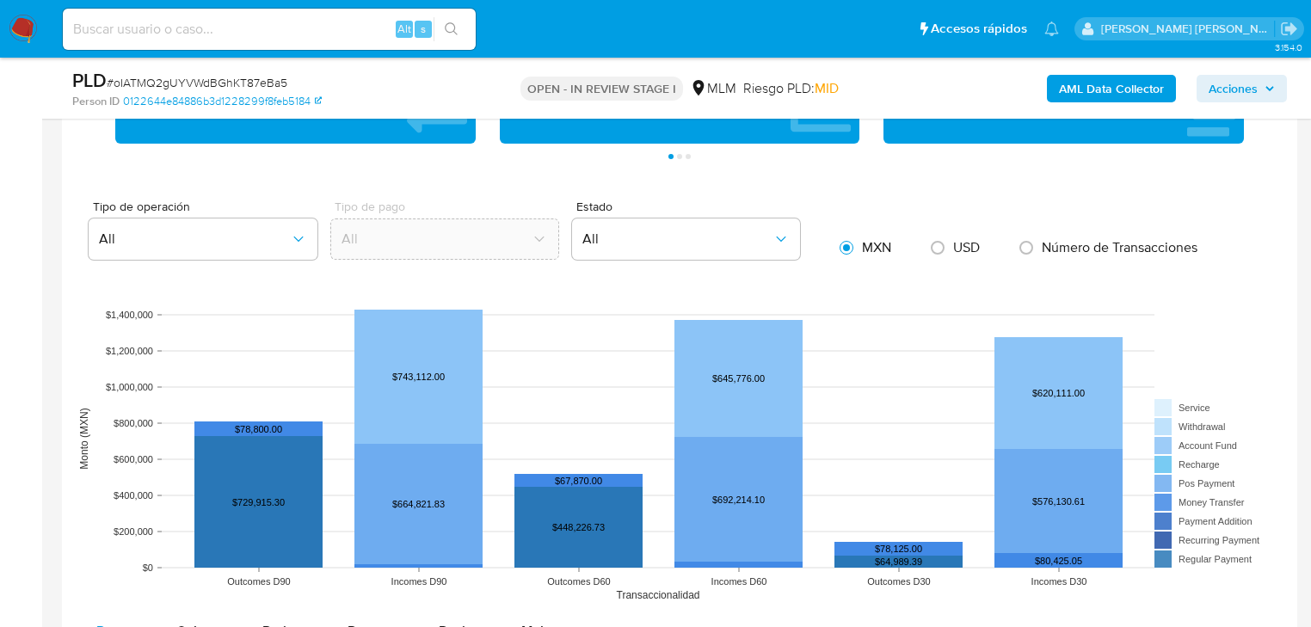
scroll to position [1583, 0]
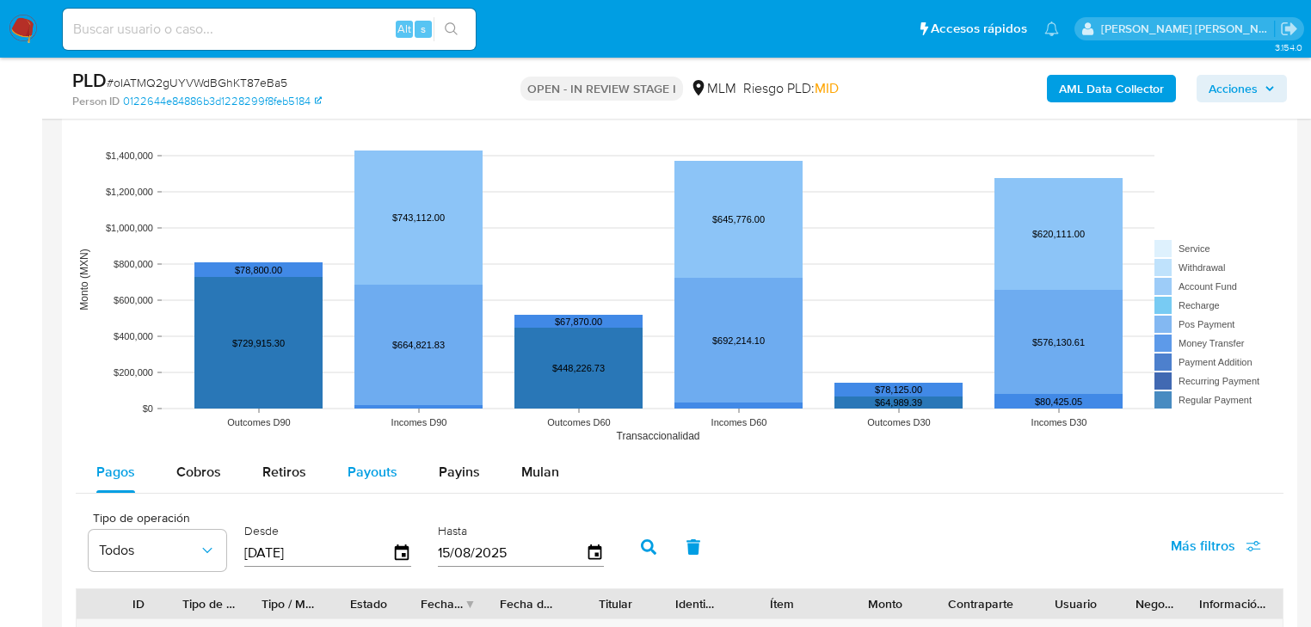
drag, startPoint x: 372, startPoint y: 485, endPoint x: 373, endPoint y: 471, distance: 14.7
click at [369, 484] on div "Payouts" at bounding box center [373, 472] width 50 height 41
select select "10"
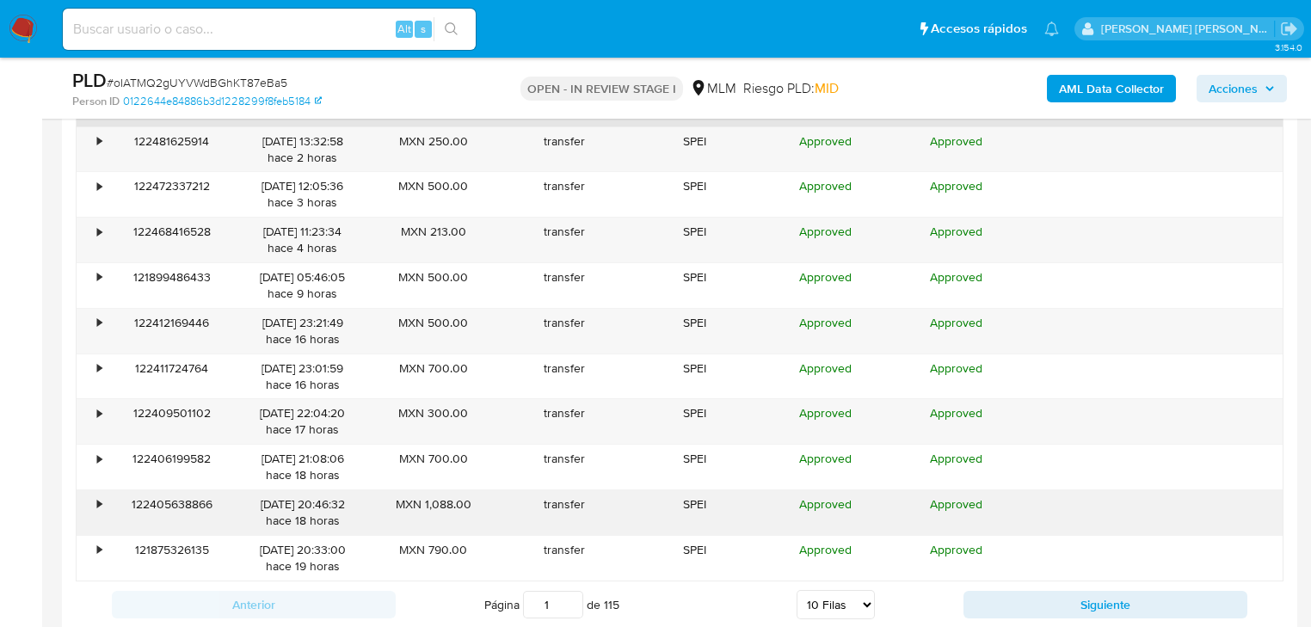
scroll to position [2203, 0]
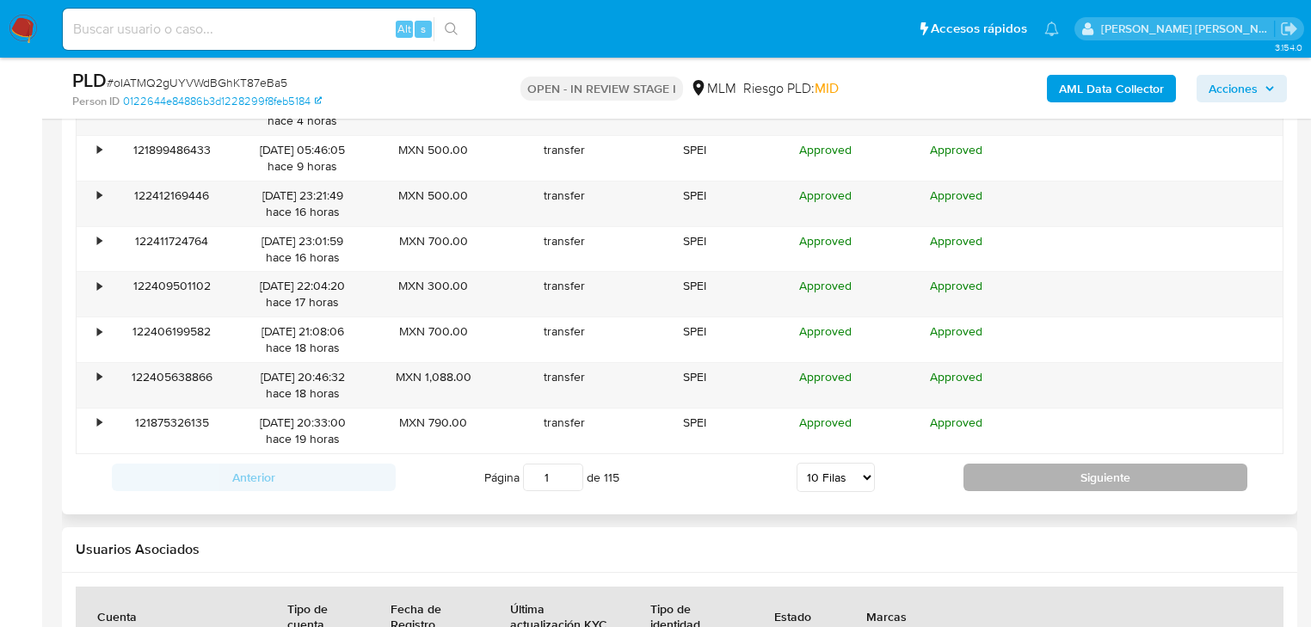
click at [1043, 470] on button "Siguiente" at bounding box center [1106, 478] width 284 height 28
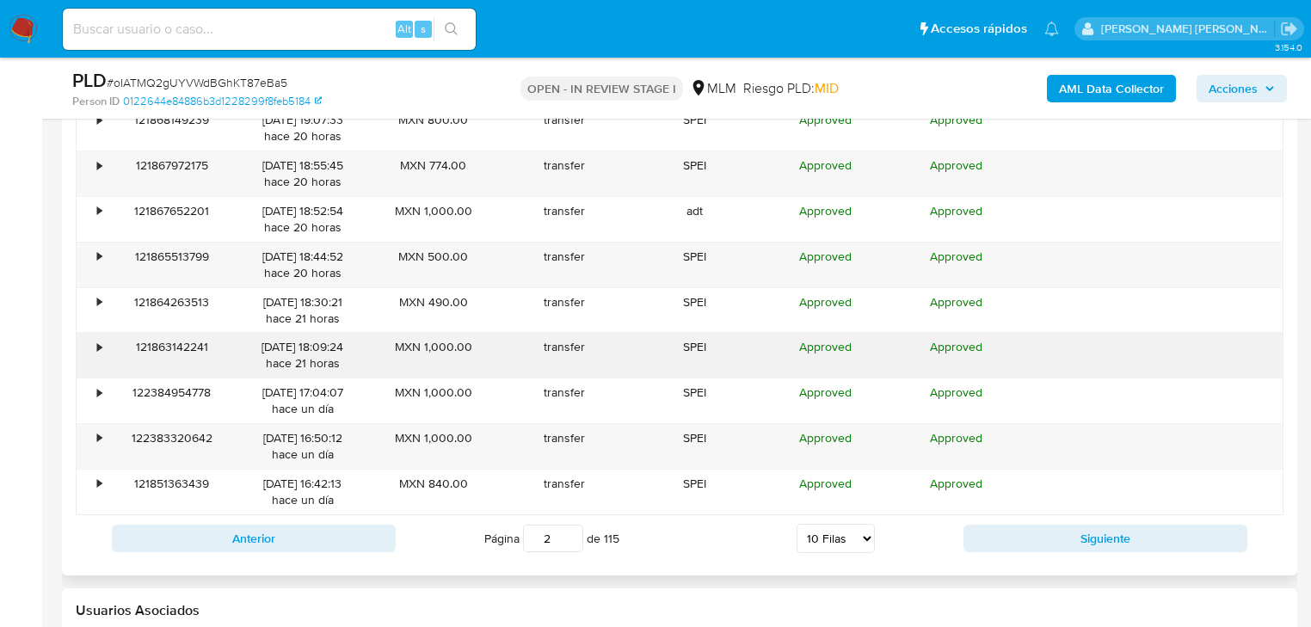
scroll to position [2065, 0]
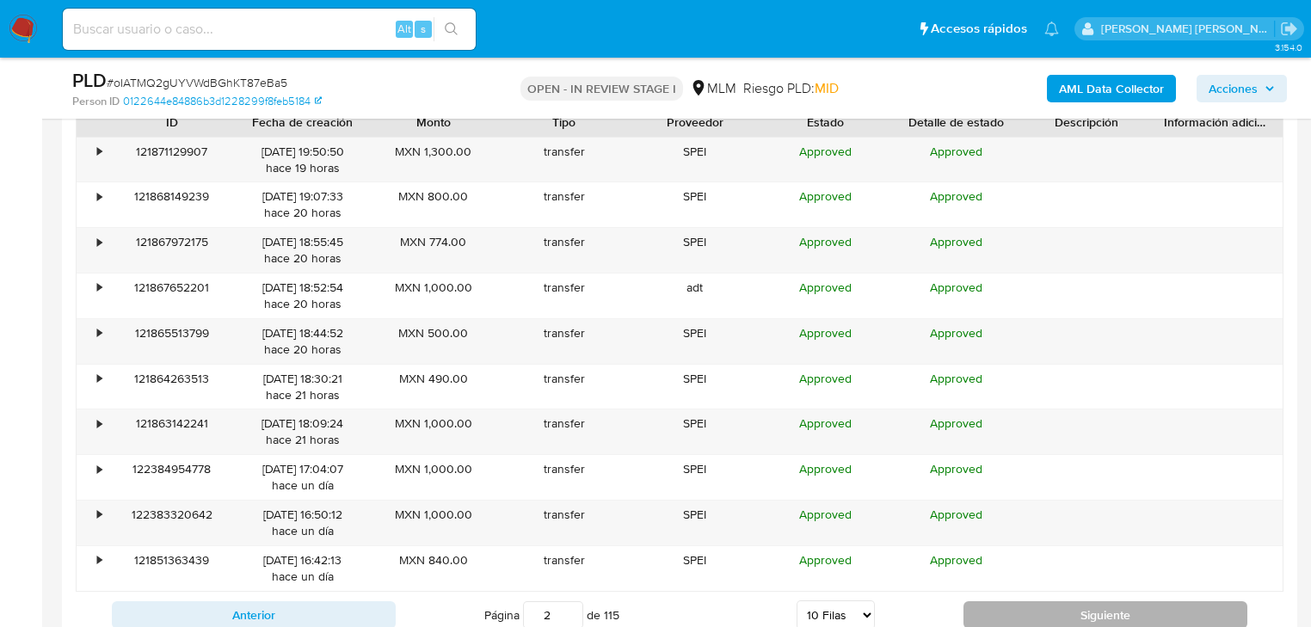
click at [995, 611] on button "Siguiente" at bounding box center [1106, 616] width 284 height 28
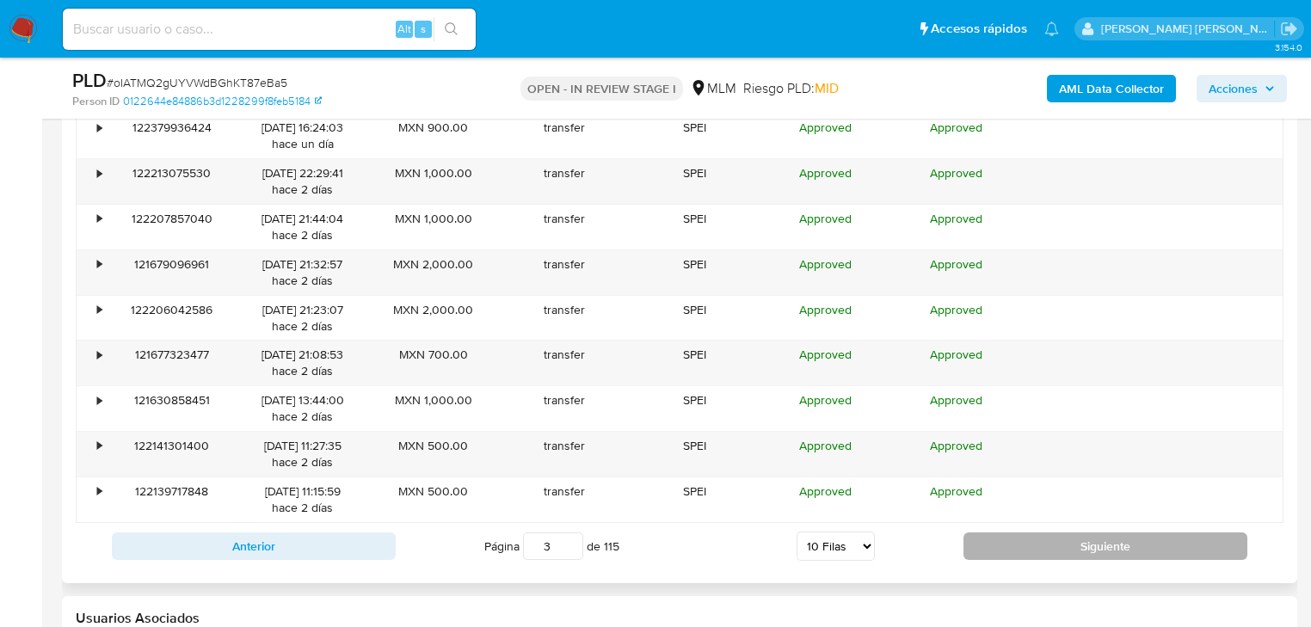
click at [1021, 538] on button "Siguiente" at bounding box center [1106, 547] width 284 height 28
type input "4"
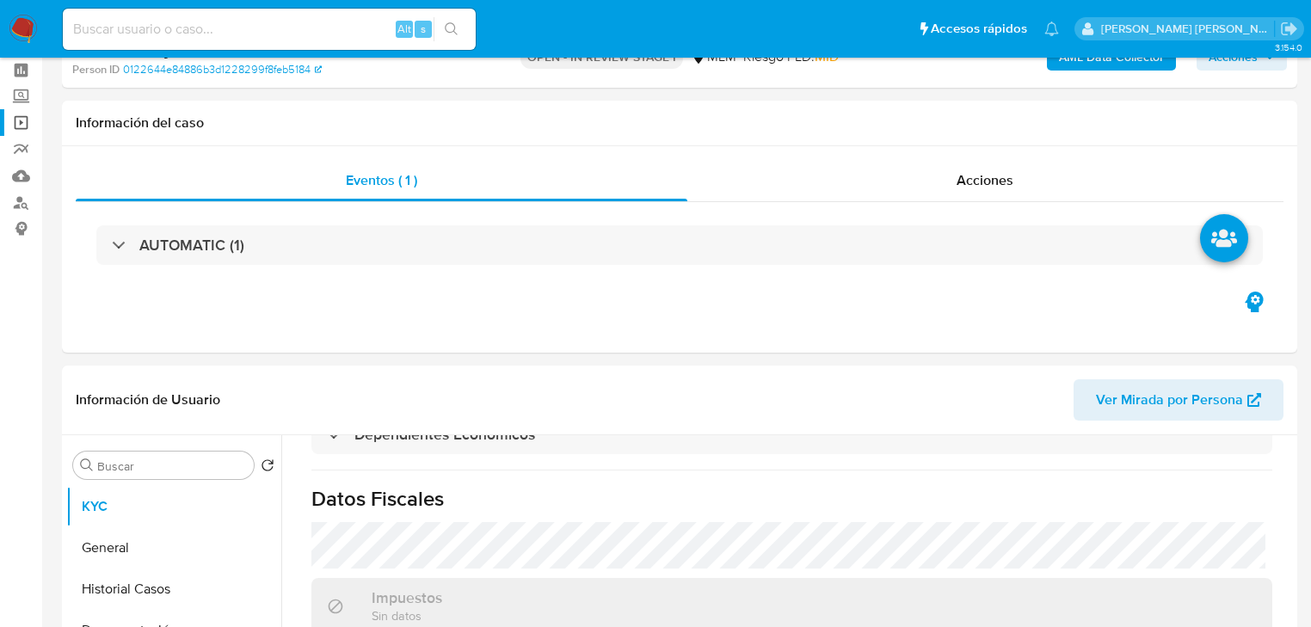
scroll to position [0, 0]
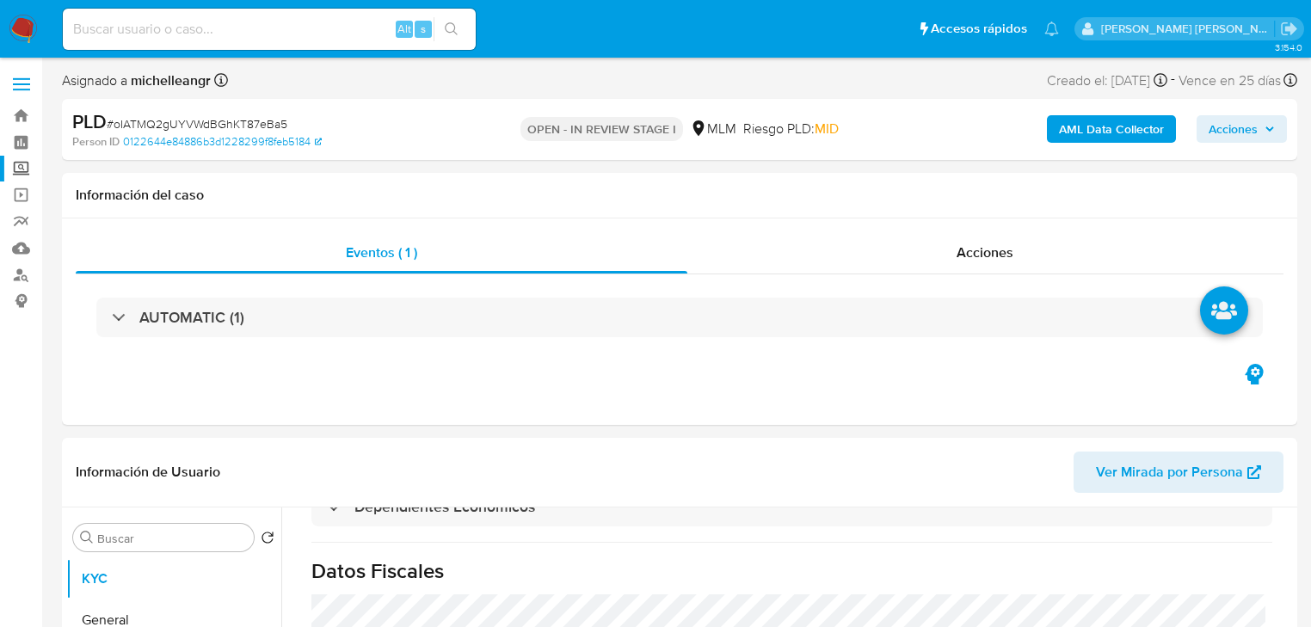
click at [17, 169] on label "Screening" at bounding box center [102, 169] width 205 height 27
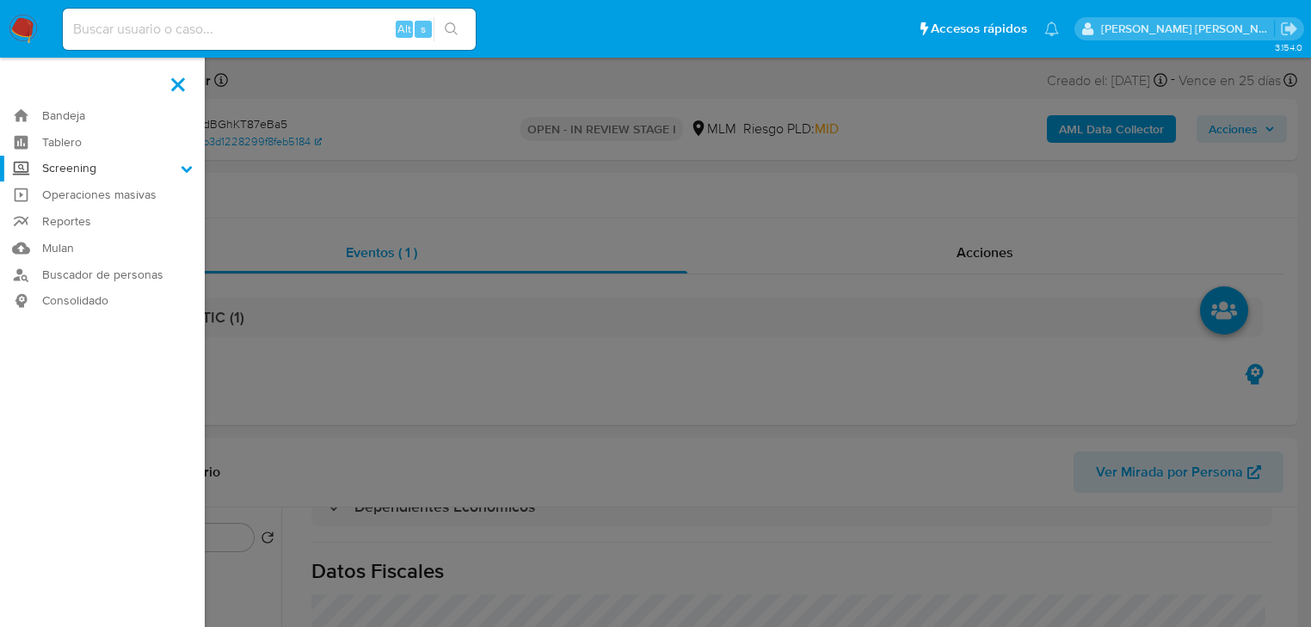
click at [0, 0] on input "Screening" at bounding box center [0, 0] width 0 height 0
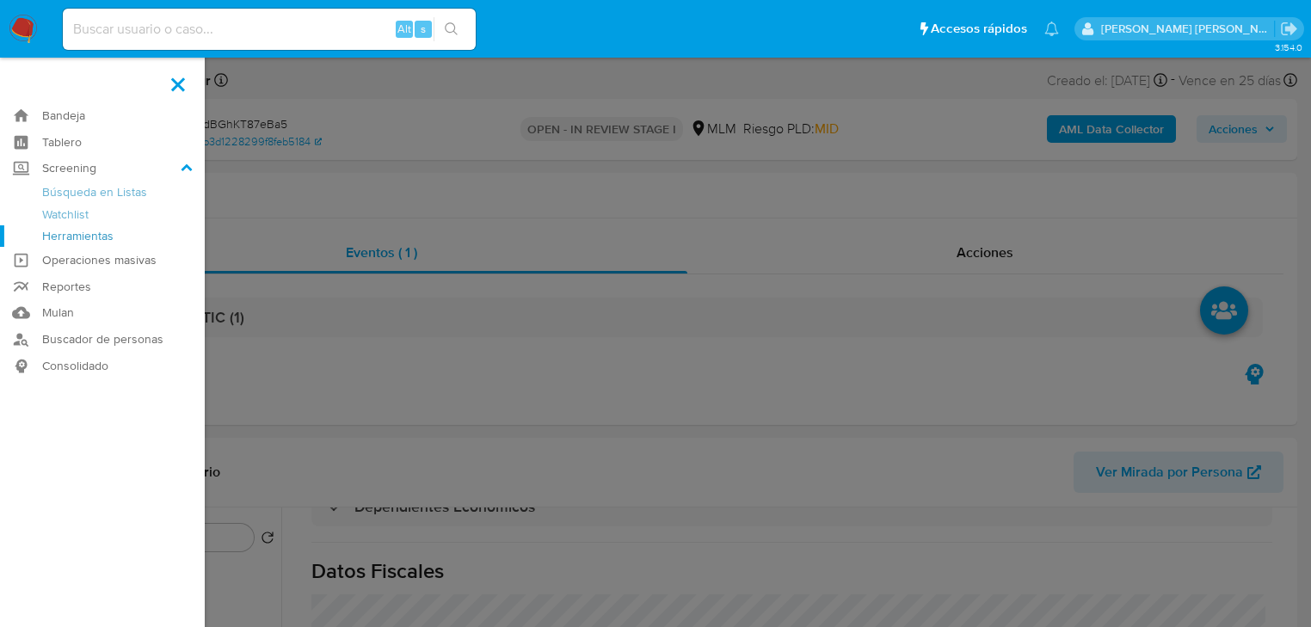
click at [54, 236] on link "Herramientas" at bounding box center [102, 236] width 205 height 22
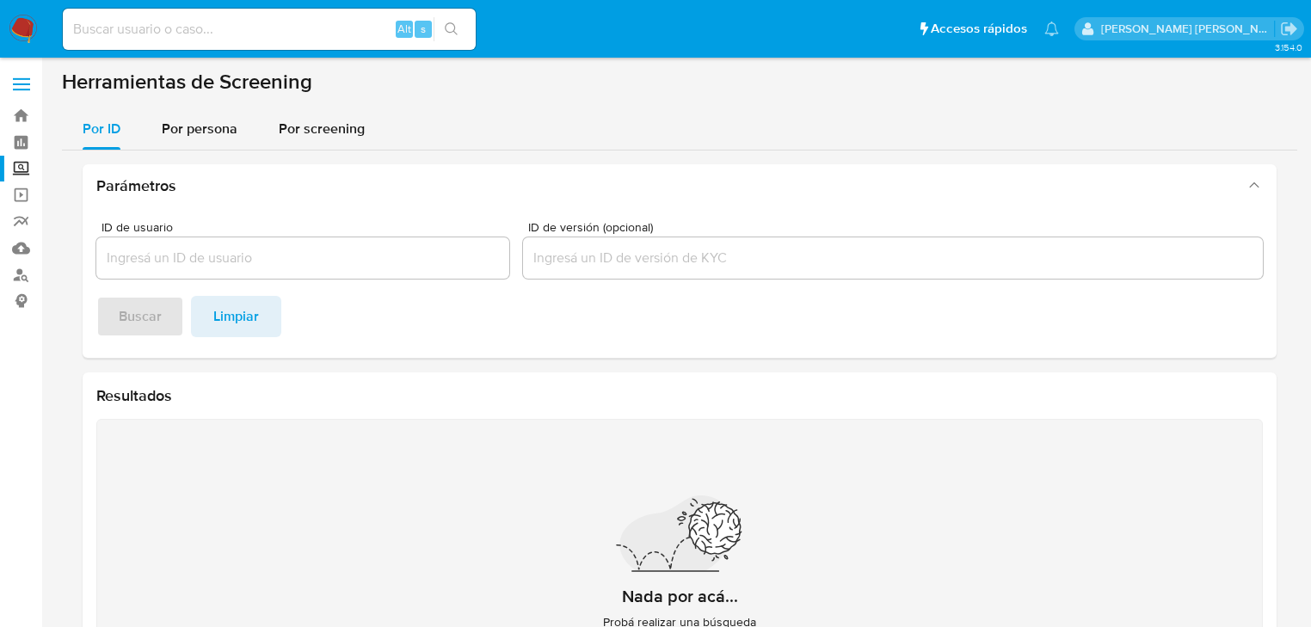
drag, startPoint x: 215, startPoint y: 141, endPoint x: 223, endPoint y: 155, distance: 15.8
click at [215, 136] on div "Por persona" at bounding box center [200, 128] width 76 height 41
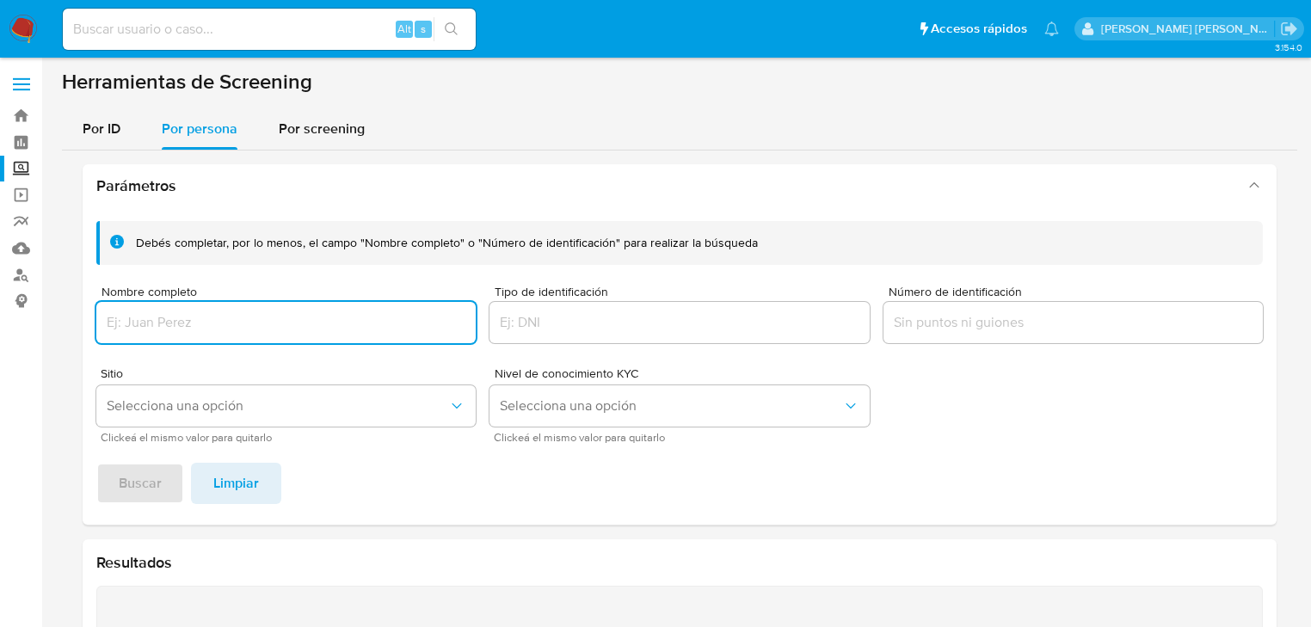
click at [193, 317] on input "Nombre completo" at bounding box center [285, 323] width 379 height 22
type input "[PERSON_NAME] [PERSON_NAME]"
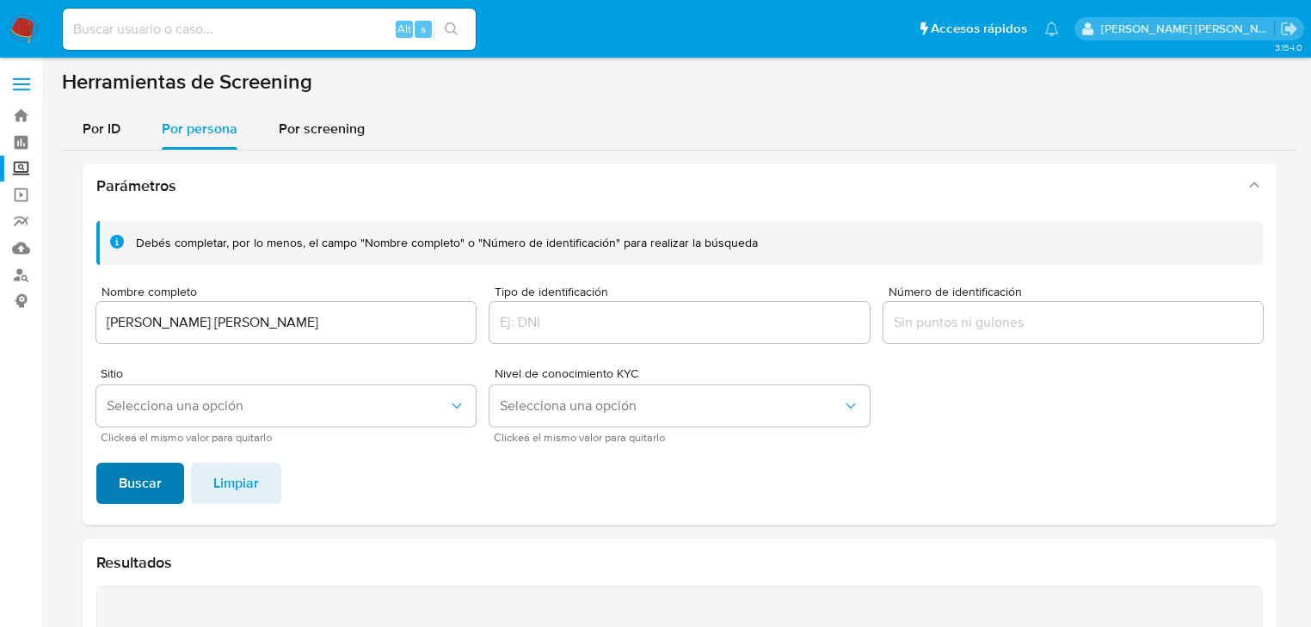
click at [154, 489] on span "Buscar" at bounding box center [140, 484] width 43 height 38
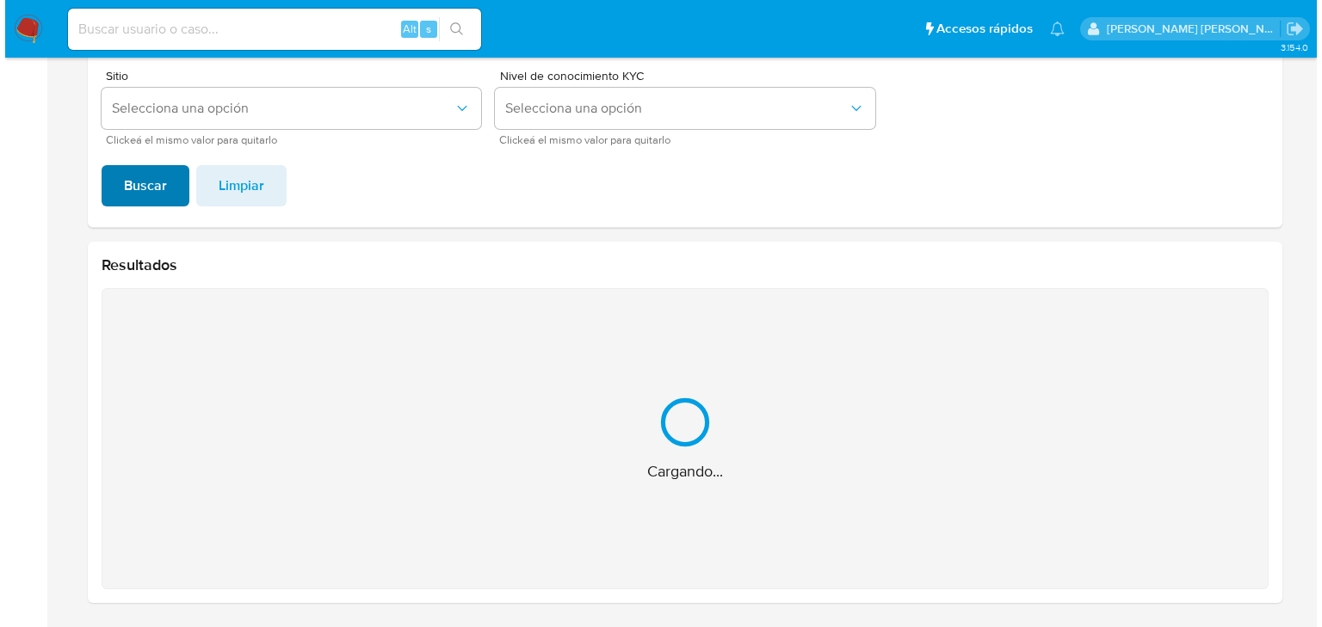
scroll to position [162, 0]
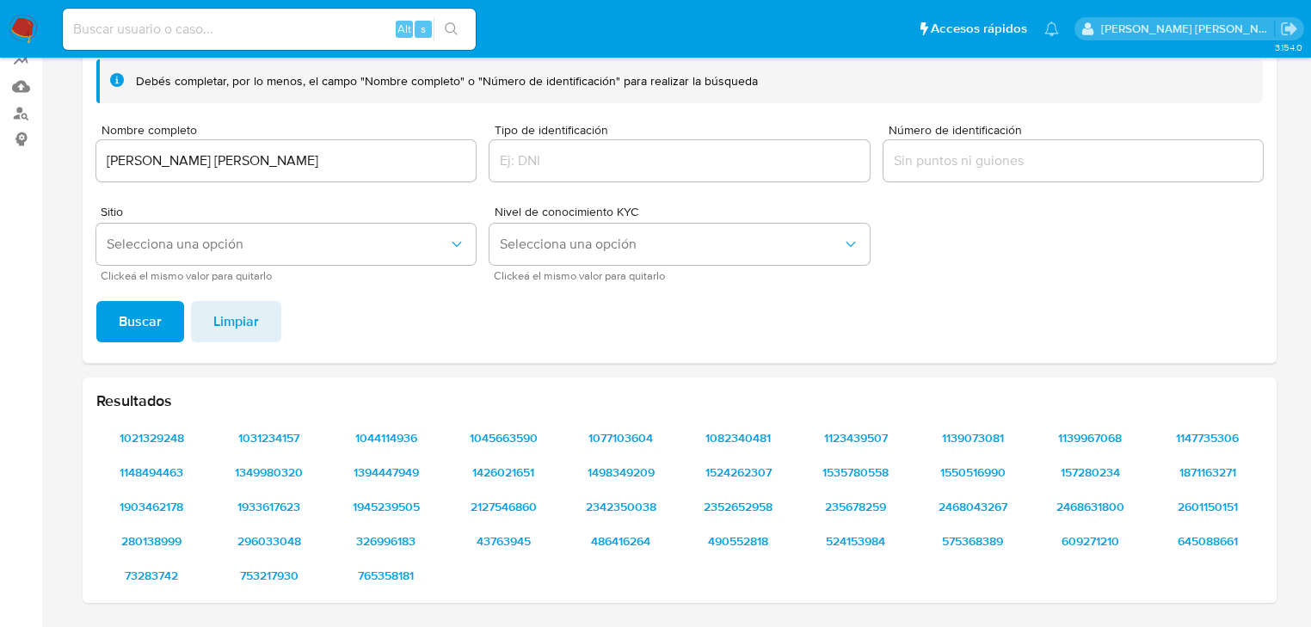
click at [147, 413] on div "Resultados 1021329248 1031234157 1044114936 1045663590 1077103604 1082340481 11…" at bounding box center [680, 490] width 1194 height 225
click at [138, 433] on span "1021329248" at bounding box center [151, 438] width 86 height 24
click at [266, 437] on span "1031234157" at bounding box center [268, 438] width 86 height 24
click at [368, 445] on span "1044114936" at bounding box center [386, 438] width 86 height 24
click at [520, 438] on span "1045663590" at bounding box center [503, 438] width 86 height 24
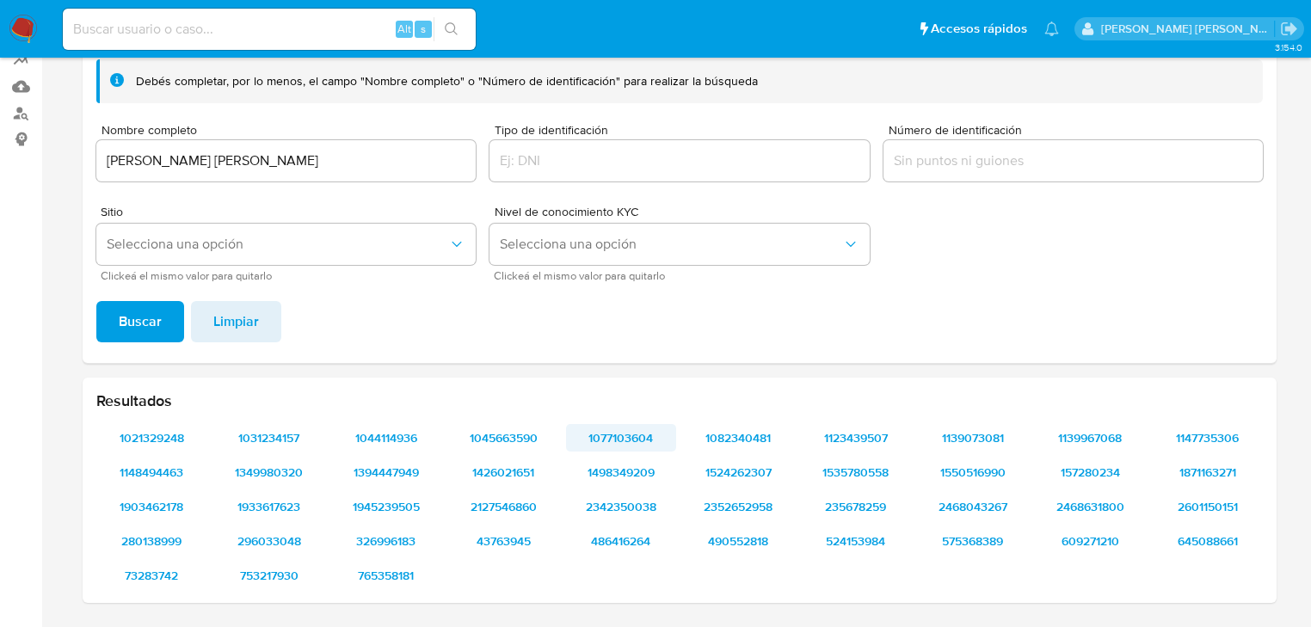
click at [633, 437] on span "1077103604" at bounding box center [621, 438] width 86 height 24
click at [192, 244] on span "Selecciona una opción" at bounding box center [278, 244] width 342 height 17
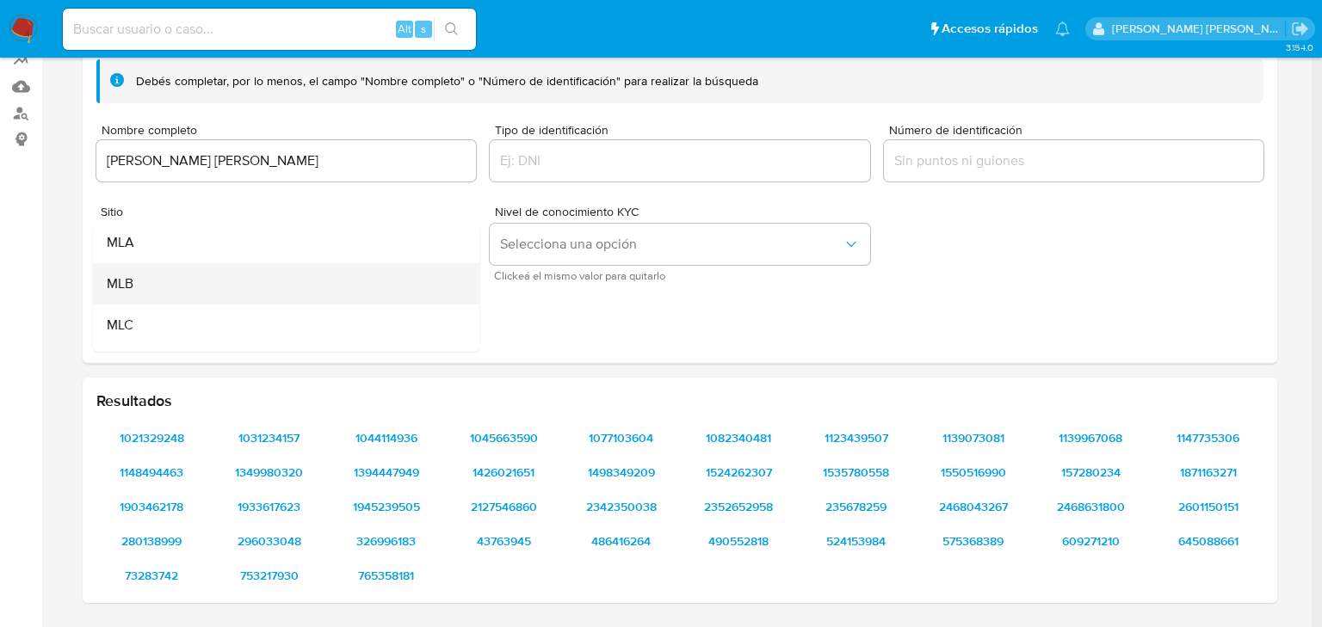
click at [145, 289] on div "MLB" at bounding box center [281, 283] width 349 height 41
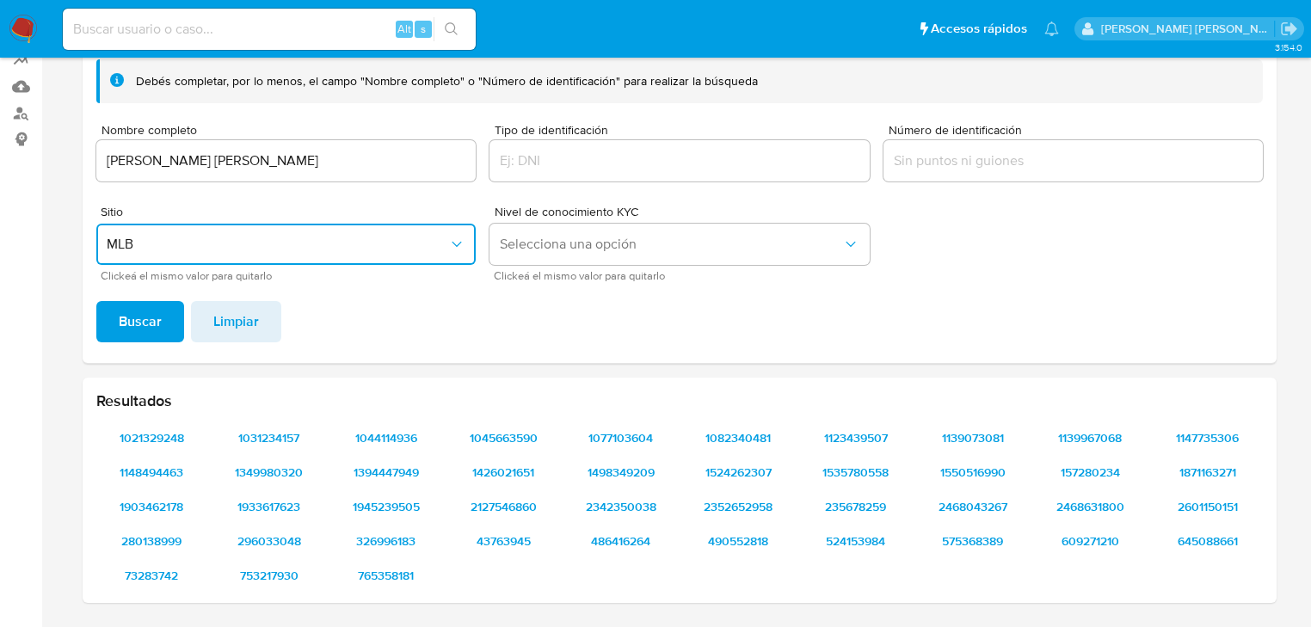
click at [174, 251] on span "MLB" at bounding box center [278, 244] width 342 height 17
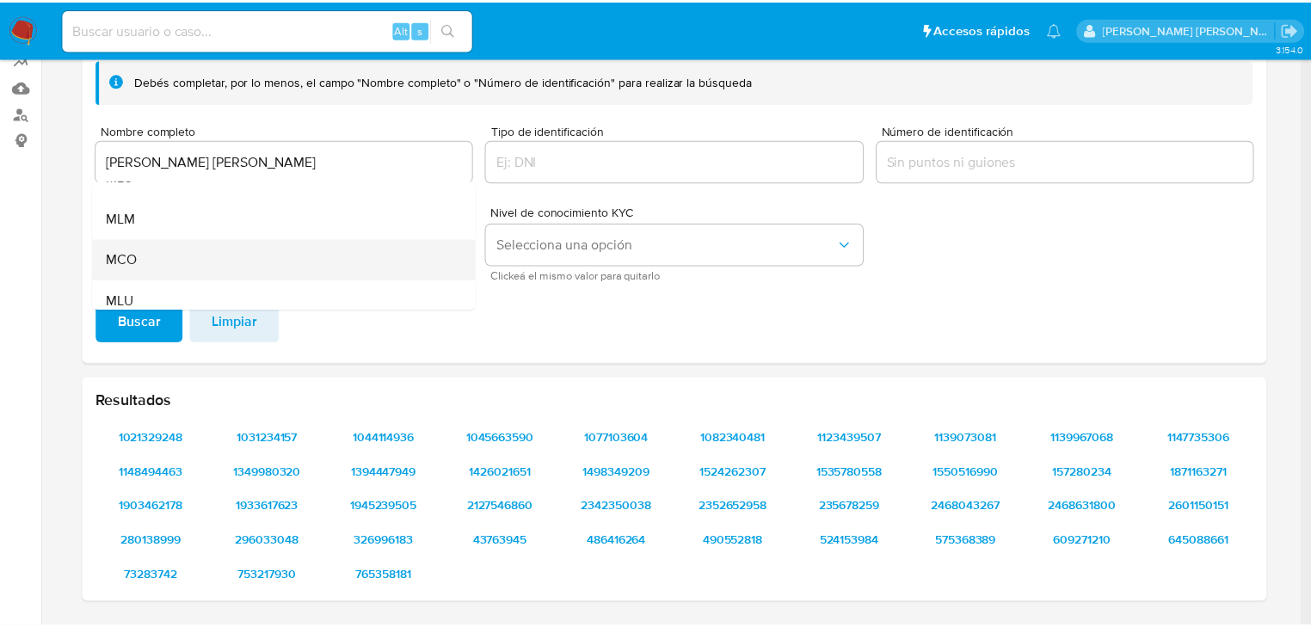
scroll to position [118, 0]
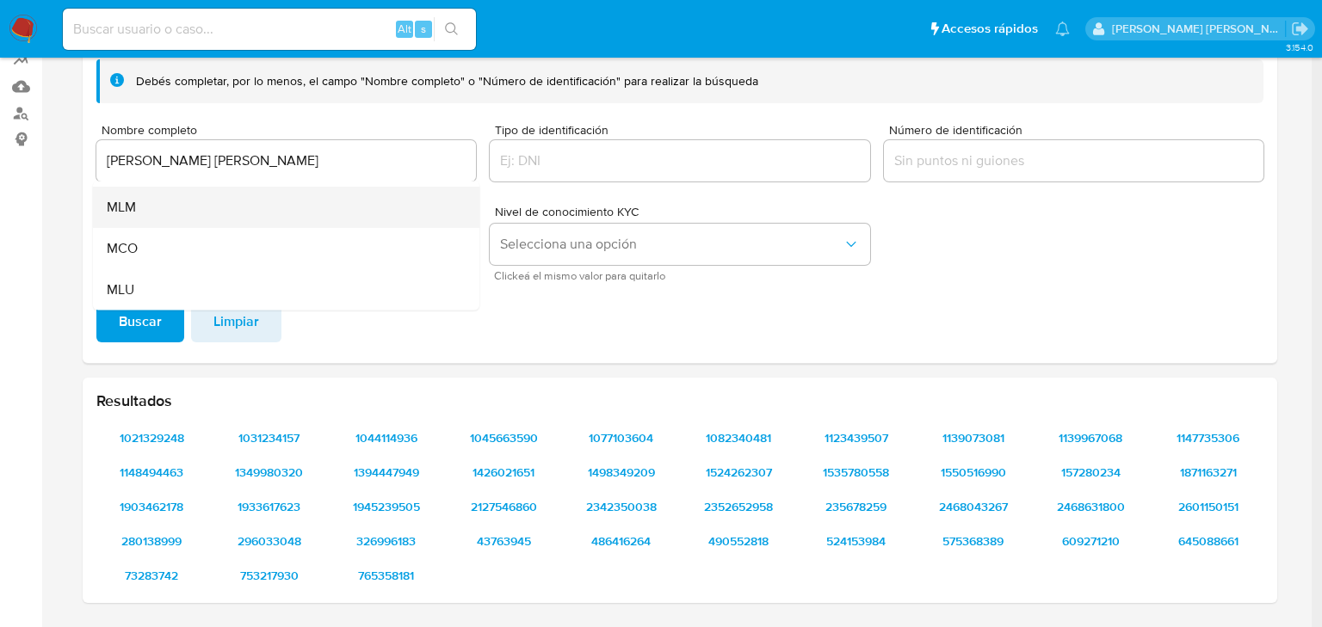
click at [182, 195] on div "MLM" at bounding box center [281, 207] width 349 height 41
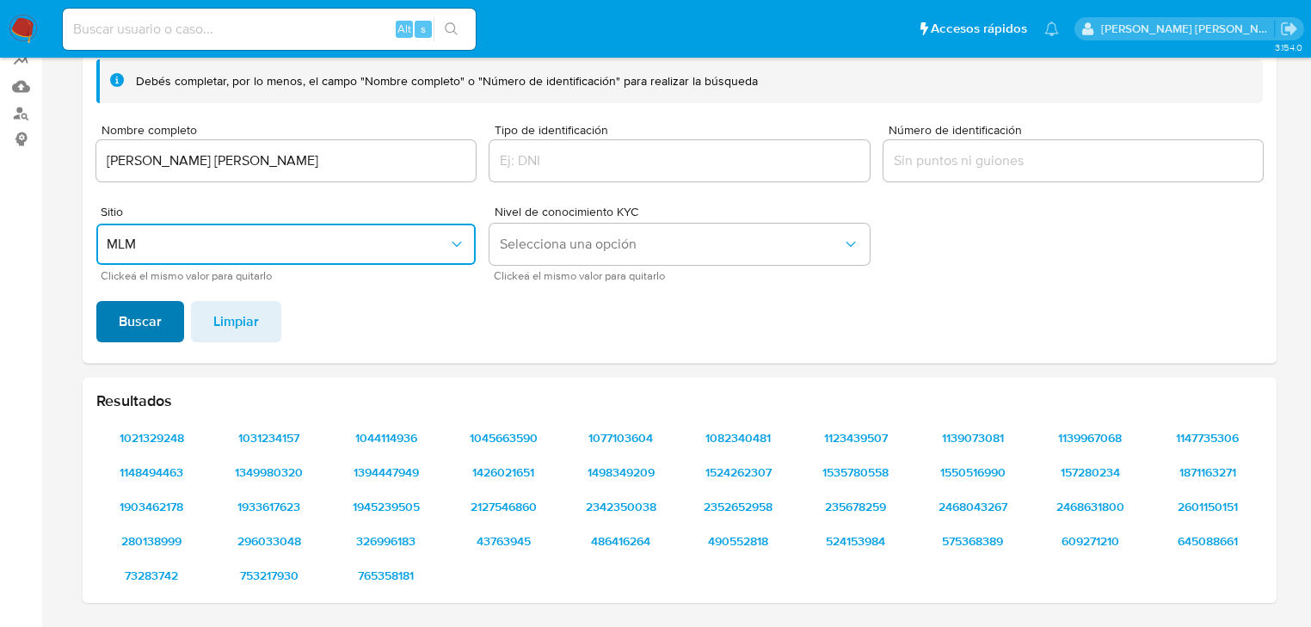
click at [150, 317] on span "Buscar" at bounding box center [140, 322] width 43 height 38
click at [180, 436] on span "1021329248" at bounding box center [151, 438] width 86 height 24
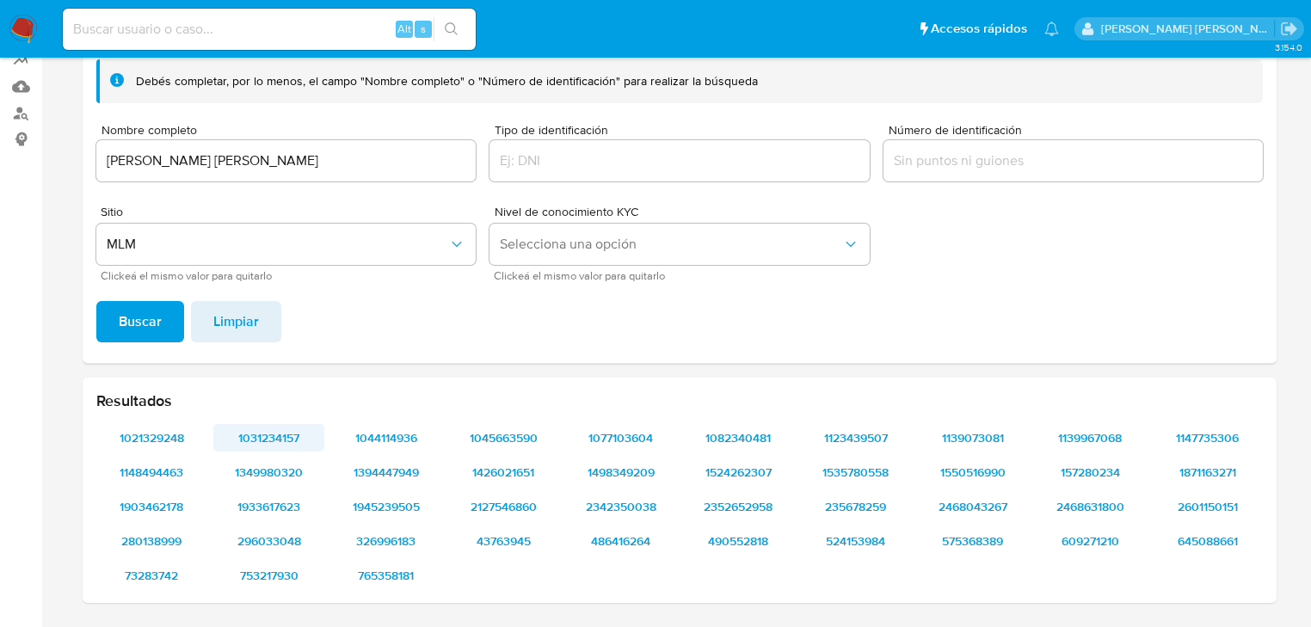
click at [276, 437] on span "1031234157" at bounding box center [268, 438] width 86 height 24
click at [385, 429] on span "1044114936" at bounding box center [386, 438] width 86 height 24
click at [484, 427] on span "1045663590" at bounding box center [503, 438] width 86 height 24
click at [626, 436] on span "1077103604" at bounding box center [621, 438] width 86 height 24
click at [716, 427] on span "1082340481" at bounding box center [738, 438] width 86 height 24
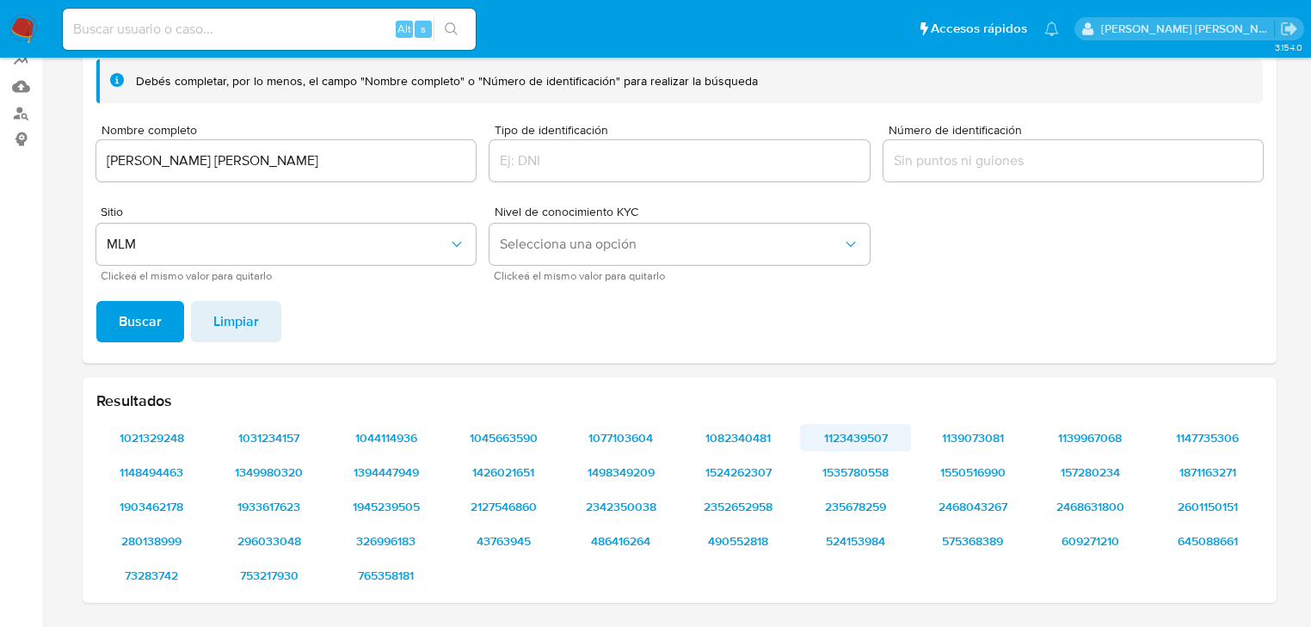
click at [867, 444] on span "1123439507" at bounding box center [855, 438] width 86 height 24
click at [964, 439] on span "1139073081" at bounding box center [973, 438] width 86 height 24
click at [1107, 434] on span "1139967068" at bounding box center [1090, 438] width 86 height 24
click at [1220, 426] on span "1147735306" at bounding box center [1208, 438] width 86 height 24
click at [156, 472] on span "1148494463" at bounding box center [151, 472] width 86 height 24
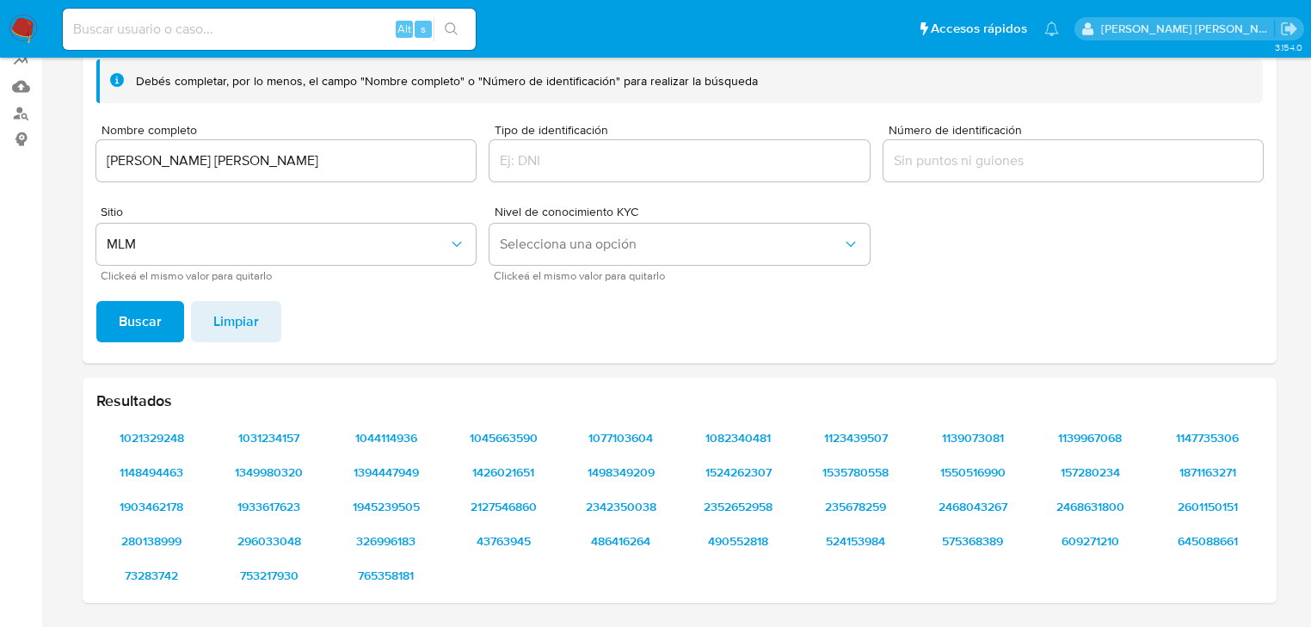
click at [0, 104] on section "Bandeja Tablero Screening Búsqueda en Listas Watchlist Herramientas Operaciones…" at bounding box center [655, 233] width 1311 height 790
click at [330, 153] on input "MARCO ANTONIO REYES LOPEZ" at bounding box center [285, 161] width 379 height 22
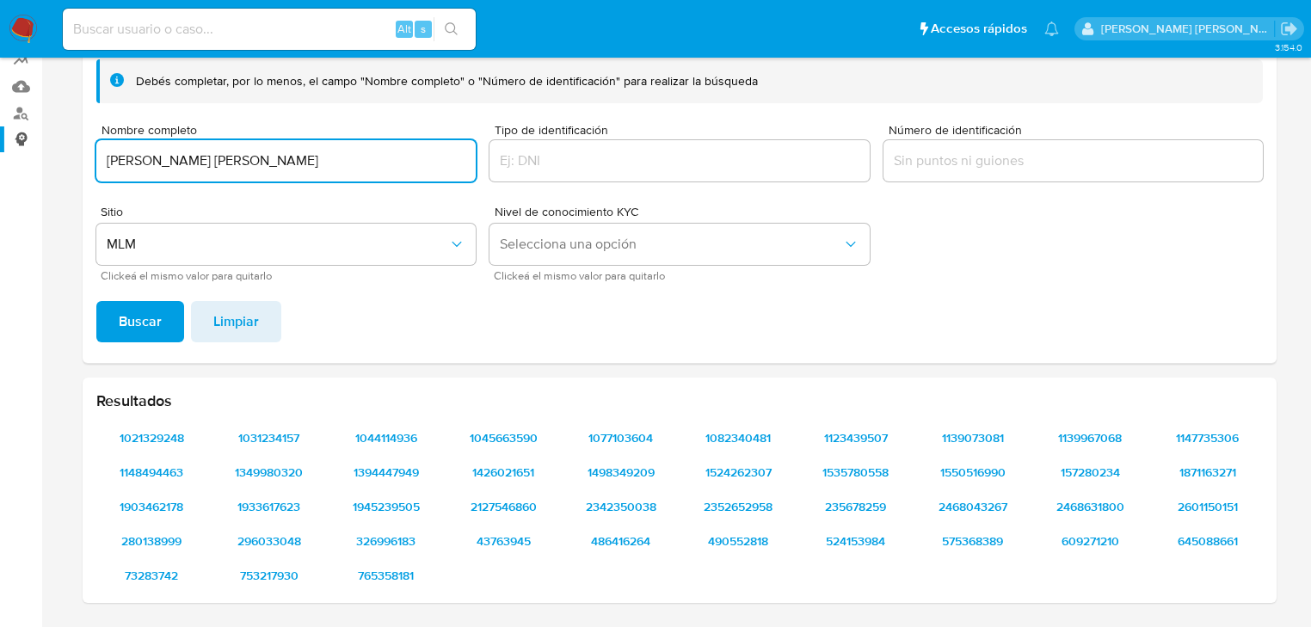
drag, startPoint x: 330, startPoint y: 153, endPoint x: 0, endPoint y: 127, distance: 330.6
click at [0, 128] on section "Bandeja Tablero Screening Búsqueda en Listas Watchlist Herramientas Operaciones…" at bounding box center [655, 233] width 1311 height 790
type input "ELSA JIMENA PACHECO GOMEZ"
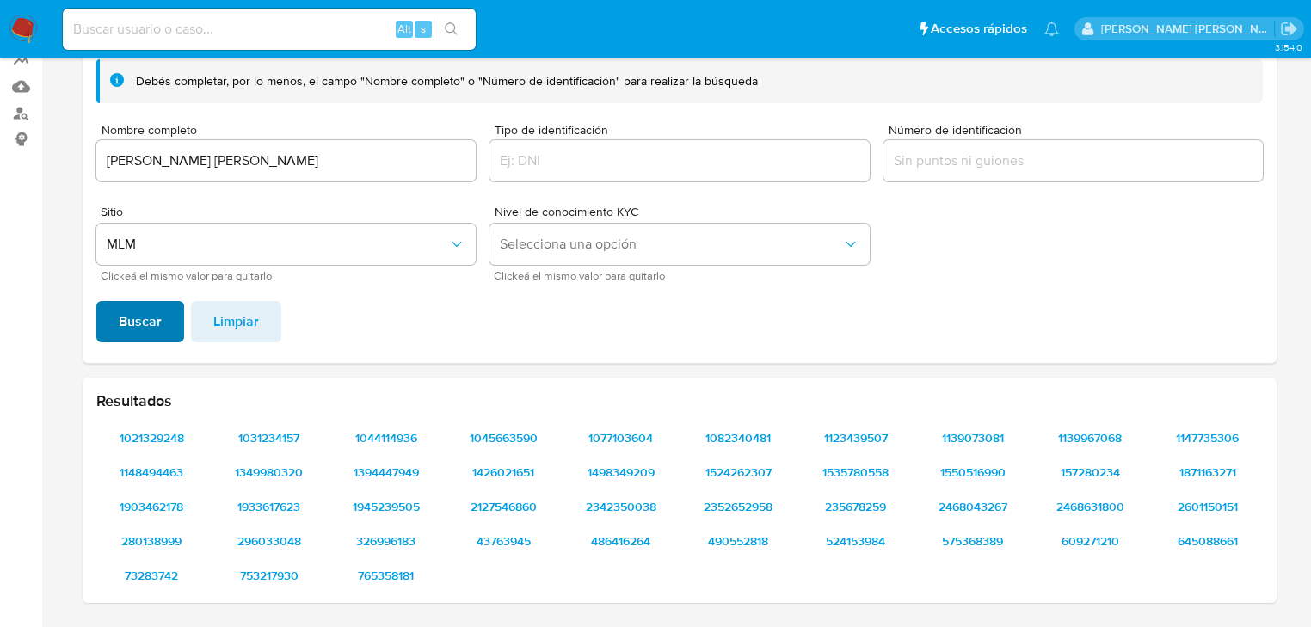
click at [138, 313] on span "Buscar" at bounding box center [140, 322] width 43 height 38
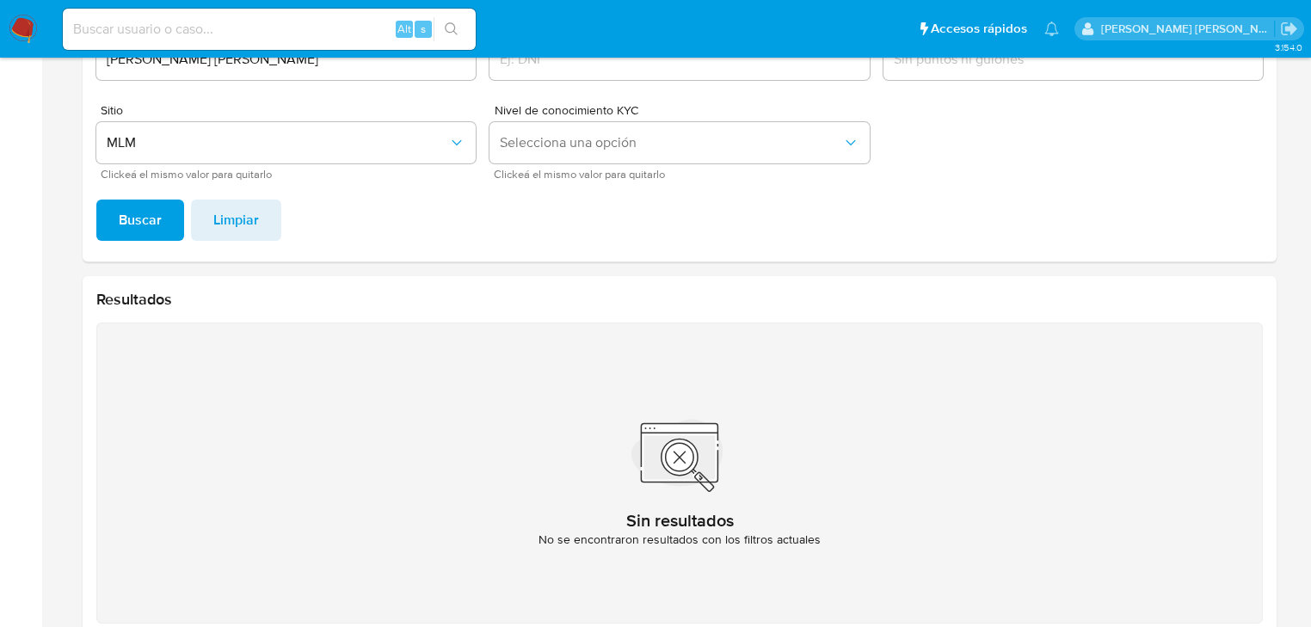
scroll to position [91, 0]
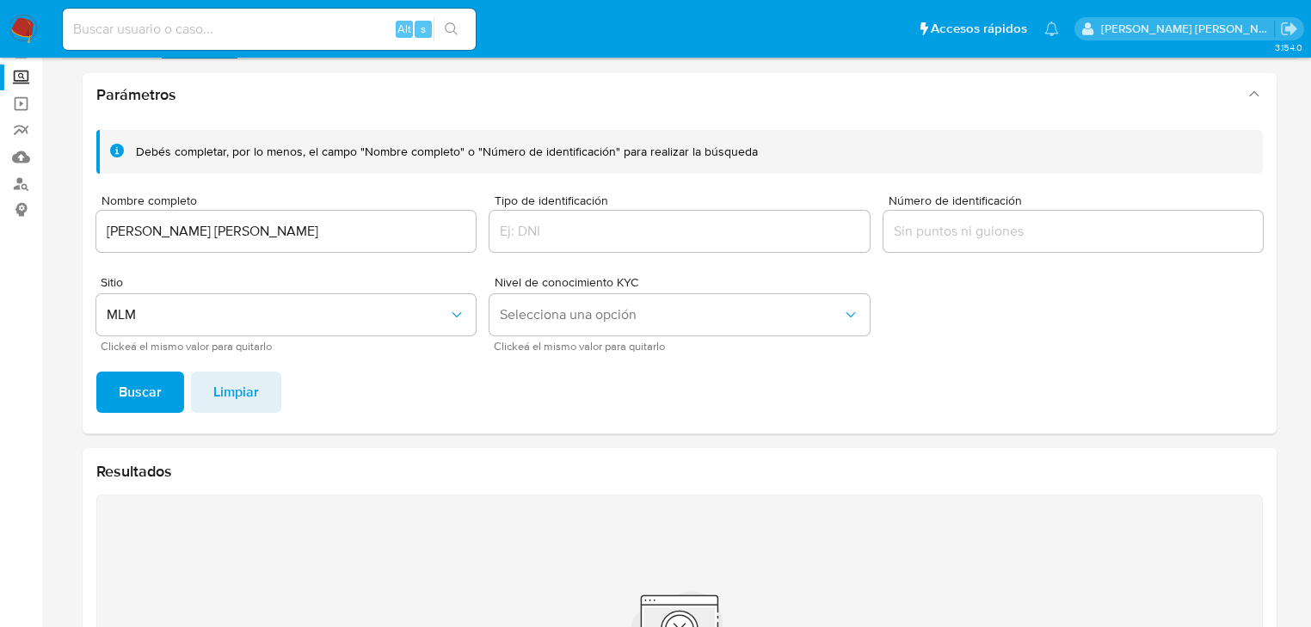
drag, startPoint x: 157, startPoint y: 238, endPoint x: 273, endPoint y: 250, distance: 116.0
click at [161, 238] on input "ELSA JIMENA PACHECO GOMEZ" at bounding box center [285, 231] width 379 height 22
drag, startPoint x: 274, startPoint y: 248, endPoint x: 293, endPoint y: 242, distance: 20.7
click at [275, 248] on div "ELSA JIMENA PACHECO GOMEZ" at bounding box center [285, 231] width 379 height 41
click at [324, 235] on input "ELSA JIMENA PACHECO GOMEZ" at bounding box center [285, 231] width 379 height 22
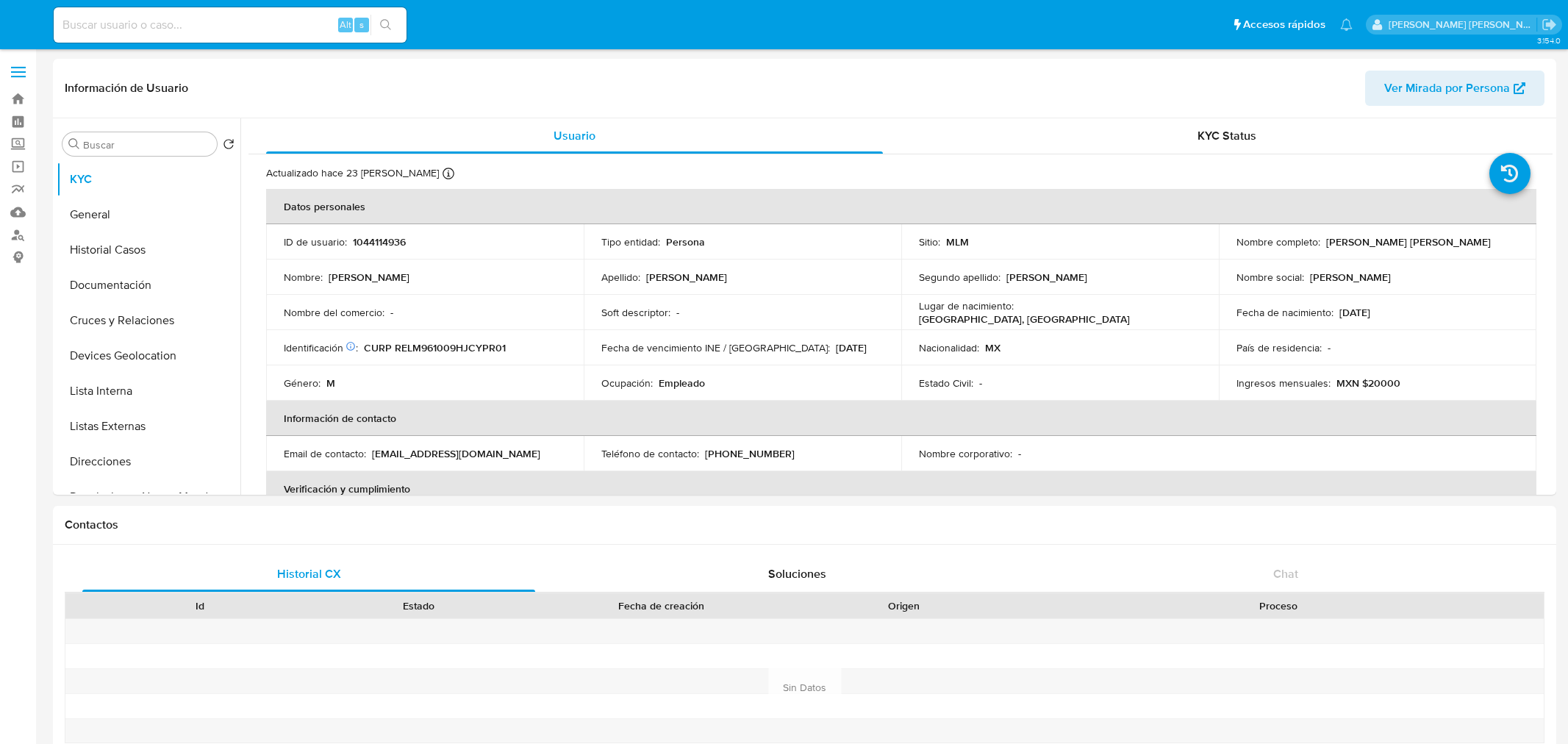
select select "10"
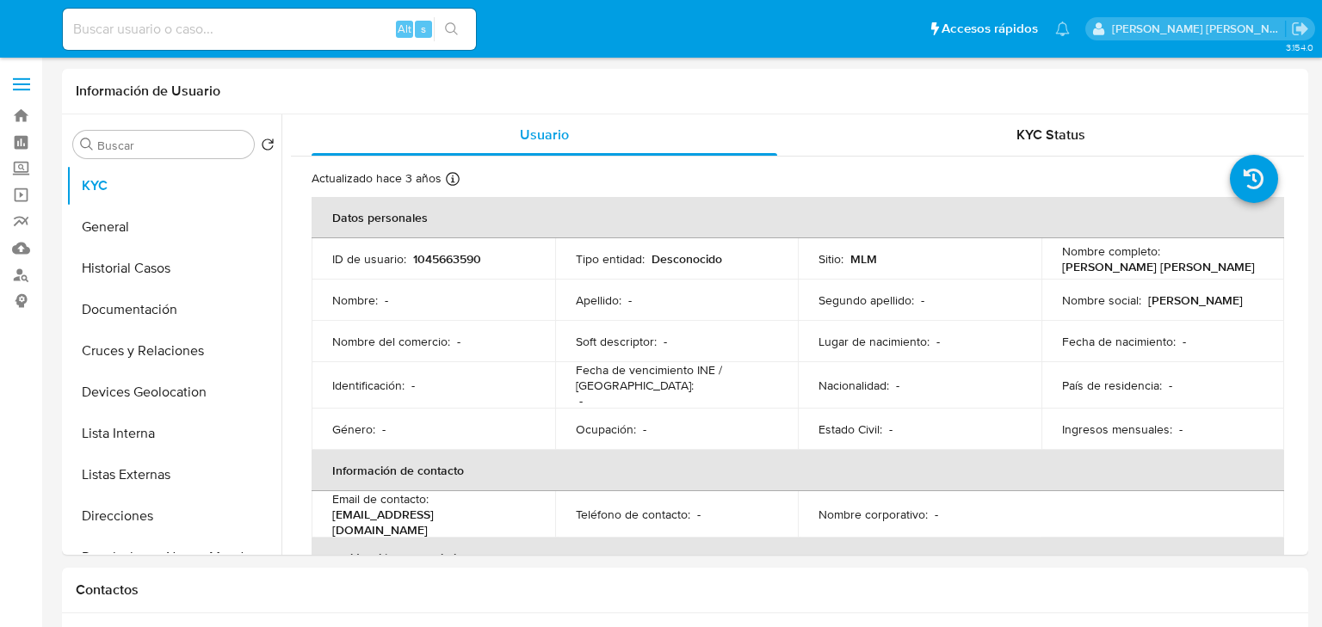
select select "10"
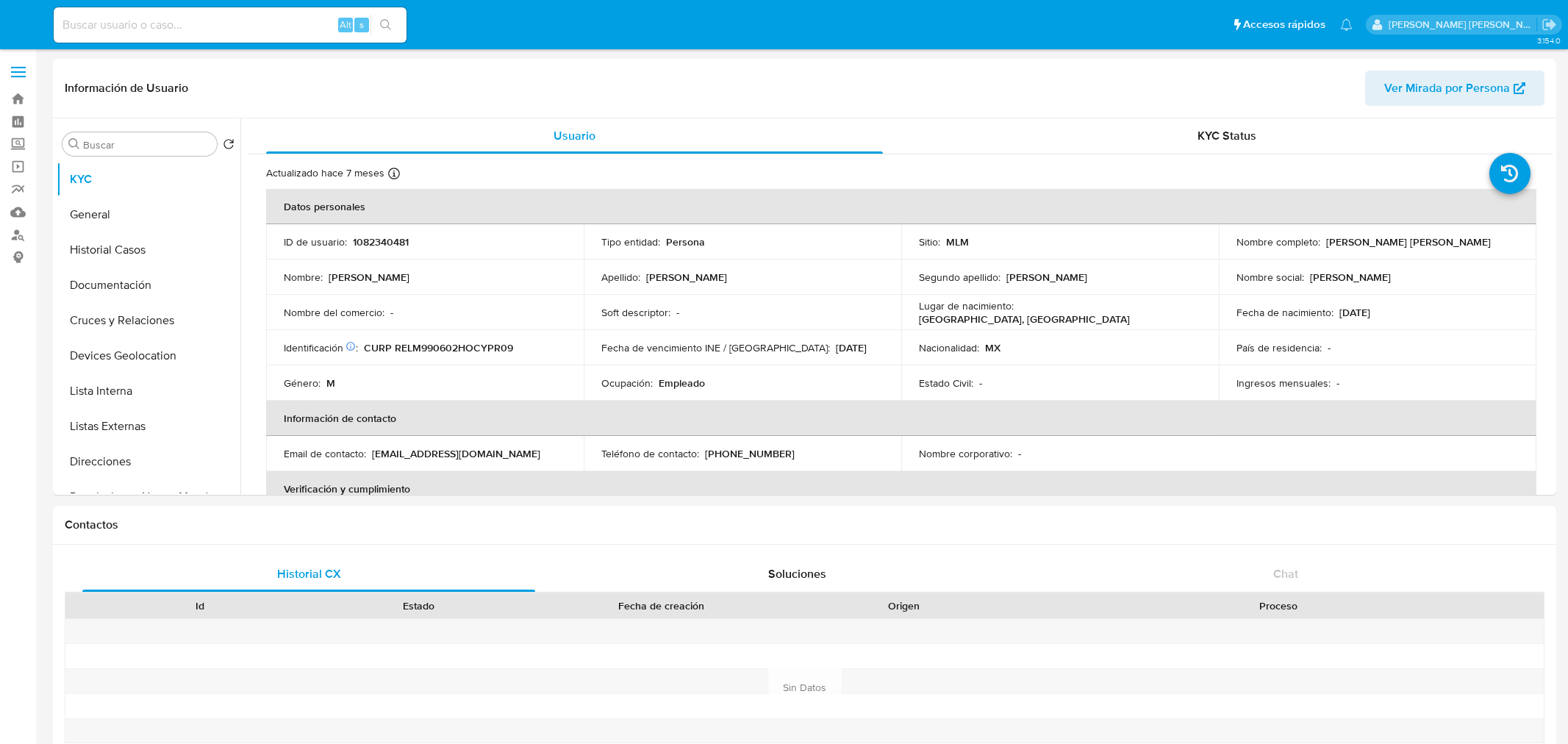
select select "10"
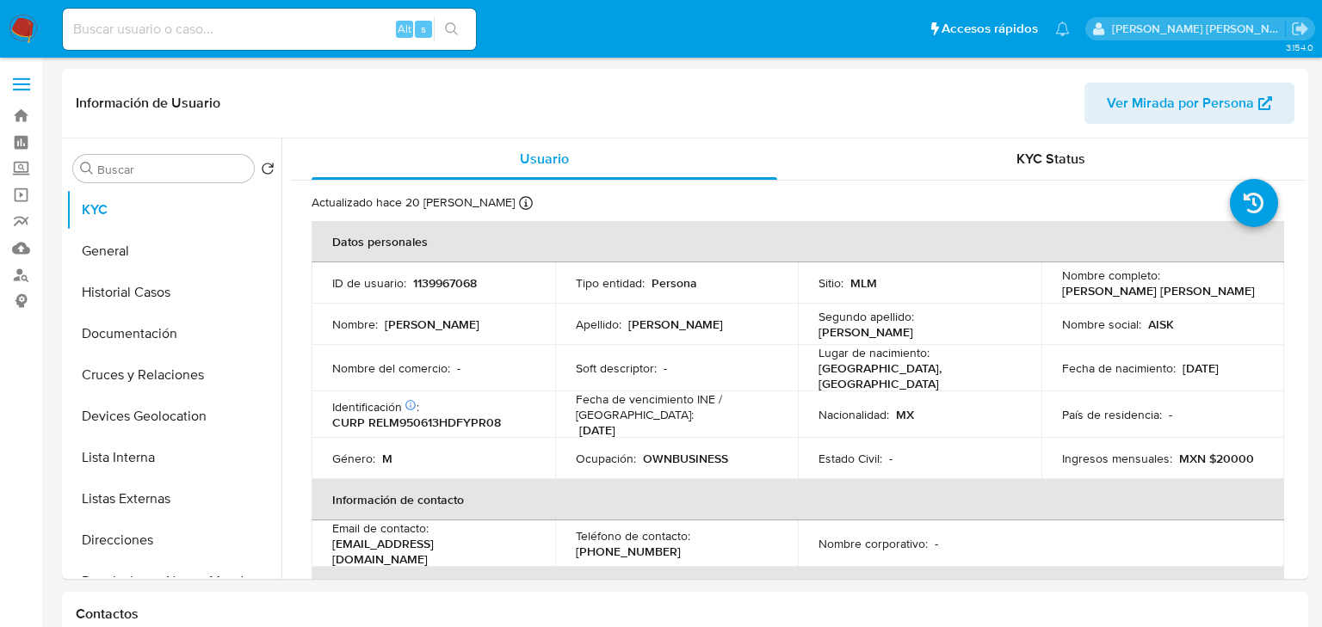
select select "10"
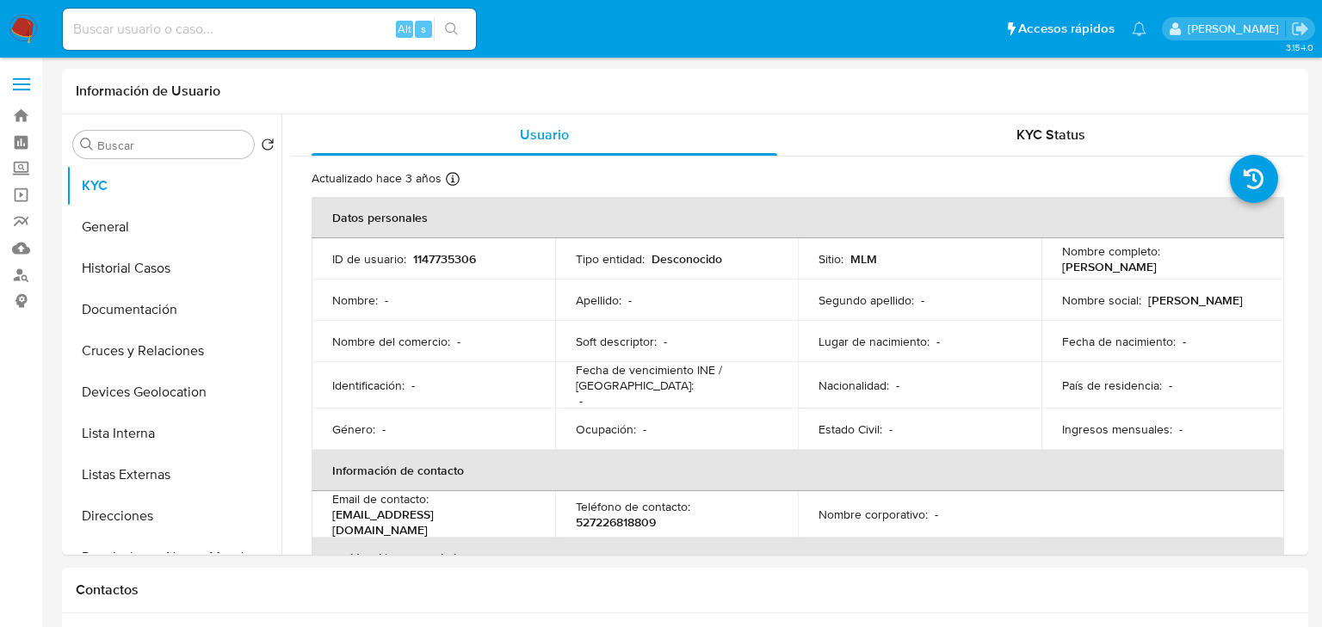
select select "10"
